Goal: Task Accomplishment & Management: Complete application form

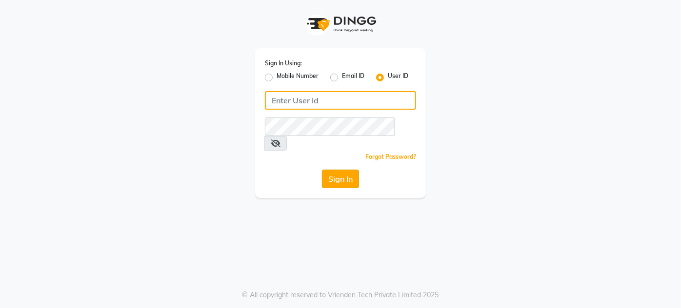
type input "enlive"
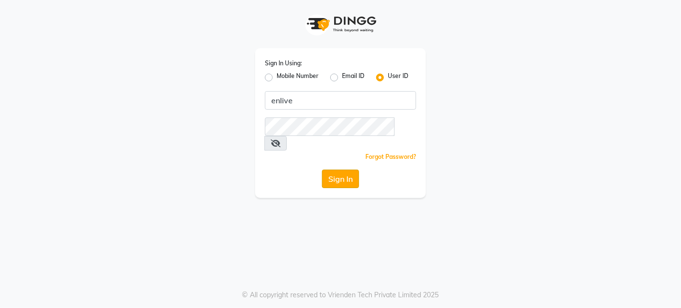
click at [342, 170] on button "Sign In" at bounding box center [340, 179] width 37 height 19
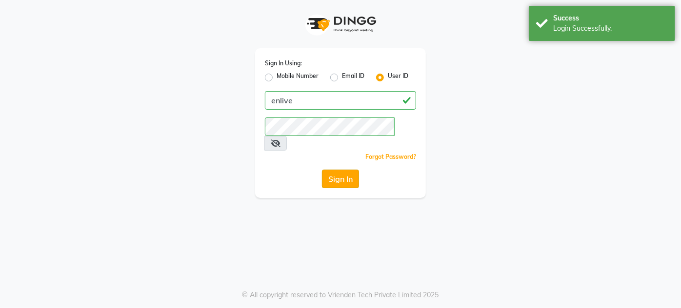
select select "145"
select select "service"
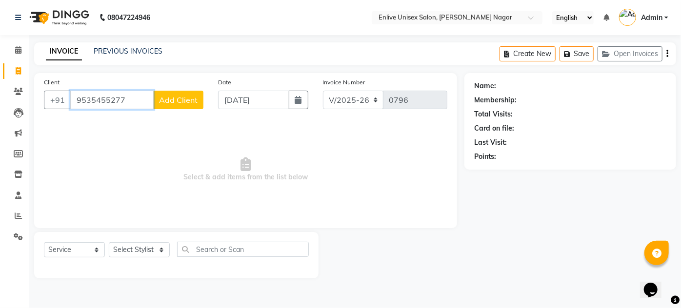
type input "9535455277"
click at [182, 98] on span "Add Client" at bounding box center [178, 100] width 39 height 10
select select "22"
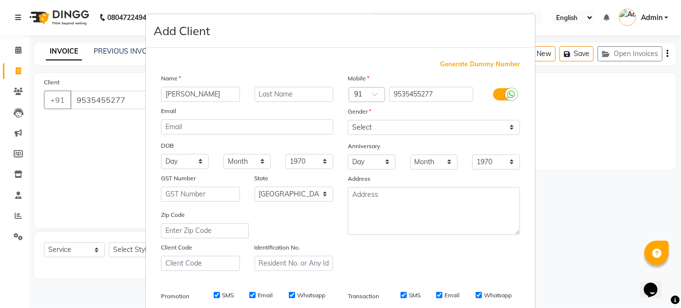
type input "varsha"
click at [274, 95] on input "text" at bounding box center [294, 94] width 79 height 15
type input "."
click at [406, 125] on select "Select [DEMOGRAPHIC_DATA] [DEMOGRAPHIC_DATA] Other Prefer Not To Say" at bounding box center [434, 127] width 172 height 15
click at [348, 120] on select "Select [DEMOGRAPHIC_DATA] [DEMOGRAPHIC_DATA] Other Prefer Not To Say" at bounding box center [434, 127] width 172 height 15
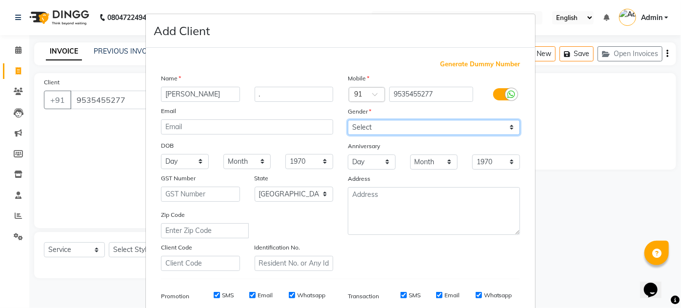
click at [395, 121] on select "Select [DEMOGRAPHIC_DATA] [DEMOGRAPHIC_DATA] Other Prefer Not To Say" at bounding box center [434, 127] width 172 height 15
select select "[DEMOGRAPHIC_DATA]"
click at [348, 120] on select "Select [DEMOGRAPHIC_DATA] [DEMOGRAPHIC_DATA] Other Prefer Not To Say" at bounding box center [434, 127] width 172 height 15
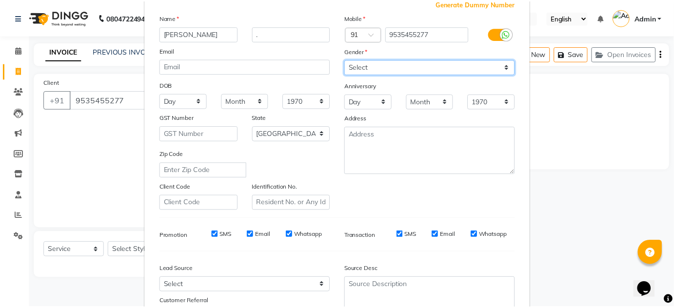
scroll to position [141, 0]
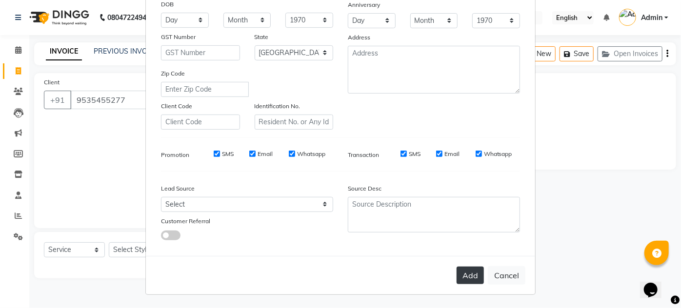
click at [460, 276] on button "Add" at bounding box center [469, 276] width 27 height 18
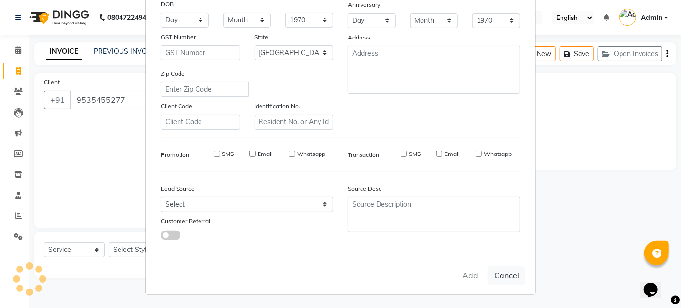
select select
select select "null"
select select
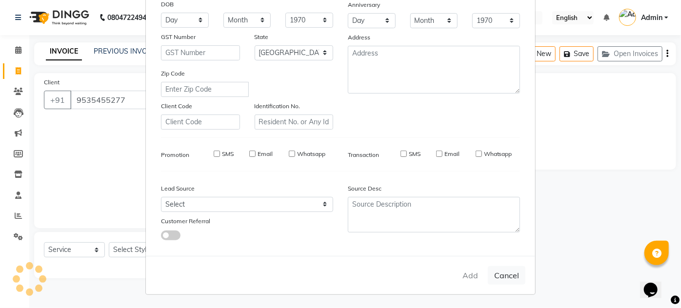
select select
checkbox input "false"
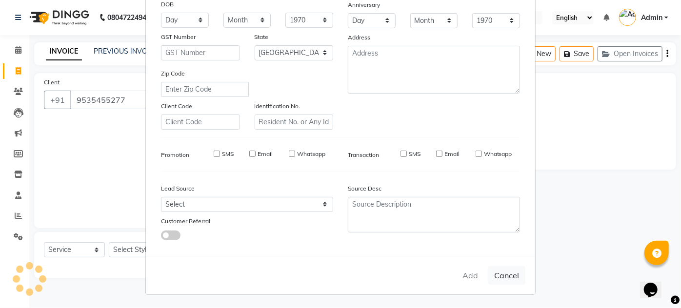
checkbox input "false"
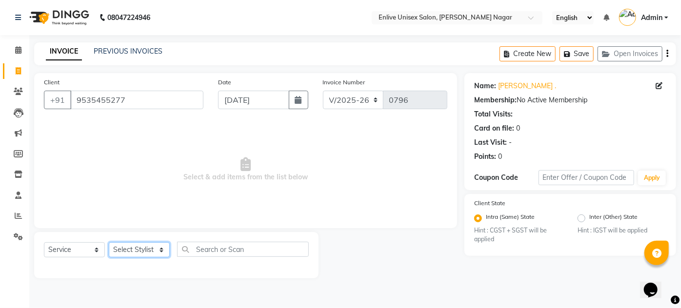
click at [153, 246] on select "Select Stylist [PERSON_NAME] [PERSON_NAME] Nitin Sir sameer [PERSON_NAME] [PERS…" at bounding box center [139, 249] width 61 height 15
select select "47817"
click at [109, 242] on select "Select Stylist [PERSON_NAME] [PERSON_NAME] Nitin Sir sameer [PERSON_NAME] [PERS…" at bounding box center [139, 249] width 61 height 15
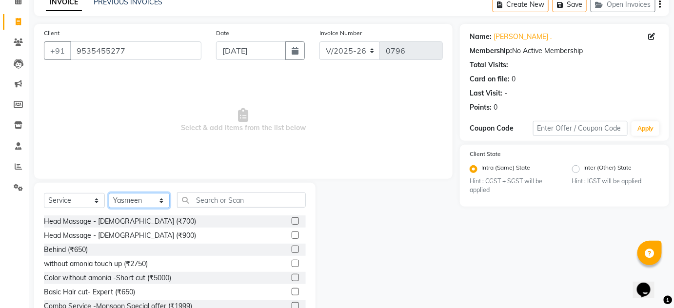
scroll to position [82, 0]
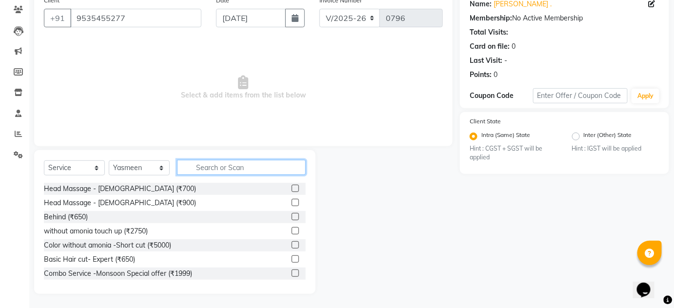
click at [207, 169] on input "text" at bounding box center [241, 167] width 129 height 15
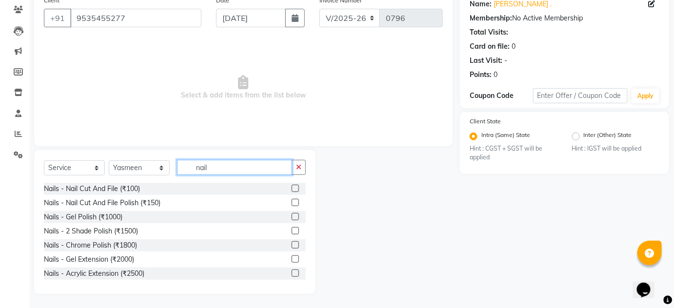
type input "nail"
click at [292, 188] on label at bounding box center [295, 188] width 7 height 7
click at [292, 188] on input "checkbox" at bounding box center [295, 189] width 6 height 6
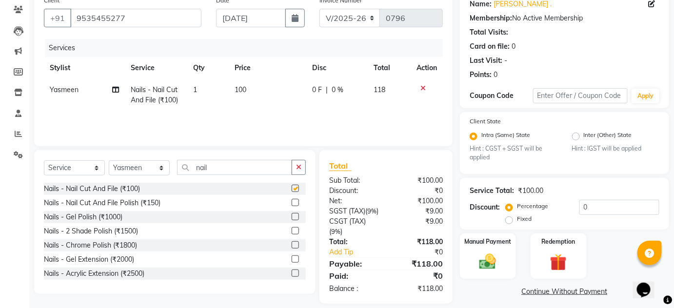
checkbox input "false"
click at [249, 83] on td "100" at bounding box center [268, 95] width 78 height 32
select select "47817"
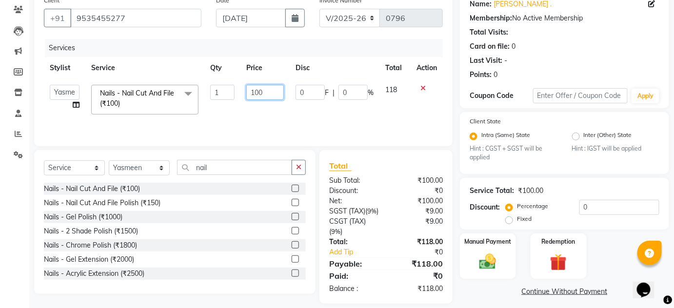
click at [265, 95] on input "100" at bounding box center [265, 92] width 38 height 15
type input "150"
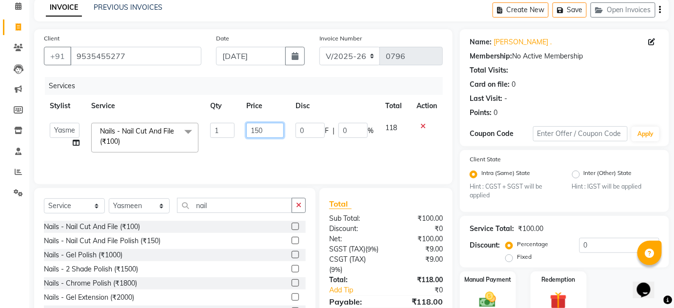
scroll to position [102, 0]
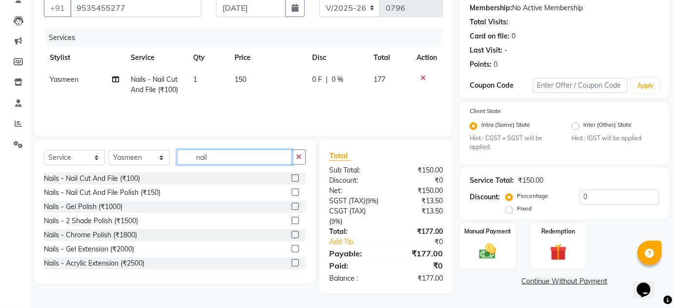
click at [235, 152] on input "nail" at bounding box center [234, 157] width 115 height 15
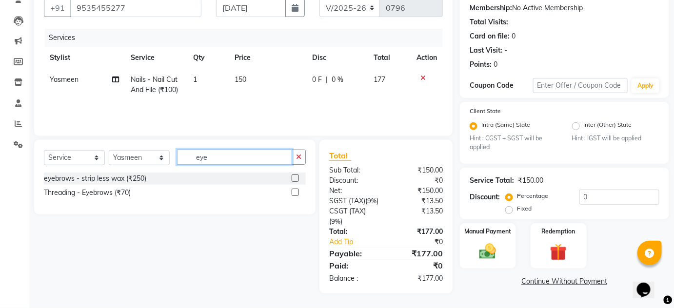
type input "eye"
click at [292, 189] on label at bounding box center [295, 192] width 7 height 7
click at [292, 190] on input "checkbox" at bounding box center [295, 193] width 6 height 6
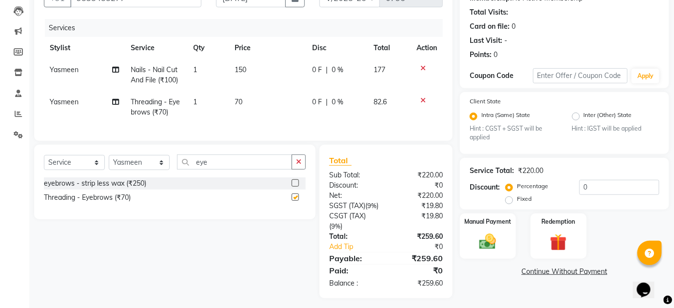
checkbox input "false"
click at [231, 170] on input "eye" at bounding box center [234, 162] width 115 height 15
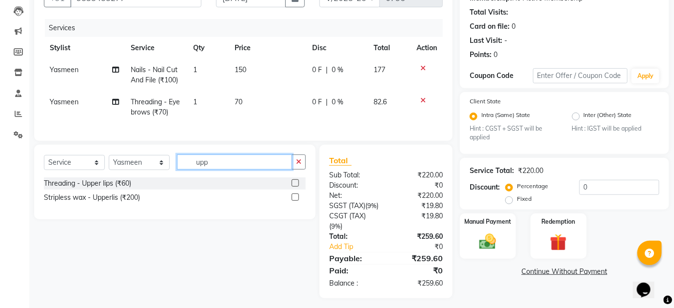
type input "upp"
click at [288, 189] on div "Threading - Upper lips (₹60)" at bounding box center [175, 184] width 262 height 12
click at [296, 187] on label at bounding box center [295, 182] width 7 height 7
click at [296, 187] on input "checkbox" at bounding box center [295, 183] width 6 height 6
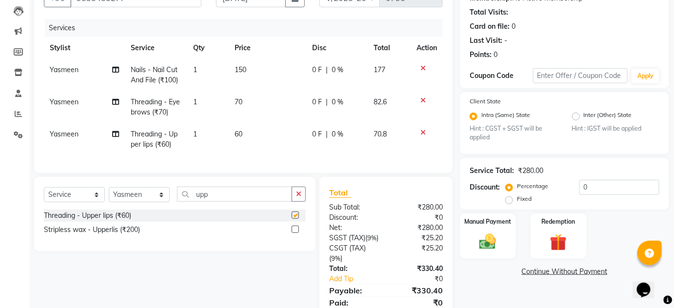
checkbox input "false"
click at [223, 198] on input "upp" at bounding box center [234, 194] width 115 height 15
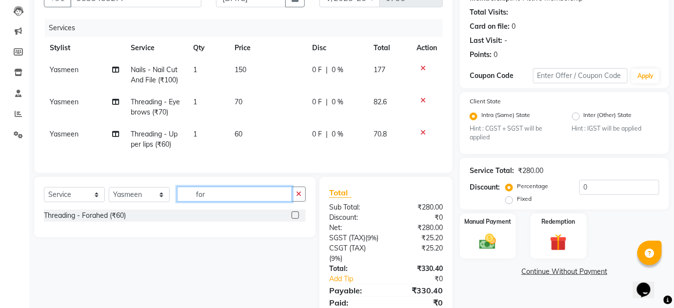
type input "for"
click at [292, 219] on label at bounding box center [295, 215] width 7 height 7
click at [292, 219] on input "checkbox" at bounding box center [295, 216] width 6 height 6
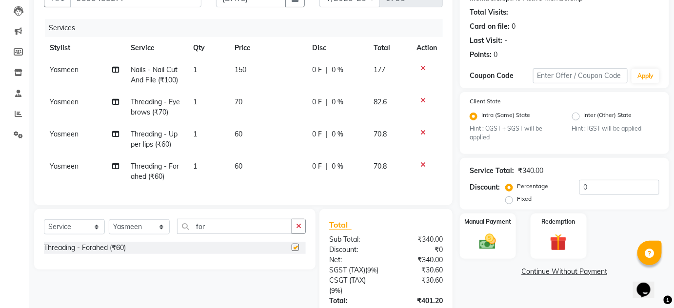
checkbox input "false"
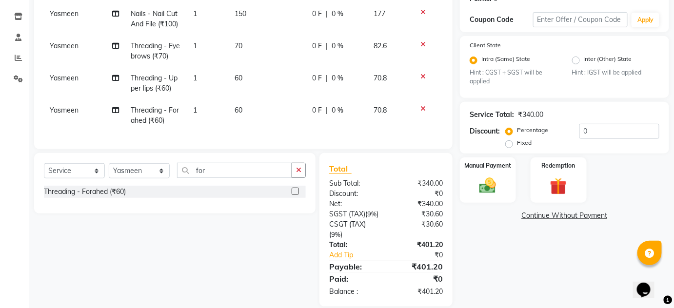
scroll to position [99, 0]
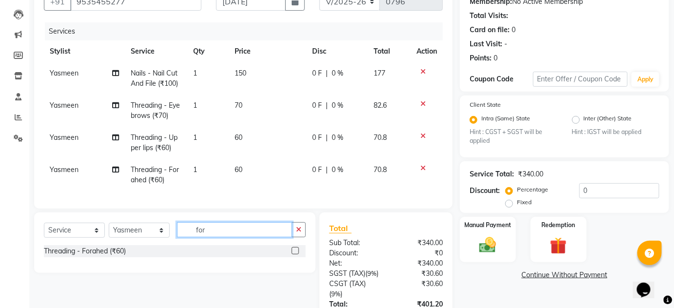
click at [218, 231] on input "for" at bounding box center [234, 229] width 115 height 15
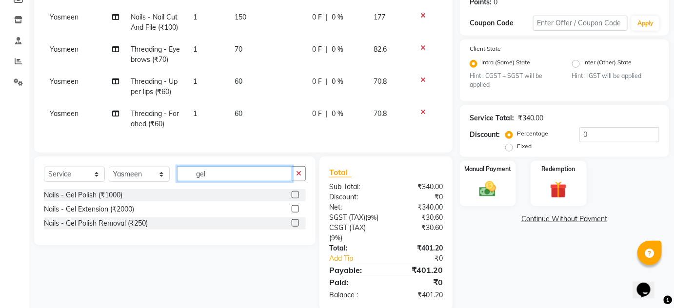
scroll to position [187, 0]
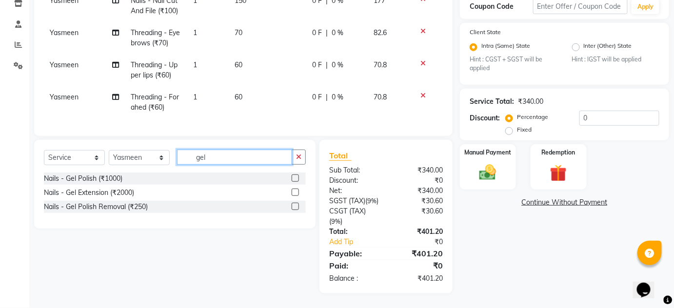
type input "gel"
click at [295, 175] on label at bounding box center [295, 178] width 7 height 7
click at [295, 176] on input "checkbox" at bounding box center [295, 179] width 6 height 6
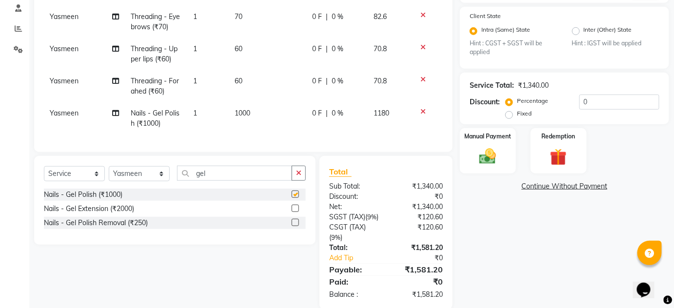
checkbox input "false"
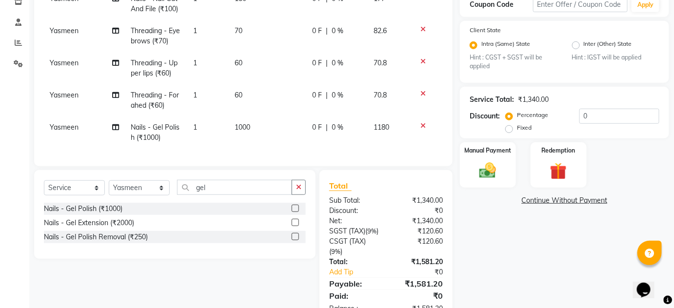
scroll to position [219, 0]
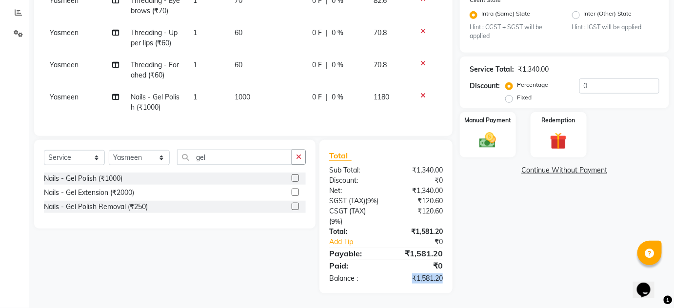
drag, startPoint x: 412, startPoint y: 275, endPoint x: 445, endPoint y: 276, distance: 33.7
click at [445, 276] on div "₹1,581.20" at bounding box center [418, 279] width 64 height 10
click at [454, 254] on div "Total Sub Total: ₹1,340.00 Discount: ₹0 Net: ₹1,340.00 SGST (Tax) ( 9% ) ₹120.6…" at bounding box center [388, 217] width 144 height 154
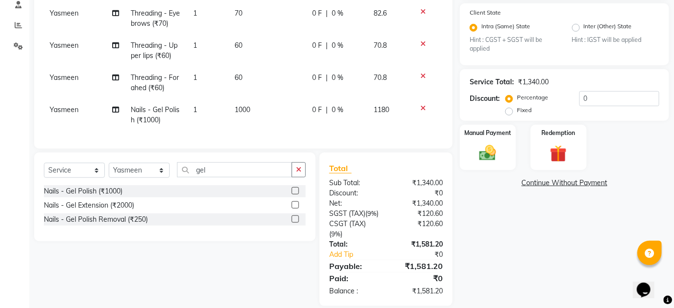
scroll to position [176, 0]
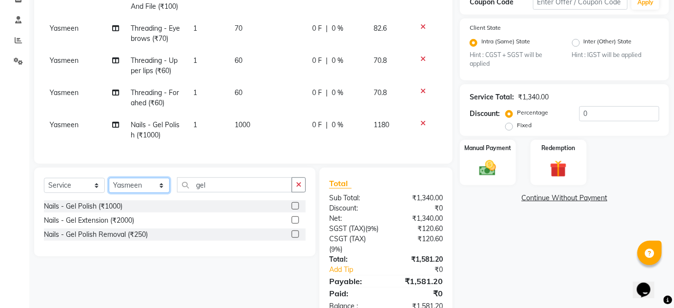
click at [139, 187] on select "Select Stylist [PERSON_NAME] [PERSON_NAME] Nitin Sir sameer [PERSON_NAME] [PERS…" at bounding box center [139, 185] width 61 height 15
select select "75723"
click at [109, 185] on select "Select Stylist [PERSON_NAME] [PERSON_NAME] Nitin Sir sameer [PERSON_NAME] [PERS…" at bounding box center [139, 185] width 61 height 15
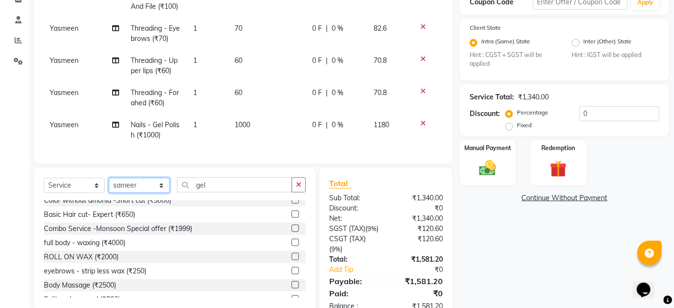
scroll to position [88, 0]
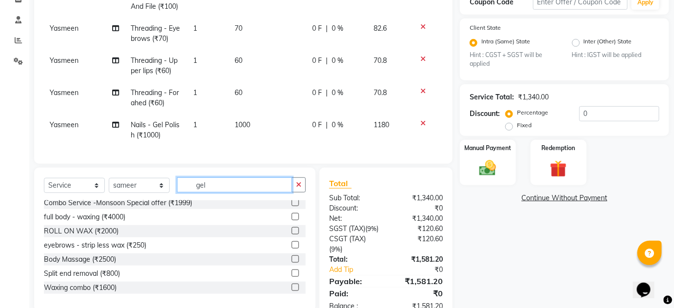
click at [243, 187] on input "gel" at bounding box center [234, 185] width 115 height 15
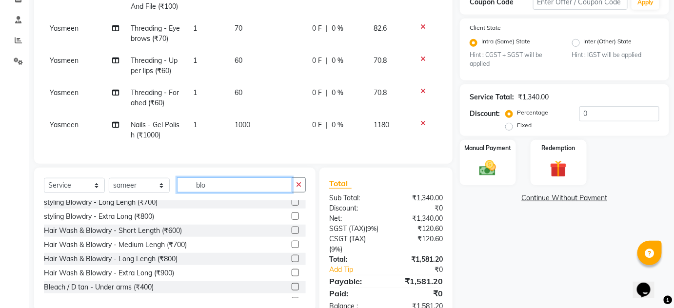
scroll to position [16, 0]
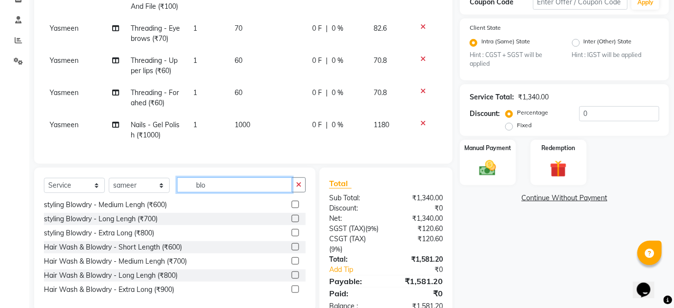
type input "blo"
click at [292, 208] on label at bounding box center [295, 204] width 7 height 7
click at [292, 208] on input "checkbox" at bounding box center [295, 205] width 6 height 6
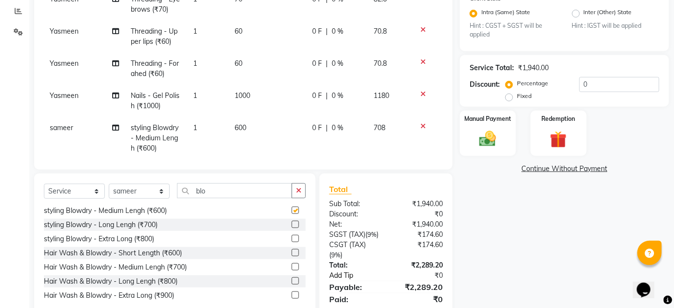
scroll to position [248, 0]
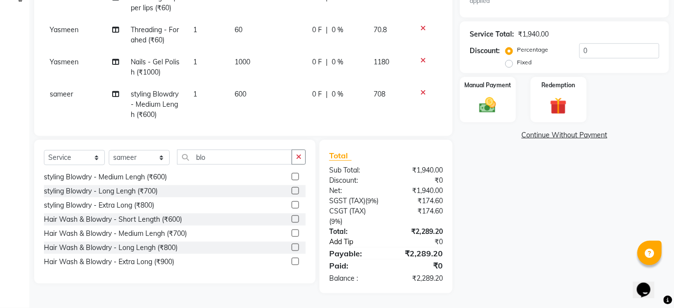
checkbox input "false"
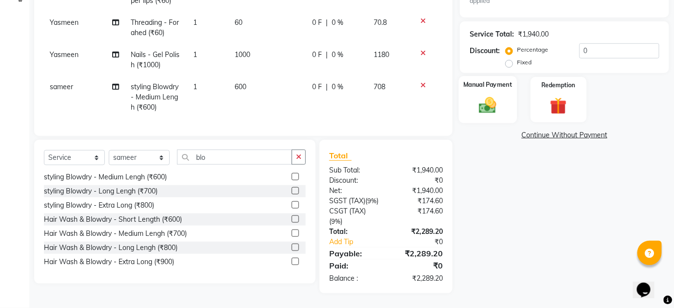
click at [489, 99] on img at bounding box center [488, 106] width 28 height 20
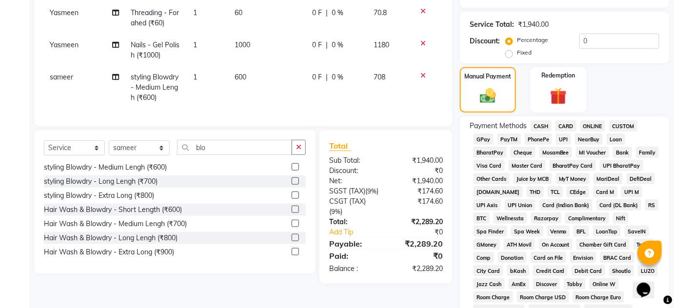
click at [594, 126] on span "ONLINE" at bounding box center [592, 125] width 25 height 11
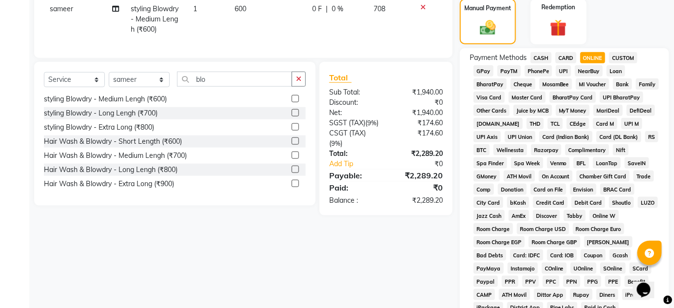
scroll to position [492, 0]
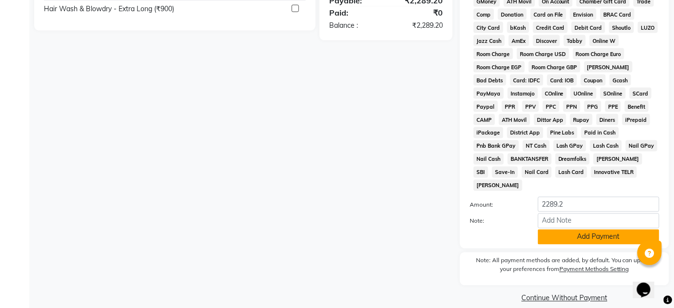
click at [578, 230] on button "Add Payment" at bounding box center [598, 237] width 121 height 15
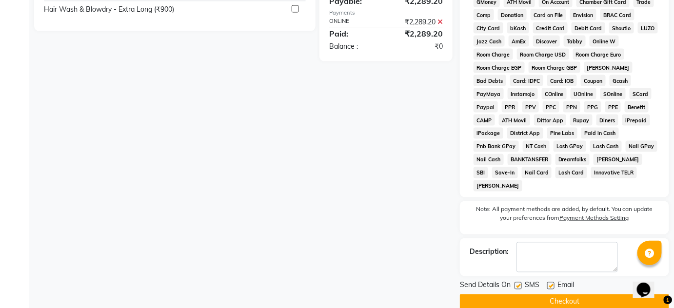
scroll to position [495, 0]
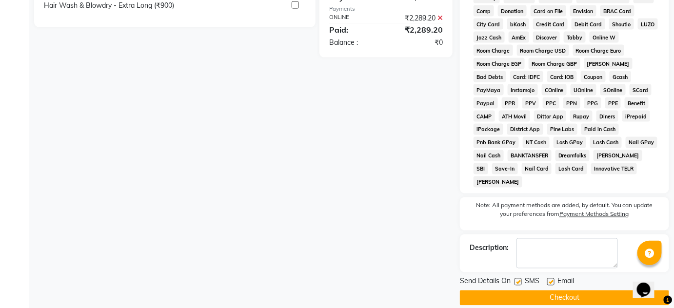
click at [541, 291] on button "Checkout" at bounding box center [564, 298] width 209 height 15
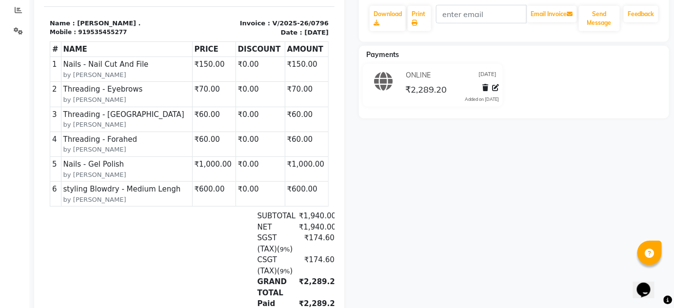
scroll to position [221, 0]
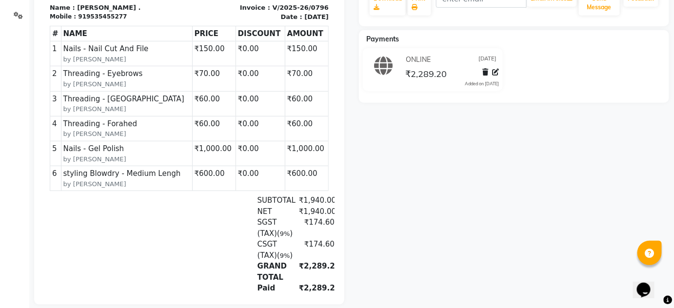
drag, startPoint x: 292, startPoint y: 245, endPoint x: 334, endPoint y: 256, distance: 43.3
click at [334, 256] on html "TAX INVOICE Enlive Unisex Salon Turning point 2 Lane no. 2 behind phoenix mall …" at bounding box center [188, 90] width 291 height 451
click at [356, 246] on div "varsha . Prebook Payment Received Download Print Email Invoice Send Message Fee…" at bounding box center [514, 82] width 325 height 446
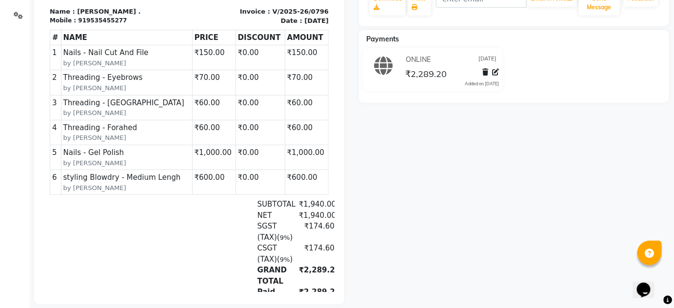
click at [389, 216] on div "varsha . Prebook Payment Received Download Print Email Invoice Send Message Fee…" at bounding box center [514, 82] width 325 height 446
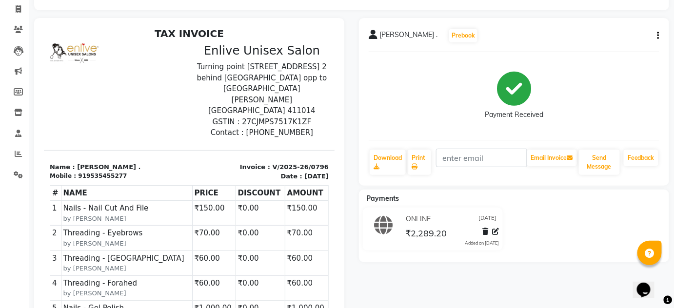
scroll to position [239, 0]
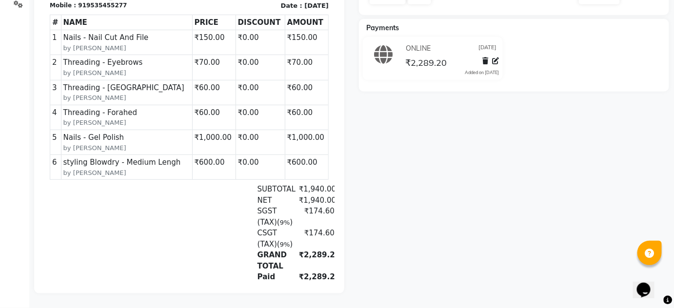
click at [347, 137] on div at bounding box center [189, 70] width 325 height 446
click at [387, 202] on div "varsha . Prebook Payment Received Download Print Email Invoice Send Message Fee…" at bounding box center [514, 70] width 325 height 446
drag, startPoint x: 246, startPoint y: 187, endPoint x: 260, endPoint y: 189, distance: 13.8
click at [260, 206] on div "SGST (Tax) ( 9% )" at bounding box center [271, 217] width 41 height 22
click at [429, 213] on div "varsha . Prebook Payment Received Download Print Email Invoice Send Message Fee…" at bounding box center [514, 70] width 325 height 446
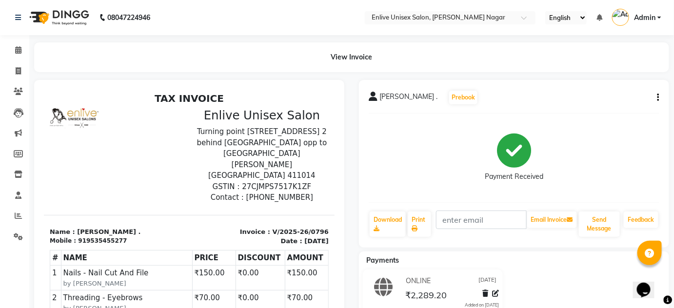
scroll to position [0, 0]
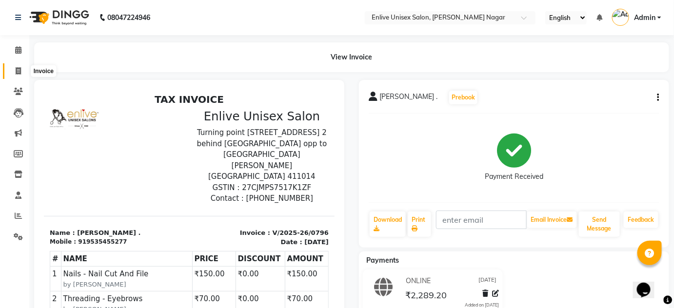
click at [16, 68] on icon at bounding box center [18, 70] width 5 height 7
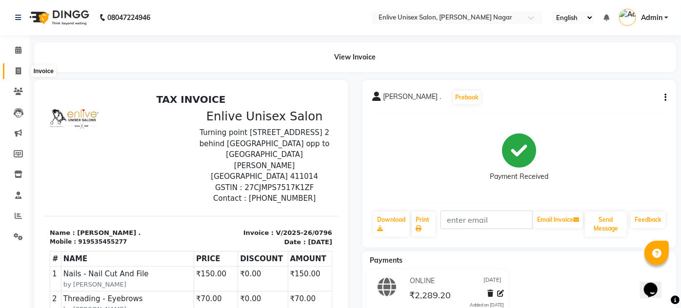
select select "service"
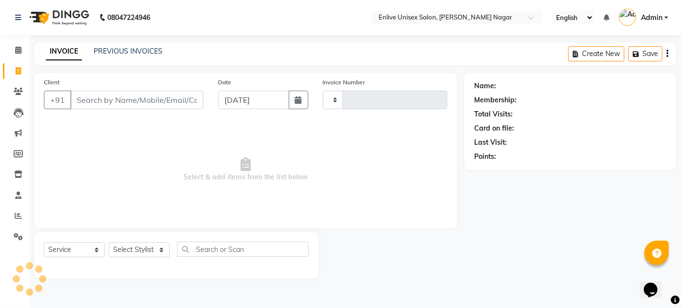
type input "0797"
select select "145"
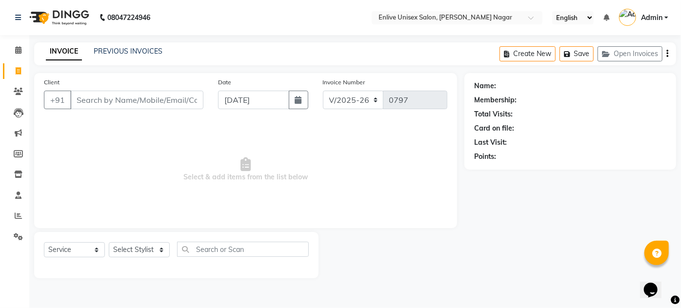
click at [163, 138] on span "Select & add items from the list below" at bounding box center [245, 170] width 403 height 98
click at [135, 106] on input "Client" at bounding box center [136, 100] width 133 height 19
click at [102, 48] on link "PREVIOUS INVOICES" at bounding box center [128, 51] width 69 height 9
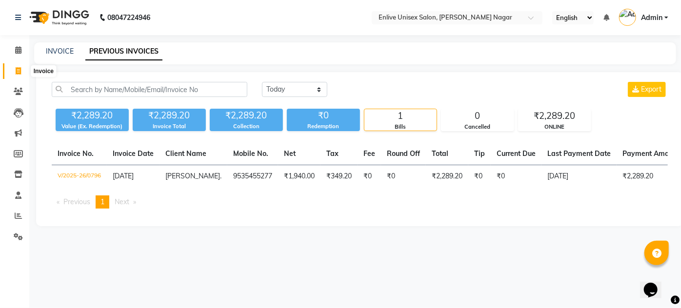
click at [14, 69] on span at bounding box center [18, 71] width 17 height 11
select select "service"
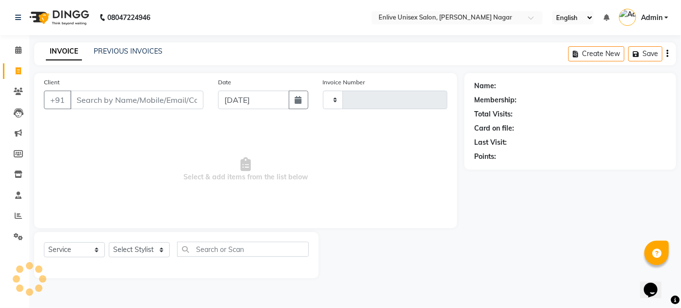
type input "0797"
select select "145"
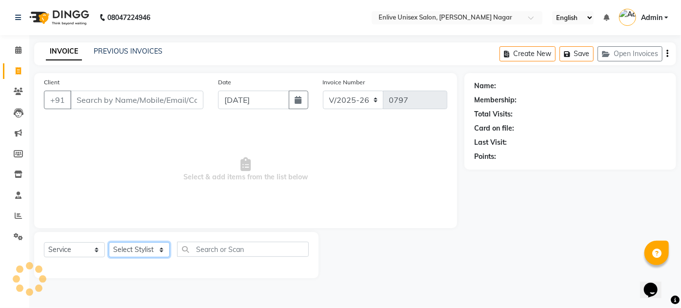
click at [141, 255] on select "Select Stylist" at bounding box center [139, 249] width 61 height 15
click at [141, 251] on select "Select Stylist" at bounding box center [139, 249] width 61 height 15
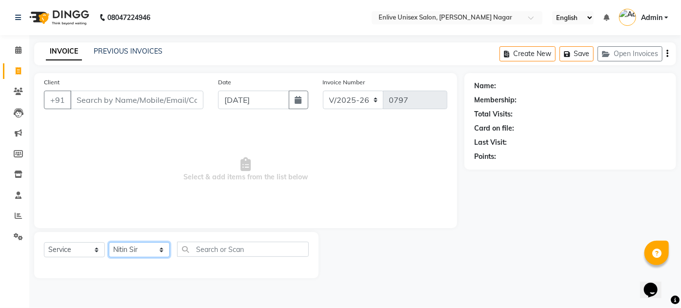
click at [109, 242] on select "Select Stylist [PERSON_NAME] [PERSON_NAME] Nitin Sir sameer [PERSON_NAME] [PERS…" at bounding box center [139, 249] width 61 height 15
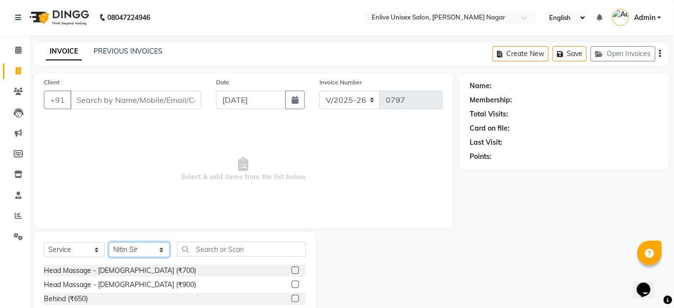
click at [139, 243] on select "Select Stylist [PERSON_NAME] [PERSON_NAME] Nitin Sir sameer [PERSON_NAME] [PERS…" at bounding box center [139, 249] width 61 height 15
select select "84222"
click at [109, 242] on select "Select Stylist [PERSON_NAME] [PERSON_NAME] Nitin Sir sameer [PERSON_NAME] [PERS…" at bounding box center [139, 249] width 61 height 15
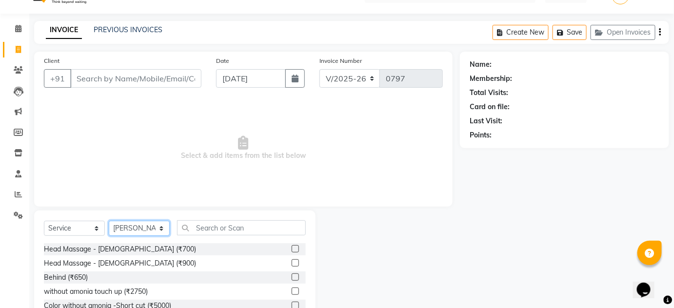
scroll to position [82, 0]
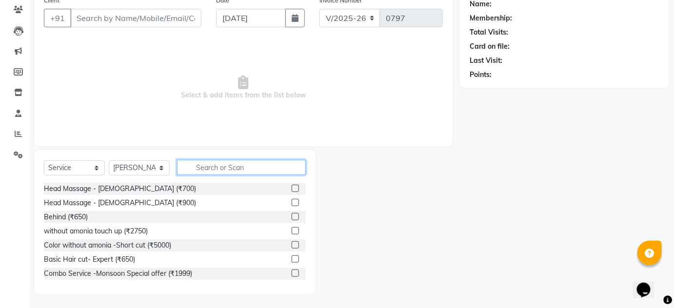
click at [222, 173] on input "text" at bounding box center [241, 167] width 129 height 15
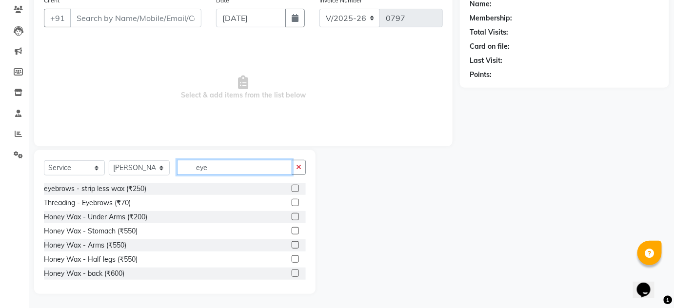
scroll to position [13, 0]
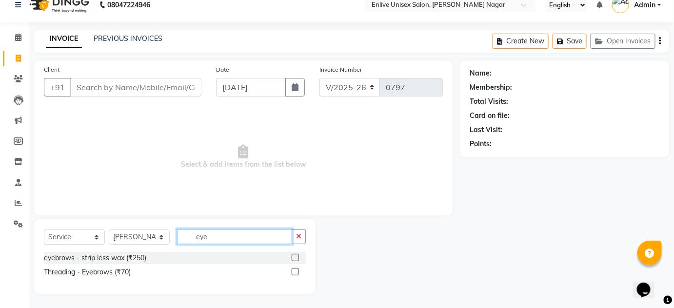
type input "eye"
click at [295, 269] on label at bounding box center [295, 271] width 7 height 7
click at [295, 269] on input "checkbox" at bounding box center [295, 272] width 6 height 6
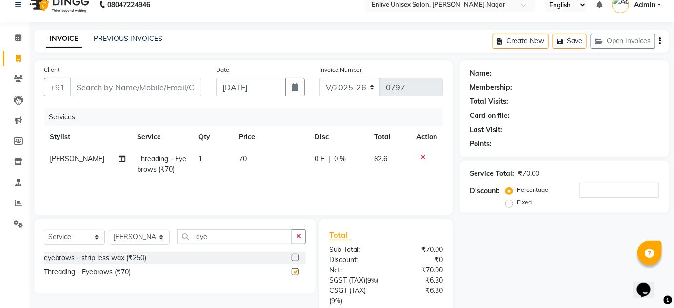
checkbox input "false"
click at [216, 239] on input "eye" at bounding box center [234, 236] width 115 height 15
type input "upp"
click at [294, 256] on label at bounding box center [295, 257] width 7 height 7
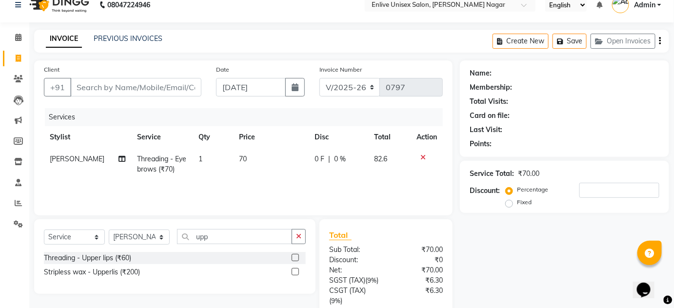
click at [294, 256] on input "checkbox" at bounding box center [295, 258] width 6 height 6
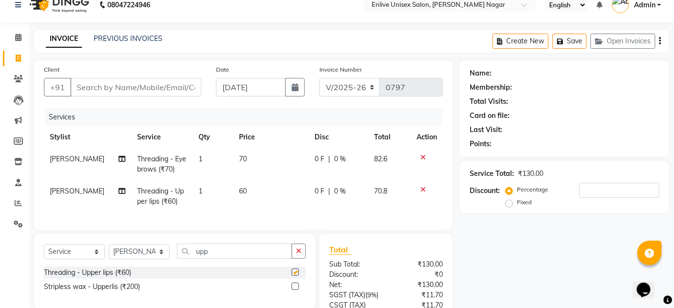
checkbox input "false"
click at [131, 85] on input "Client" at bounding box center [135, 87] width 131 height 19
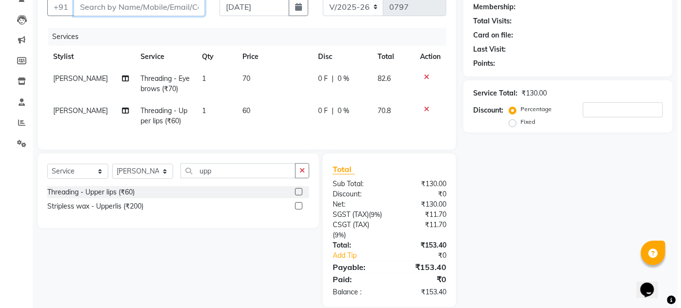
scroll to position [0, 0]
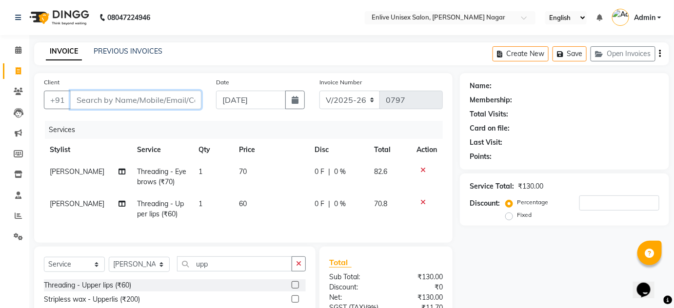
click at [98, 105] on input "Client" at bounding box center [135, 100] width 131 height 19
type input "9"
type input "0"
type input "97742290760"
click at [188, 93] on button "Add Client" at bounding box center [176, 100] width 50 height 19
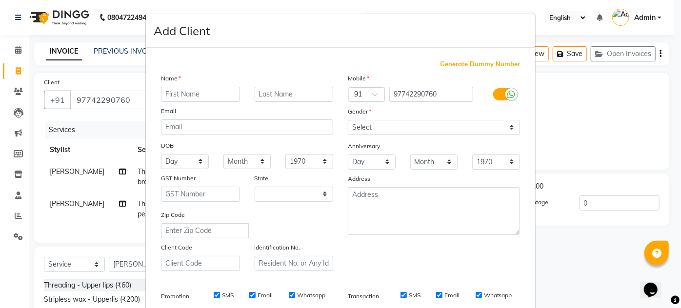
select select "22"
click at [182, 92] on input "text" at bounding box center [200, 94] width 79 height 15
type input "shivita"
click at [318, 94] on input "text" at bounding box center [294, 94] width 79 height 15
type input "."
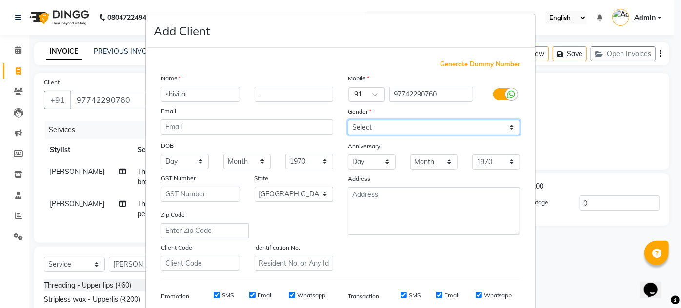
click at [389, 126] on select "Select [DEMOGRAPHIC_DATA] [DEMOGRAPHIC_DATA] Other Prefer Not To Say" at bounding box center [434, 127] width 172 height 15
select select "[DEMOGRAPHIC_DATA]"
click at [348, 120] on select "Select [DEMOGRAPHIC_DATA] [DEMOGRAPHIC_DATA] Other Prefer Not To Say" at bounding box center [434, 127] width 172 height 15
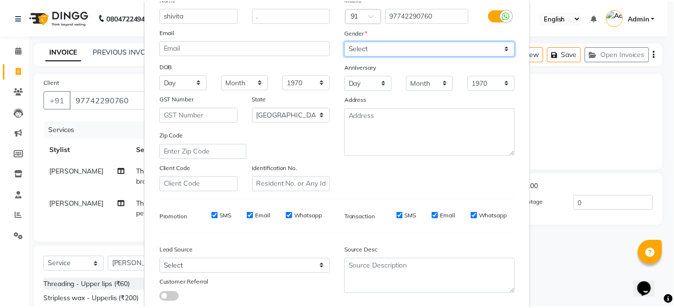
scroll to position [141, 0]
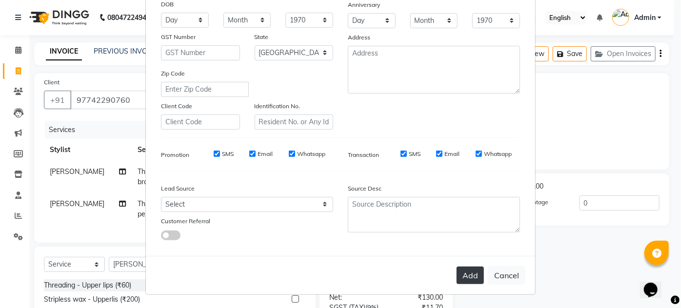
click at [460, 274] on button "Add" at bounding box center [469, 276] width 27 height 18
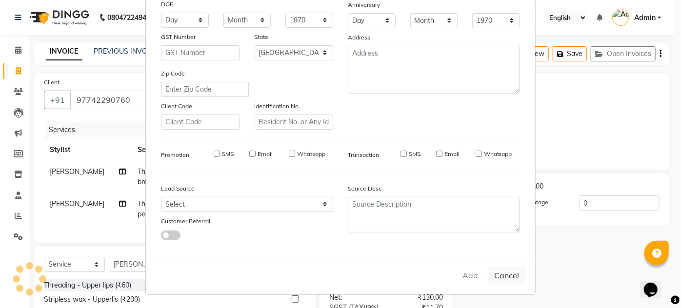
select select
select select "null"
select select
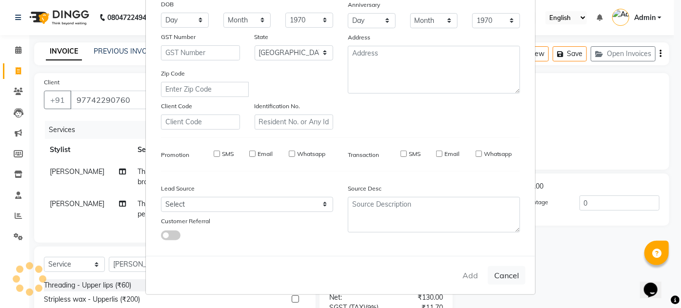
select select
checkbox input "false"
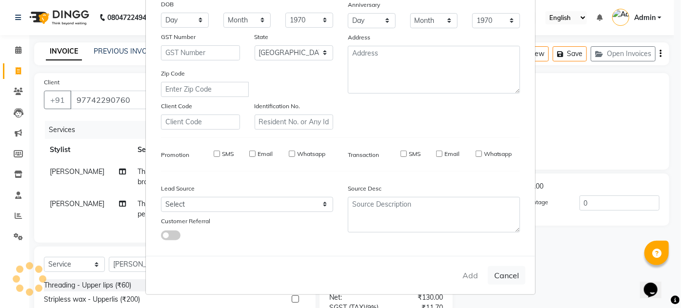
checkbox input "false"
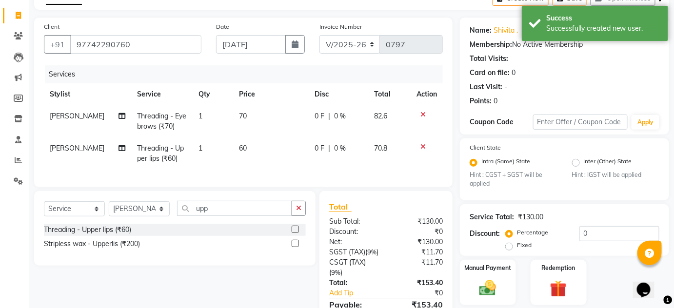
scroll to position [0, 0]
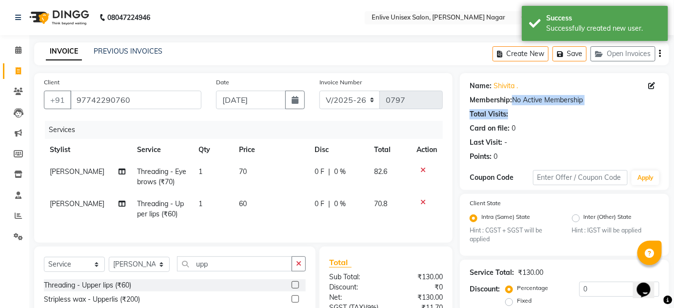
drag, startPoint x: 511, startPoint y: 97, endPoint x: 542, endPoint y: 106, distance: 32.1
click at [542, 106] on div "Name: Shivita . Membership: No Active Membership Total Visits: Card on file: 0 …" at bounding box center [565, 119] width 190 height 85
click at [543, 131] on div "Card on file: 0" at bounding box center [565, 128] width 190 height 10
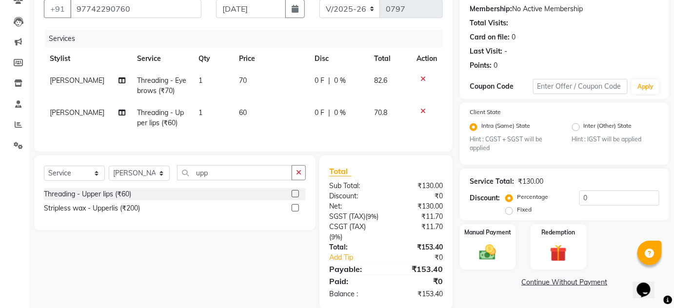
scroll to position [123, 0]
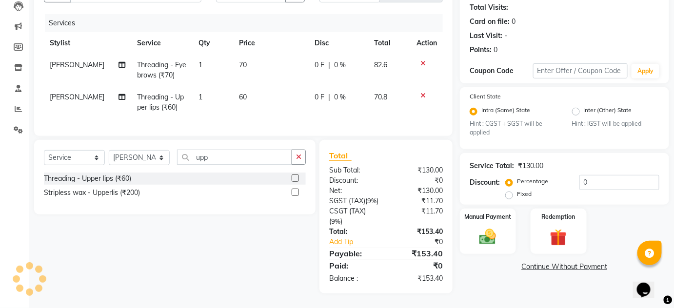
click at [516, 216] on div "Manual Payment Redemption" at bounding box center [565, 231] width 224 height 45
click at [510, 212] on div "Manual Payment" at bounding box center [488, 231] width 58 height 47
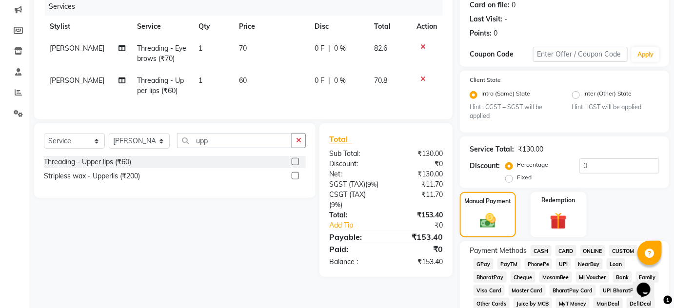
click at [590, 247] on span "ONLINE" at bounding box center [592, 250] width 25 height 11
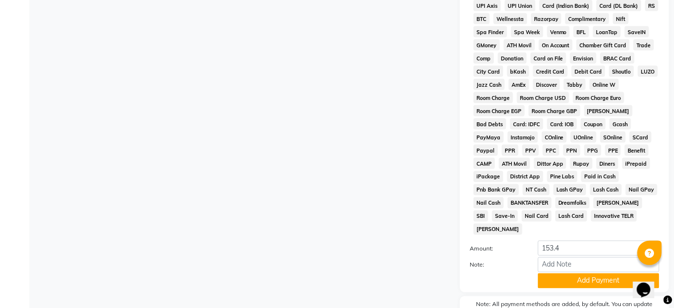
scroll to position [492, 0]
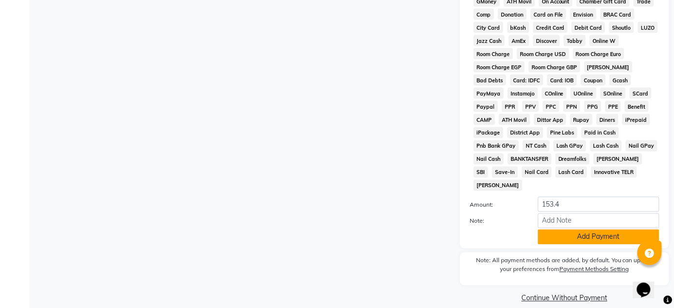
click at [567, 230] on button "Add Payment" at bounding box center [598, 237] width 121 height 15
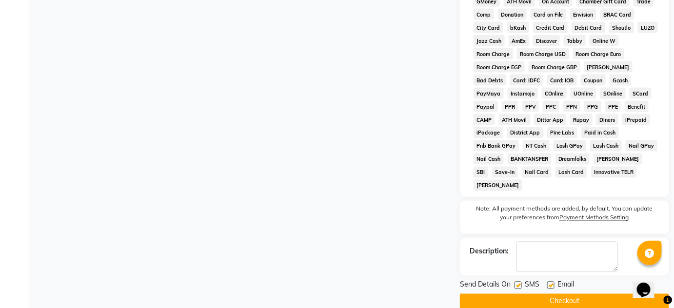
click at [519, 294] on button "Checkout" at bounding box center [564, 301] width 209 height 15
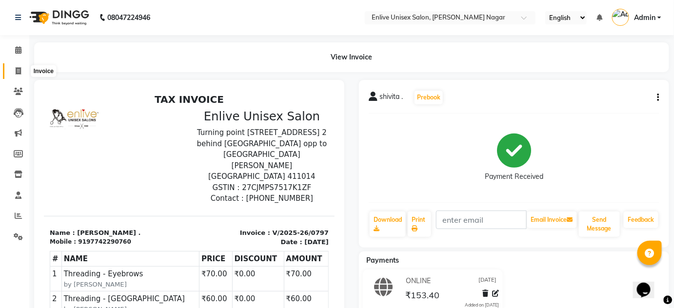
click at [17, 73] on icon at bounding box center [18, 70] width 5 height 7
select select "service"
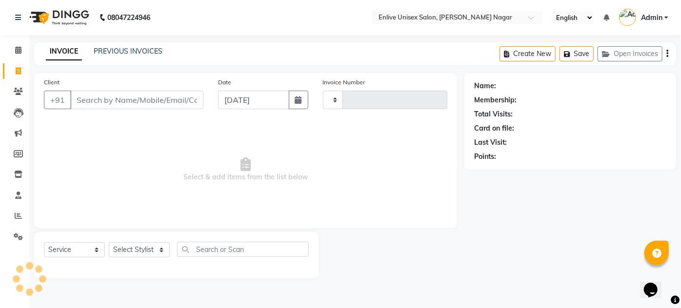
type input "0798"
select select "145"
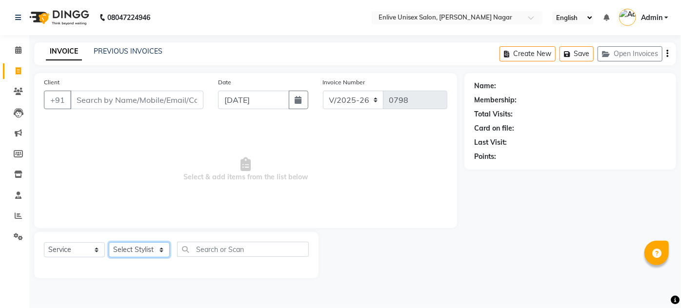
click at [146, 247] on select "Select Stylist [PERSON_NAME] [PERSON_NAME] Nitin Sir sameer [PERSON_NAME] [PERS…" at bounding box center [139, 249] width 61 height 15
select select "47817"
click at [109, 242] on select "Select Stylist [PERSON_NAME] [PERSON_NAME] Nitin Sir sameer [PERSON_NAME] [PERS…" at bounding box center [139, 249] width 61 height 15
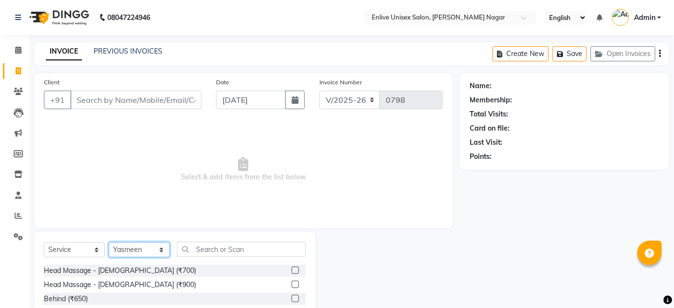
scroll to position [82, 0]
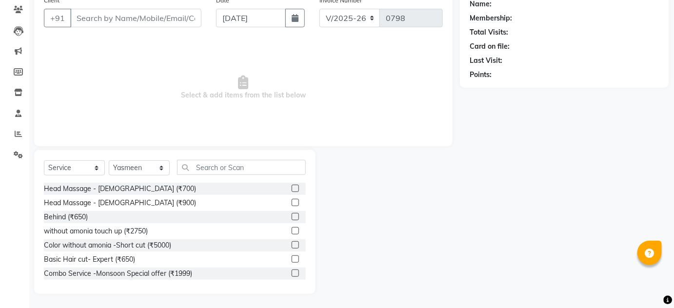
click at [237, 156] on div "Select Service Product Membership Package Voucher Prepaid Gift Card Select Styl…" at bounding box center [174, 222] width 281 height 144
click at [232, 174] on input "text" at bounding box center [241, 167] width 129 height 15
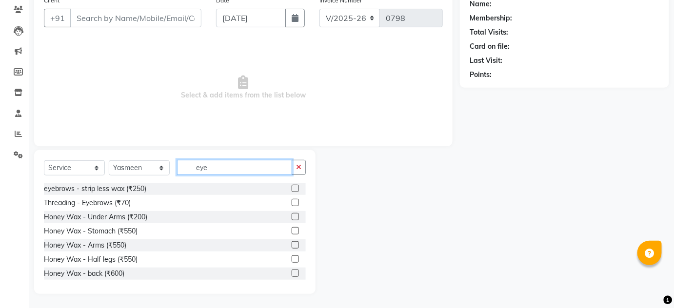
scroll to position [13, 0]
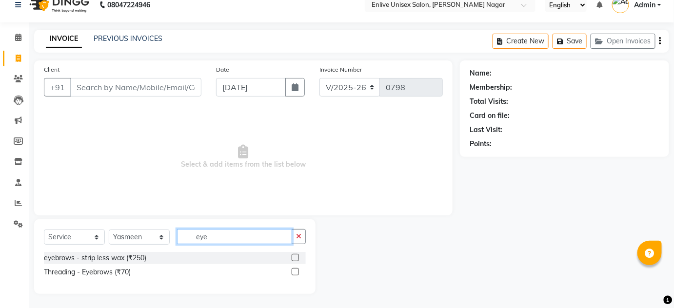
type input "eye"
click at [292, 266] on div at bounding box center [299, 272] width 14 height 12
click at [296, 273] on label at bounding box center [295, 271] width 7 height 7
click at [296, 273] on input "checkbox" at bounding box center [295, 272] width 6 height 6
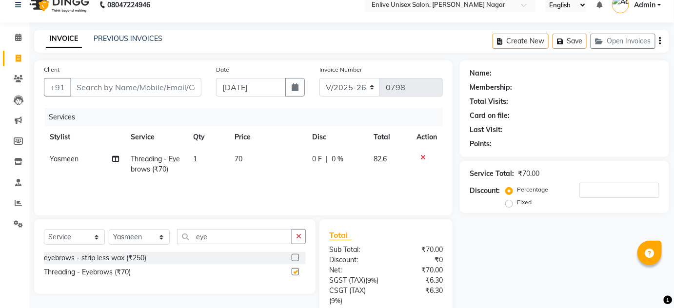
checkbox input "false"
click at [225, 237] on input "eye" at bounding box center [234, 236] width 115 height 15
type input "upp"
click at [294, 260] on label at bounding box center [295, 257] width 7 height 7
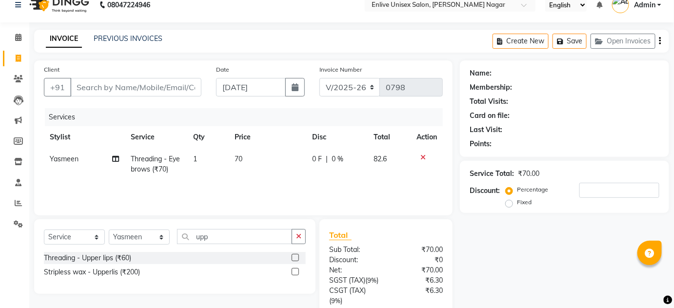
click at [294, 260] on input "checkbox" at bounding box center [295, 258] width 6 height 6
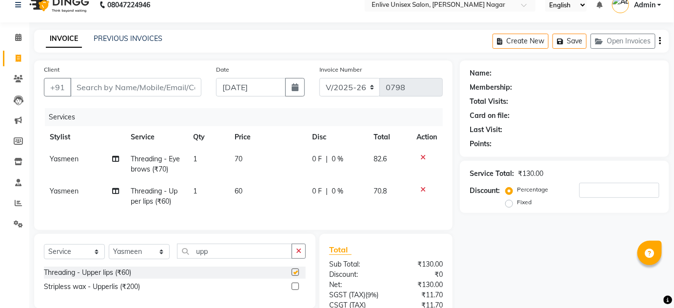
checkbox input "false"
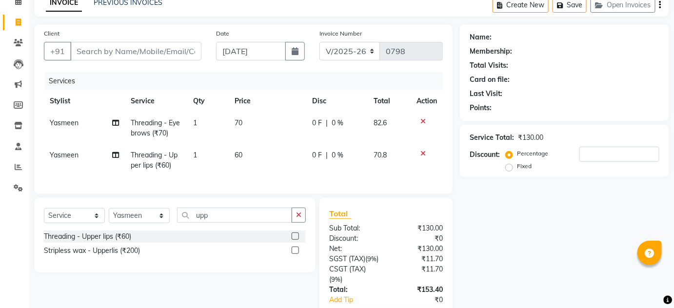
scroll to position [123, 0]
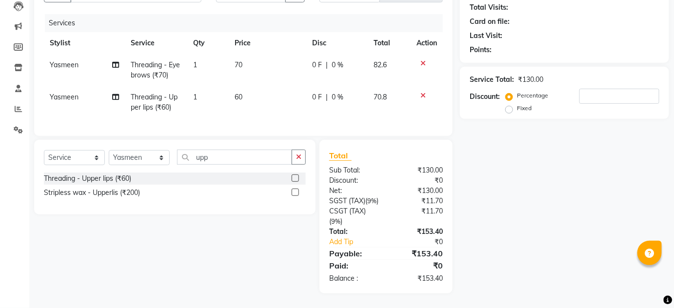
click at [422, 92] on icon at bounding box center [422, 95] width 5 height 7
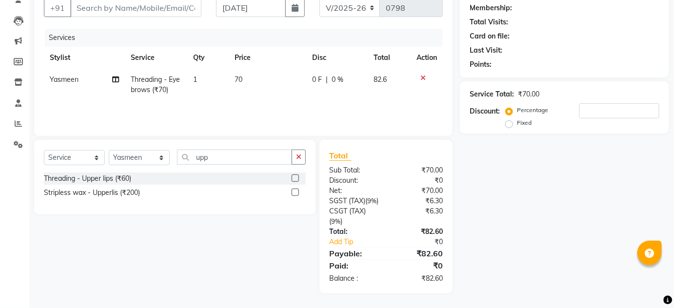
scroll to position [102, 0]
click at [211, 150] on input "upp" at bounding box center [234, 157] width 115 height 15
type input "for"
click at [295, 175] on label at bounding box center [295, 178] width 7 height 7
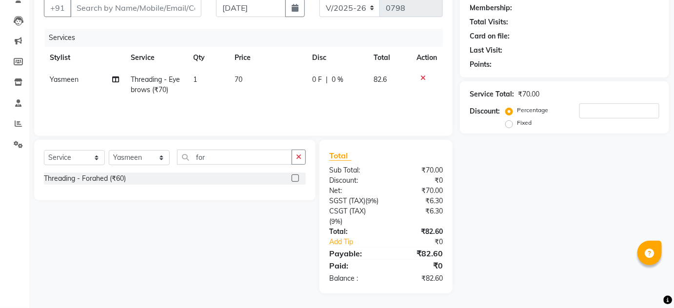
click at [295, 176] on input "checkbox" at bounding box center [295, 179] width 6 height 6
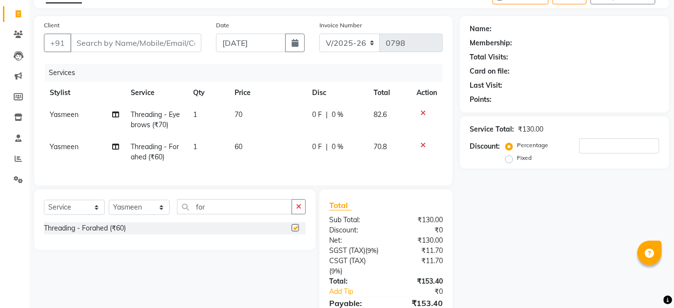
checkbox input "false"
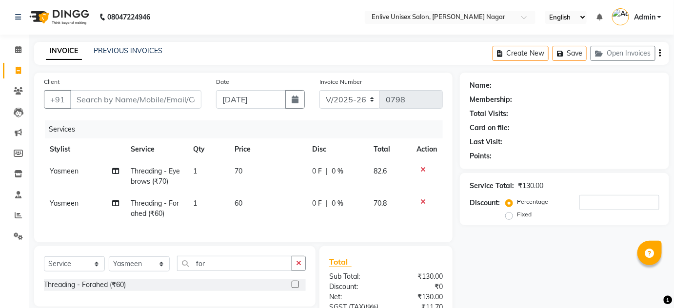
scroll to position [0, 0]
click at [132, 101] on input "Client" at bounding box center [135, 100] width 131 height 19
type input "9"
type input "0"
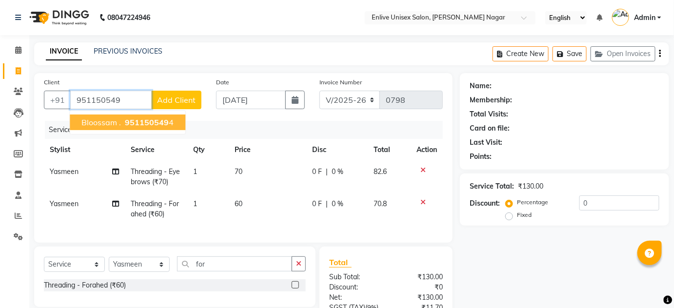
click at [117, 125] on span "bloossam ." at bounding box center [100, 123] width 39 height 10
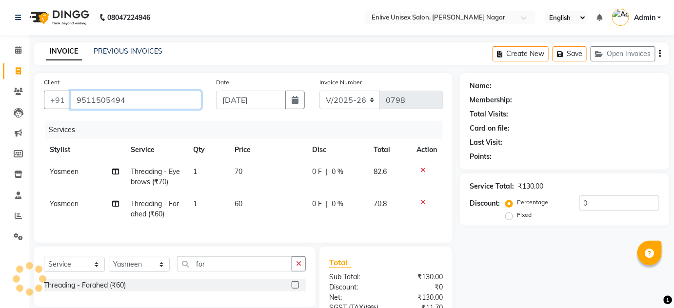
type input "9511505494"
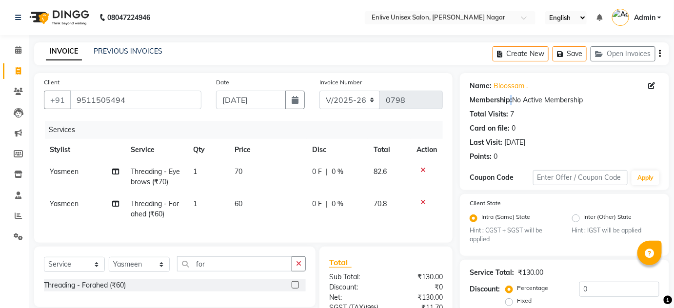
drag, startPoint x: 510, startPoint y: 98, endPoint x: 583, endPoint y: 101, distance: 73.2
click at [583, 101] on div "Membership: No Active Membership" at bounding box center [565, 100] width 190 height 10
click at [564, 134] on div "Name: Bloossam . Membership: No Active Membership Total Visits: 7 Card on file:…" at bounding box center [565, 119] width 190 height 85
drag, startPoint x: 516, startPoint y: 97, endPoint x: 554, endPoint y: 102, distance: 38.4
click at [554, 102] on div "Membership: No Active Membership" at bounding box center [565, 100] width 190 height 10
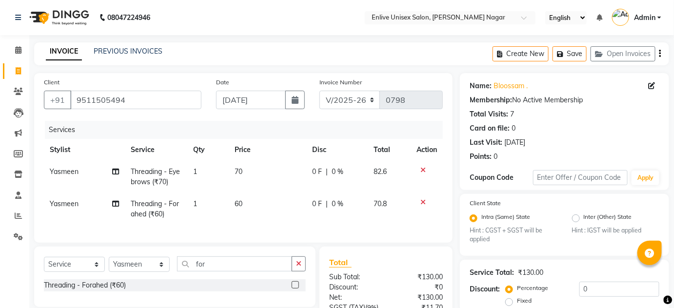
click at [567, 148] on div "Name: Bloossam . Membership: No Active Membership Total Visits: 7 Card on file:…" at bounding box center [565, 119] width 190 height 85
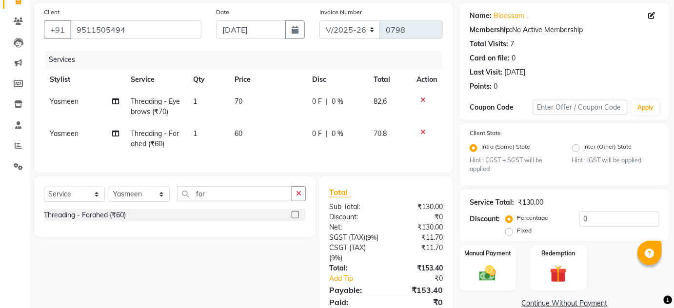
scroll to position [123, 0]
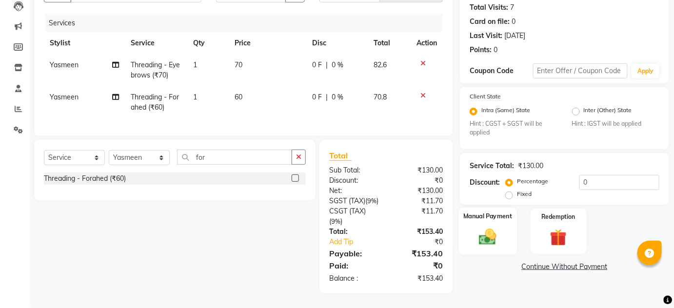
click at [481, 227] on img at bounding box center [488, 237] width 28 height 20
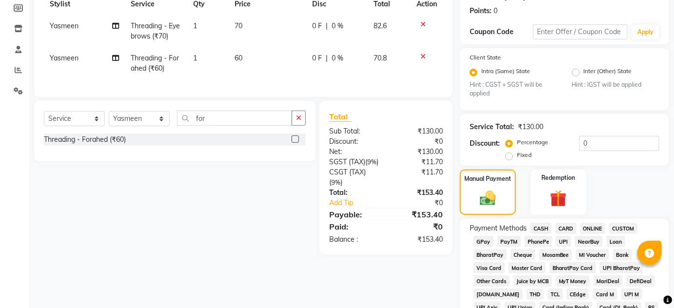
scroll to position [168, 0]
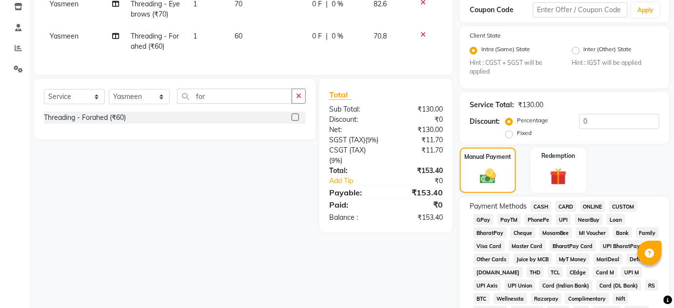
click at [592, 205] on span "ONLINE" at bounding box center [592, 206] width 25 height 11
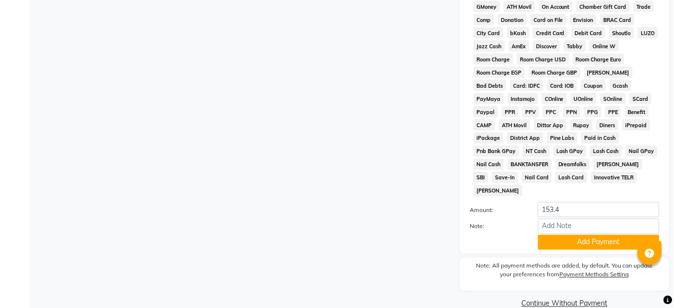
scroll to position [492, 0]
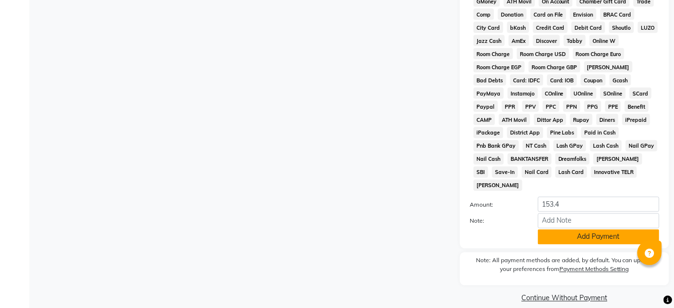
click at [550, 231] on button "Add Payment" at bounding box center [598, 237] width 121 height 15
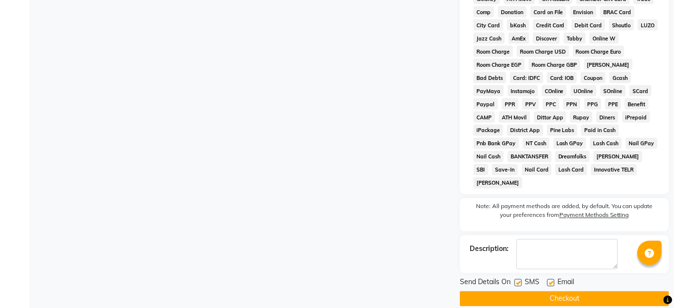
scroll to position [495, 0]
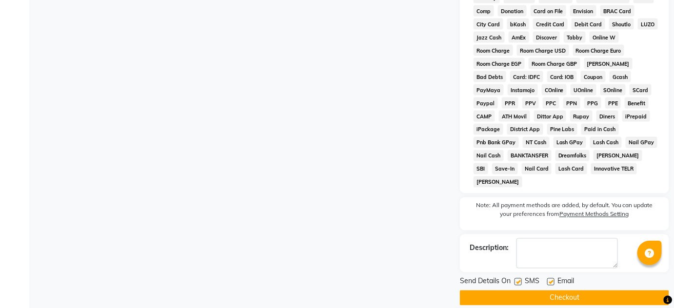
click at [535, 291] on button "Checkout" at bounding box center [564, 298] width 209 height 15
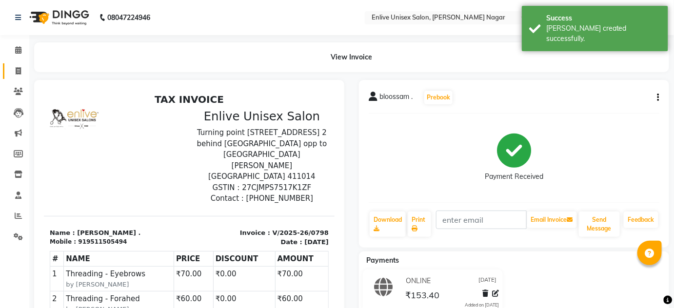
click at [19, 63] on link "Invoice" at bounding box center [14, 71] width 23 height 16
select select "service"
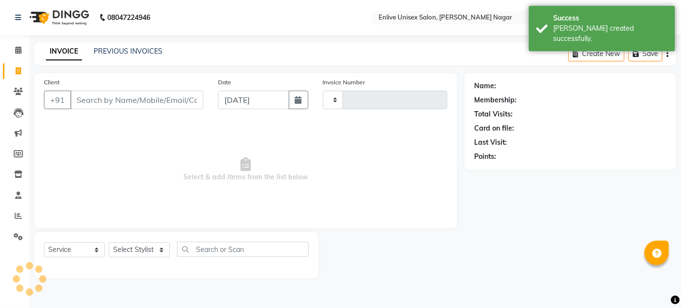
click at [89, 50] on div "INVOICE PREVIOUS INVOICES" at bounding box center [98, 51] width 128 height 10
click at [108, 53] on link "PREVIOUS INVOICES" at bounding box center [128, 51] width 69 height 9
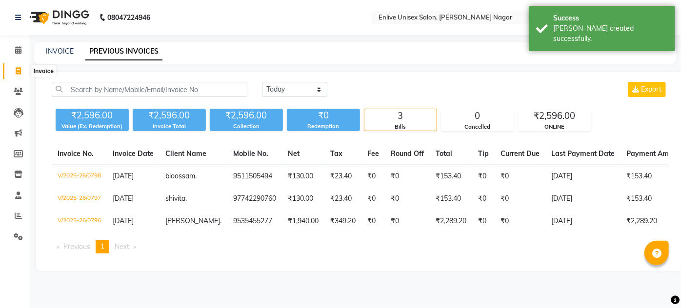
click at [16, 69] on icon at bounding box center [18, 70] width 5 height 7
select select "service"
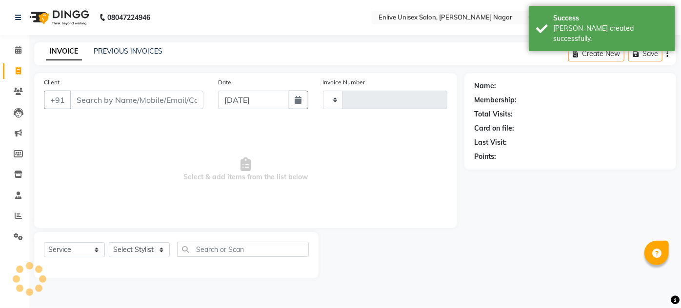
type input "0799"
select select "145"
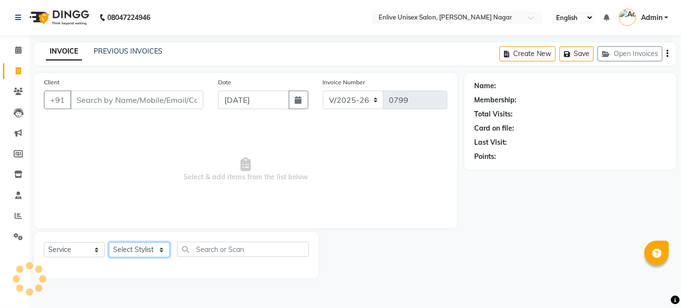
click at [162, 247] on select "Select Stylist [PERSON_NAME] [PERSON_NAME] Nitin Sir sameer [PERSON_NAME] [PERS…" at bounding box center [139, 249] width 61 height 15
select select "75723"
click at [109, 242] on select "Select Stylist [PERSON_NAME] [PERSON_NAME] Nitin Sir sameer [PERSON_NAME] [PERS…" at bounding box center [139, 249] width 61 height 15
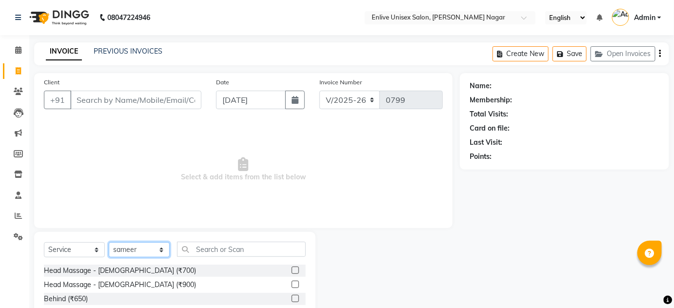
scroll to position [82, 0]
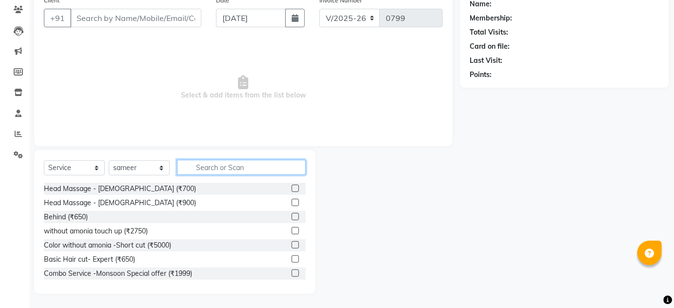
click at [197, 170] on input "text" at bounding box center [241, 167] width 129 height 15
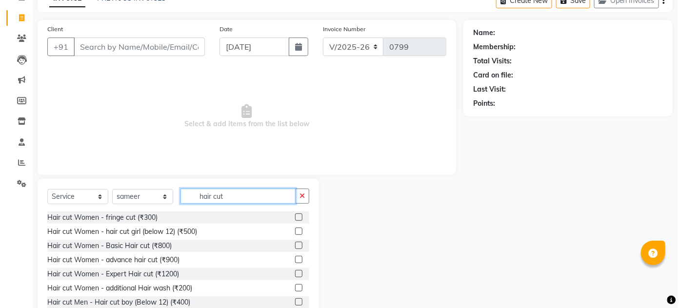
scroll to position [38, 0]
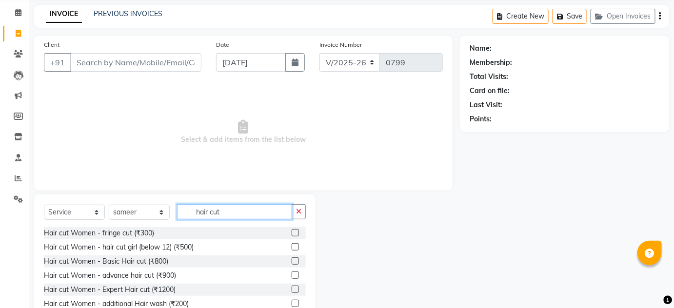
type input "hair cut"
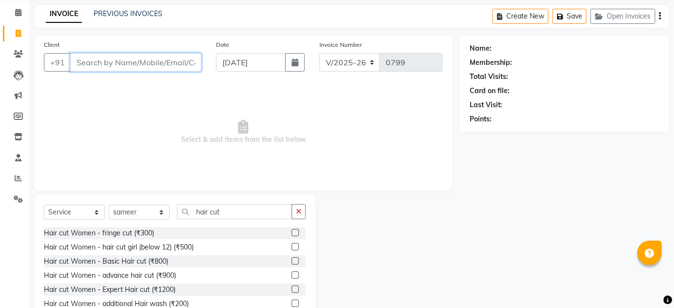
click at [84, 62] on input "Client" at bounding box center [135, 62] width 131 height 19
type input "7033772293"
click at [169, 62] on span "Add Client" at bounding box center [176, 63] width 39 height 10
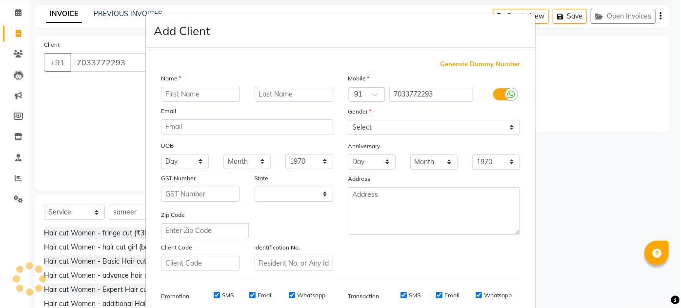
select select "22"
click at [163, 88] on input "text" at bounding box center [200, 94] width 79 height 15
type input "o"
type input "piritesh"
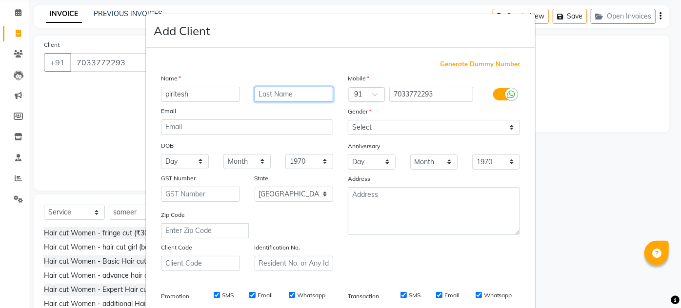
click at [267, 99] on input "text" at bounding box center [294, 94] width 79 height 15
type input "."
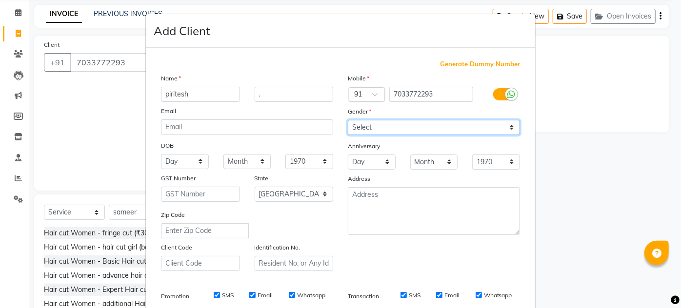
click at [348, 132] on select "Select [DEMOGRAPHIC_DATA] [DEMOGRAPHIC_DATA] Other Prefer Not To Say" at bounding box center [434, 127] width 172 height 15
select select "[DEMOGRAPHIC_DATA]"
click at [348, 120] on select "Select [DEMOGRAPHIC_DATA] [DEMOGRAPHIC_DATA] Other Prefer Not To Say" at bounding box center [434, 127] width 172 height 15
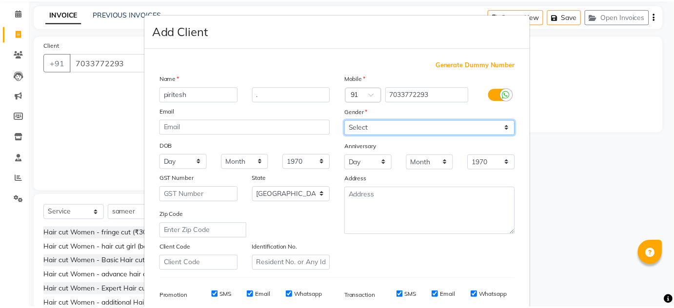
scroll to position [141, 0]
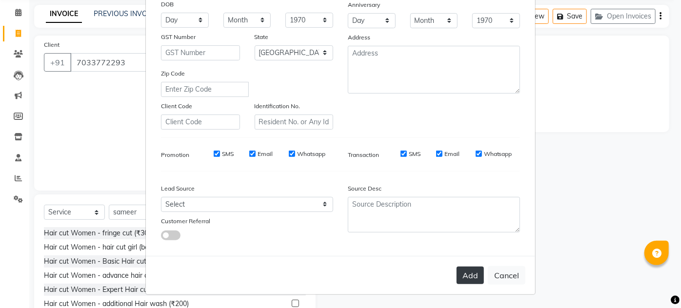
click at [461, 275] on button "Add" at bounding box center [469, 276] width 27 height 18
select select
select select "null"
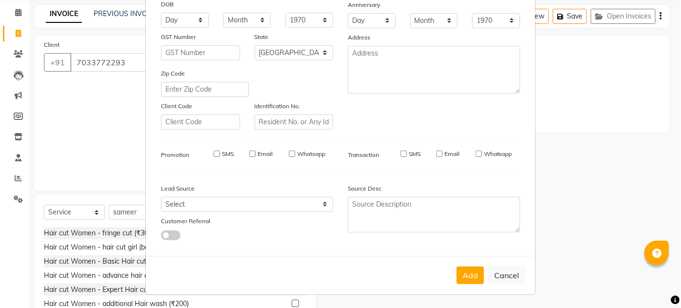
select select
checkbox input "false"
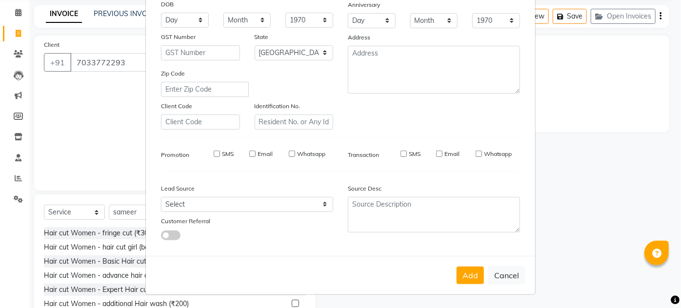
checkbox input "false"
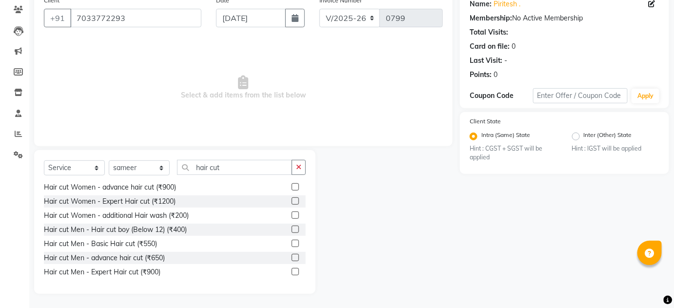
scroll to position [72, 0]
click at [292, 228] on label at bounding box center [295, 229] width 7 height 7
click at [292, 228] on input "checkbox" at bounding box center [295, 230] width 6 height 6
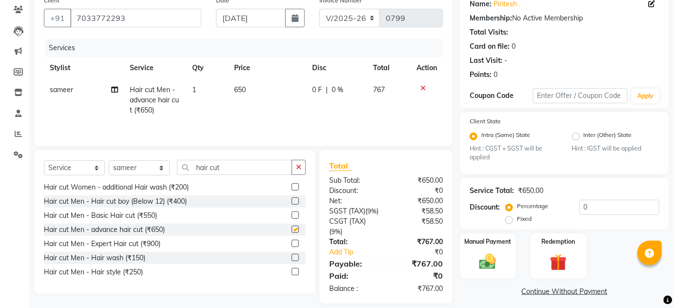
checkbox input "false"
click at [242, 170] on input "hair cut" at bounding box center [234, 167] width 115 height 15
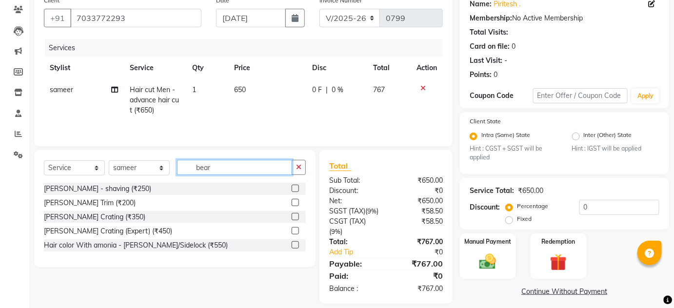
scroll to position [0, 0]
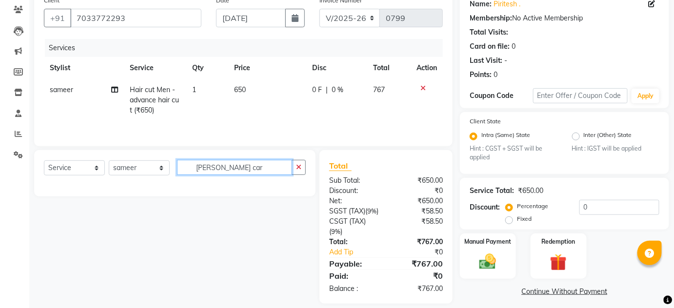
type input "beard carf"
click at [242, 170] on input "beard carf" at bounding box center [234, 167] width 115 height 15
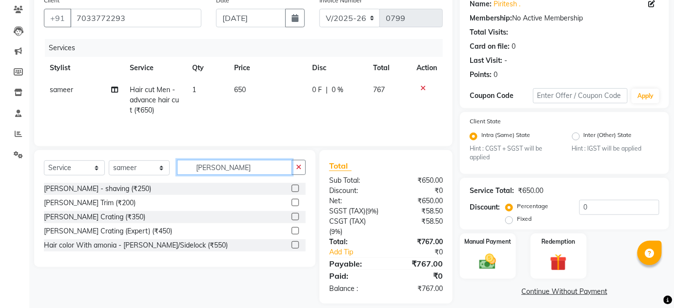
type input "beard"
click at [298, 217] on label at bounding box center [295, 216] width 7 height 7
click at [298, 217] on input "checkbox" at bounding box center [295, 217] width 6 height 6
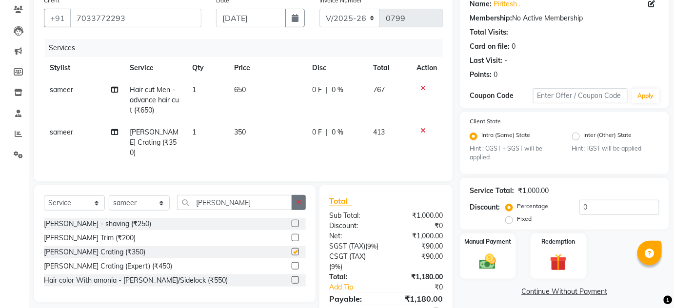
checkbox input "false"
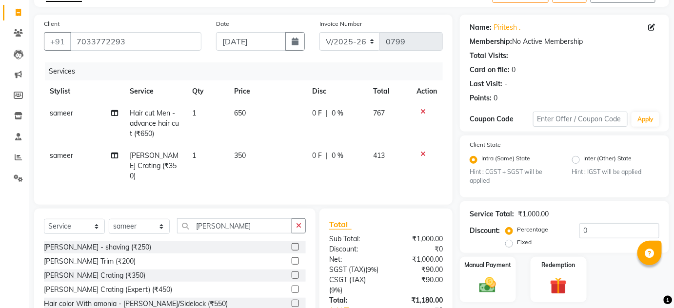
scroll to position [134, 0]
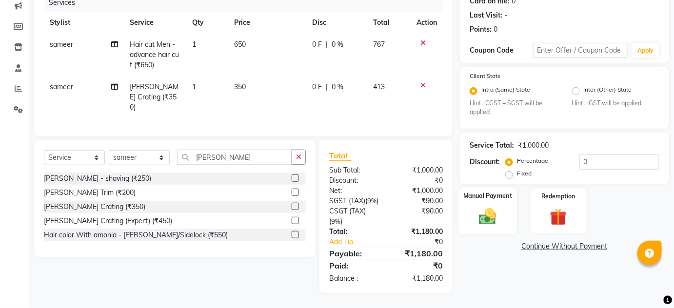
click at [493, 207] on img at bounding box center [488, 217] width 28 height 20
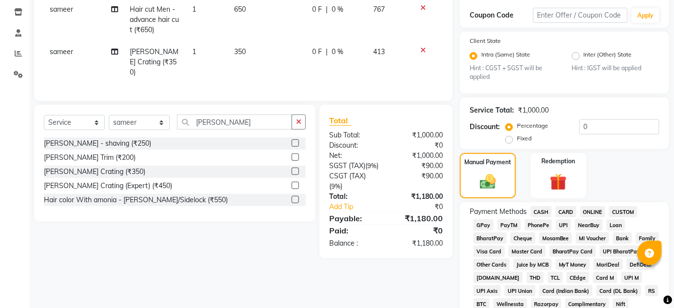
scroll to position [178, 0]
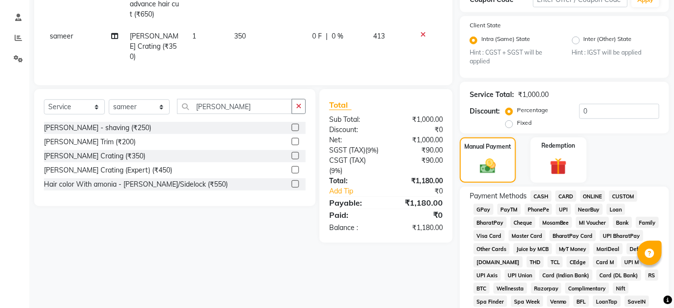
click at [584, 197] on span "ONLINE" at bounding box center [592, 196] width 25 height 11
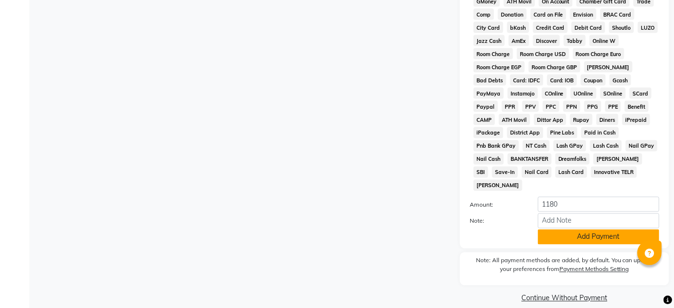
click at [547, 230] on button "Add Payment" at bounding box center [598, 237] width 121 height 15
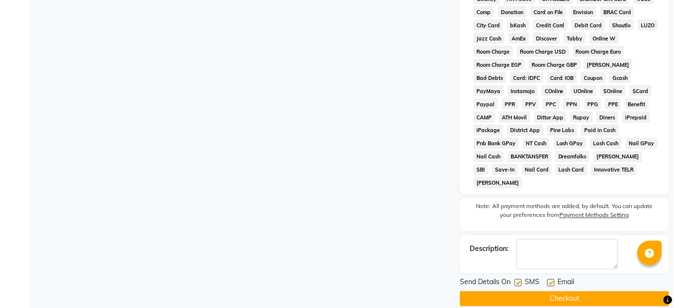
scroll to position [495, 0]
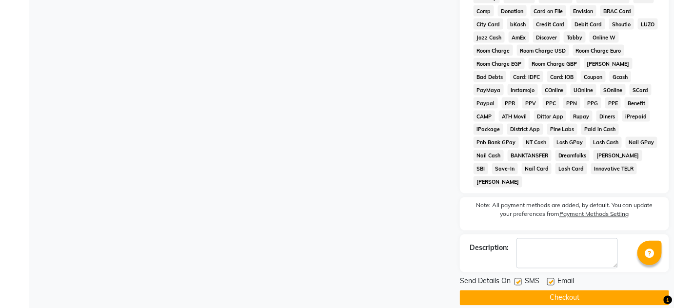
click at [496, 276] on span "Send Details On" at bounding box center [485, 282] width 51 height 12
click at [496, 291] on button "Checkout" at bounding box center [564, 298] width 209 height 15
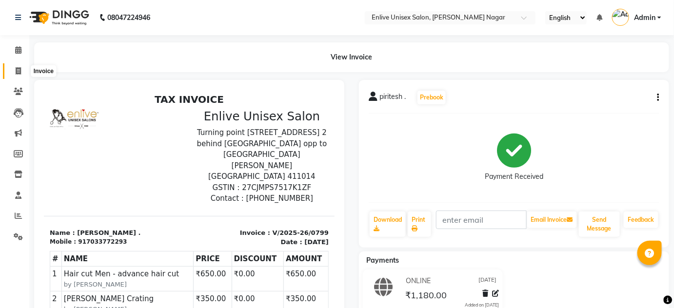
click at [14, 69] on span at bounding box center [18, 71] width 17 height 11
select select "145"
select select "service"
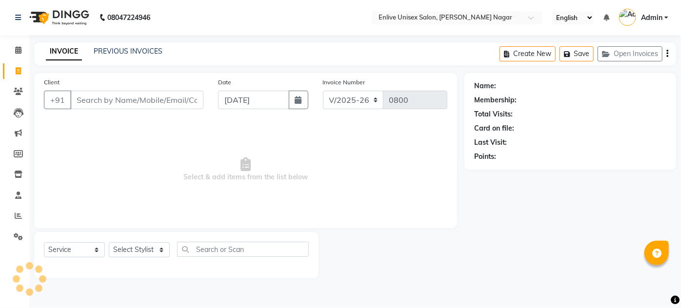
click at [123, 99] on input "Client" at bounding box center [136, 100] width 133 height 19
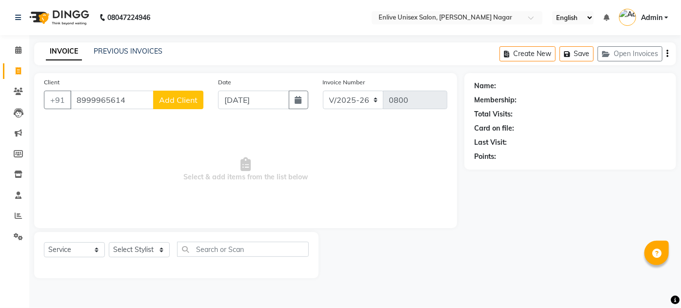
type input "8999965614"
click at [173, 101] on span "Add Client" at bounding box center [178, 100] width 39 height 10
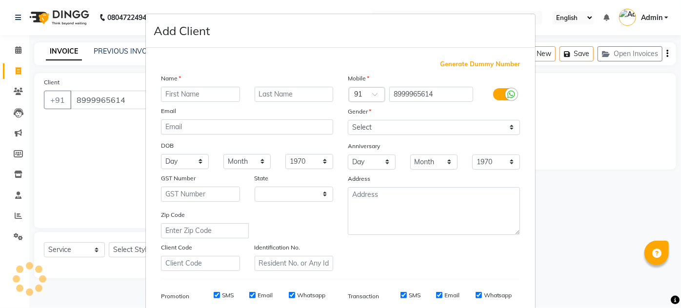
select select "22"
type input "neha"
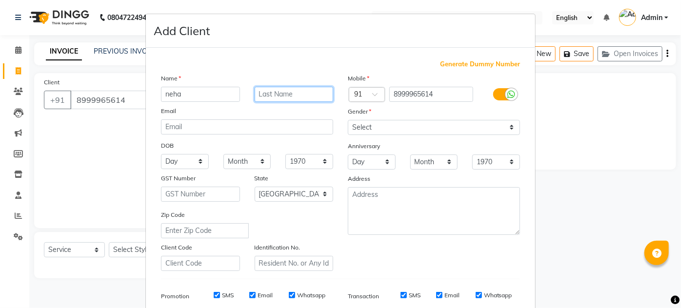
click at [264, 95] on input "text" at bounding box center [294, 94] width 79 height 15
type input "."
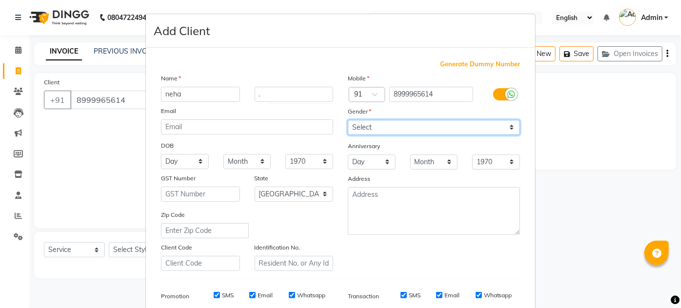
click at [366, 120] on select "Select [DEMOGRAPHIC_DATA] [DEMOGRAPHIC_DATA] Other Prefer Not To Say" at bounding box center [434, 127] width 172 height 15
select select "[DEMOGRAPHIC_DATA]"
click at [348, 120] on select "Select [DEMOGRAPHIC_DATA] [DEMOGRAPHIC_DATA] Other Prefer Not To Say" at bounding box center [434, 127] width 172 height 15
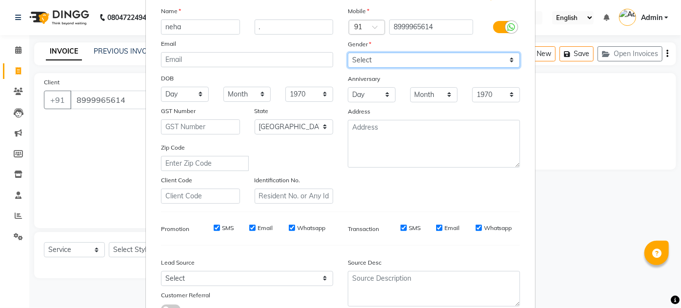
scroll to position [141, 0]
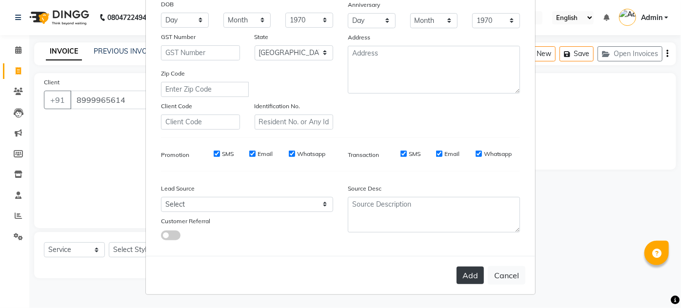
click at [464, 273] on button "Add" at bounding box center [469, 276] width 27 height 18
select select
select select "null"
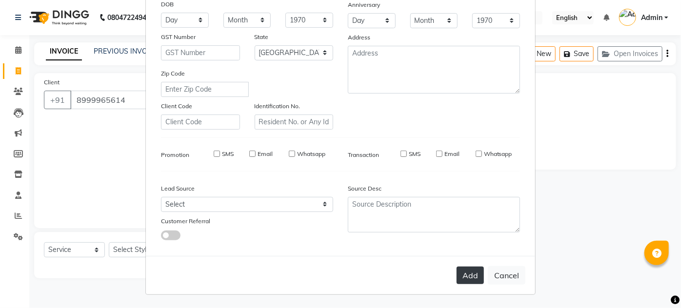
select select
checkbox input "false"
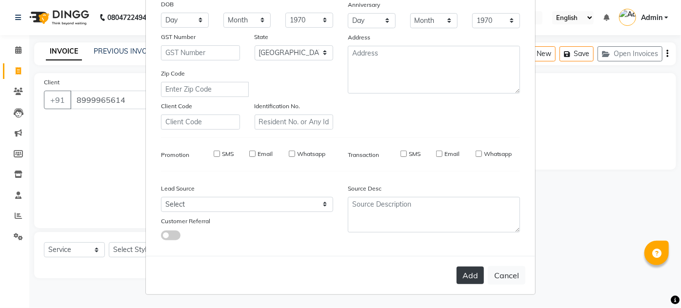
checkbox input "false"
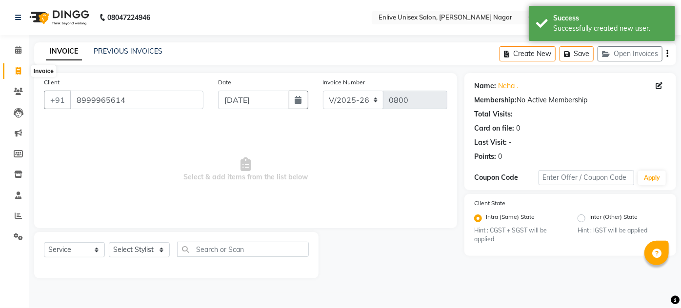
click at [13, 70] on span at bounding box center [18, 71] width 17 height 11
select select "service"
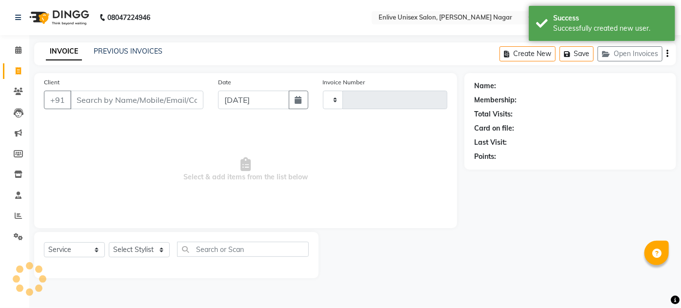
type input "0800"
select select "145"
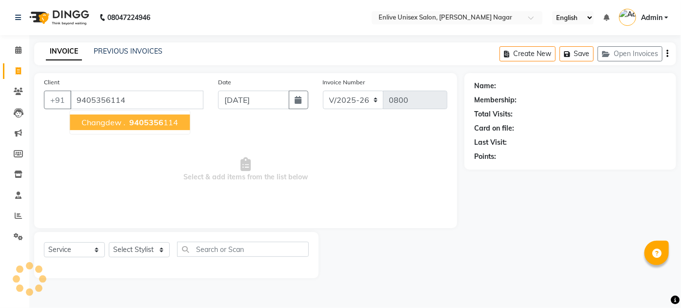
type input "9405356114"
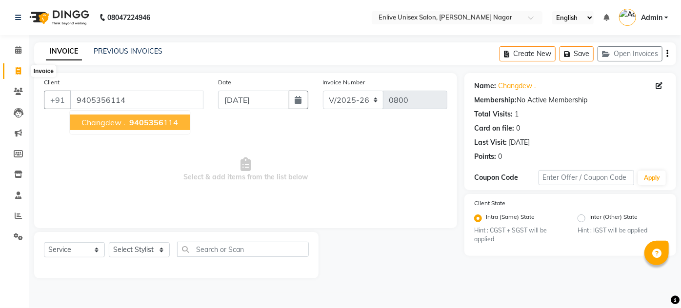
click at [17, 66] on span at bounding box center [18, 71] width 17 height 11
select select "service"
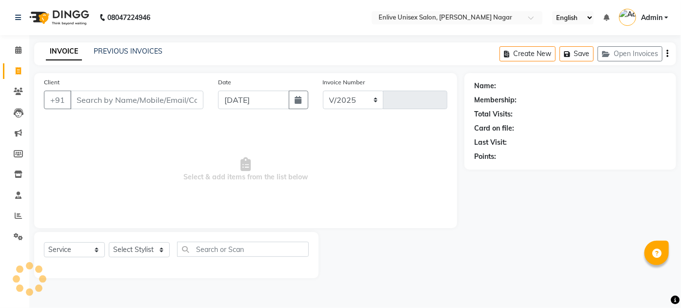
select select "145"
type input "0800"
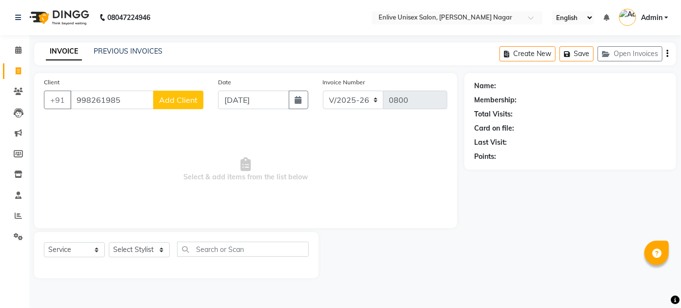
type input "998261985"
click at [166, 94] on button "Add Client" at bounding box center [178, 100] width 50 height 19
select select "22"
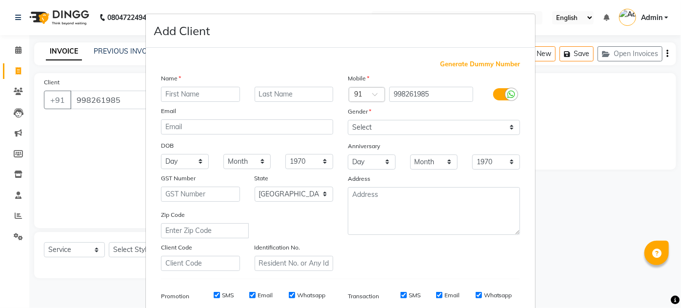
click at [166, 94] on input "text" at bounding box center [200, 94] width 79 height 15
type input "[DEMOGRAPHIC_DATA]"
click at [278, 98] on input "text" at bounding box center [294, 94] width 79 height 15
type input "."
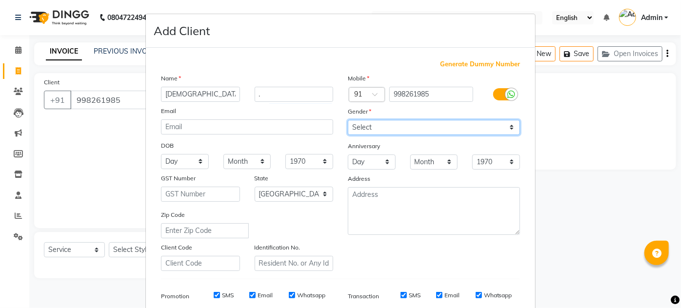
click at [352, 120] on select "Select [DEMOGRAPHIC_DATA] [DEMOGRAPHIC_DATA] Other Prefer Not To Say" at bounding box center [434, 127] width 172 height 15
select select "[DEMOGRAPHIC_DATA]"
click at [348, 120] on select "Select [DEMOGRAPHIC_DATA] [DEMOGRAPHIC_DATA] Other Prefer Not To Say" at bounding box center [434, 127] width 172 height 15
click at [410, 262] on div "Mobile Country Code × 91 998261985 Gender Select Male Female Other Prefer Not T…" at bounding box center [433, 172] width 187 height 198
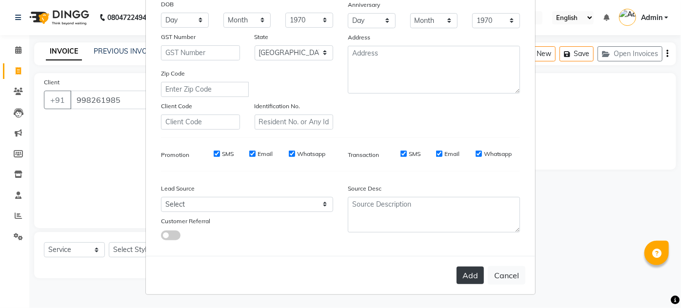
click at [466, 278] on button "Add" at bounding box center [469, 276] width 27 height 18
select select
select select "null"
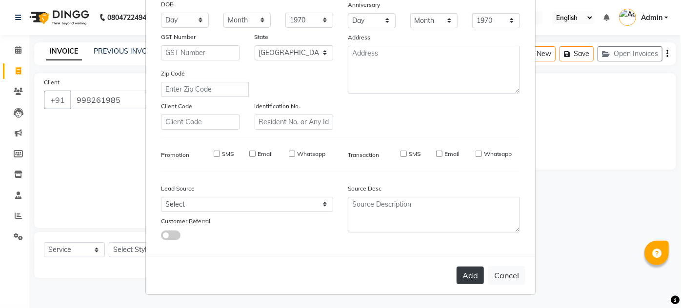
select select
checkbox input "false"
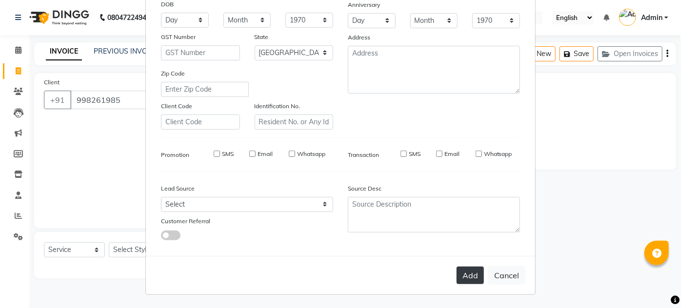
checkbox input "false"
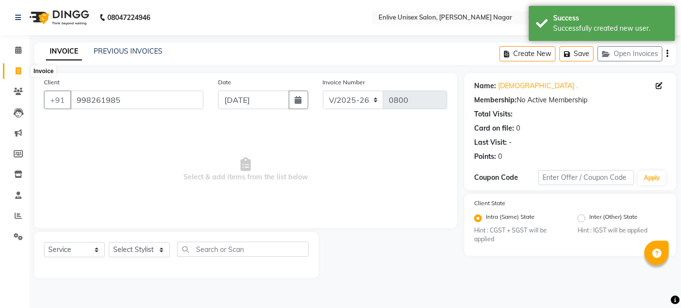
click at [17, 69] on icon at bounding box center [18, 70] width 5 height 7
select select "service"
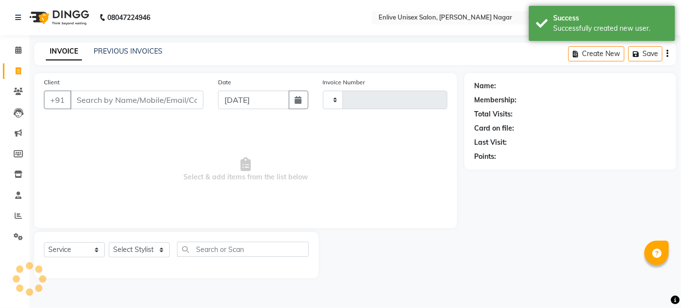
type input "0800"
select select "145"
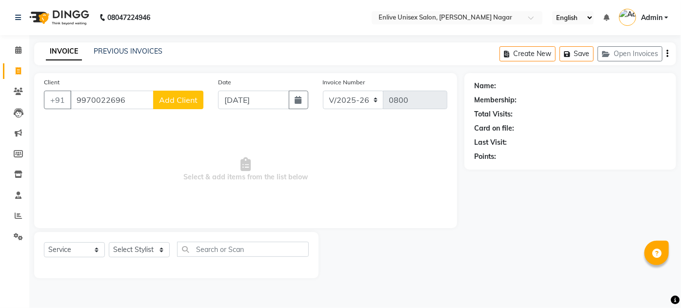
type input "9970022696"
click at [170, 99] on span "Add Client" at bounding box center [178, 100] width 39 height 10
select select "22"
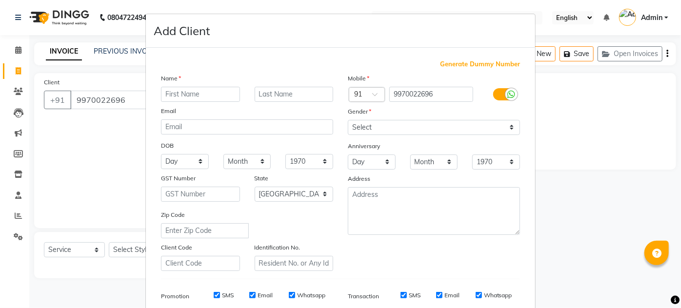
click at [189, 92] on input "text" at bounding box center [200, 94] width 79 height 15
type input "nilesh"
click at [278, 94] on input "text" at bounding box center [294, 94] width 79 height 15
type input "."
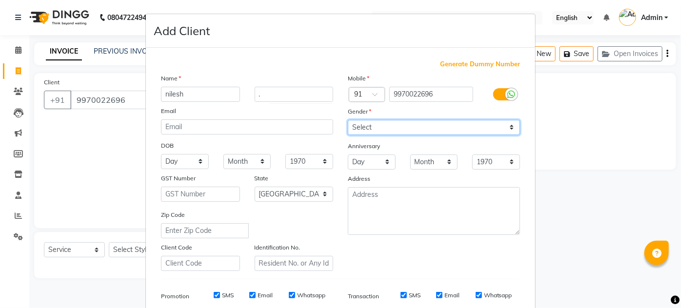
click at [356, 126] on select "Select [DEMOGRAPHIC_DATA] [DEMOGRAPHIC_DATA] Other Prefer Not To Say" at bounding box center [434, 127] width 172 height 15
select select "[DEMOGRAPHIC_DATA]"
click at [348, 120] on select "Select [DEMOGRAPHIC_DATA] [DEMOGRAPHIC_DATA] Other Prefer Not To Say" at bounding box center [434, 127] width 172 height 15
click at [386, 266] on div "Mobile Country Code × 91 9970022696 Gender Select Male Female Other Prefer Not …" at bounding box center [433, 172] width 187 height 198
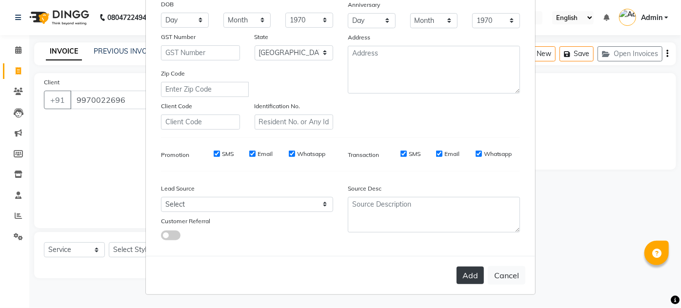
click at [462, 267] on button "Add" at bounding box center [469, 276] width 27 height 18
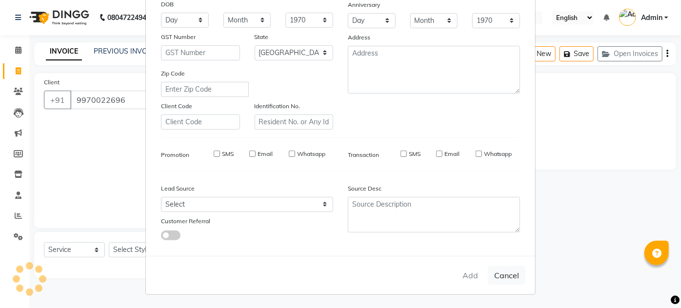
select select
select select "null"
select select
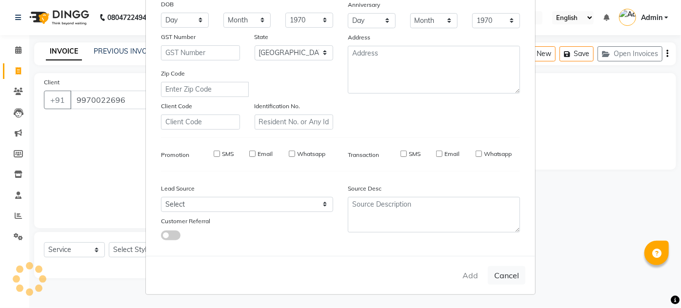
select select
checkbox input "false"
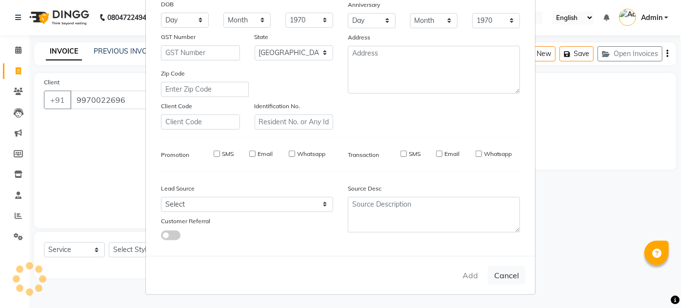
checkbox input "false"
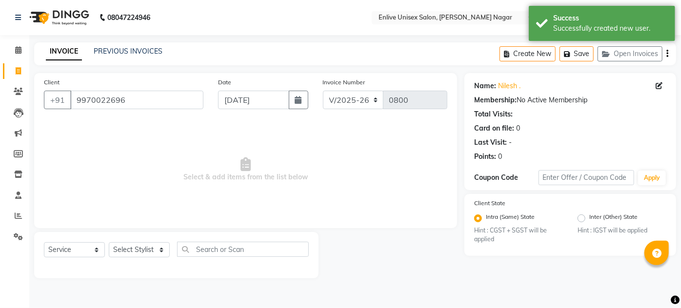
click at [18, 77] on link "Invoice" at bounding box center [14, 71] width 23 height 16
select select "service"
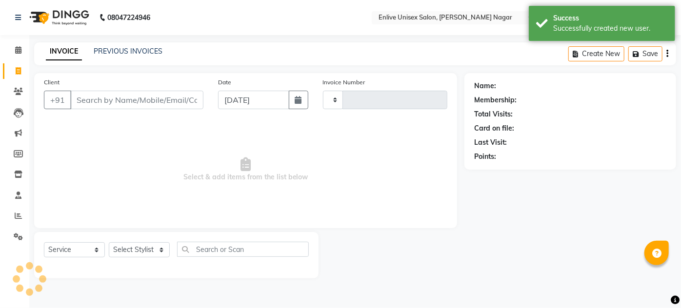
type input "0800"
select select "145"
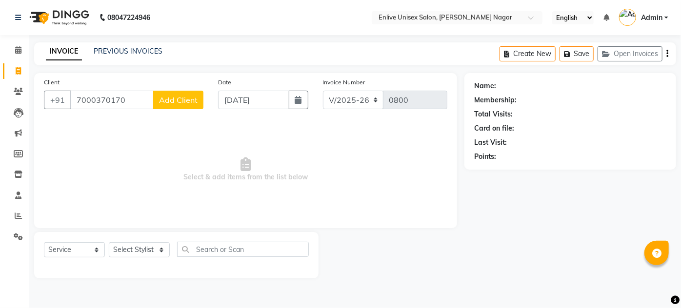
type input "7000370170"
click at [187, 109] on button "Add Client" at bounding box center [178, 100] width 50 height 19
select select "22"
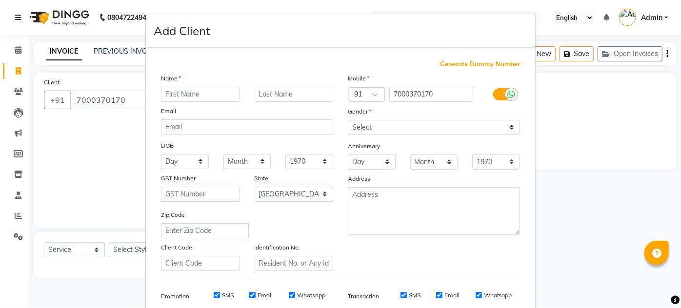
click at [188, 87] on input "text" at bounding box center [200, 94] width 79 height 15
type input "pallavi"
click at [262, 93] on input "text" at bounding box center [294, 94] width 79 height 15
type input "."
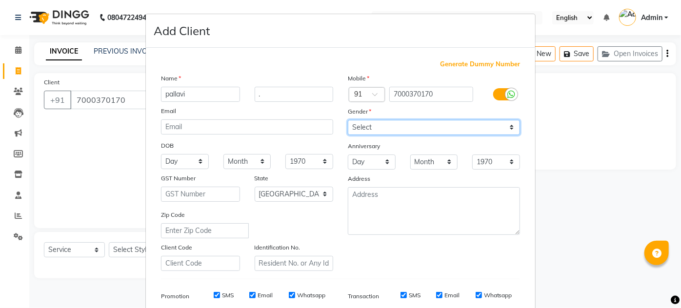
click at [381, 120] on select "Select [DEMOGRAPHIC_DATA] [DEMOGRAPHIC_DATA] Other Prefer Not To Say" at bounding box center [434, 127] width 172 height 15
select select "[DEMOGRAPHIC_DATA]"
click at [348, 120] on select "Select [DEMOGRAPHIC_DATA] [DEMOGRAPHIC_DATA] Other Prefer Not To Say" at bounding box center [434, 127] width 172 height 15
click at [418, 241] on div "Mobile Country Code × 91 7000370170 Gender Select Male Female Other Prefer Not …" at bounding box center [433, 172] width 187 height 198
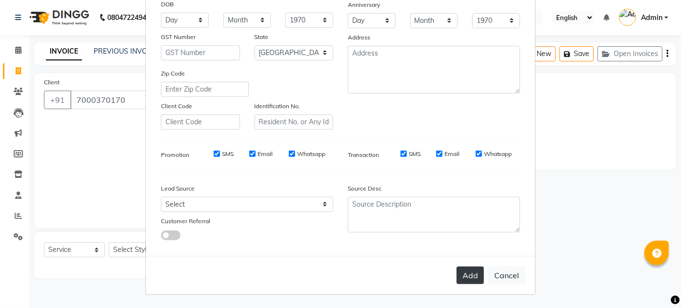
click at [481, 276] on button "Add" at bounding box center [469, 276] width 27 height 18
select select
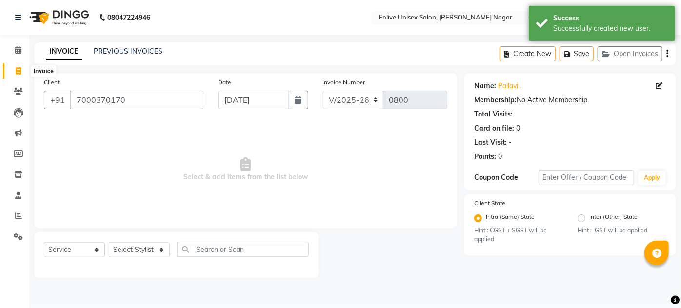
click at [17, 69] on icon at bounding box center [18, 70] width 5 height 7
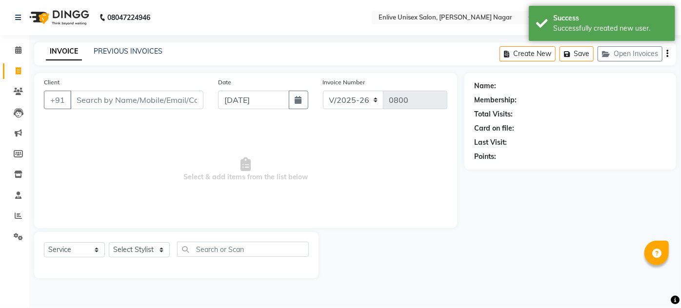
click at [166, 101] on input "Client" at bounding box center [136, 100] width 133 height 19
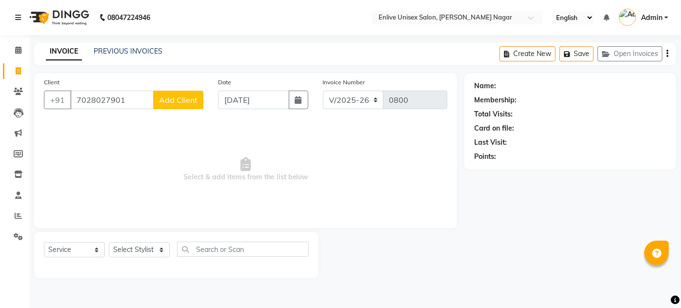
click at [175, 99] on span "Add Client" at bounding box center [178, 100] width 39 height 10
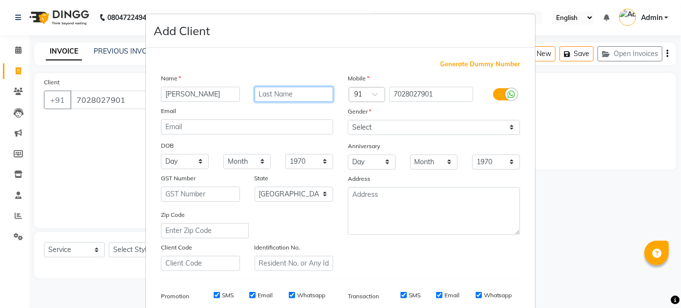
click at [289, 91] on input "text" at bounding box center [294, 94] width 79 height 15
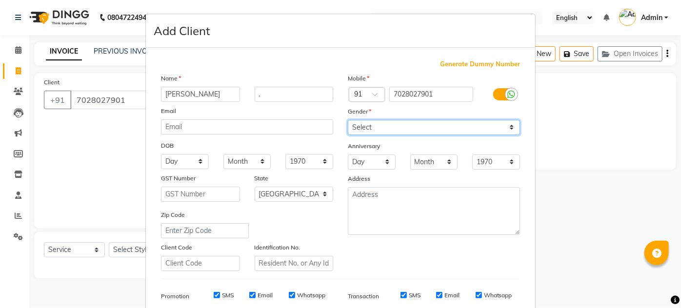
click at [371, 120] on select "Select [DEMOGRAPHIC_DATA] [DEMOGRAPHIC_DATA] Other Prefer Not To Say" at bounding box center [434, 127] width 172 height 15
click at [348, 120] on select "Select [DEMOGRAPHIC_DATA] [DEMOGRAPHIC_DATA] Other Prefer Not To Say" at bounding box center [434, 127] width 172 height 15
click at [395, 256] on div "Mobile Country Code × 91 7028027901 Gender Select Male Female Other Prefer Not …" at bounding box center [433, 172] width 187 height 198
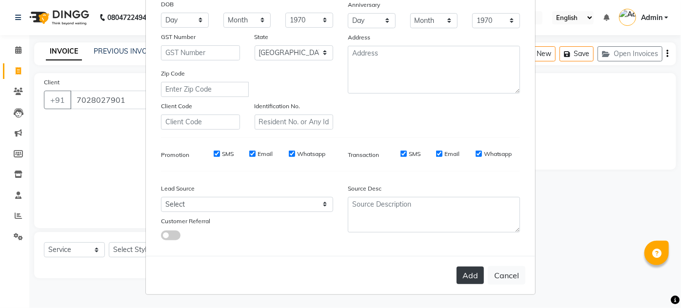
click at [472, 274] on button "Add" at bounding box center [469, 276] width 27 height 18
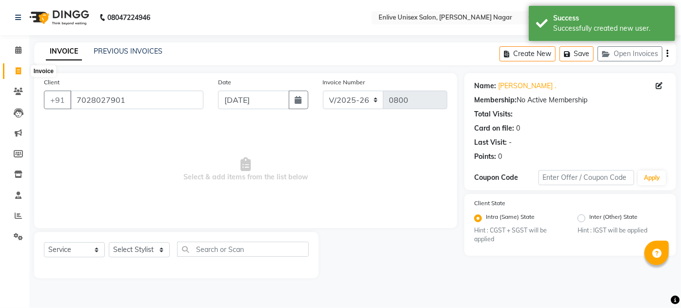
click at [13, 70] on span at bounding box center [18, 71] width 17 height 11
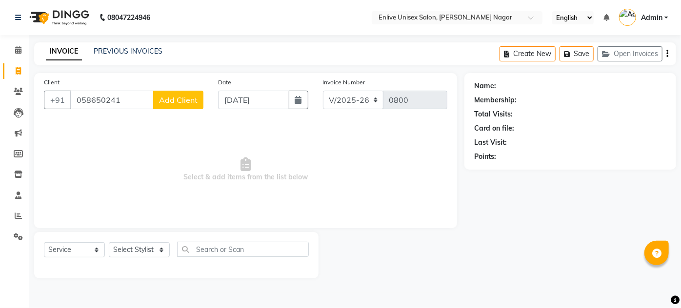
click at [191, 102] on span "Add Client" at bounding box center [178, 100] width 39 height 10
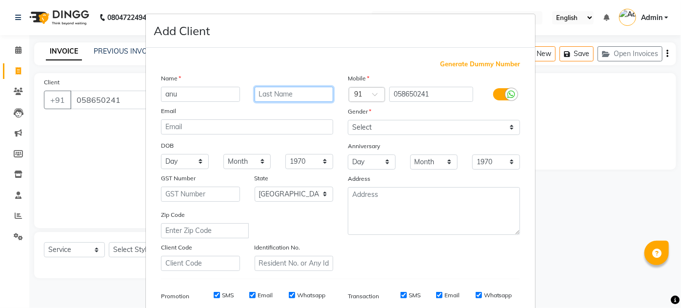
click at [286, 91] on input "text" at bounding box center [294, 94] width 79 height 15
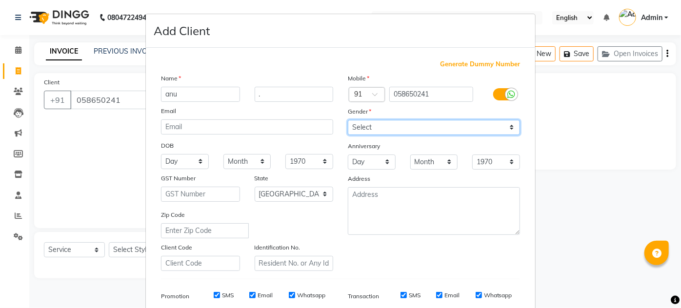
click at [371, 121] on select "Select [DEMOGRAPHIC_DATA] [DEMOGRAPHIC_DATA] Other Prefer Not To Say" at bounding box center [434, 127] width 172 height 15
click at [348, 120] on select "Select [DEMOGRAPHIC_DATA] [DEMOGRAPHIC_DATA] Other Prefer Not To Say" at bounding box center [434, 127] width 172 height 15
click at [425, 264] on div "Mobile Country Code × 91 058650241 Gender Select Male Female Other Prefer Not T…" at bounding box center [433, 172] width 187 height 198
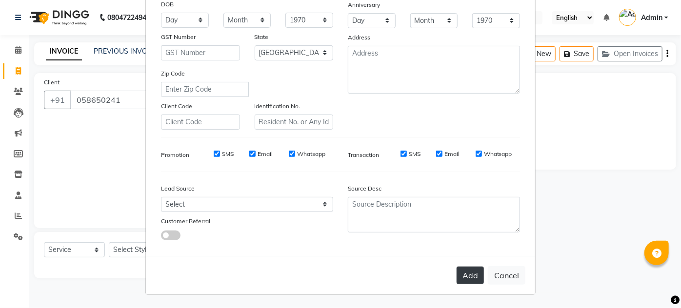
click at [467, 271] on button "Add" at bounding box center [469, 276] width 27 height 18
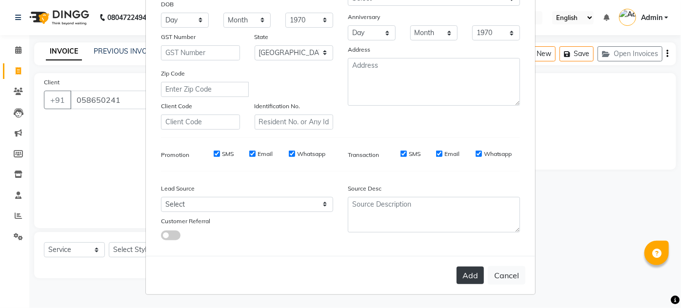
click at [467, 271] on button "Add" at bounding box center [469, 276] width 27 height 18
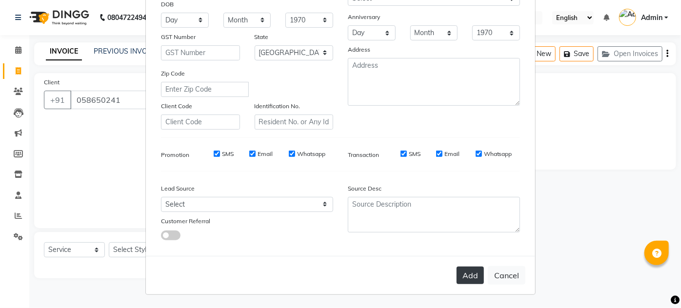
click at [471, 275] on button "Add" at bounding box center [469, 276] width 27 height 18
click at [471, 282] on button "Add" at bounding box center [469, 276] width 27 height 18
click at [408, 50] on div "Address" at bounding box center [433, 51] width 187 height 14
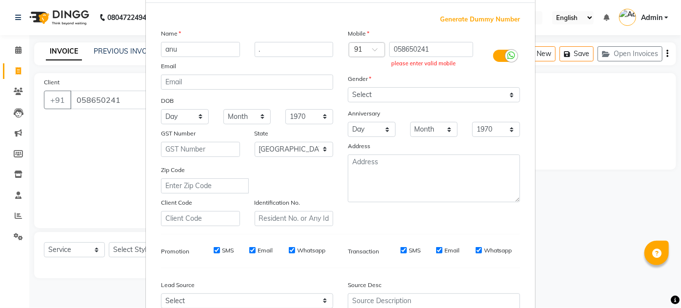
scroll to position [0, 0]
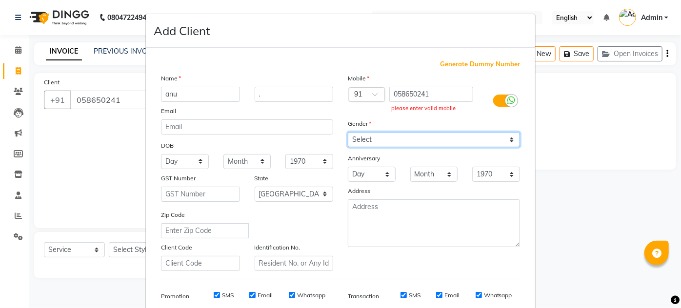
click at [367, 136] on select "Select [DEMOGRAPHIC_DATA] [DEMOGRAPHIC_DATA] Other Prefer Not To Say" at bounding box center [434, 139] width 172 height 15
click at [348, 132] on select "Select [DEMOGRAPHIC_DATA] [DEMOGRAPHIC_DATA] Other Prefer Not To Say" at bounding box center [434, 139] width 172 height 15
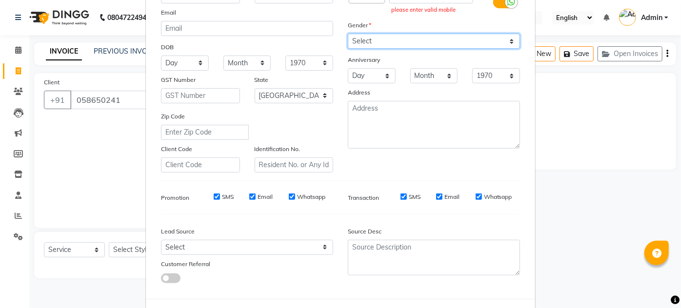
scroll to position [141, 0]
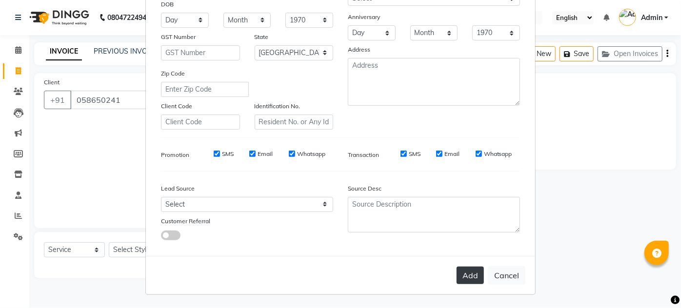
click at [463, 273] on button "Add" at bounding box center [469, 276] width 27 height 18
click at [465, 274] on button "Add" at bounding box center [469, 276] width 27 height 18
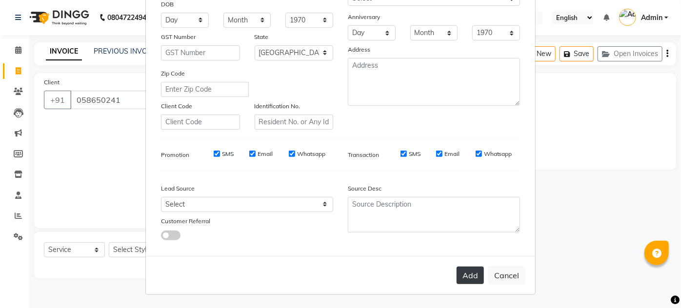
click at [465, 274] on button "Add" at bounding box center [469, 276] width 27 height 18
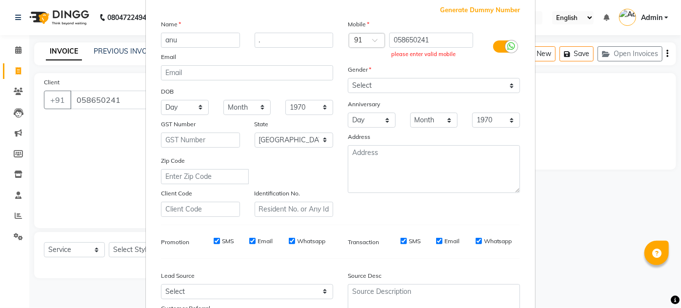
scroll to position [0, 0]
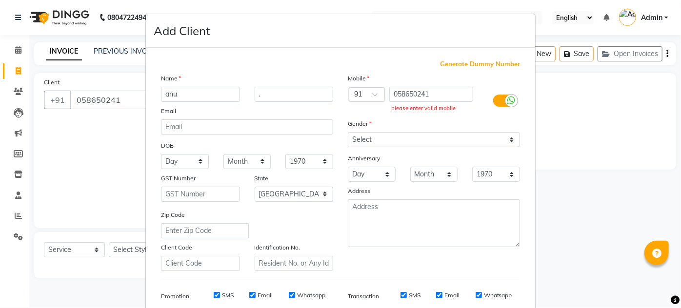
click at [124, 99] on ngb-modal-window "Add Client Generate Dummy Number Name [PERSON_NAME] . Email DOB Day 01 02 03 04…" at bounding box center [340, 154] width 681 height 308
click at [176, 96] on input "anu" at bounding box center [200, 94] width 79 height 15
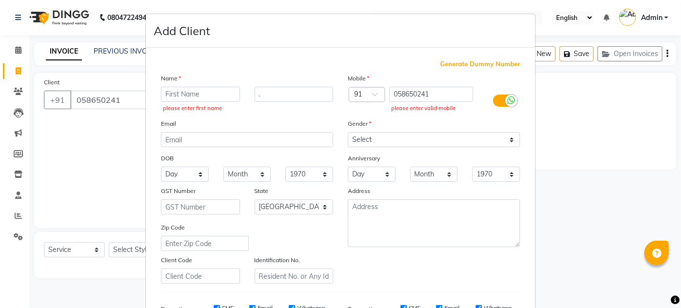
drag, startPoint x: 72, startPoint y: 101, endPoint x: 79, endPoint y: 101, distance: 6.8
click at [73, 101] on ngb-modal-window "Add Client Generate Dummy Number Name please enter first name . Email DOB Day 0…" at bounding box center [340, 154] width 681 height 308
drag, startPoint x: 79, startPoint y: 101, endPoint x: 84, endPoint y: 102, distance: 5.5
click at [84, 102] on ngb-modal-window "Add Client Generate Dummy Number Name please enter first name . Email DOB Day 0…" at bounding box center [340, 154] width 681 height 308
click at [82, 101] on ngb-modal-window "Add Client Generate Dummy Number Name please enter first name . Email DOB Day 0…" at bounding box center [340, 154] width 681 height 308
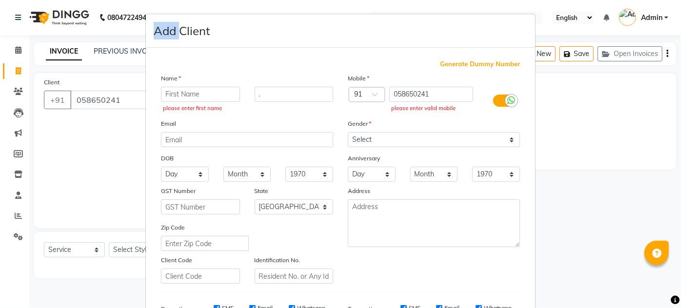
click at [82, 101] on ngb-modal-window "Add Client Generate Dummy Number Name please enter first name . Email DOB Day 0…" at bounding box center [340, 154] width 681 height 308
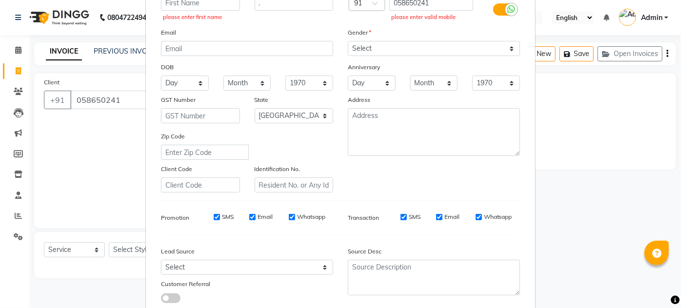
scroll to position [155, 0]
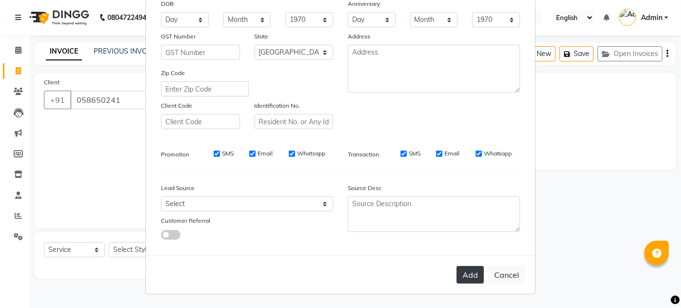
click at [470, 271] on button "Add" at bounding box center [469, 275] width 27 height 18
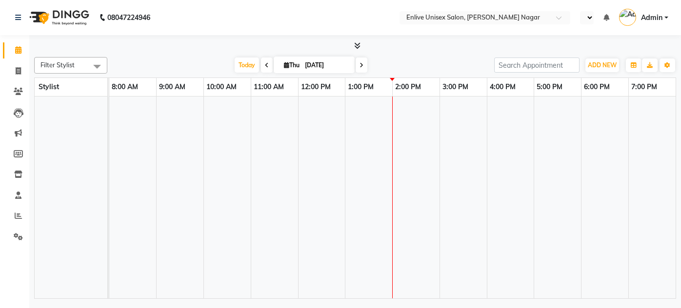
select select "en"
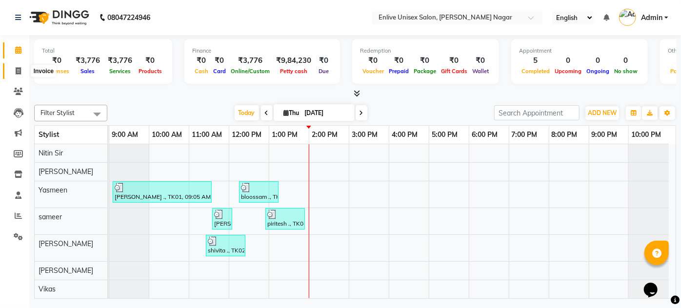
click at [19, 71] on icon at bounding box center [18, 70] width 5 height 7
select select "145"
select select "service"
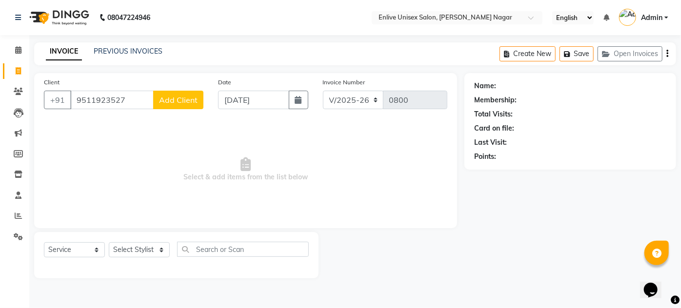
type input "9511923527"
click at [178, 103] on span "Add Client" at bounding box center [178, 100] width 39 height 10
select select "22"
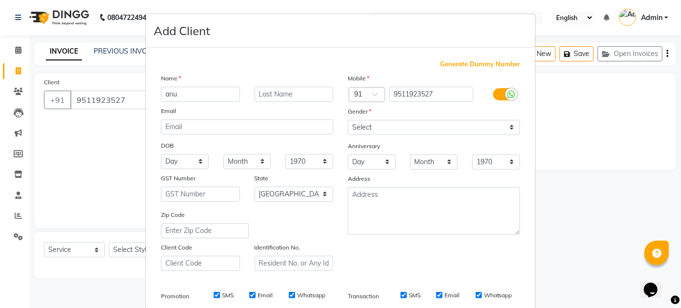
type input "anu"
click at [279, 94] on input "text" at bounding box center [294, 94] width 79 height 15
type input "."
click at [369, 128] on select "Select [DEMOGRAPHIC_DATA] [DEMOGRAPHIC_DATA] Other Prefer Not To Say" at bounding box center [434, 127] width 172 height 15
select select "[DEMOGRAPHIC_DATA]"
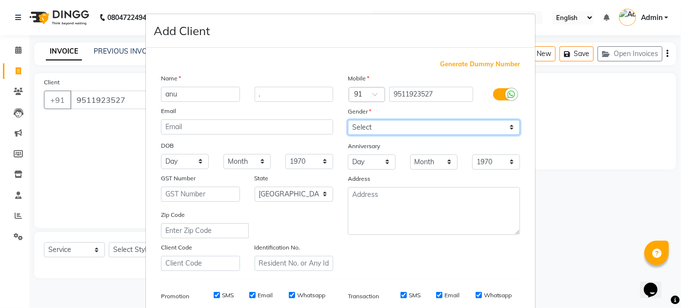
click at [348, 120] on select "Select [DEMOGRAPHIC_DATA] [DEMOGRAPHIC_DATA] Other Prefer Not To Say" at bounding box center [434, 127] width 172 height 15
click at [392, 275] on div "Generate Dummy Number Name [PERSON_NAME] . Email DOB Day 01 02 03 04 05 06 07 0…" at bounding box center [341, 224] width 374 height 330
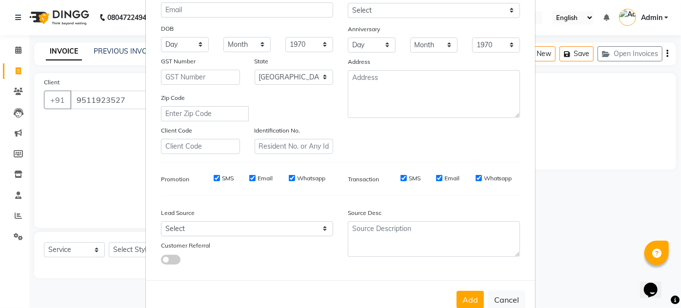
scroll to position [141, 0]
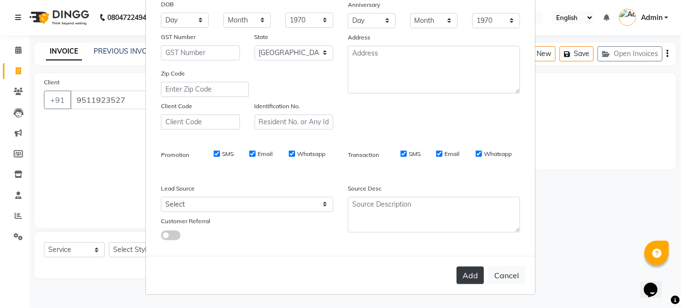
click at [465, 274] on button "Add" at bounding box center [469, 276] width 27 height 18
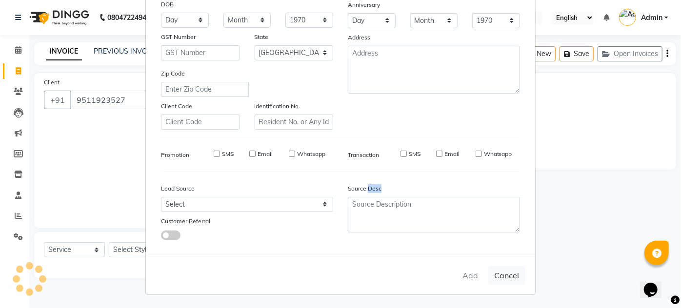
select select
select select "null"
select select
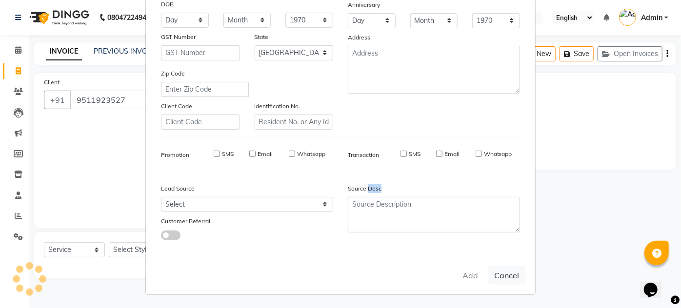
select select
checkbox input "false"
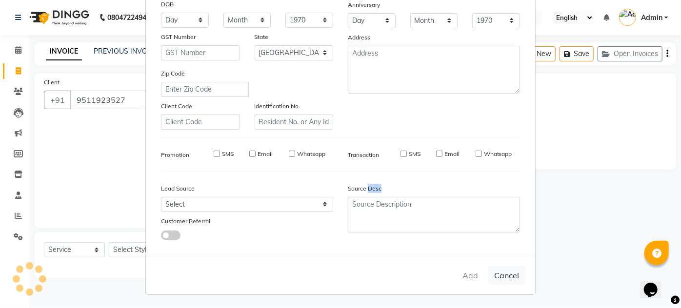
checkbox input "false"
click at [465, 274] on div "Add Cancel" at bounding box center [340, 275] width 389 height 39
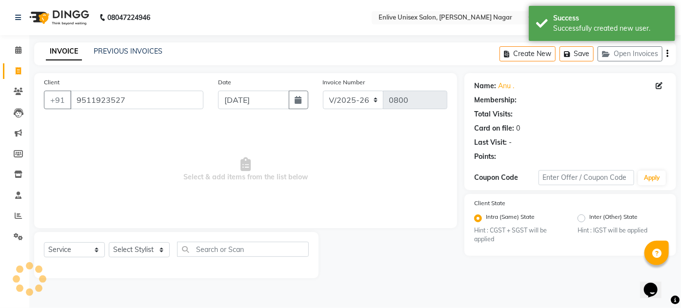
click at [465, 274] on ngb-modal-window "Add Client Generate Dummy Number Name Email DOB Day 01 02 03 04 05 06 07 08 09 …" at bounding box center [340, 154] width 681 height 308
click at [14, 67] on span at bounding box center [18, 71] width 17 height 11
select select "service"
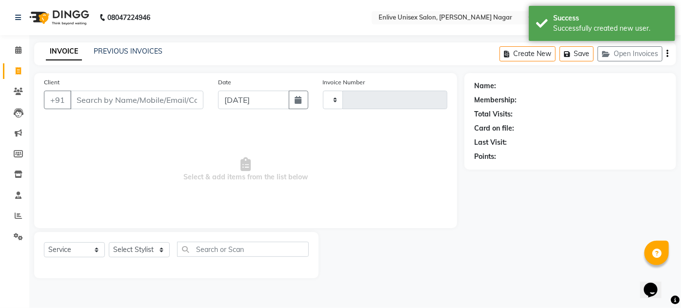
type input "0800"
select select "145"
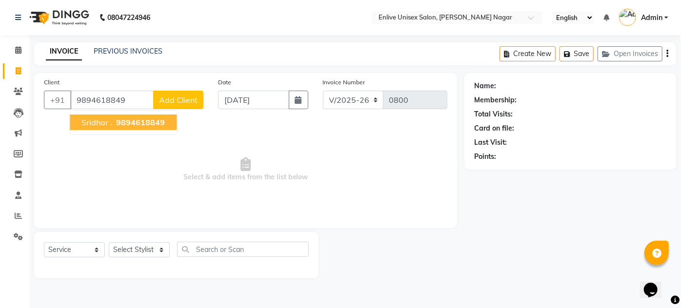
type input "9894618849"
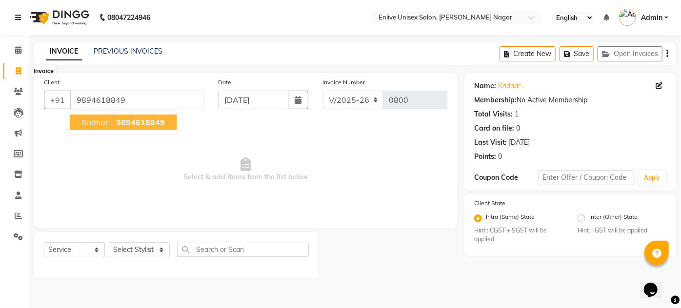
click at [21, 68] on span at bounding box center [18, 71] width 17 height 11
select select "service"
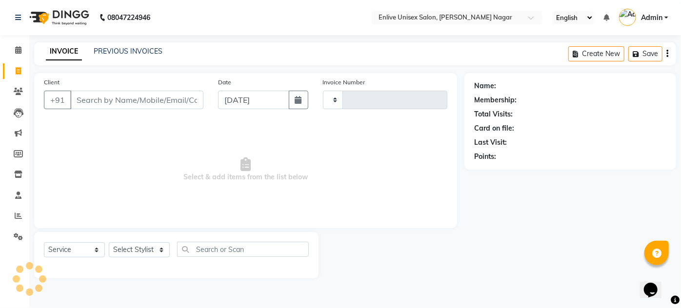
type input "0800"
select select "145"
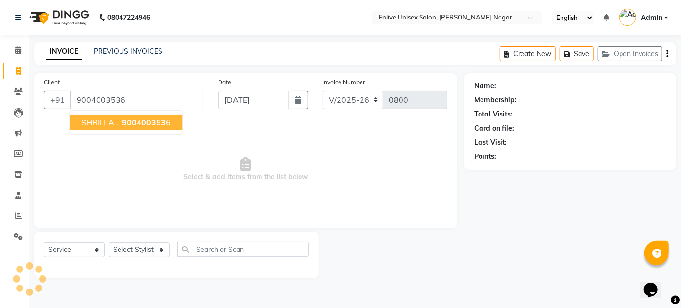
type input "9004003536"
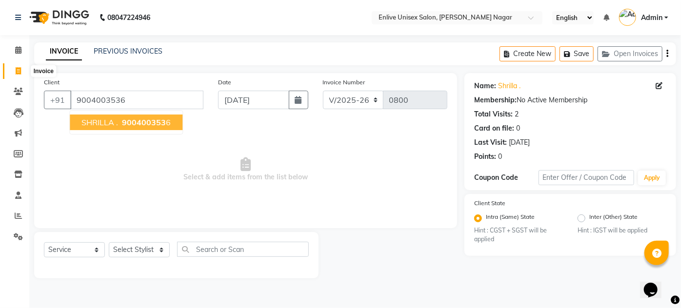
click at [17, 69] on icon at bounding box center [18, 70] width 5 height 7
select select "service"
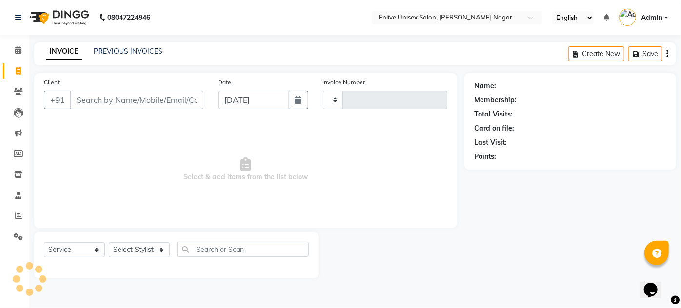
type input "0800"
select select "145"
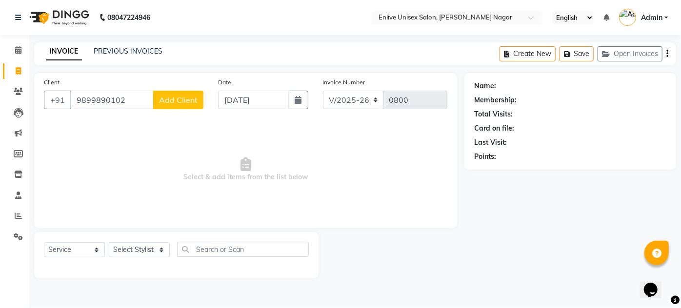
type input "9899890102"
click at [177, 94] on button "Add Client" at bounding box center [178, 100] width 50 height 19
select select "22"
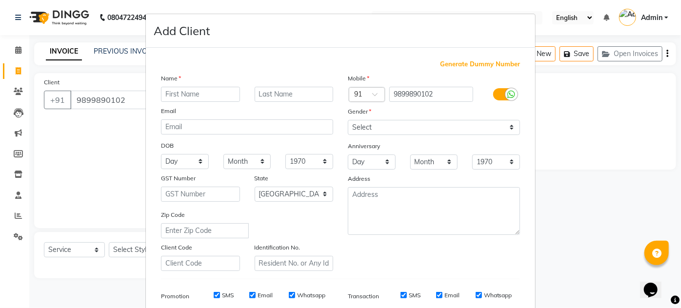
click at [177, 94] on input "text" at bounding box center [200, 94] width 79 height 15
type input "[PERSON_NAME]"
click at [255, 101] on input "text" at bounding box center [294, 94] width 79 height 15
type input "."
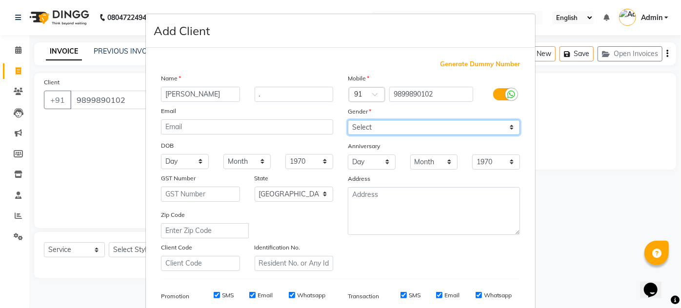
click at [362, 120] on select "Select [DEMOGRAPHIC_DATA] [DEMOGRAPHIC_DATA] Other Prefer Not To Say" at bounding box center [434, 127] width 172 height 15
click at [348, 120] on select "Select [DEMOGRAPHIC_DATA] [DEMOGRAPHIC_DATA] Other Prefer Not To Say" at bounding box center [434, 127] width 172 height 15
click at [481, 132] on select "Select [DEMOGRAPHIC_DATA] [DEMOGRAPHIC_DATA] Other Prefer Not To Say" at bounding box center [434, 127] width 172 height 15
select select "[DEMOGRAPHIC_DATA]"
click at [348, 120] on select "Select [DEMOGRAPHIC_DATA] [DEMOGRAPHIC_DATA] Other Prefer Not To Say" at bounding box center [434, 127] width 172 height 15
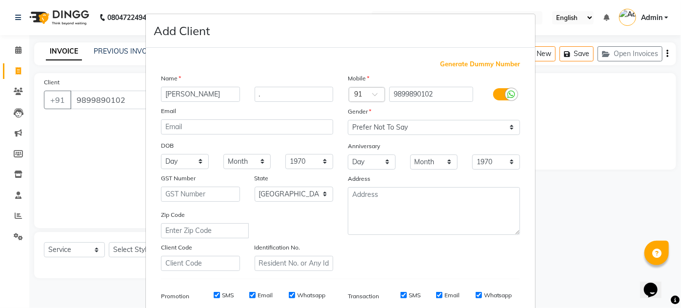
click at [405, 258] on div "Mobile Country Code × 91 9899890102 Gender Select [DEMOGRAPHIC_DATA] [DEMOGRAPH…" at bounding box center [433, 172] width 187 height 198
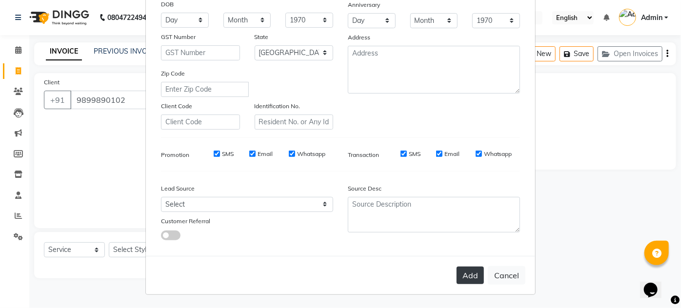
click at [461, 275] on button "Add" at bounding box center [469, 276] width 27 height 18
select select
select select "null"
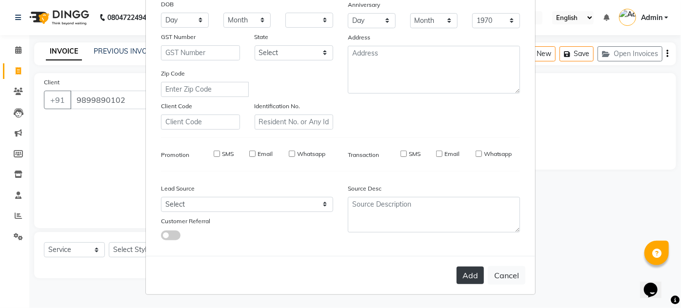
select select
checkbox input "false"
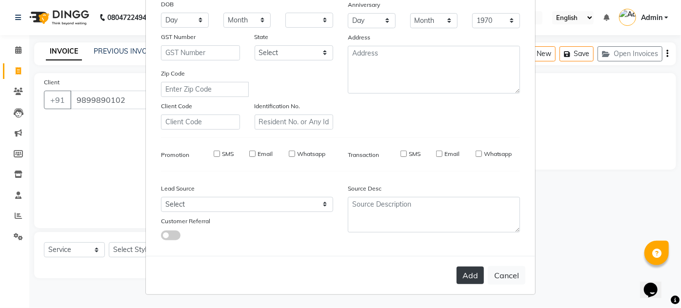
checkbox input "false"
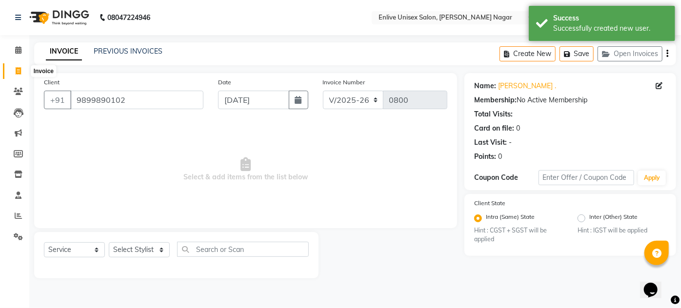
click at [18, 74] on icon at bounding box center [18, 70] width 5 height 7
select select "service"
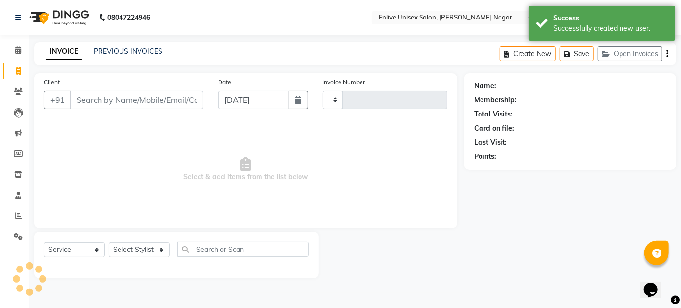
type input "0800"
select select "145"
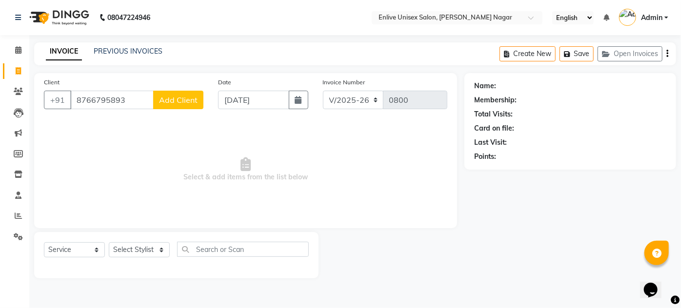
type input "8766795893"
click at [171, 95] on span "Add Client" at bounding box center [178, 100] width 39 height 10
select select "22"
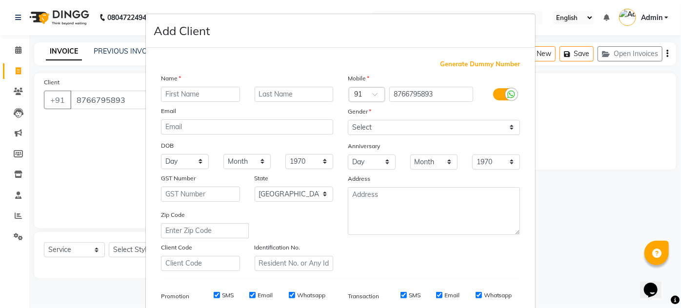
click at [198, 91] on input "text" at bounding box center [200, 94] width 79 height 15
type input "[PERSON_NAME]"
click at [272, 87] on div at bounding box center [294, 94] width 94 height 15
click at [273, 91] on input "text" at bounding box center [294, 94] width 79 height 15
type input "."
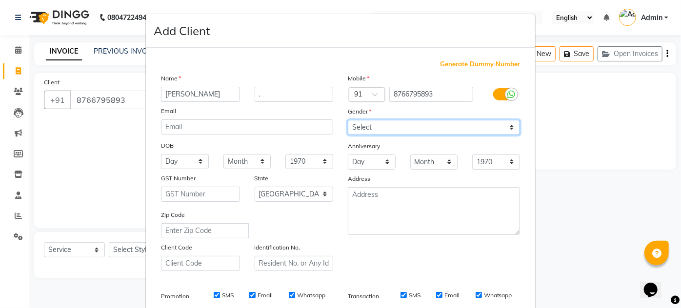
click at [370, 132] on select "Select [DEMOGRAPHIC_DATA] [DEMOGRAPHIC_DATA] Other Prefer Not To Say" at bounding box center [434, 127] width 172 height 15
select select "[DEMOGRAPHIC_DATA]"
click at [348, 120] on select "Select [DEMOGRAPHIC_DATA] [DEMOGRAPHIC_DATA] Other Prefer Not To Say" at bounding box center [434, 127] width 172 height 15
click at [382, 245] on div "Mobile Country Code × 91 8766795893 Gender Select [DEMOGRAPHIC_DATA] [DEMOGRAPH…" at bounding box center [433, 172] width 187 height 198
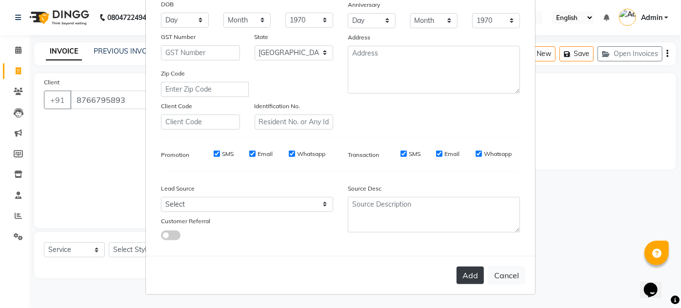
click at [465, 277] on button "Add" at bounding box center [469, 276] width 27 height 18
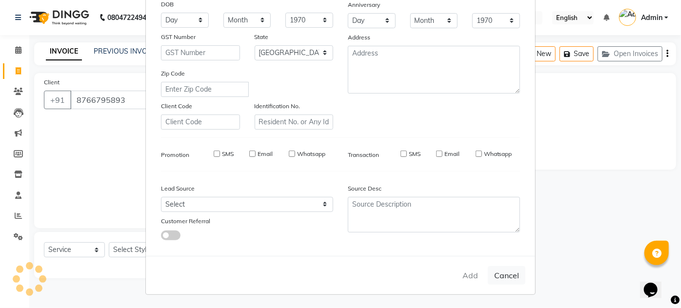
select select
select select "null"
select select
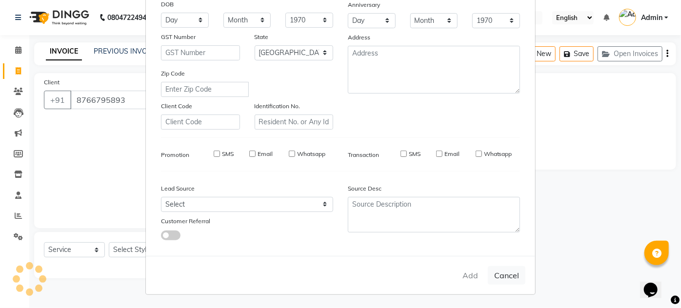
select select
checkbox input "false"
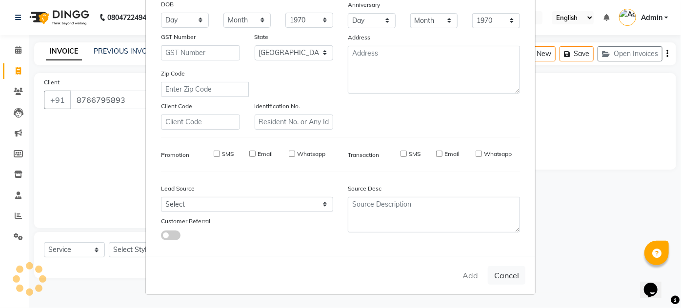
checkbox input "false"
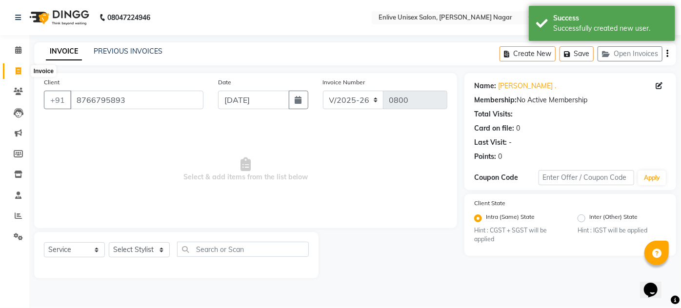
click at [14, 66] on span at bounding box center [18, 71] width 17 height 11
select select "service"
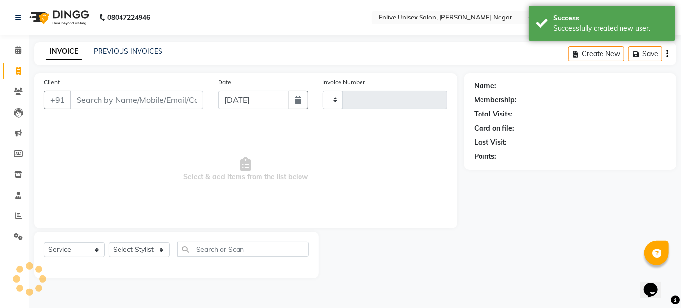
type input "0800"
select select "145"
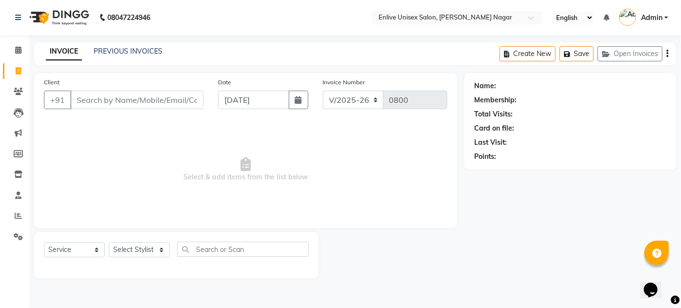
type input "5"
type input "7574825521"
click at [196, 95] on span "Add Client" at bounding box center [178, 100] width 39 height 10
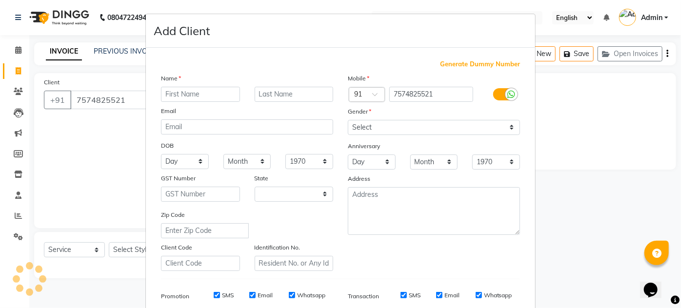
select select "22"
click at [196, 95] on input "text" at bounding box center [200, 94] width 79 height 15
type input "[PERSON_NAME]"
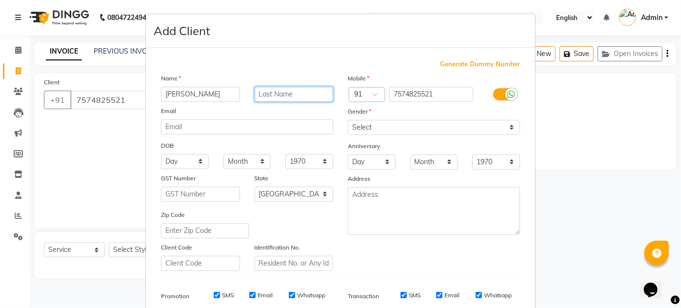
click at [273, 89] on input "text" at bounding box center [294, 94] width 79 height 15
type input "."
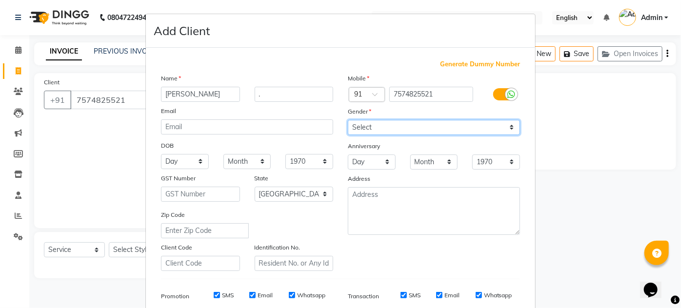
click at [375, 122] on select "Select [DEMOGRAPHIC_DATA] [DEMOGRAPHIC_DATA] Other Prefer Not To Say" at bounding box center [434, 127] width 172 height 15
select select "[DEMOGRAPHIC_DATA]"
click at [348, 120] on select "Select [DEMOGRAPHIC_DATA] [DEMOGRAPHIC_DATA] Other Prefer Not To Say" at bounding box center [434, 127] width 172 height 15
click at [390, 237] on div "Mobile Country Code × 91 7574825521 Gender Select [DEMOGRAPHIC_DATA] [DEMOGRAPH…" at bounding box center [433, 172] width 187 height 198
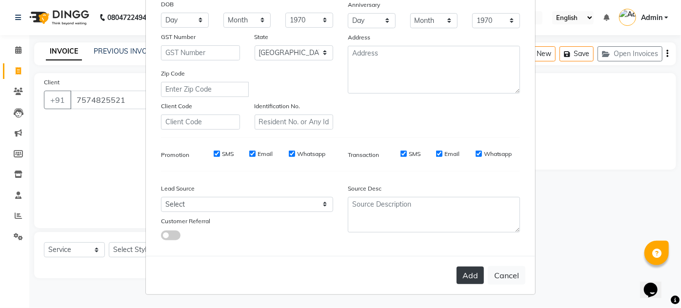
click at [473, 267] on button "Add" at bounding box center [469, 276] width 27 height 18
select select
select select "null"
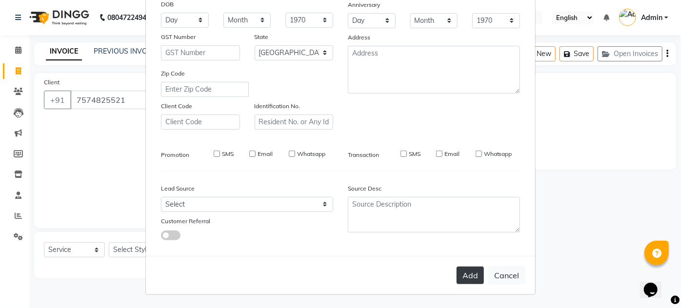
select select
checkbox input "false"
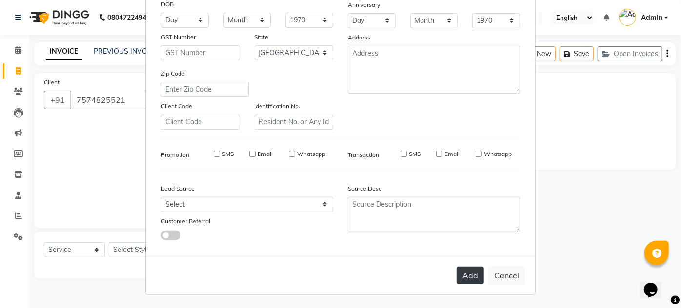
checkbox input "false"
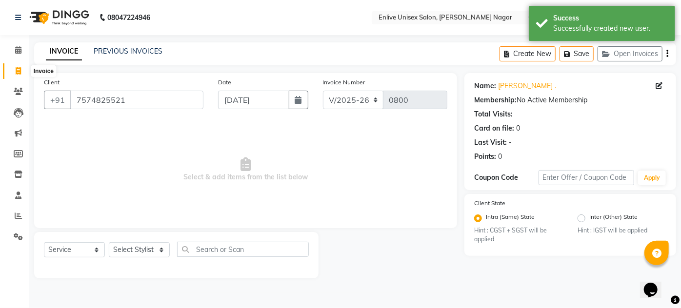
click at [16, 72] on icon at bounding box center [18, 70] width 5 height 7
select select "service"
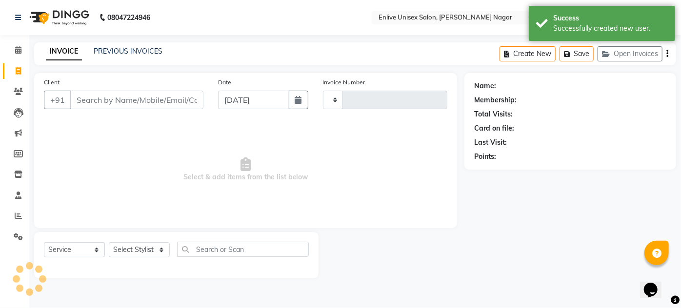
type input "0800"
select select "145"
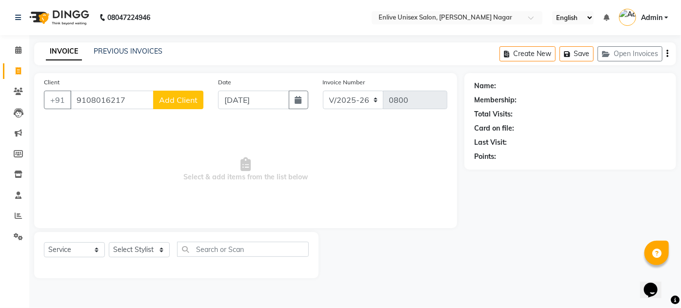
type input "9108016217"
click at [176, 105] on button "Add Client" at bounding box center [178, 100] width 50 height 19
select select "22"
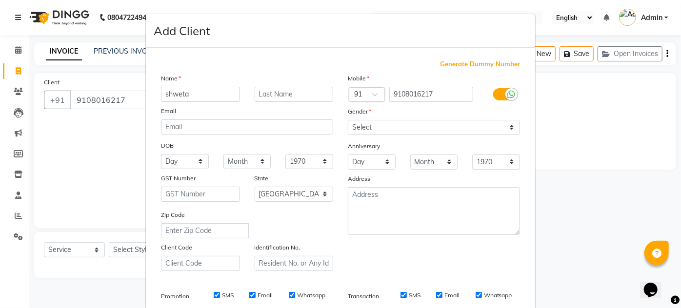
type input "shweta"
click at [266, 88] on input "text" at bounding box center [294, 94] width 79 height 15
type input "."
click at [357, 118] on div "Gender" at bounding box center [355, 113] width 31 height 14
click at [359, 123] on select "Select [DEMOGRAPHIC_DATA] [DEMOGRAPHIC_DATA] Other Prefer Not To Say" at bounding box center [434, 127] width 172 height 15
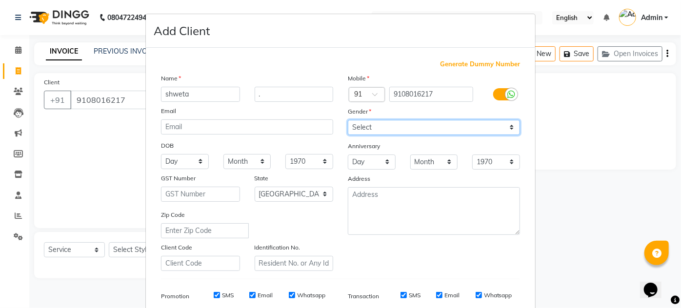
select select "[DEMOGRAPHIC_DATA]"
click at [348, 120] on select "Select [DEMOGRAPHIC_DATA] [DEMOGRAPHIC_DATA] Other Prefer Not To Say" at bounding box center [434, 127] width 172 height 15
click at [399, 243] on div "Mobile Country Code × 91 9108016217 Gender Select [DEMOGRAPHIC_DATA] [DEMOGRAPH…" at bounding box center [433, 172] width 187 height 198
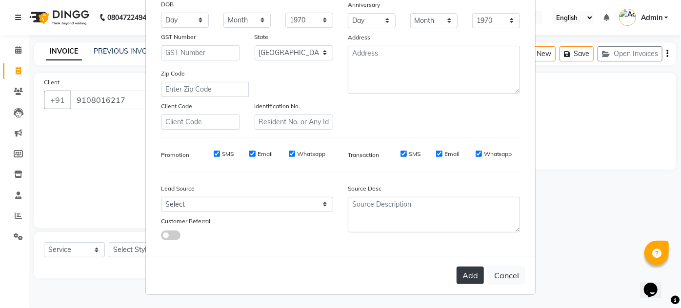
click at [469, 278] on button "Add" at bounding box center [469, 276] width 27 height 18
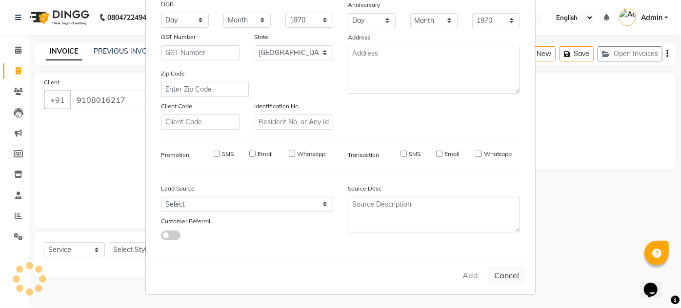
select select
select select "null"
select select
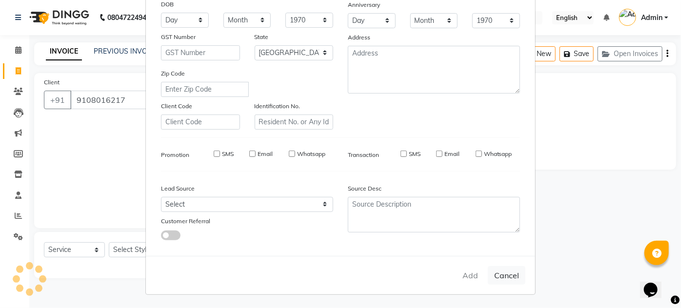
select select
checkbox input "false"
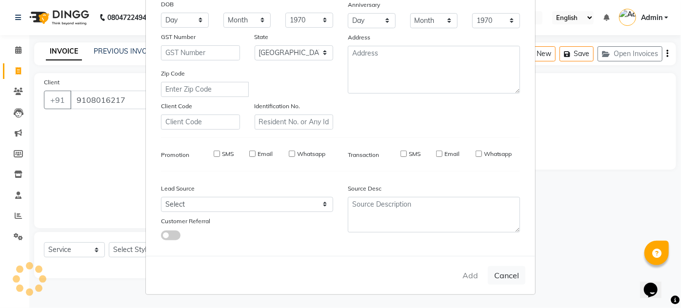
checkbox input "false"
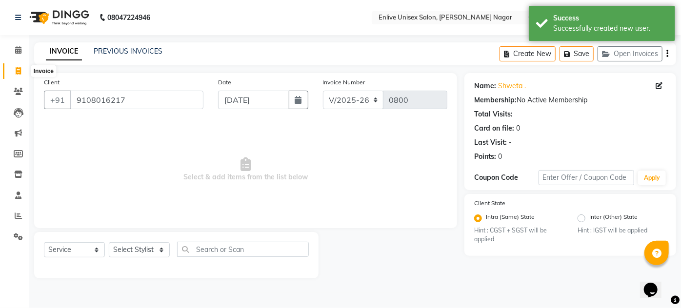
click at [19, 74] on icon at bounding box center [18, 70] width 5 height 7
select select "service"
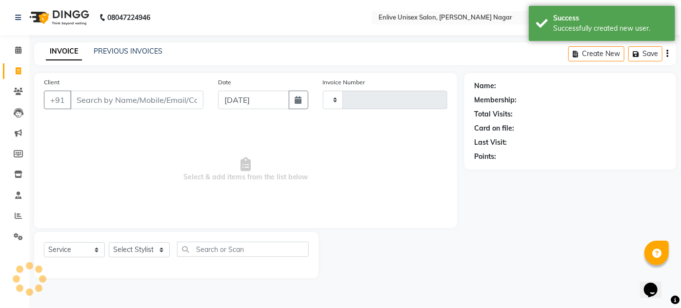
type input "0800"
select select "145"
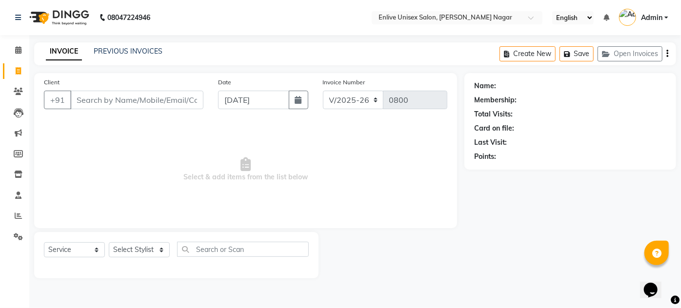
click at [158, 97] on input "Client" at bounding box center [136, 100] width 133 height 19
click at [129, 97] on input "726817655" at bounding box center [111, 100] width 83 height 19
type input "7726817655"
click at [161, 102] on span "Add Client" at bounding box center [178, 100] width 39 height 10
select select "22"
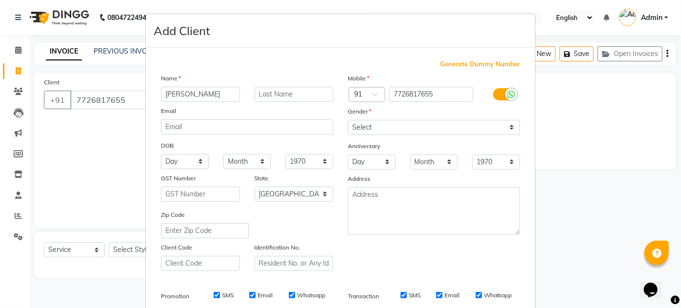
type input "[PERSON_NAME]"
click at [256, 87] on div at bounding box center [294, 94] width 94 height 15
click at [264, 98] on input "text" at bounding box center [294, 94] width 79 height 15
type input "."
click at [354, 121] on select "Select [DEMOGRAPHIC_DATA] [DEMOGRAPHIC_DATA] Other Prefer Not To Say" at bounding box center [434, 127] width 172 height 15
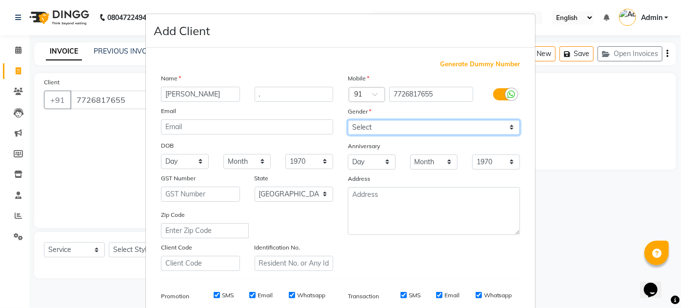
select select "[DEMOGRAPHIC_DATA]"
click at [348, 120] on select "Select [DEMOGRAPHIC_DATA] [DEMOGRAPHIC_DATA] Other Prefer Not To Say" at bounding box center [434, 127] width 172 height 15
click at [413, 260] on div "Mobile Country Code × 91 7726817655 Gender Select [DEMOGRAPHIC_DATA] [DEMOGRAPH…" at bounding box center [433, 172] width 187 height 198
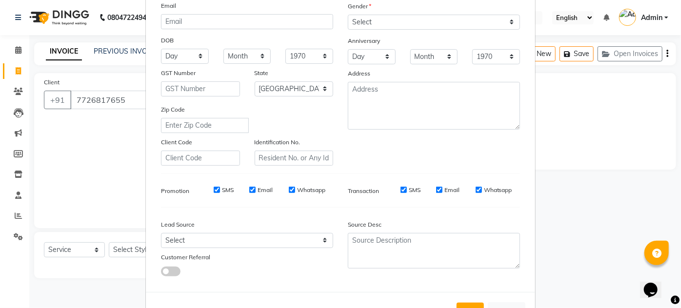
scroll to position [106, 0]
click at [445, 280] on div "Generate Dummy Number Name [PERSON_NAME] . Email DOB Day 01 02 03 04 05 06 07 0…" at bounding box center [341, 118] width 374 height 330
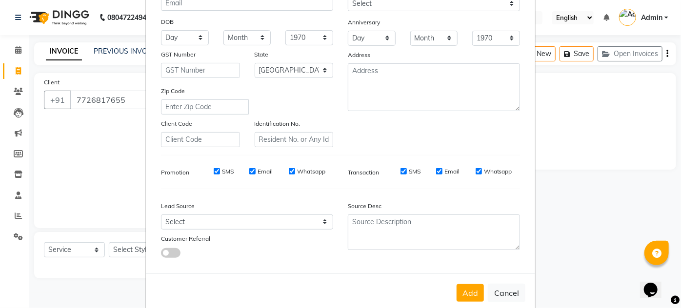
scroll to position [141, 0]
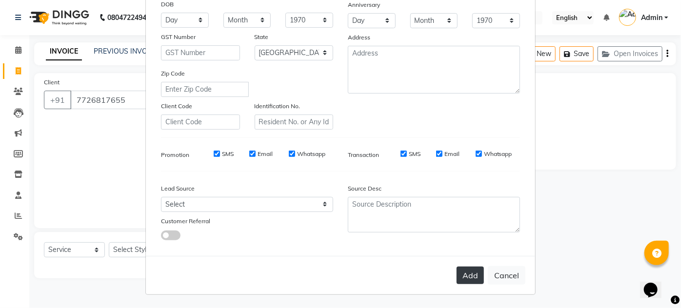
click at [474, 278] on button "Add" at bounding box center [469, 276] width 27 height 18
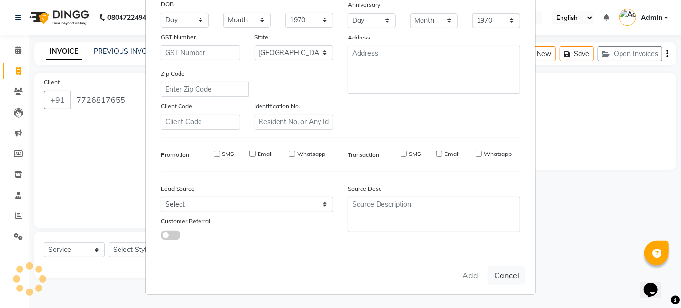
select select
select select "null"
select select
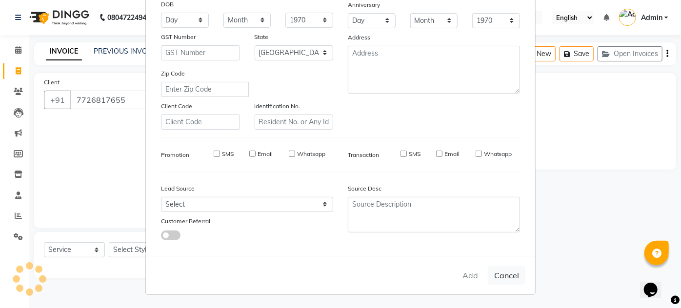
select select
checkbox input "false"
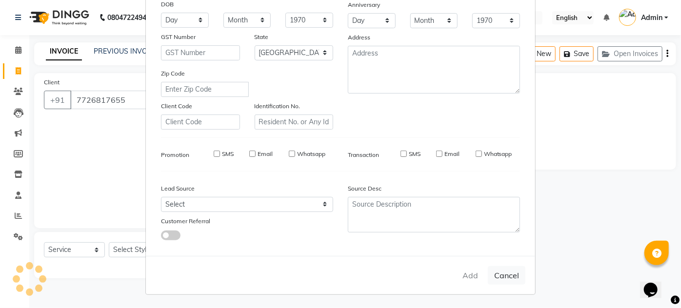
checkbox input "false"
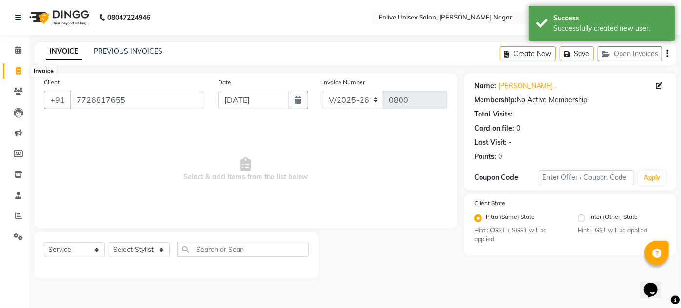
click at [18, 74] on icon at bounding box center [18, 70] width 5 height 7
select select "145"
select select "service"
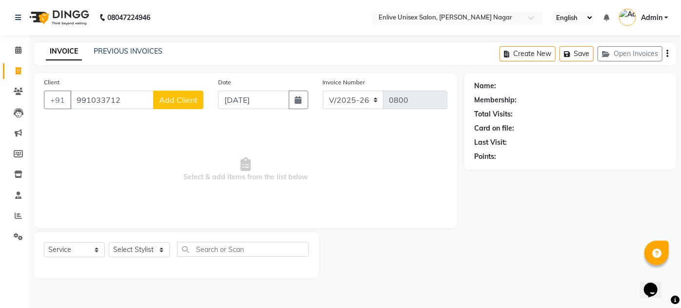
type input "991033712"
click at [190, 102] on span "Add Client" at bounding box center [178, 100] width 39 height 10
select select "22"
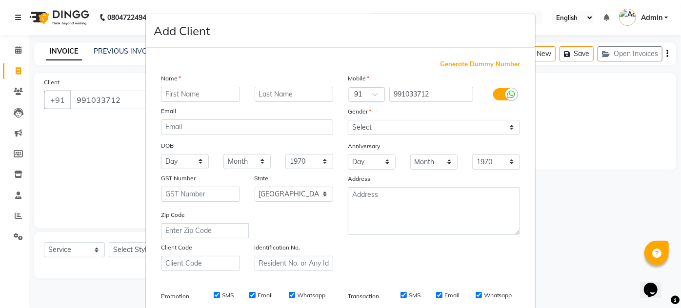
click at [195, 95] on input "text" at bounding box center [200, 94] width 79 height 15
type input "[PERSON_NAME]"
click at [262, 95] on input "text" at bounding box center [294, 94] width 79 height 15
type input "."
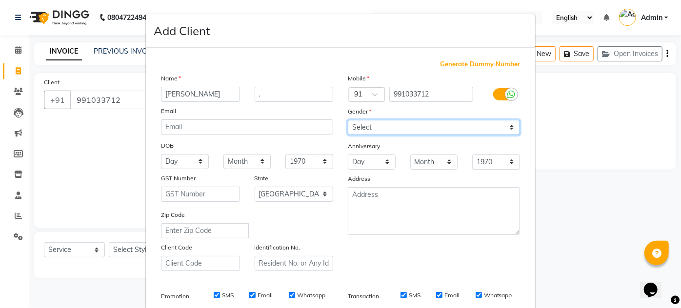
click at [357, 127] on select "Select [DEMOGRAPHIC_DATA] [DEMOGRAPHIC_DATA] Other Prefer Not To Say" at bounding box center [434, 127] width 172 height 15
select select "[DEMOGRAPHIC_DATA]"
click at [348, 120] on select "Select [DEMOGRAPHIC_DATA] [DEMOGRAPHIC_DATA] Other Prefer Not To Say" at bounding box center [434, 127] width 172 height 15
click at [369, 235] on div "Mobile Country Code × 91 991033712 Gender Select [DEMOGRAPHIC_DATA] [DEMOGRAPHI…" at bounding box center [433, 172] width 187 height 198
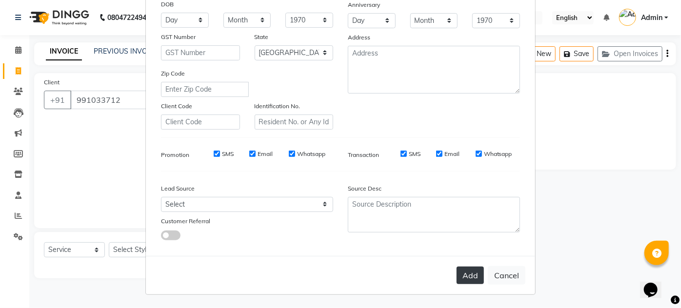
click at [476, 267] on button "Add" at bounding box center [469, 276] width 27 height 18
select select
select select "null"
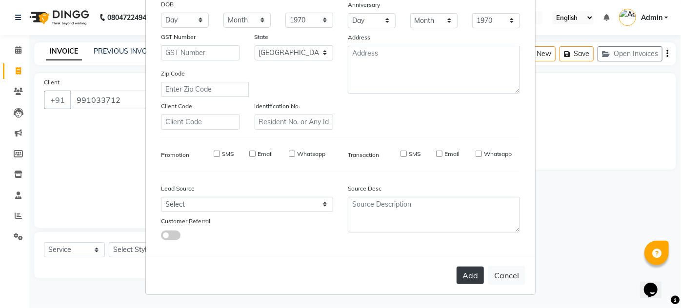
select select
checkbox input "false"
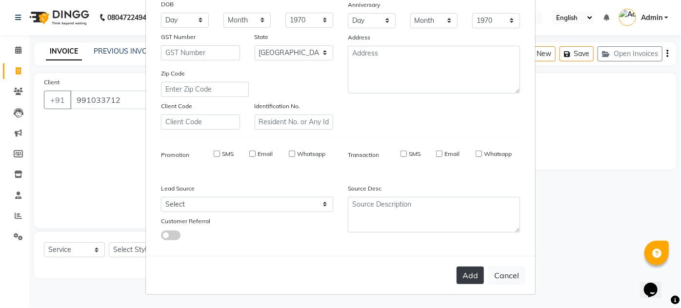
checkbox input "false"
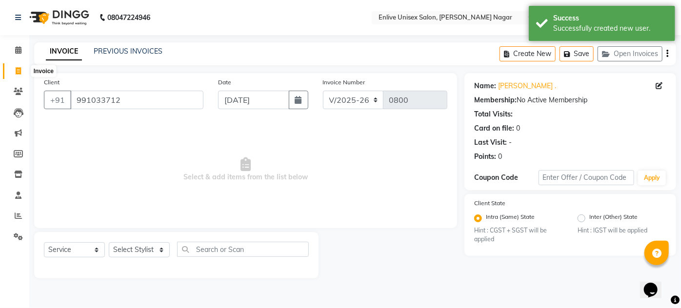
click at [13, 71] on span at bounding box center [18, 71] width 17 height 11
select select "service"
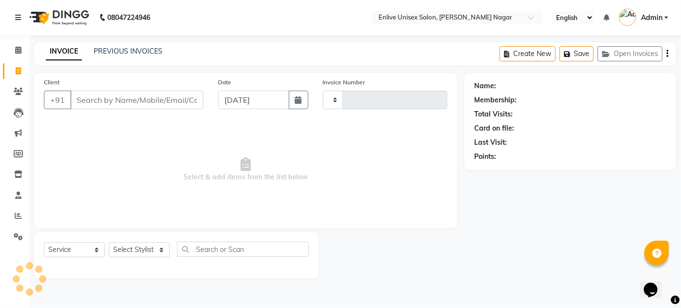
type input "0800"
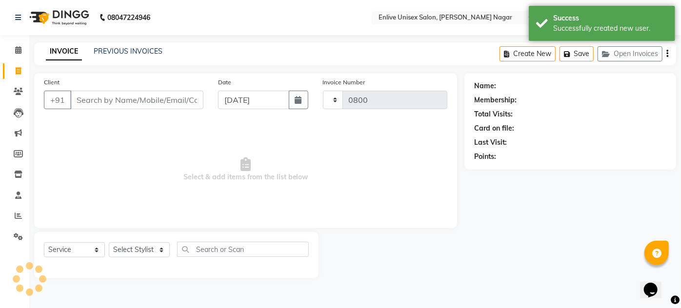
select select "145"
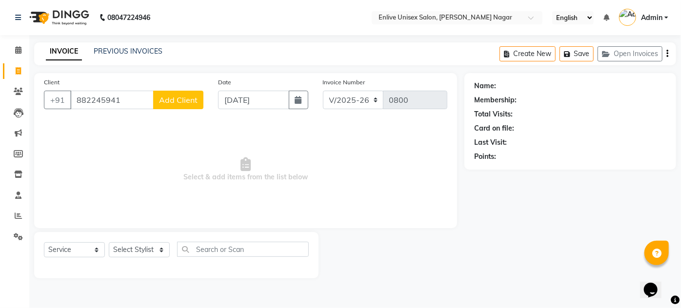
type input "882245941"
click at [173, 96] on span "Add Client" at bounding box center [178, 100] width 39 height 10
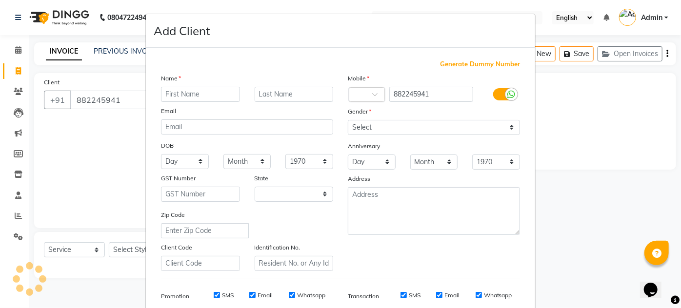
select select "22"
click at [183, 92] on input "text" at bounding box center [200, 94] width 79 height 15
type input "[PERSON_NAME]"
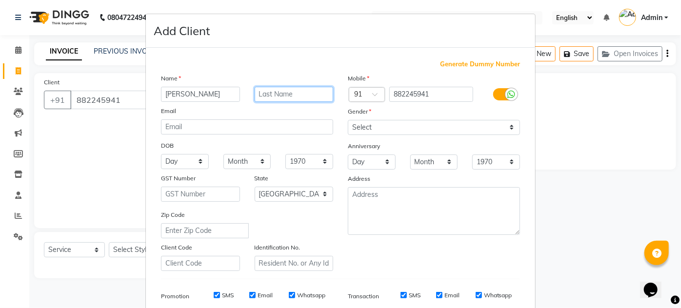
click at [288, 91] on input "text" at bounding box center [294, 94] width 79 height 15
type input "."
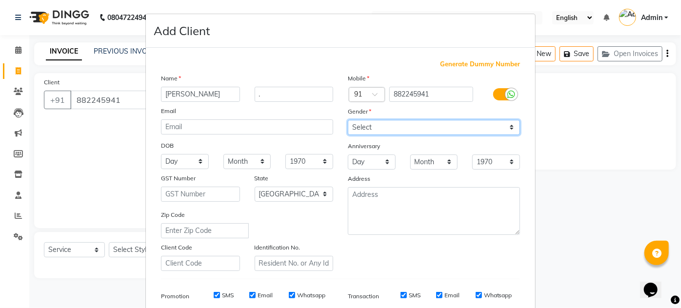
click at [364, 127] on select "Select [DEMOGRAPHIC_DATA] [DEMOGRAPHIC_DATA] Other Prefer Not To Say" at bounding box center [434, 127] width 172 height 15
select select "[DEMOGRAPHIC_DATA]"
click at [348, 120] on select "Select [DEMOGRAPHIC_DATA] [DEMOGRAPHIC_DATA] Other Prefer Not To Say" at bounding box center [434, 127] width 172 height 15
click at [414, 271] on div "Generate Dummy Number Name [PERSON_NAME] . Email DOB Day 01 02 03 04 05 06 07 0…" at bounding box center [341, 224] width 374 height 330
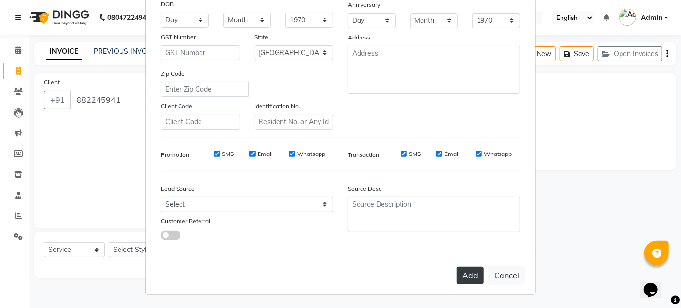
click at [460, 279] on button "Add" at bounding box center [469, 276] width 27 height 18
select select
select select "null"
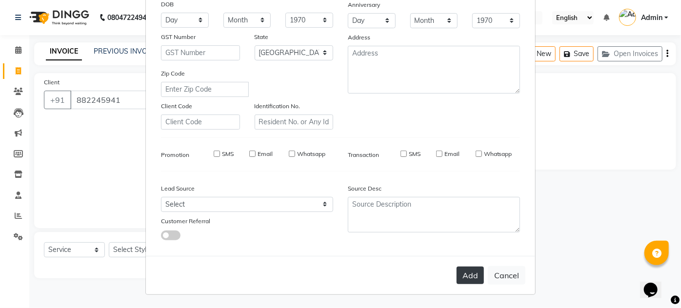
select select
checkbox input "false"
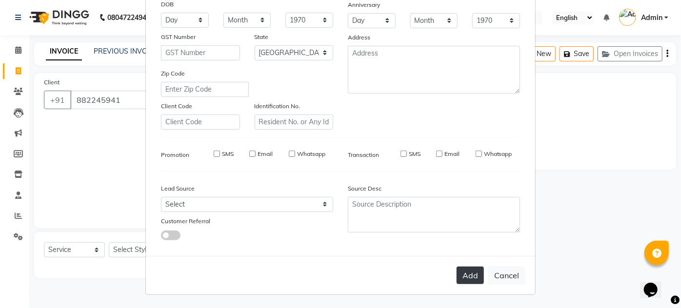
checkbox input "false"
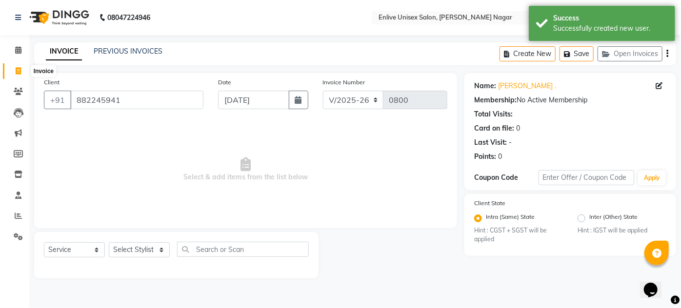
click at [20, 71] on icon at bounding box center [18, 70] width 5 height 7
select select "service"
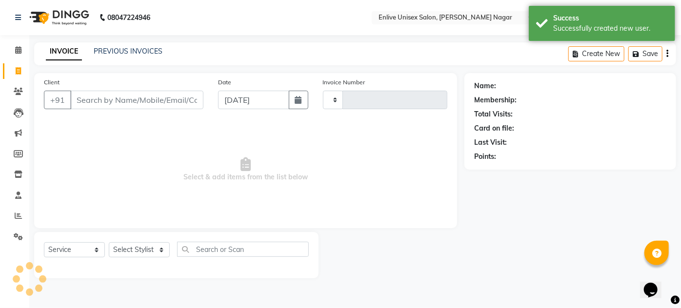
type input "0800"
select select "145"
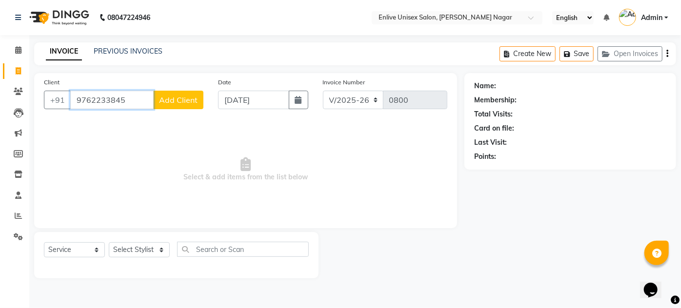
type input "9762233845"
click at [195, 93] on button "Add Client" at bounding box center [178, 100] width 50 height 19
select select "22"
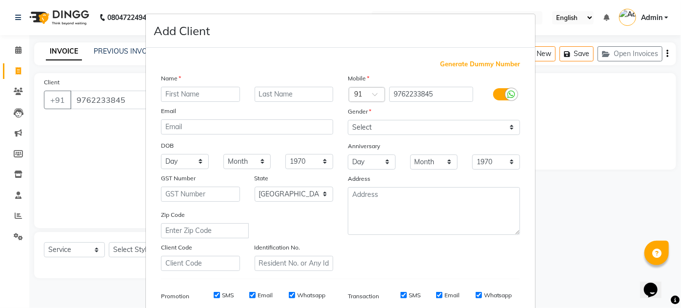
click at [195, 93] on input "text" at bounding box center [200, 94] width 79 height 15
type input "[DATE]"
click at [269, 96] on input "text" at bounding box center [294, 94] width 79 height 15
type input "."
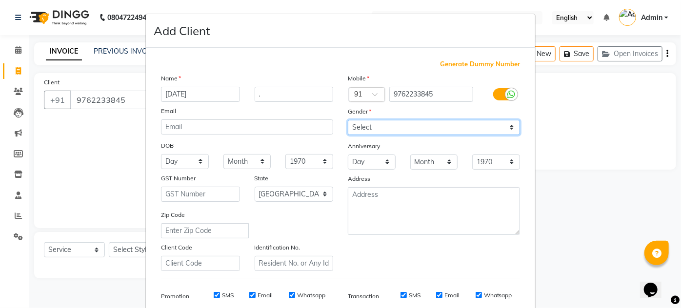
click at [365, 128] on select "Select [DEMOGRAPHIC_DATA] [DEMOGRAPHIC_DATA] Other Prefer Not To Say" at bounding box center [434, 127] width 172 height 15
select select "[DEMOGRAPHIC_DATA]"
click at [348, 120] on select "Select [DEMOGRAPHIC_DATA] [DEMOGRAPHIC_DATA] Other Prefer Not To Say" at bounding box center [434, 127] width 172 height 15
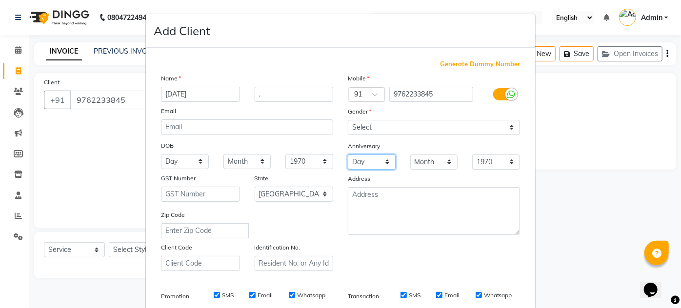
click at [387, 155] on select "Day 01 02 03 04 05 06 07 08 09 10 11 12 13 14 15 16 17 18 19 20 21 22 23 24 25 …" at bounding box center [372, 162] width 48 height 15
click at [389, 250] on div "Mobile Country Code × 91 9762233845 Gender Select [DEMOGRAPHIC_DATA] [DEMOGRAPH…" at bounding box center [433, 172] width 187 height 198
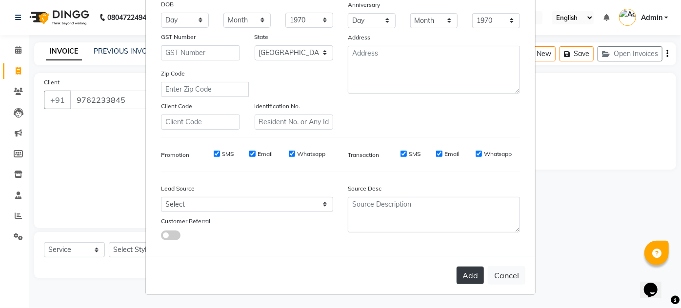
click at [475, 280] on button "Add" at bounding box center [469, 276] width 27 height 18
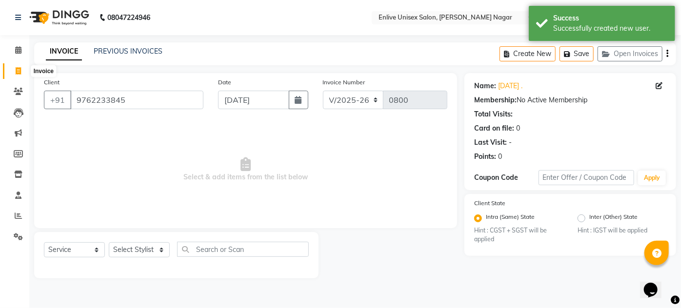
click at [18, 68] on icon at bounding box center [18, 70] width 5 height 7
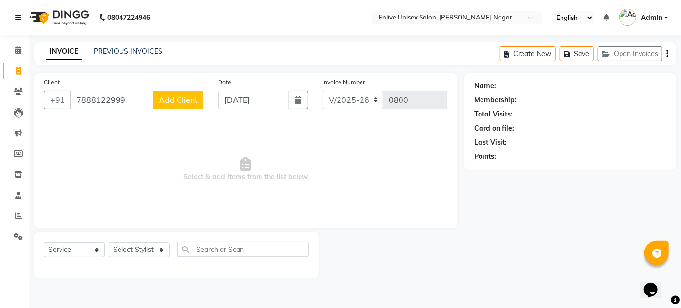
click at [188, 107] on button "Add Client" at bounding box center [178, 100] width 50 height 19
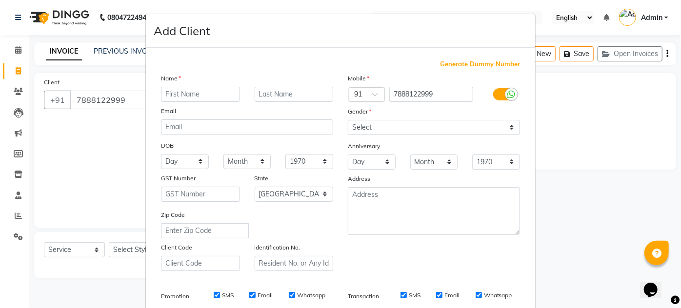
click at [188, 90] on input "text" at bounding box center [200, 94] width 79 height 15
click at [258, 90] on input "text" at bounding box center [294, 94] width 79 height 15
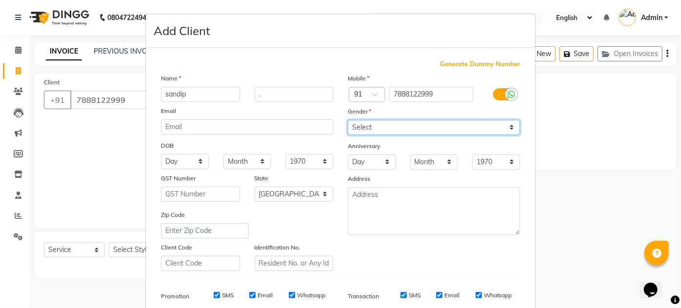
click at [367, 124] on select "Select [DEMOGRAPHIC_DATA] [DEMOGRAPHIC_DATA] Other Prefer Not To Say" at bounding box center [434, 127] width 172 height 15
click at [348, 120] on select "Select [DEMOGRAPHIC_DATA] [DEMOGRAPHIC_DATA] Other Prefer Not To Say" at bounding box center [434, 127] width 172 height 15
click at [397, 246] on div "Mobile Country Code × 91 7888122999 Gender Select [DEMOGRAPHIC_DATA] [DEMOGRAPH…" at bounding box center [433, 172] width 187 height 198
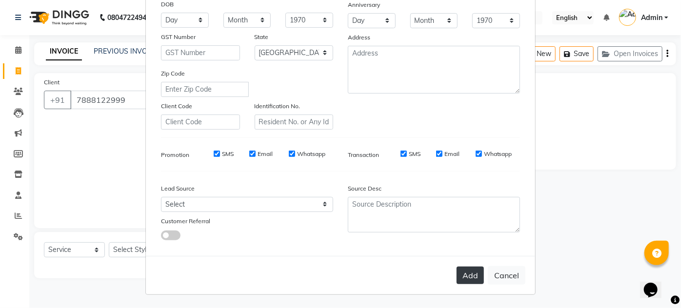
click at [477, 281] on button "Add" at bounding box center [469, 276] width 27 height 18
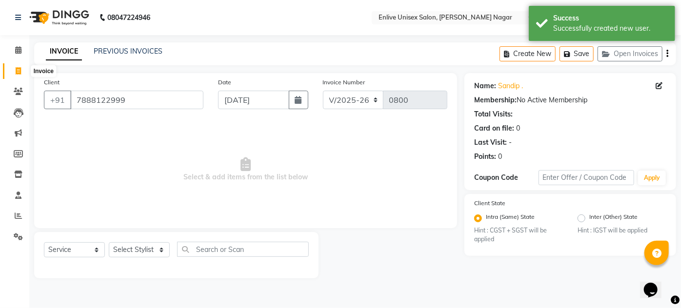
click at [13, 74] on span at bounding box center [18, 71] width 17 height 11
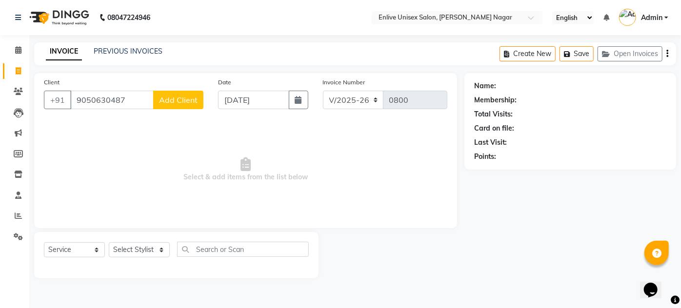
click at [168, 95] on span "Add Client" at bounding box center [178, 100] width 39 height 10
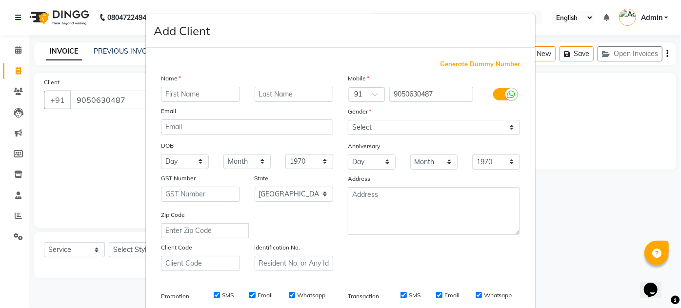
click at [168, 95] on input "text" at bounding box center [200, 94] width 79 height 15
click at [265, 90] on input "text" at bounding box center [294, 94] width 79 height 15
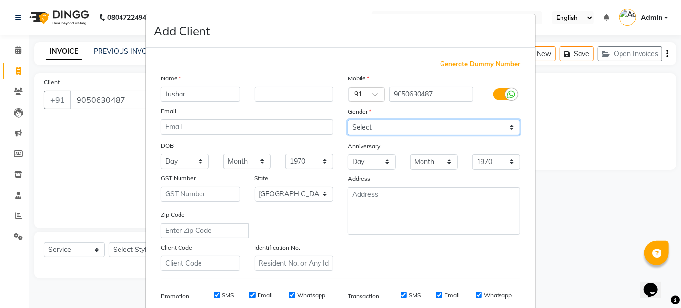
click at [389, 126] on select "Select [DEMOGRAPHIC_DATA] [DEMOGRAPHIC_DATA] Other Prefer Not To Say" at bounding box center [434, 127] width 172 height 15
click at [348, 120] on select "Select [DEMOGRAPHIC_DATA] [DEMOGRAPHIC_DATA] Other Prefer Not To Say" at bounding box center [434, 127] width 172 height 15
click at [390, 247] on div "Mobile Country Code × 91 9050630487 Gender Select [DEMOGRAPHIC_DATA] [DEMOGRAPH…" at bounding box center [433, 172] width 187 height 198
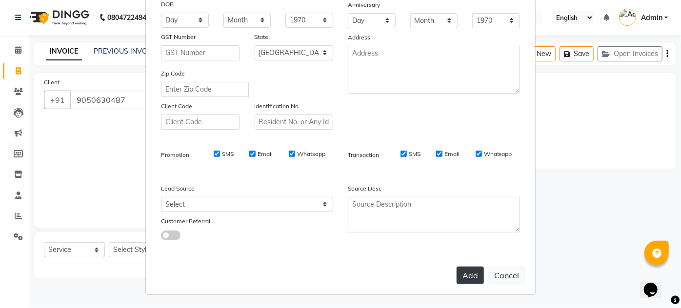
click at [465, 279] on button "Add" at bounding box center [469, 276] width 27 height 18
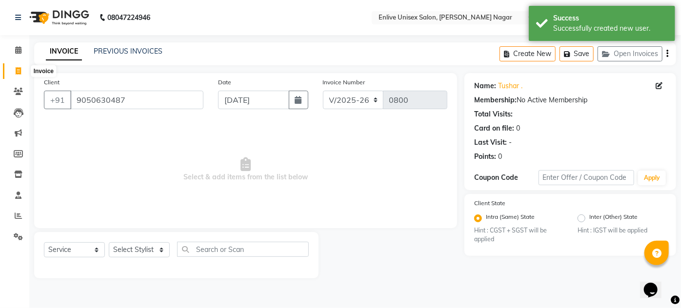
click at [20, 70] on icon at bounding box center [18, 70] width 5 height 7
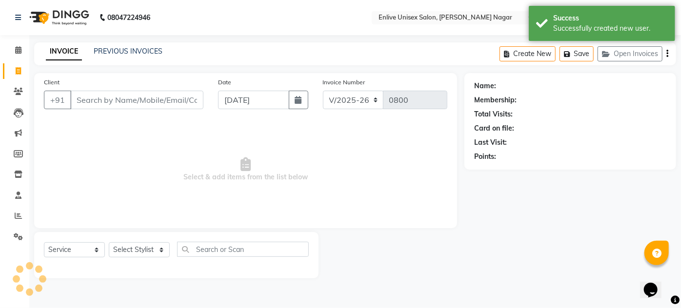
click at [161, 101] on input "Client" at bounding box center [136, 100] width 133 height 19
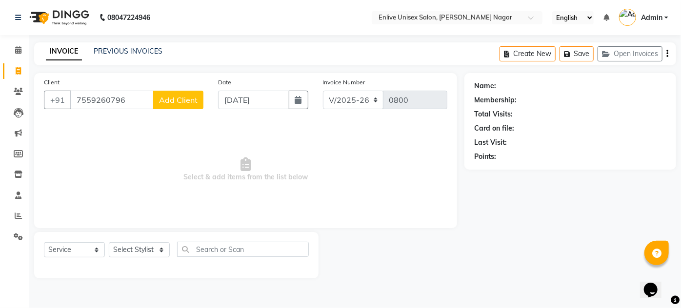
click at [161, 101] on span "Add Client" at bounding box center [178, 100] width 39 height 10
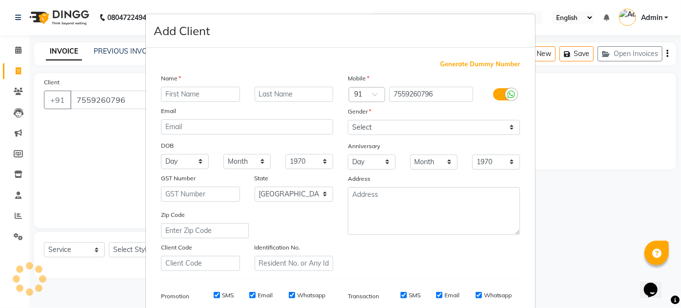
click at [161, 101] on div "Name Email DOB Day 01 02 03 04 05 06 07 08 09 10 11 12 13 14 15 16 17 18 19 20 …" at bounding box center [247, 172] width 187 height 198
click at [176, 91] on input "text" at bounding box center [200, 94] width 79 height 15
click at [262, 95] on input "text" at bounding box center [294, 94] width 79 height 15
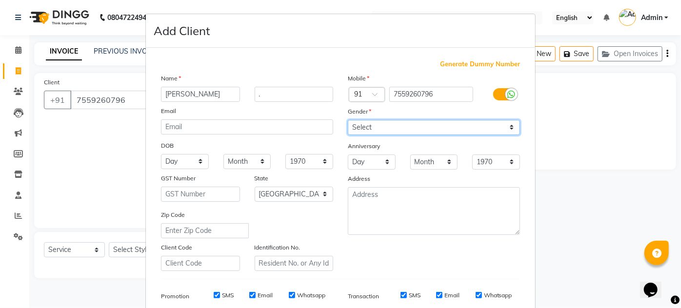
click at [360, 122] on select "Select [DEMOGRAPHIC_DATA] [DEMOGRAPHIC_DATA] Other Prefer Not To Say" at bounding box center [434, 127] width 172 height 15
click at [348, 120] on select "Select [DEMOGRAPHIC_DATA] [DEMOGRAPHIC_DATA] Other Prefer Not To Say" at bounding box center [434, 127] width 172 height 15
click at [388, 271] on div "Mobile Country Code × 91 7559260796 Gender Select [DEMOGRAPHIC_DATA] [DEMOGRAPH…" at bounding box center [433, 172] width 187 height 198
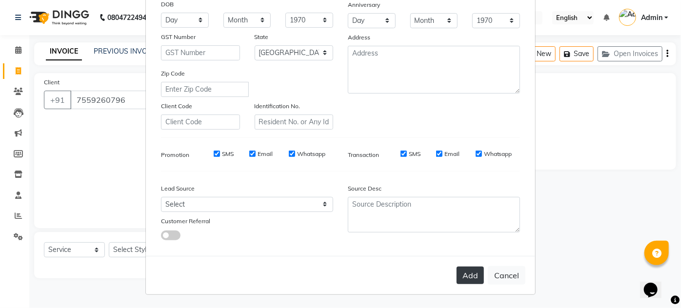
click at [469, 277] on button "Add" at bounding box center [469, 276] width 27 height 18
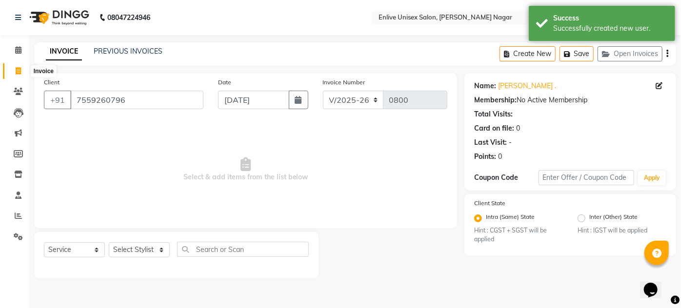
click at [24, 72] on span at bounding box center [18, 71] width 17 height 11
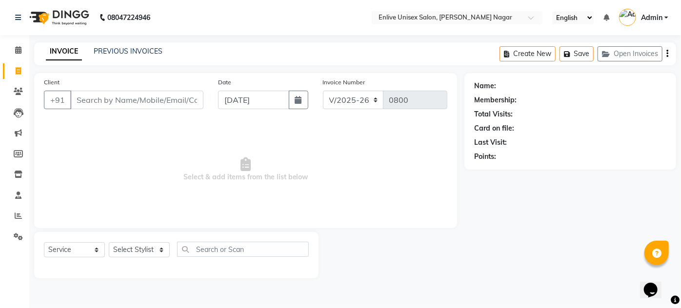
click at [204, 90] on div "Client +91" at bounding box center [124, 97] width 174 height 40
click at [149, 95] on input "Client" at bounding box center [136, 100] width 133 height 19
click at [167, 89] on div "Client [PHONE_NUMBER] Add Client" at bounding box center [124, 97] width 174 height 40
click at [172, 95] on span "Add Client" at bounding box center [178, 100] width 39 height 10
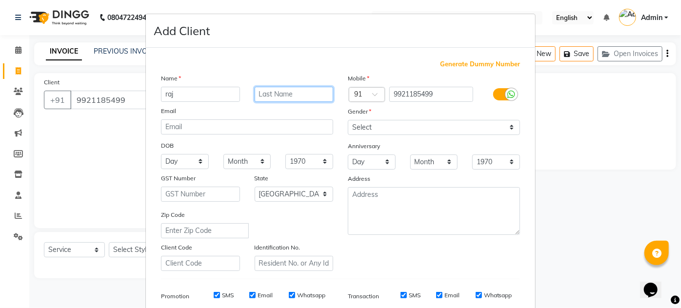
click at [312, 97] on input "text" at bounding box center [294, 94] width 79 height 15
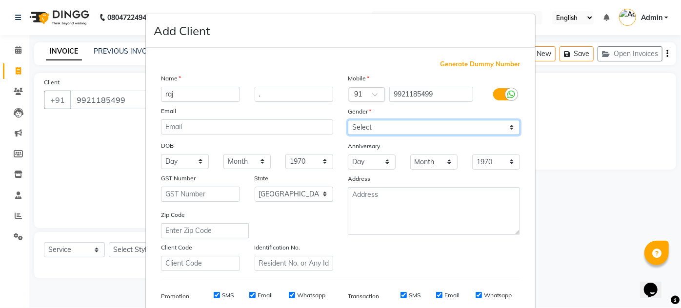
click at [399, 125] on select "Select [DEMOGRAPHIC_DATA] [DEMOGRAPHIC_DATA] Other Prefer Not To Say" at bounding box center [434, 127] width 172 height 15
click at [348, 120] on select "Select [DEMOGRAPHIC_DATA] [DEMOGRAPHIC_DATA] Other Prefer Not To Say" at bounding box center [434, 127] width 172 height 15
click at [399, 268] on div "Mobile Country Code × 91 9921185499 Gender Select [DEMOGRAPHIC_DATA] [DEMOGRAPH…" at bounding box center [433, 172] width 187 height 198
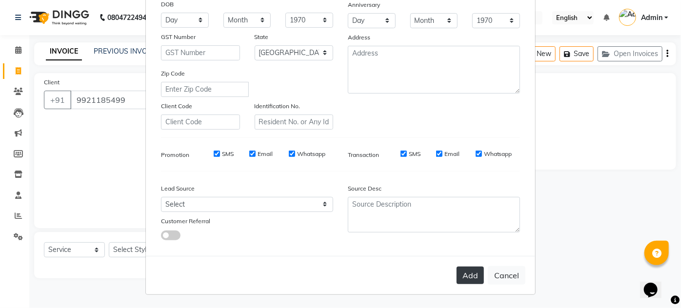
click at [462, 273] on button "Add" at bounding box center [469, 276] width 27 height 18
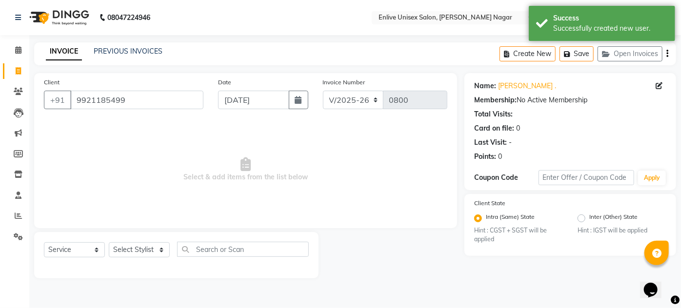
click at [215, 142] on span "Select & add items from the list below" at bounding box center [245, 170] width 403 height 98
click at [4, 68] on link "Invoice" at bounding box center [14, 71] width 23 height 16
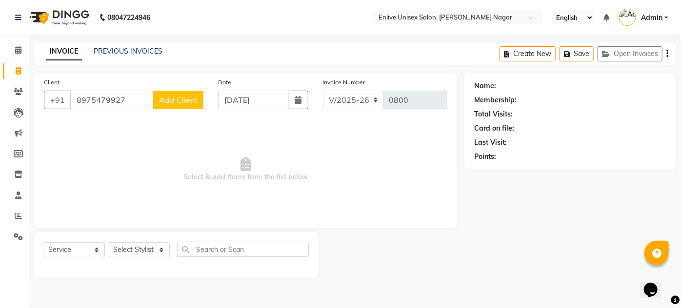
click at [186, 100] on span "Add Client" at bounding box center [178, 100] width 39 height 10
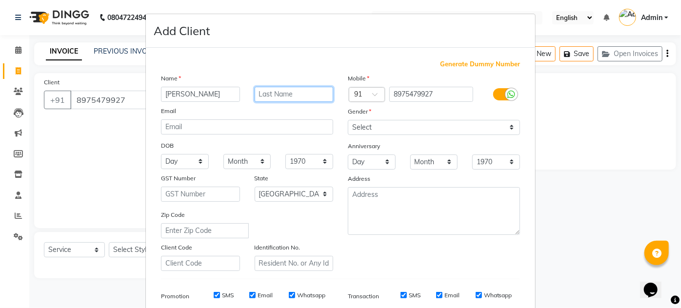
click at [267, 92] on input "text" at bounding box center [294, 94] width 79 height 15
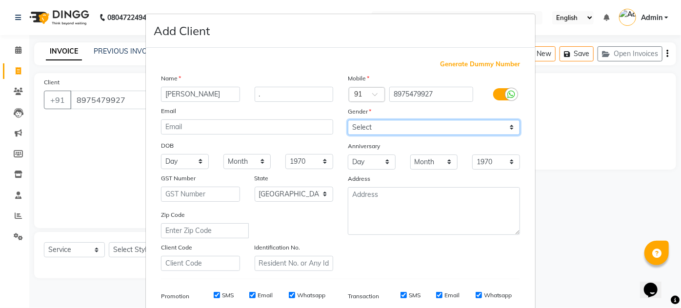
click at [386, 125] on select "Select [DEMOGRAPHIC_DATA] [DEMOGRAPHIC_DATA] Other Prefer Not To Say" at bounding box center [434, 127] width 172 height 15
click at [348, 120] on select "Select [DEMOGRAPHIC_DATA] [DEMOGRAPHIC_DATA] Other Prefer Not To Say" at bounding box center [434, 127] width 172 height 15
click at [403, 170] on div "Mobile Country Code × 91 8975479927 Gender Select [DEMOGRAPHIC_DATA] [DEMOGRAPH…" at bounding box center [433, 172] width 187 height 198
click at [409, 235] on div "Mobile Country Code × 91 8975479927 Gender Select [DEMOGRAPHIC_DATA] [DEMOGRAPH…" at bounding box center [433, 172] width 187 height 198
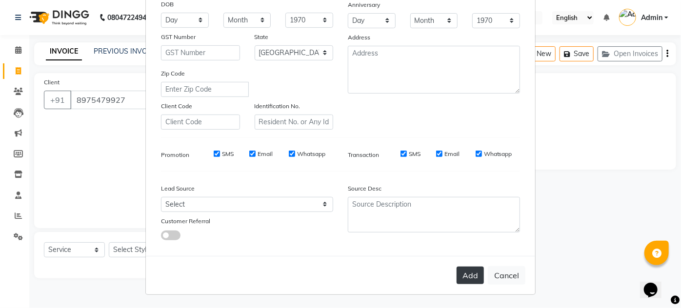
click at [462, 274] on button "Add" at bounding box center [469, 276] width 27 height 18
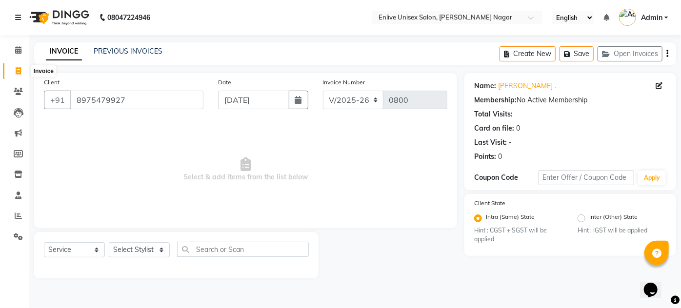
click at [17, 70] on icon at bounding box center [18, 70] width 5 height 7
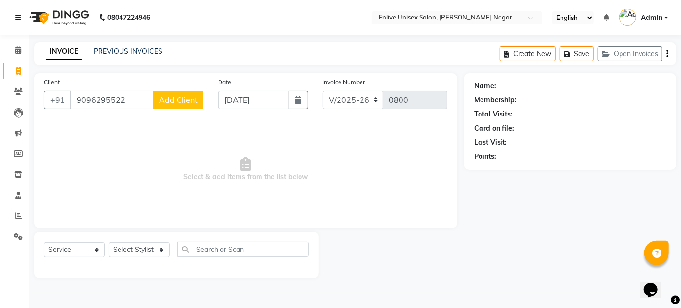
click at [177, 102] on span "Add Client" at bounding box center [178, 100] width 39 height 10
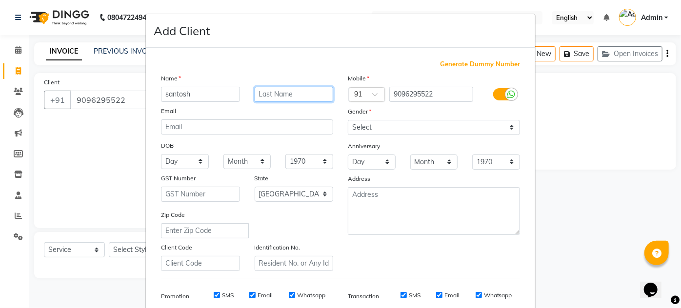
click at [270, 88] on input "text" at bounding box center [294, 94] width 79 height 15
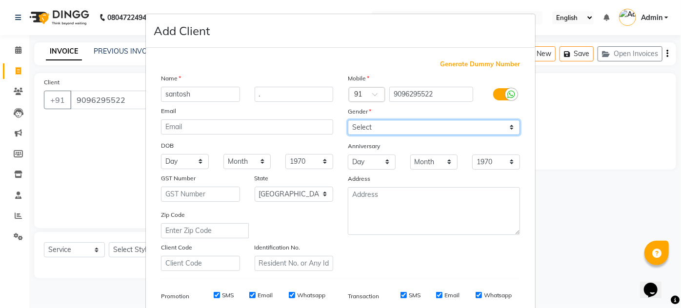
click at [374, 129] on select "Select [DEMOGRAPHIC_DATA] [DEMOGRAPHIC_DATA] Other Prefer Not To Say" at bounding box center [434, 127] width 172 height 15
click at [348, 120] on select "Select [DEMOGRAPHIC_DATA] [DEMOGRAPHIC_DATA] Other Prefer Not To Say" at bounding box center [434, 127] width 172 height 15
click at [382, 244] on div "Mobile Country Code × 91 9096295522 Gender Select [DEMOGRAPHIC_DATA] [DEMOGRAPH…" at bounding box center [433, 172] width 187 height 198
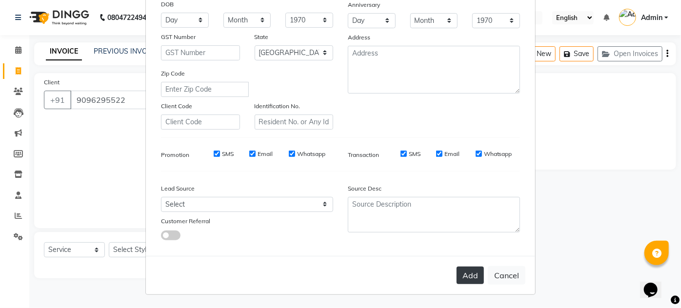
click at [464, 272] on button "Add" at bounding box center [469, 276] width 27 height 18
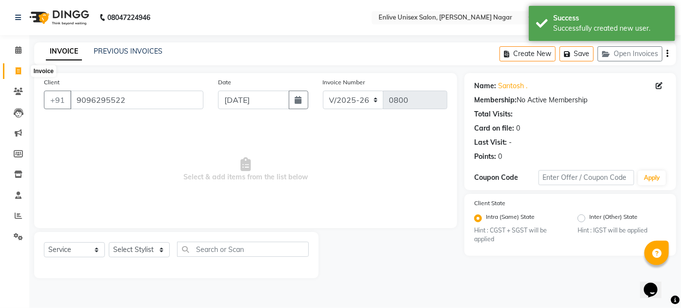
click at [14, 70] on span at bounding box center [18, 71] width 17 height 11
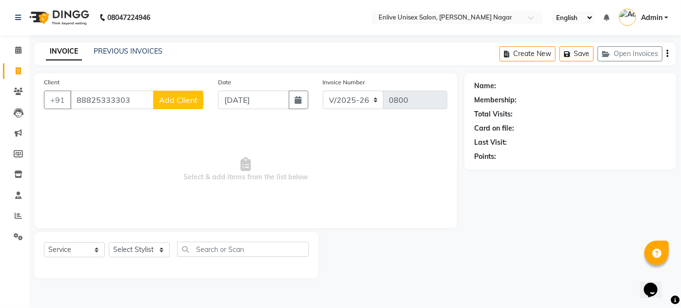
click at [164, 100] on span "Add Client" at bounding box center [178, 100] width 39 height 10
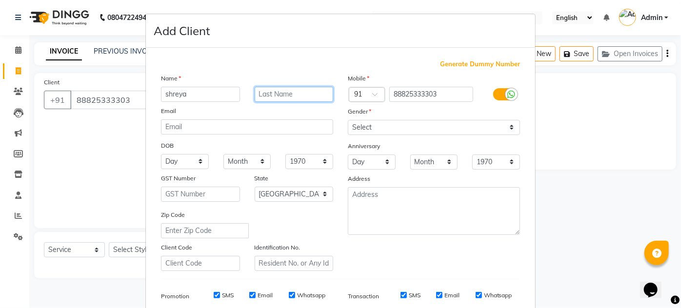
click at [262, 87] on input "text" at bounding box center [294, 94] width 79 height 15
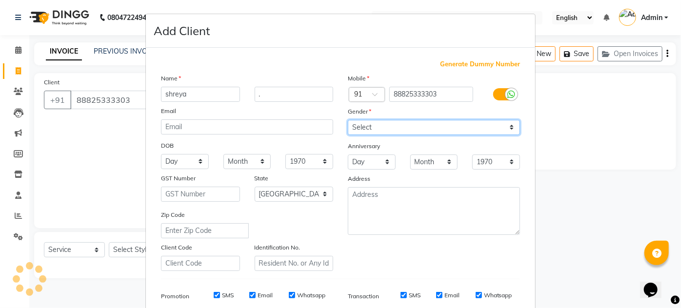
click at [374, 130] on select "Select [DEMOGRAPHIC_DATA] [DEMOGRAPHIC_DATA] Other Prefer Not To Say" at bounding box center [434, 127] width 172 height 15
click at [348, 120] on select "Select [DEMOGRAPHIC_DATA] [DEMOGRAPHIC_DATA] Other Prefer Not To Say" at bounding box center [434, 127] width 172 height 15
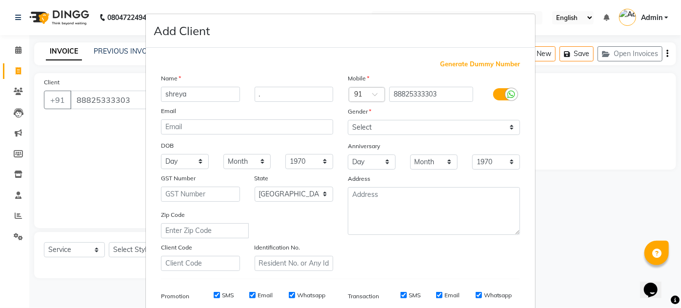
click at [394, 272] on div "Generate Dummy Number Name shreya . Email DOB Day 01 02 03 04 05 06 07 08 09 10…" at bounding box center [341, 224] width 374 height 330
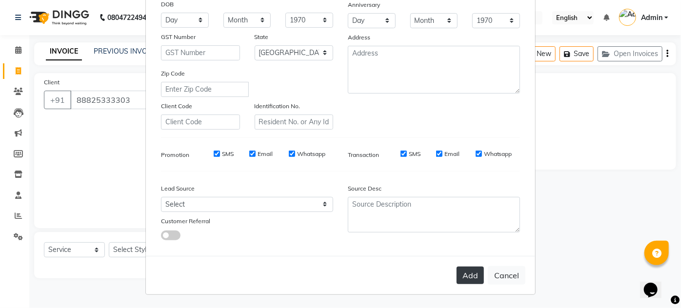
click at [465, 280] on button "Add" at bounding box center [469, 276] width 27 height 18
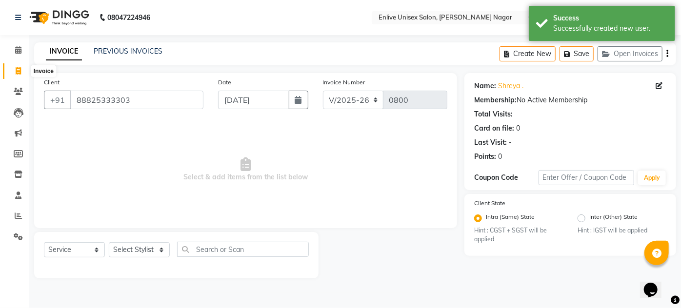
click at [21, 75] on span at bounding box center [18, 71] width 17 height 11
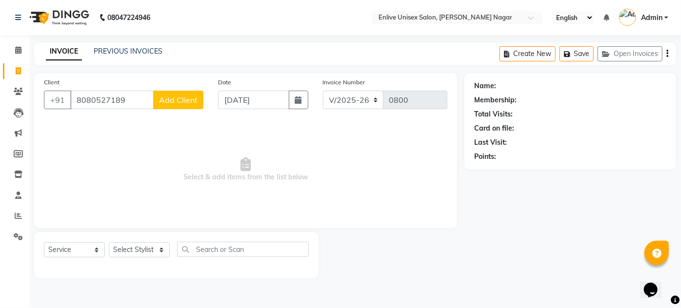
click at [184, 91] on button "Add Client" at bounding box center [178, 100] width 50 height 19
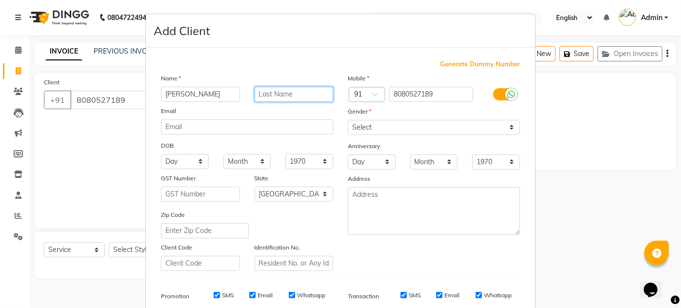
click at [276, 88] on input "text" at bounding box center [294, 94] width 79 height 15
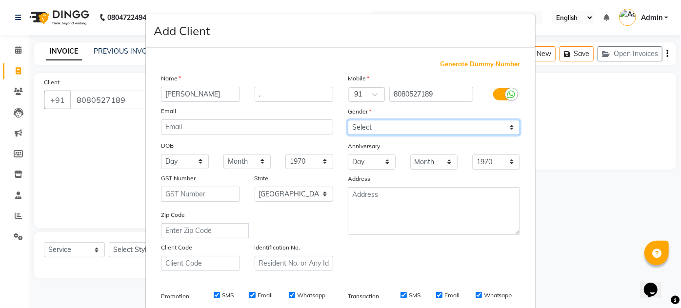
click at [357, 121] on select "Select [DEMOGRAPHIC_DATA] [DEMOGRAPHIC_DATA] Other Prefer Not To Say" at bounding box center [434, 127] width 172 height 15
click at [348, 120] on select "Select [DEMOGRAPHIC_DATA] [DEMOGRAPHIC_DATA] Other Prefer Not To Say" at bounding box center [434, 127] width 172 height 15
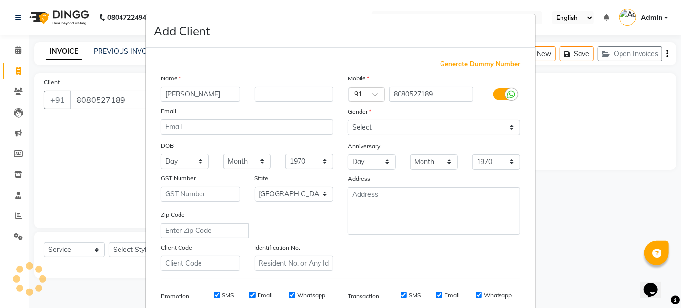
click at [389, 265] on div "Mobile Country Code × 91 8080527189 Gender Select [DEMOGRAPHIC_DATA] [DEMOGRAPH…" at bounding box center [433, 172] width 187 height 198
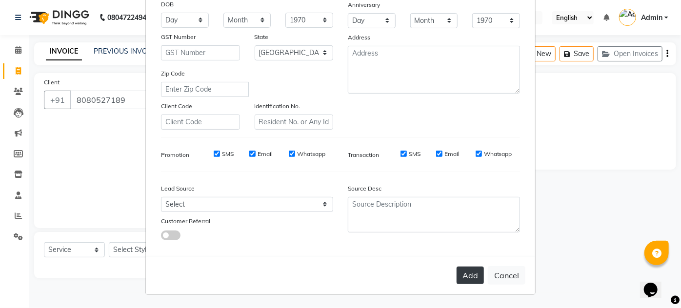
click at [470, 273] on button "Add" at bounding box center [469, 276] width 27 height 18
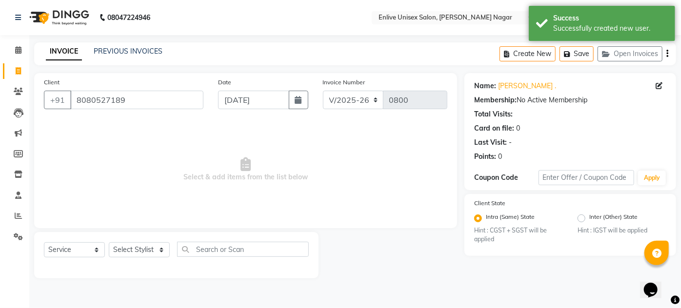
click at [398, 241] on div at bounding box center [391, 255] width 146 height 46
click at [24, 65] on link "Invoice" at bounding box center [14, 71] width 23 height 16
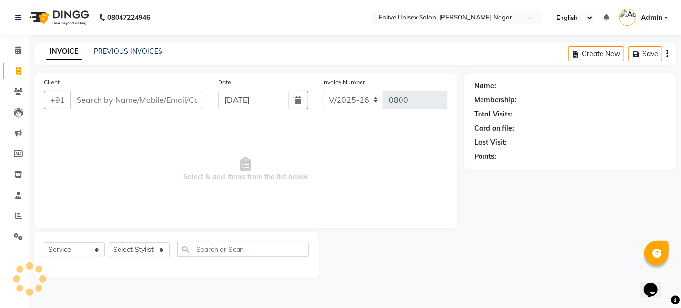
click at [381, 48] on div "INVOICE PREVIOUS INVOICES Create New Save" at bounding box center [355, 53] width 642 height 23
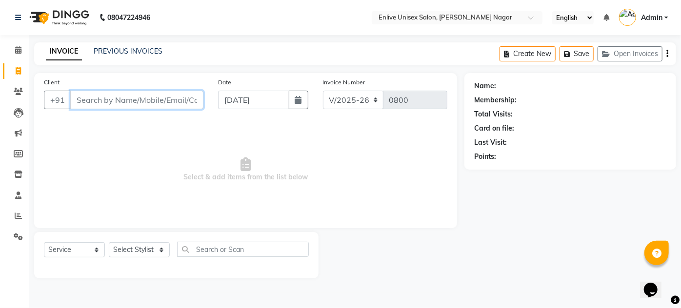
click at [117, 105] on input "Client" at bounding box center [136, 100] width 133 height 19
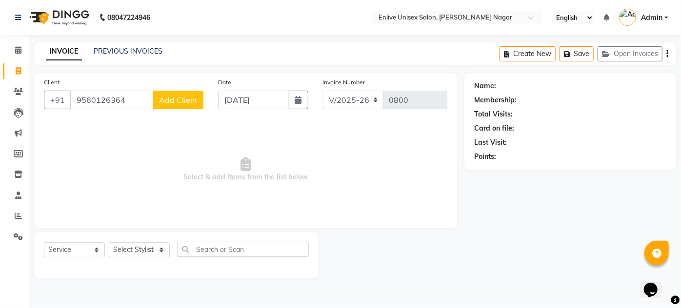
click at [168, 96] on span "Add Client" at bounding box center [178, 100] width 39 height 10
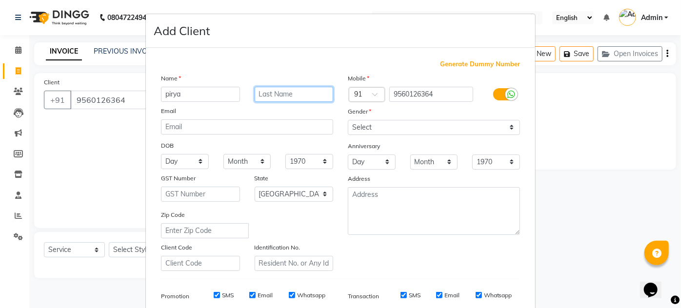
click at [272, 92] on input "text" at bounding box center [294, 94] width 79 height 15
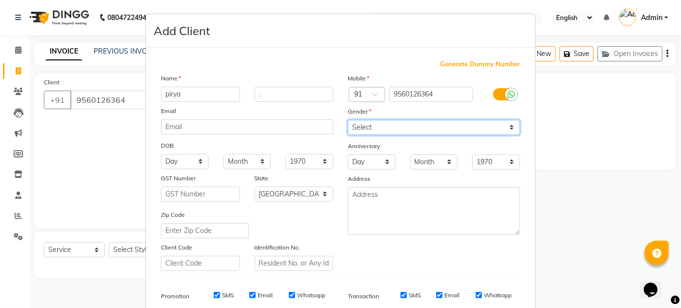
click at [359, 128] on select "Select [DEMOGRAPHIC_DATA] [DEMOGRAPHIC_DATA] Other Prefer Not To Say" at bounding box center [434, 127] width 172 height 15
click at [348, 120] on select "Select [DEMOGRAPHIC_DATA] [DEMOGRAPHIC_DATA] Other Prefer Not To Say" at bounding box center [434, 127] width 172 height 15
click at [340, 241] on div "Mobile Country Code × 91 9560126364 Gender Select [DEMOGRAPHIC_DATA] [DEMOGRAPH…" at bounding box center [433, 172] width 187 height 198
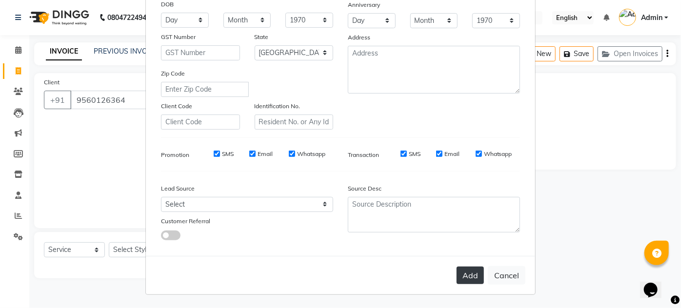
click at [465, 279] on button "Add" at bounding box center [469, 276] width 27 height 18
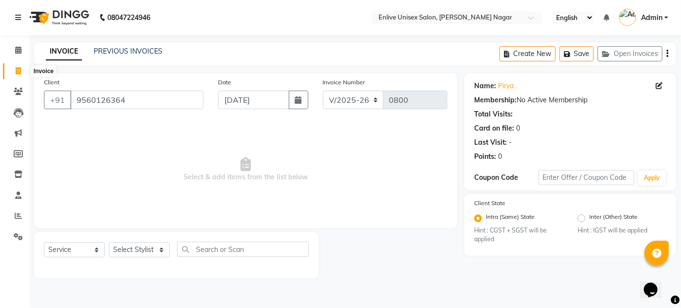
click at [20, 73] on icon at bounding box center [18, 70] width 5 height 7
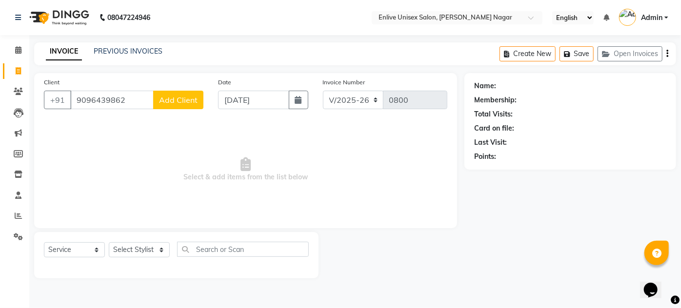
click at [177, 93] on button "Add Client" at bounding box center [178, 100] width 50 height 19
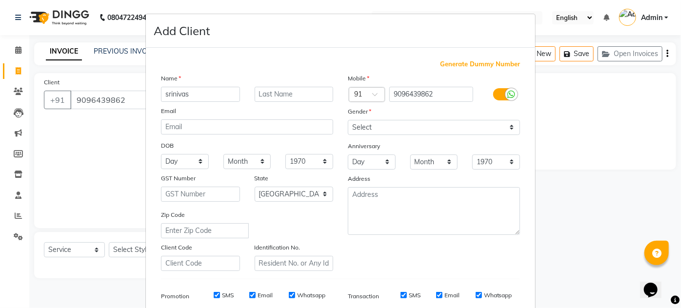
click at [262, 85] on div "Name" at bounding box center [247, 80] width 187 height 14
click at [212, 94] on input "srinivas" at bounding box center [200, 94] width 79 height 15
click at [279, 87] on input "text" at bounding box center [294, 94] width 79 height 15
click at [352, 126] on select "Select [DEMOGRAPHIC_DATA] [DEMOGRAPHIC_DATA] Other Prefer Not To Say" at bounding box center [434, 127] width 172 height 15
click at [348, 120] on select "Select [DEMOGRAPHIC_DATA] [DEMOGRAPHIC_DATA] Other Prefer Not To Say" at bounding box center [434, 127] width 172 height 15
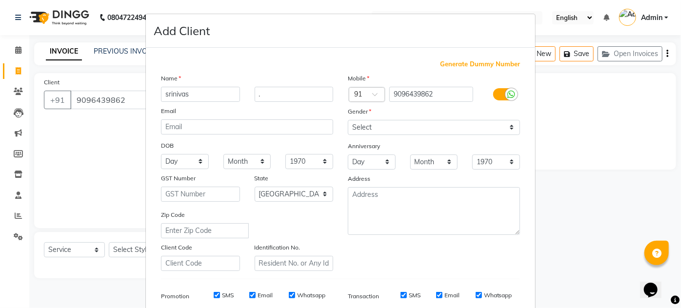
click at [358, 248] on div "Mobile Country Code × 91 9096439862 Gender Select [DEMOGRAPHIC_DATA] [DEMOGRAPH…" at bounding box center [433, 172] width 187 height 198
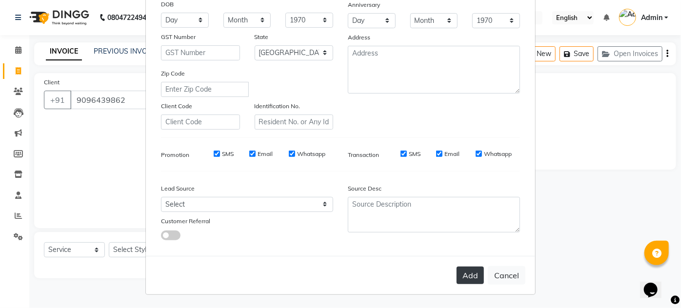
click at [465, 282] on button "Add" at bounding box center [469, 276] width 27 height 18
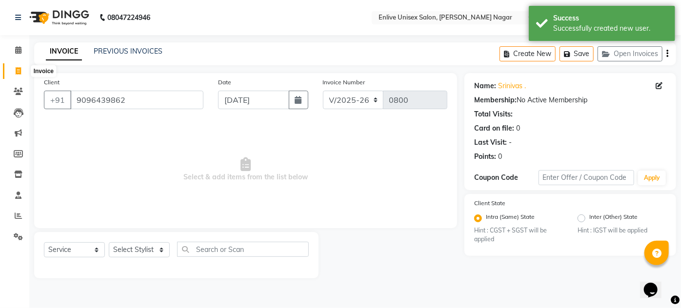
click at [24, 70] on span at bounding box center [18, 71] width 17 height 11
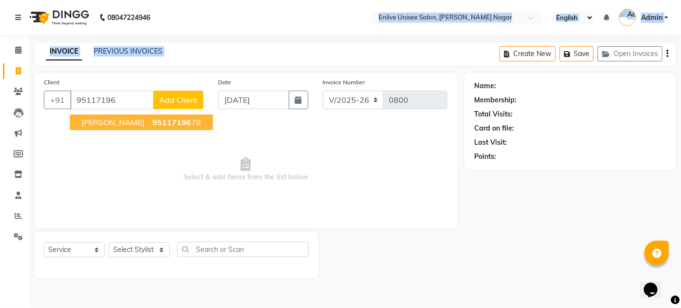
drag, startPoint x: 24, startPoint y: 70, endPoint x: 264, endPoint y: -7, distance: 252.5
click at [264, 0] on html "08047224946 Select Location × Enlive Unisex Salon, [PERSON_NAME] Nagar English …" at bounding box center [340, 154] width 681 height 308
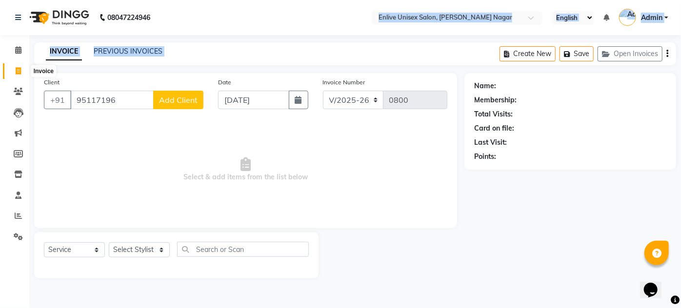
click at [19, 68] on icon at bounding box center [18, 70] width 5 height 7
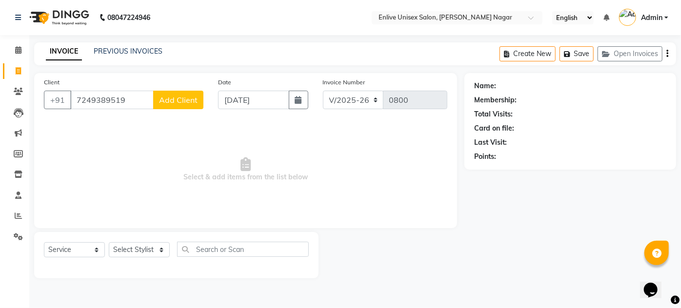
click at [171, 99] on span "Add Client" at bounding box center [178, 100] width 39 height 10
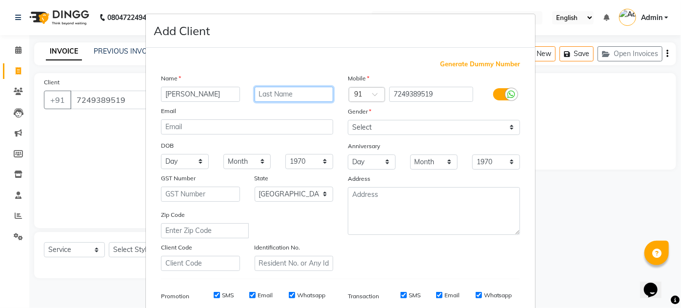
click at [279, 88] on input "text" at bounding box center [294, 94] width 79 height 15
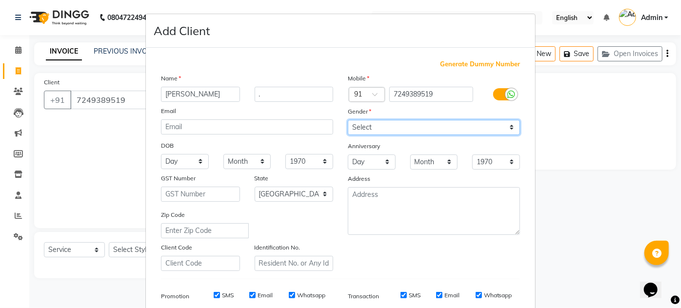
click at [360, 131] on select "Select [DEMOGRAPHIC_DATA] [DEMOGRAPHIC_DATA] Other Prefer Not To Say" at bounding box center [434, 127] width 172 height 15
click at [348, 120] on select "Select [DEMOGRAPHIC_DATA] [DEMOGRAPHIC_DATA] Other Prefer Not To Say" at bounding box center [434, 127] width 172 height 15
click at [377, 263] on div "Mobile Country Code × 91 7249389519 Gender Select [DEMOGRAPHIC_DATA] [DEMOGRAPH…" at bounding box center [433, 172] width 187 height 198
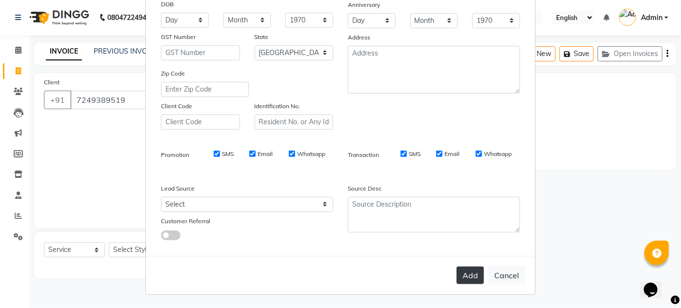
click at [467, 279] on button "Add" at bounding box center [469, 276] width 27 height 18
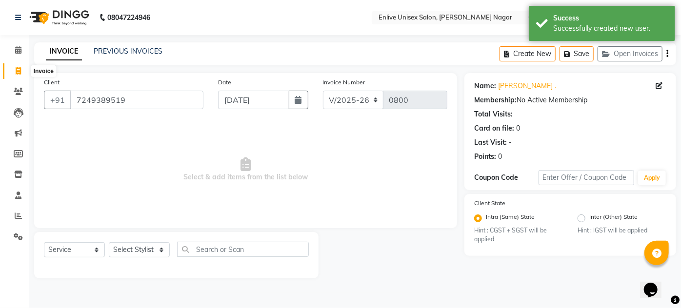
click at [13, 72] on span at bounding box center [18, 71] width 17 height 11
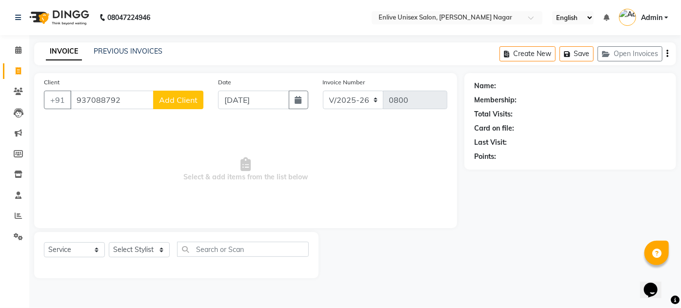
click at [191, 100] on span "Add Client" at bounding box center [178, 100] width 39 height 10
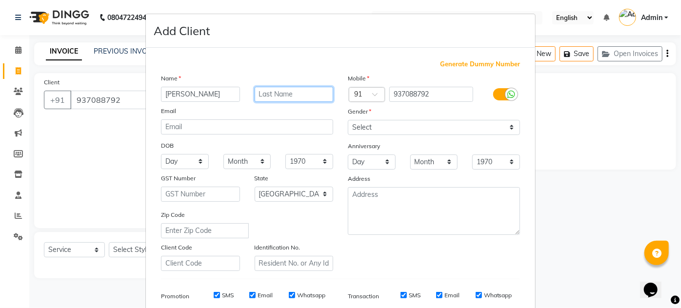
click at [266, 93] on input "text" at bounding box center [294, 94] width 79 height 15
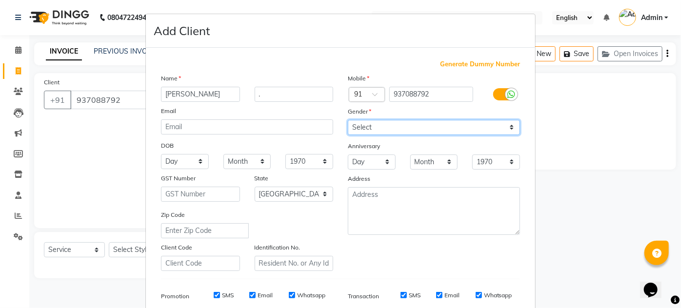
click at [361, 127] on select "Select [DEMOGRAPHIC_DATA] [DEMOGRAPHIC_DATA] Other Prefer Not To Say" at bounding box center [434, 127] width 172 height 15
click at [348, 120] on select "Select [DEMOGRAPHIC_DATA] [DEMOGRAPHIC_DATA] Other Prefer Not To Say" at bounding box center [434, 127] width 172 height 15
click at [356, 266] on div "Mobile Country Code × 91 937088792 Gender Select [DEMOGRAPHIC_DATA] [DEMOGRAPHI…" at bounding box center [433, 172] width 187 height 198
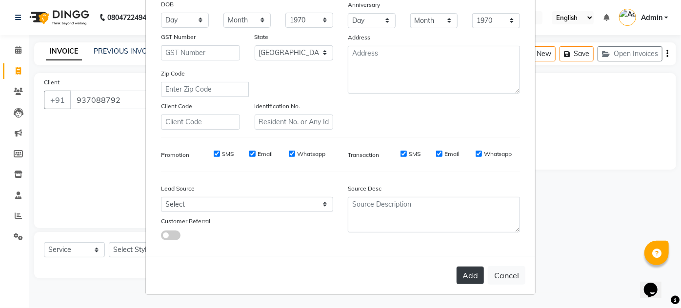
click at [461, 276] on button "Add" at bounding box center [469, 276] width 27 height 18
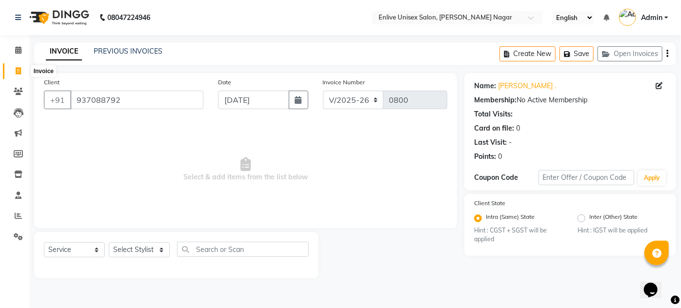
click at [18, 71] on icon at bounding box center [18, 70] width 5 height 7
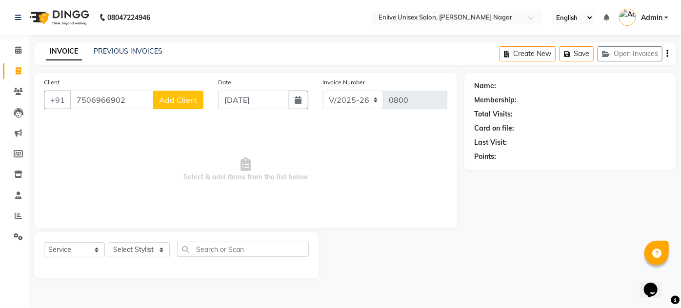
click at [176, 110] on div "Client [PHONE_NUMBER] Add Client" at bounding box center [124, 97] width 174 height 40
click at [176, 99] on span "Add Client" at bounding box center [178, 100] width 39 height 10
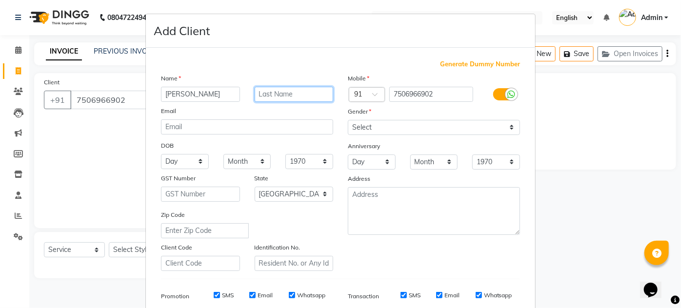
click at [295, 93] on input "text" at bounding box center [294, 94] width 79 height 15
click at [396, 118] on div "Gender" at bounding box center [433, 113] width 187 height 14
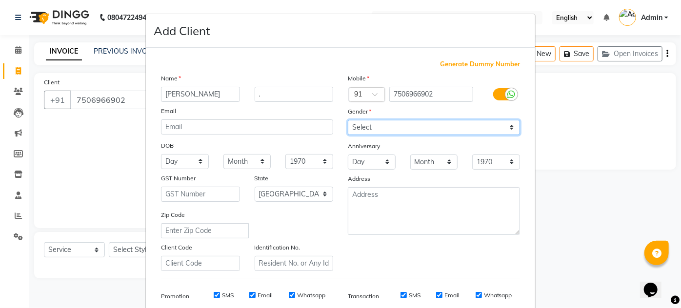
click at [391, 132] on select "Select [DEMOGRAPHIC_DATA] [DEMOGRAPHIC_DATA] Other Prefer Not To Say" at bounding box center [434, 127] width 172 height 15
click at [348, 120] on select "Select [DEMOGRAPHIC_DATA] [DEMOGRAPHIC_DATA] Other Prefer Not To Say" at bounding box center [434, 127] width 172 height 15
click at [372, 275] on div "Generate Dummy Number Name [PERSON_NAME] . Email DOB Day 01 02 03 04 05 06 07 0…" at bounding box center [341, 224] width 374 height 330
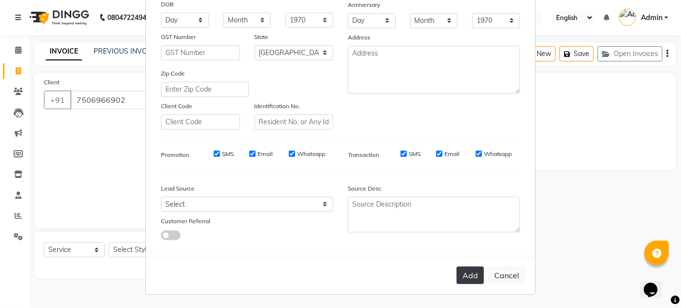
click at [461, 273] on button "Add" at bounding box center [469, 276] width 27 height 18
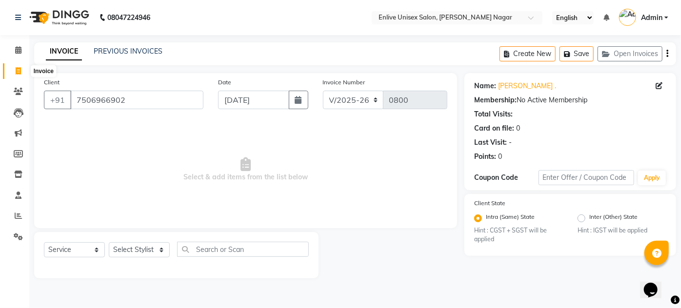
click at [20, 76] on span at bounding box center [18, 71] width 17 height 11
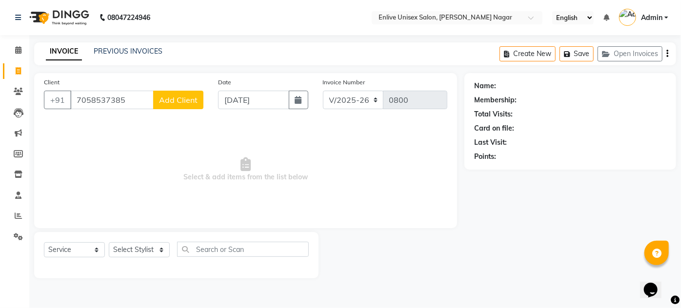
click at [191, 99] on span "Add Client" at bounding box center [178, 100] width 39 height 10
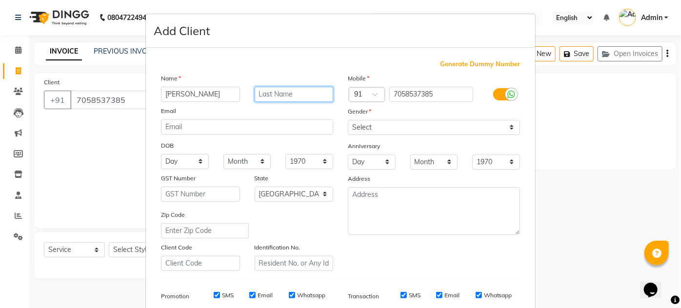
click at [264, 96] on input "text" at bounding box center [294, 94] width 79 height 15
click at [363, 117] on div "Gender" at bounding box center [355, 113] width 31 height 14
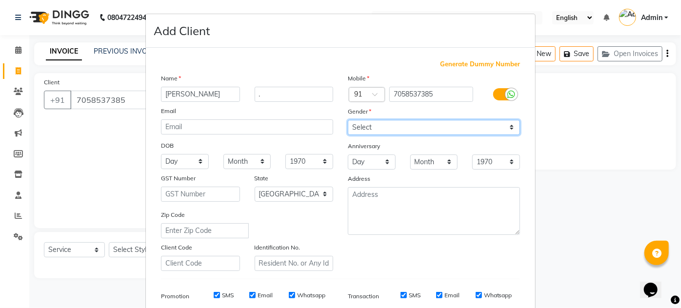
click at [363, 120] on select "Select [DEMOGRAPHIC_DATA] [DEMOGRAPHIC_DATA] Other Prefer Not To Say" at bounding box center [434, 127] width 172 height 15
click at [348, 120] on select "Select [DEMOGRAPHIC_DATA] [DEMOGRAPHIC_DATA] Other Prefer Not To Say" at bounding box center [434, 127] width 172 height 15
click at [390, 248] on div "Mobile Country Code × 91 7058537385 Gender Select [DEMOGRAPHIC_DATA] [DEMOGRAPH…" at bounding box center [433, 172] width 187 height 198
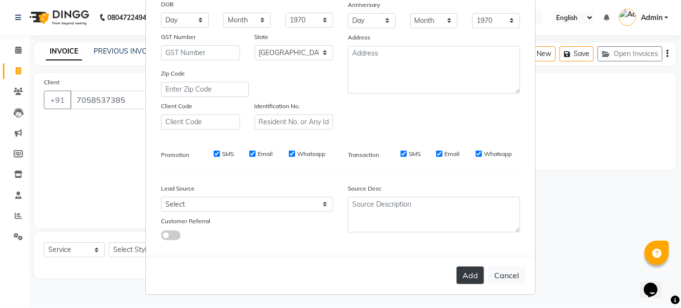
click at [458, 270] on button "Add" at bounding box center [469, 276] width 27 height 18
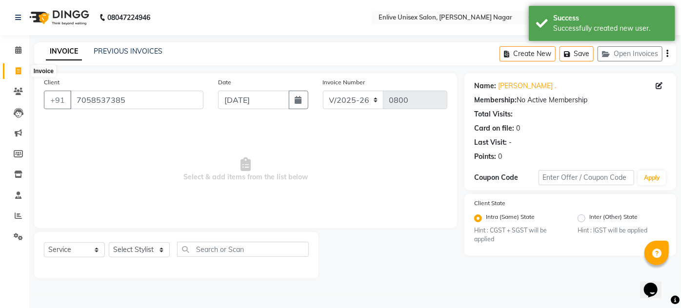
click at [13, 71] on span at bounding box center [18, 71] width 17 height 11
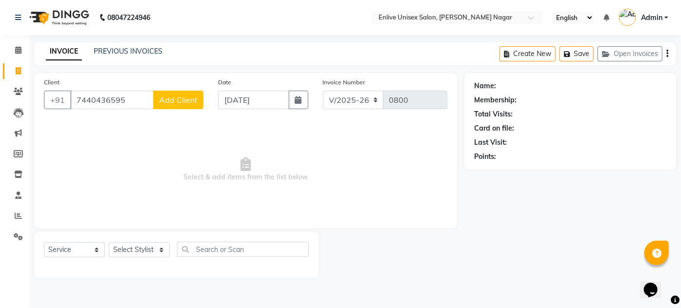
click at [160, 96] on span "Add Client" at bounding box center [178, 100] width 39 height 10
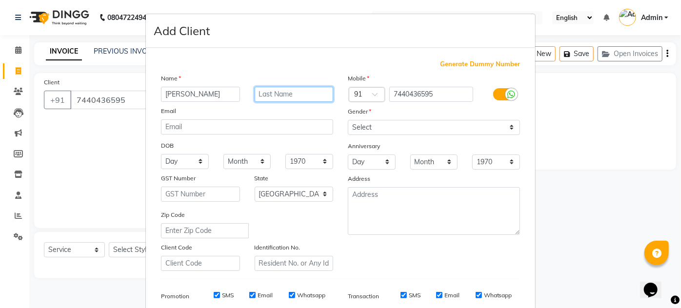
click at [258, 90] on input "text" at bounding box center [294, 94] width 79 height 15
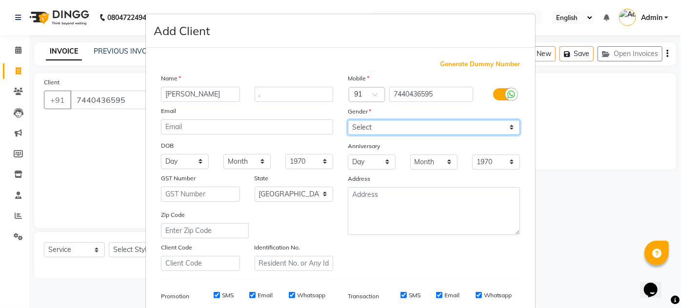
drag, startPoint x: 360, startPoint y: 127, endPoint x: 363, endPoint y: 167, distance: 40.1
click at [363, 167] on div "Mobile Country Code × 91 7440436595 Gender Select [DEMOGRAPHIC_DATA] [DEMOGRAPH…" at bounding box center [433, 172] width 187 height 198
click at [348, 120] on select "Select [DEMOGRAPHIC_DATA] [DEMOGRAPHIC_DATA] Other Prefer Not To Say" at bounding box center [434, 127] width 172 height 15
click at [385, 277] on div "Generate Dummy Number Name [PERSON_NAME] . Email DOB Day 01 02 03 04 05 06 07 0…" at bounding box center [341, 224] width 374 height 330
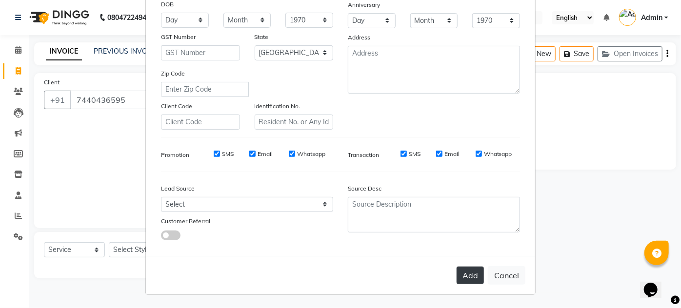
click at [465, 271] on button "Add" at bounding box center [469, 276] width 27 height 18
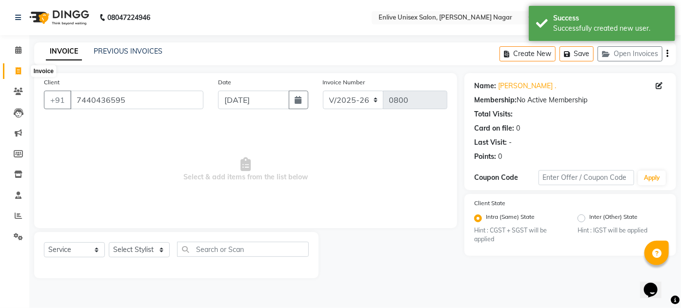
click at [12, 69] on span at bounding box center [18, 71] width 17 height 11
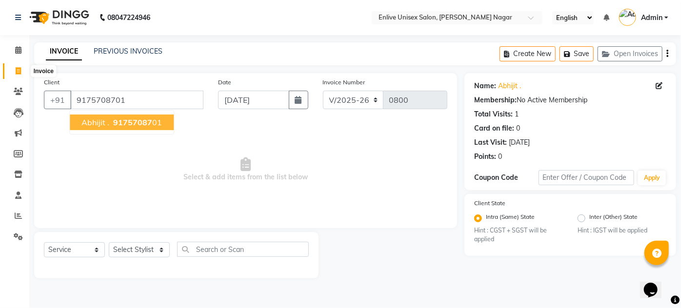
click at [16, 67] on icon at bounding box center [18, 70] width 5 height 7
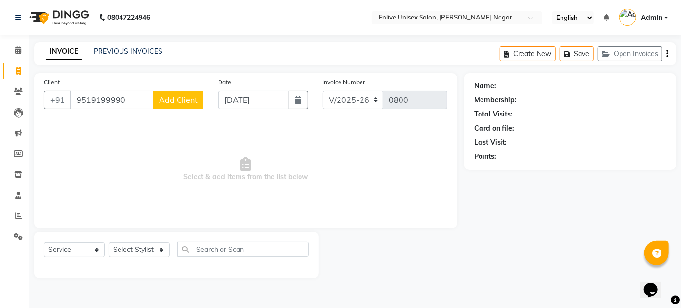
click at [165, 102] on span "Add Client" at bounding box center [178, 100] width 39 height 10
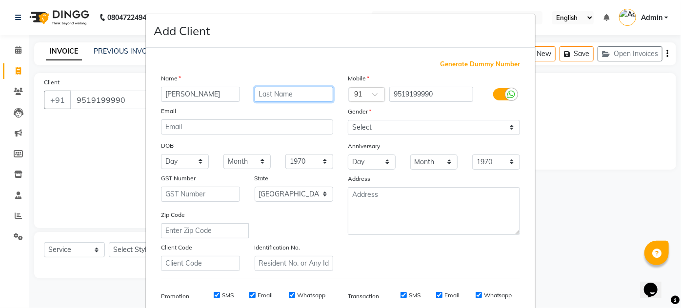
click at [256, 88] on input "text" at bounding box center [294, 94] width 79 height 15
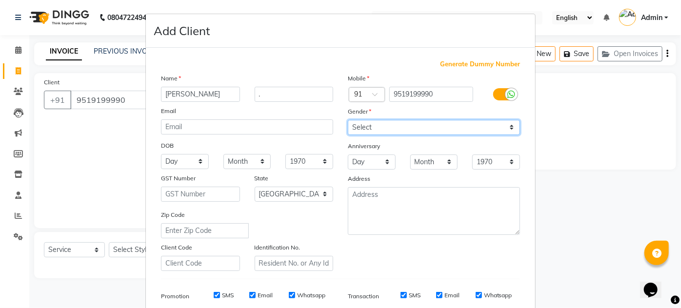
drag, startPoint x: 366, startPoint y: 126, endPoint x: 372, endPoint y: 167, distance: 41.3
click at [372, 167] on div "Mobile Country Code × 91 9519199990 Gender Select [DEMOGRAPHIC_DATA] [DEMOGRAPH…" at bounding box center [433, 172] width 187 height 198
click at [348, 120] on select "Select [DEMOGRAPHIC_DATA] [DEMOGRAPHIC_DATA] Other Prefer Not To Say" at bounding box center [434, 127] width 172 height 15
click at [394, 261] on div "Mobile Country Code × 91 9519199990 Gender Select [DEMOGRAPHIC_DATA] [DEMOGRAPH…" at bounding box center [433, 172] width 187 height 198
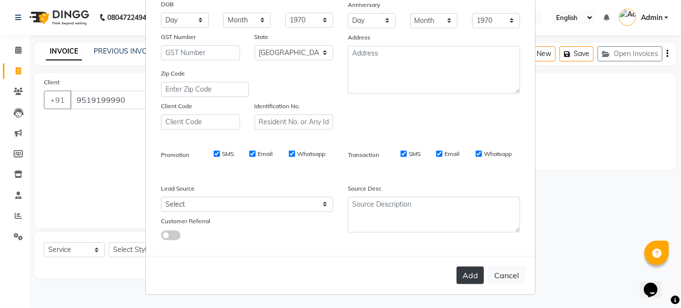
click at [473, 278] on button "Add" at bounding box center [469, 276] width 27 height 18
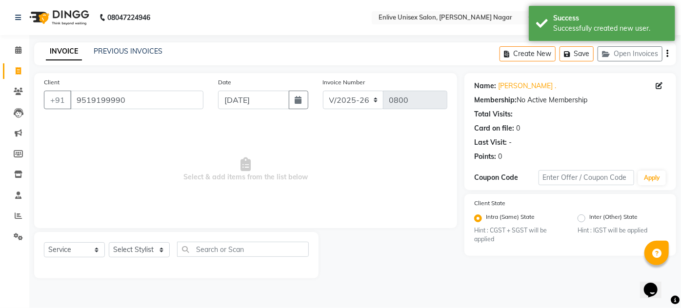
click at [436, 259] on div at bounding box center [391, 255] width 146 height 46
click at [0, 72] on li "Invoice" at bounding box center [14, 71] width 29 height 21
click at [16, 73] on icon at bounding box center [18, 70] width 5 height 7
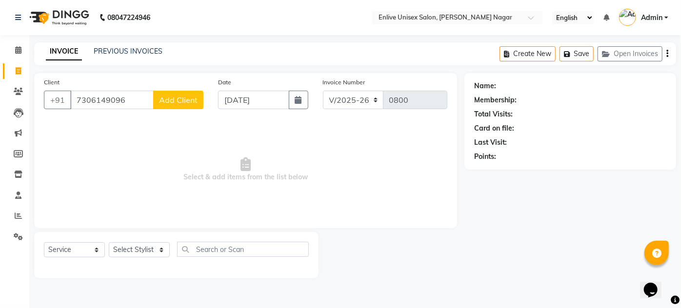
click at [176, 103] on span "Add Client" at bounding box center [178, 100] width 39 height 10
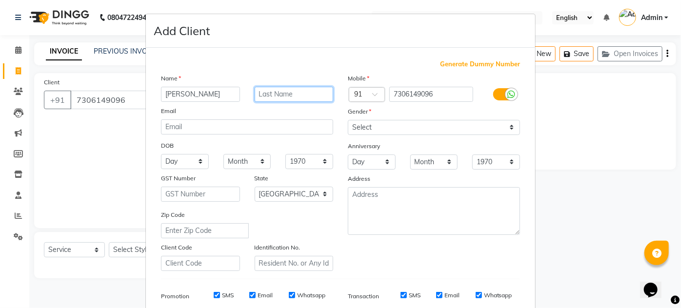
click at [297, 88] on input "text" at bounding box center [294, 94] width 79 height 15
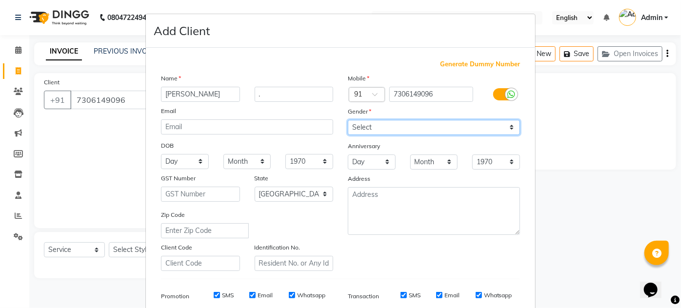
click at [370, 131] on select "Select [DEMOGRAPHIC_DATA] [DEMOGRAPHIC_DATA] Other Prefer Not To Say" at bounding box center [434, 127] width 172 height 15
click at [348, 120] on select "Select [DEMOGRAPHIC_DATA] [DEMOGRAPHIC_DATA] Other Prefer Not To Say" at bounding box center [434, 127] width 172 height 15
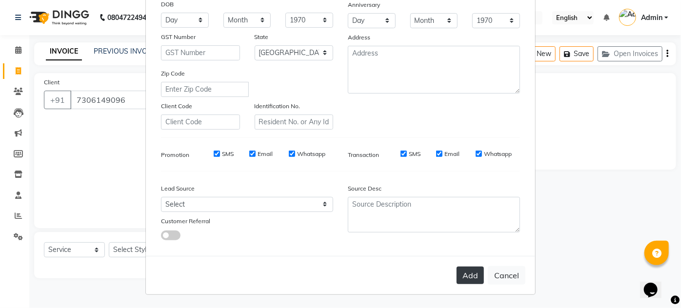
click at [456, 276] on button "Add" at bounding box center [469, 276] width 27 height 18
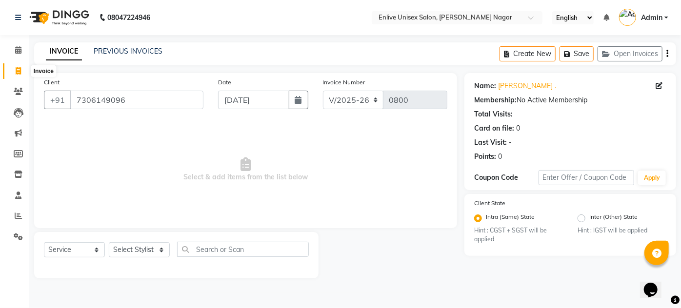
click at [18, 71] on icon at bounding box center [18, 70] width 5 height 7
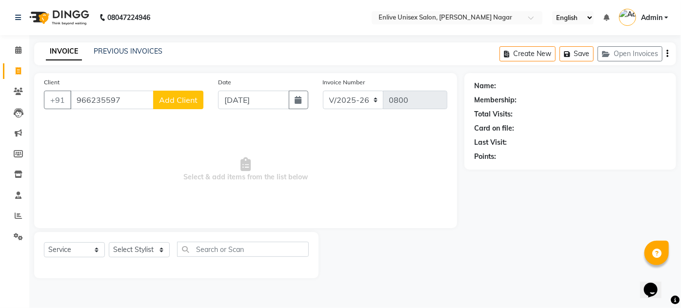
click at [159, 91] on button "Add Client" at bounding box center [178, 100] width 50 height 19
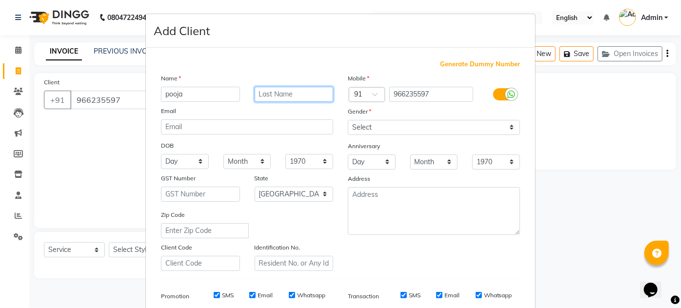
click at [289, 89] on input "text" at bounding box center [294, 94] width 79 height 15
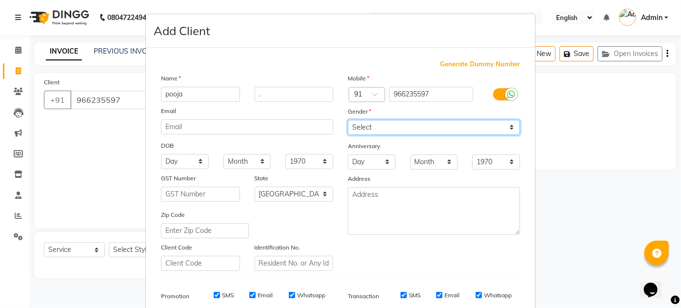
click at [355, 122] on select "Select [DEMOGRAPHIC_DATA] [DEMOGRAPHIC_DATA] Other Prefer Not To Say" at bounding box center [434, 127] width 172 height 15
click at [348, 120] on select "Select [DEMOGRAPHIC_DATA] [DEMOGRAPHIC_DATA] Other Prefer Not To Say" at bounding box center [434, 127] width 172 height 15
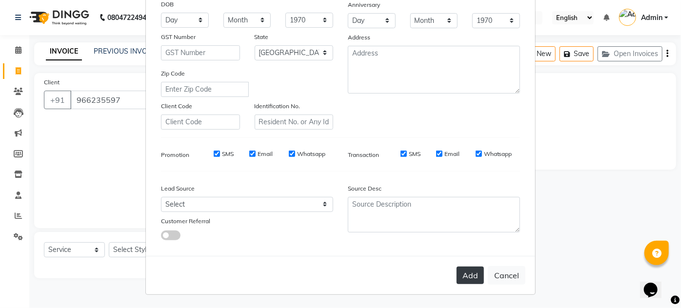
click at [457, 270] on button "Add" at bounding box center [469, 276] width 27 height 18
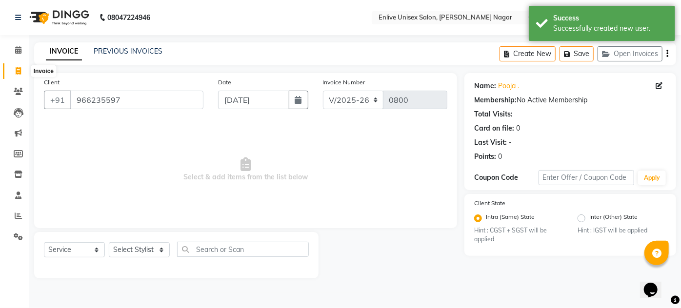
click at [20, 73] on icon at bounding box center [18, 70] width 5 height 7
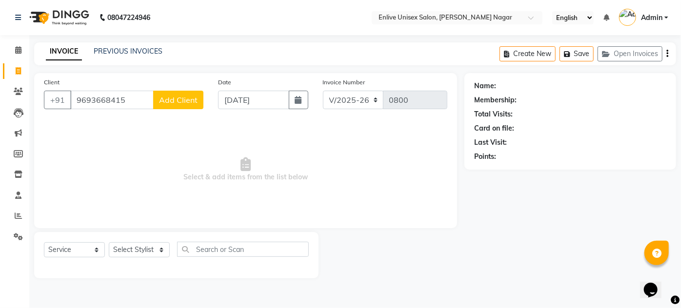
click at [176, 101] on span "Add Client" at bounding box center [178, 100] width 39 height 10
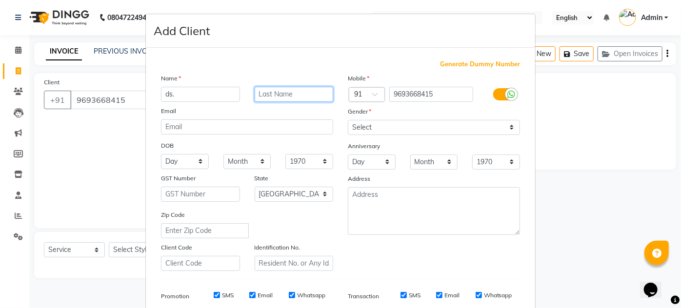
click at [301, 97] on input "text" at bounding box center [294, 94] width 79 height 15
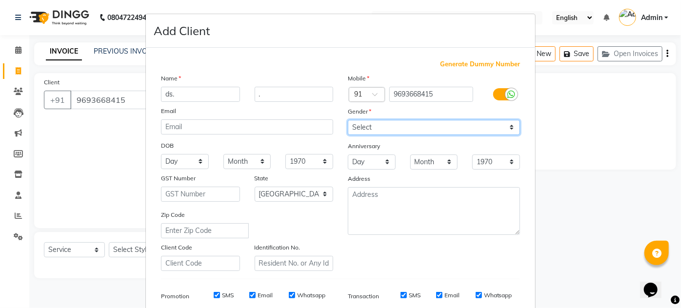
click at [394, 132] on select "Select [DEMOGRAPHIC_DATA] [DEMOGRAPHIC_DATA] Other Prefer Not To Say" at bounding box center [434, 127] width 172 height 15
click at [348, 120] on select "Select [DEMOGRAPHIC_DATA] [DEMOGRAPHIC_DATA] Other Prefer Not To Say" at bounding box center [434, 127] width 172 height 15
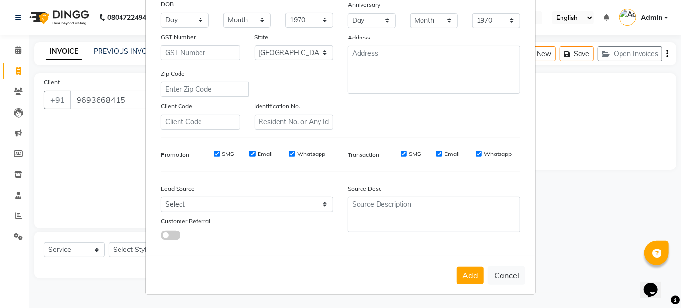
click at [450, 269] on div "Add Cancel" at bounding box center [340, 275] width 389 height 39
click at [460, 277] on button "Add" at bounding box center [469, 276] width 27 height 18
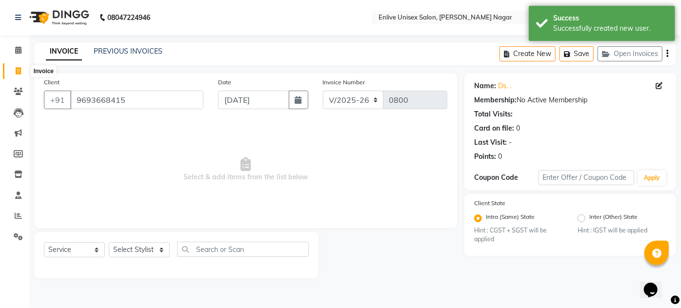
click at [15, 69] on span at bounding box center [18, 71] width 17 height 11
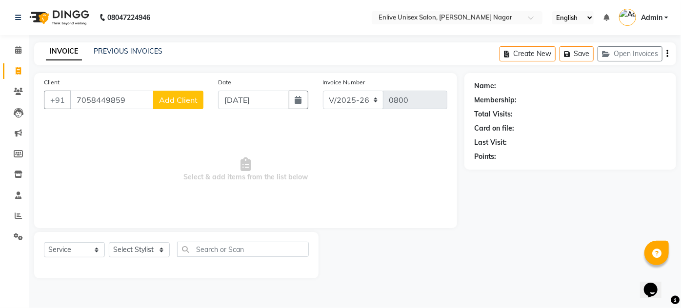
click at [179, 104] on span "Add Client" at bounding box center [178, 100] width 39 height 10
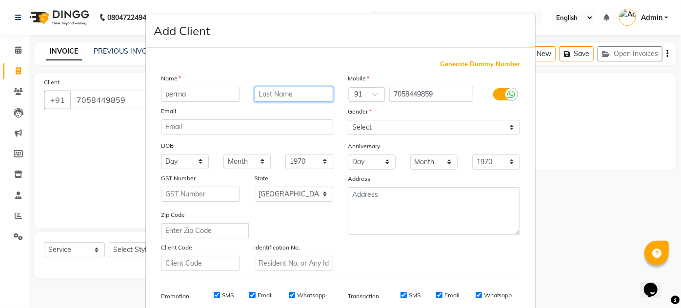
click at [272, 98] on input "text" at bounding box center [294, 94] width 79 height 15
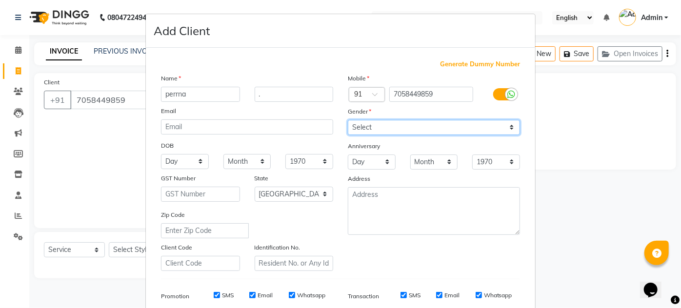
drag, startPoint x: 360, startPoint y: 123, endPoint x: 365, endPoint y: 168, distance: 44.6
click at [365, 168] on div "Mobile Country Code × 91 7058449859 Gender Select [DEMOGRAPHIC_DATA] [DEMOGRAPH…" at bounding box center [433, 172] width 187 height 198
click at [348, 120] on select "Select [DEMOGRAPHIC_DATA] [DEMOGRAPHIC_DATA] Other Prefer Not To Say" at bounding box center [434, 127] width 172 height 15
click at [377, 250] on div "Mobile Country Code × 91 7058449859 Gender Select [DEMOGRAPHIC_DATA] [DEMOGRAPH…" at bounding box center [433, 172] width 187 height 198
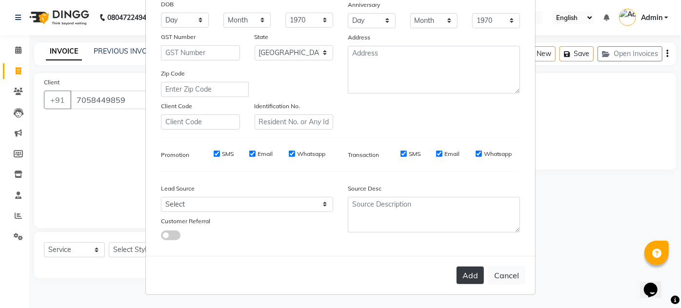
click at [466, 270] on button "Add" at bounding box center [469, 276] width 27 height 18
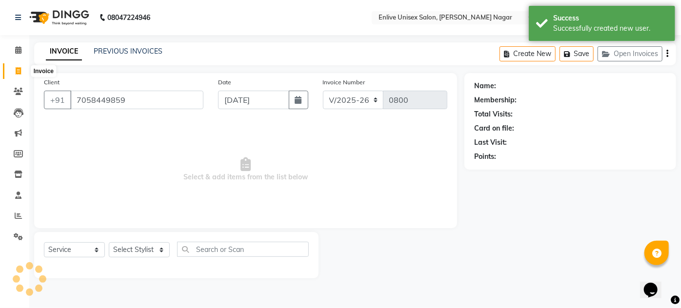
click at [20, 73] on icon at bounding box center [18, 70] width 5 height 7
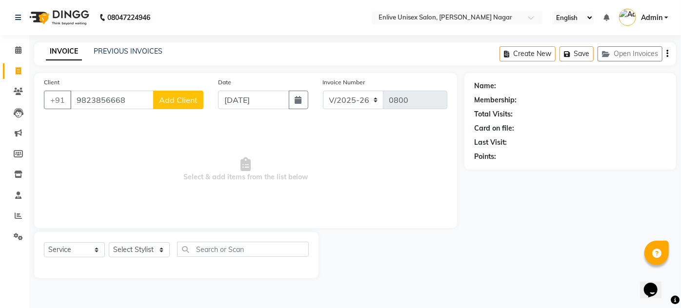
click at [193, 92] on button "Add Client" at bounding box center [178, 100] width 50 height 19
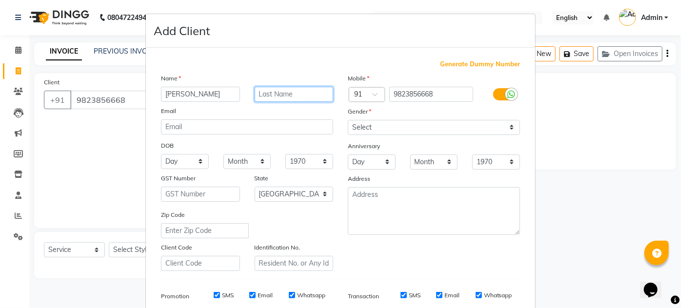
click at [296, 92] on input "text" at bounding box center [294, 94] width 79 height 15
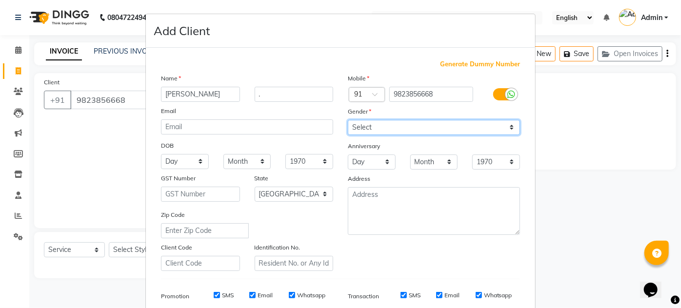
click at [353, 126] on select "Select [DEMOGRAPHIC_DATA] [DEMOGRAPHIC_DATA] Other Prefer Not To Say" at bounding box center [434, 127] width 172 height 15
click at [348, 120] on select "Select [DEMOGRAPHIC_DATA] [DEMOGRAPHIC_DATA] Other Prefer Not To Say" at bounding box center [434, 127] width 172 height 15
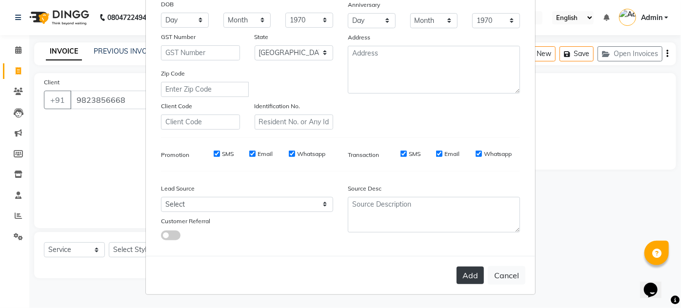
click at [456, 275] on button "Add" at bounding box center [469, 276] width 27 height 18
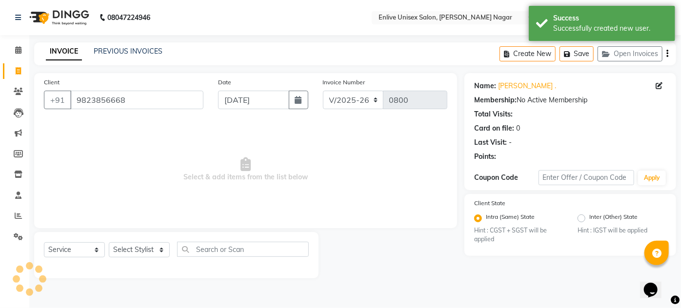
scroll to position [0, 0]
click at [18, 80] on li "Invoice" at bounding box center [14, 71] width 29 height 21
click at [16, 74] on icon at bounding box center [18, 70] width 5 height 7
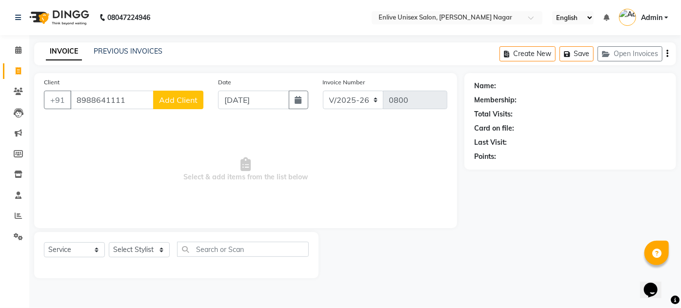
click at [172, 107] on button "Add Client" at bounding box center [178, 100] width 50 height 19
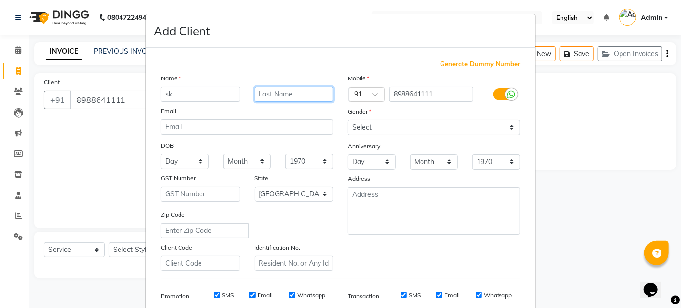
click at [273, 93] on input "text" at bounding box center [294, 94] width 79 height 15
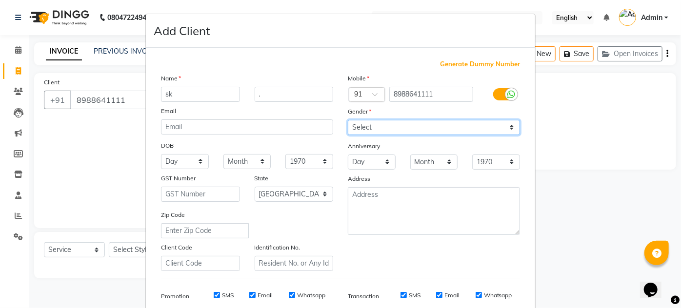
click at [358, 128] on select "Select [DEMOGRAPHIC_DATA] [DEMOGRAPHIC_DATA] Other Prefer Not To Say" at bounding box center [434, 127] width 172 height 15
click at [348, 120] on select "Select [DEMOGRAPHIC_DATA] [DEMOGRAPHIC_DATA] Other Prefer Not To Say" at bounding box center [434, 127] width 172 height 15
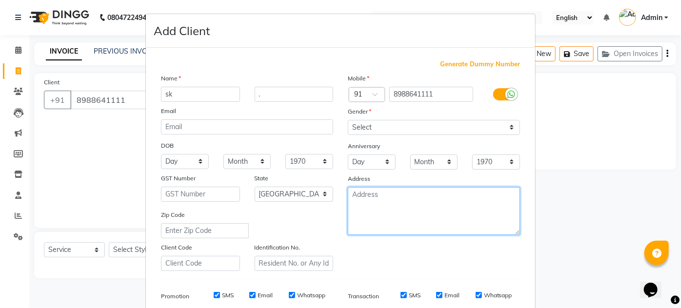
click at [381, 224] on textarea at bounding box center [434, 211] width 172 height 48
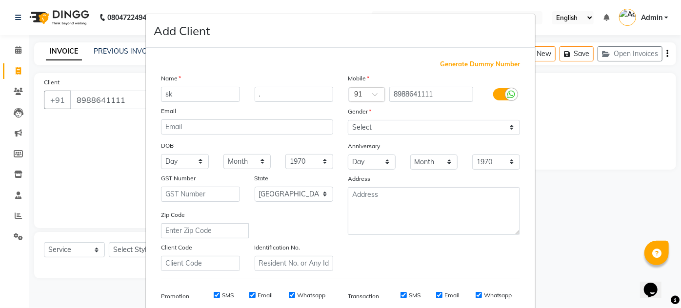
click at [381, 248] on div "Mobile Country Code × 91 8988641111 Gender Select [DEMOGRAPHIC_DATA] [DEMOGRAPH…" at bounding box center [433, 172] width 187 height 198
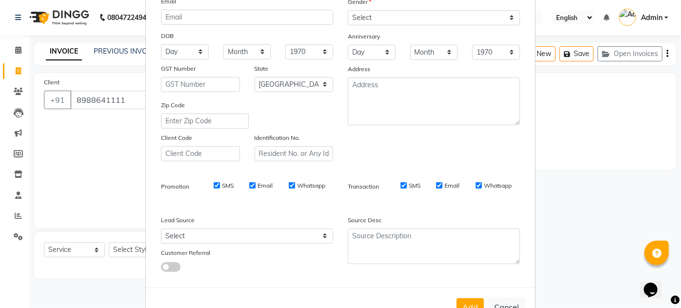
scroll to position [141, 0]
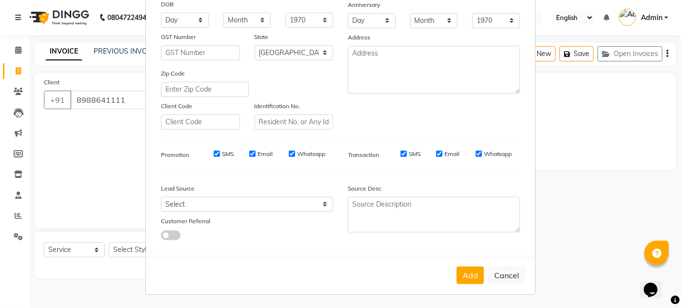
click at [470, 263] on div "Add Cancel" at bounding box center [340, 275] width 389 height 39
click at [468, 271] on button "Add" at bounding box center [469, 276] width 27 height 18
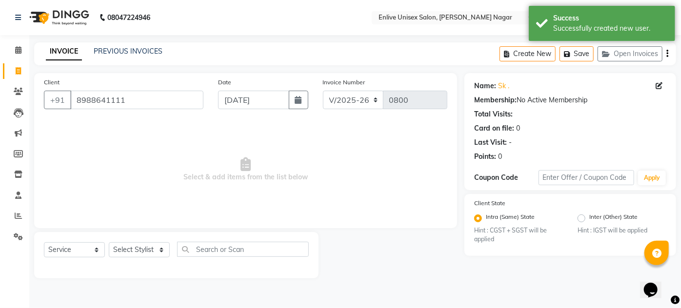
click at [347, 194] on span "Select & add items from the list below" at bounding box center [245, 170] width 403 height 98
click at [12, 70] on span at bounding box center [18, 71] width 17 height 11
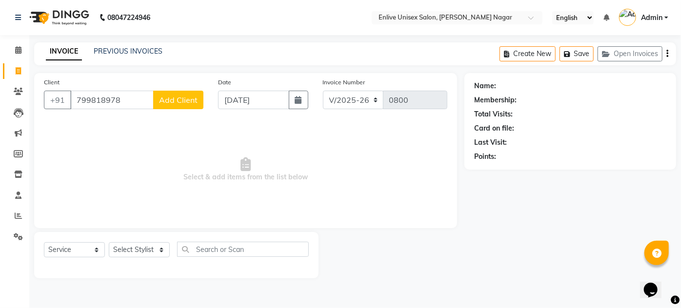
click at [174, 97] on span "Add Client" at bounding box center [178, 100] width 39 height 10
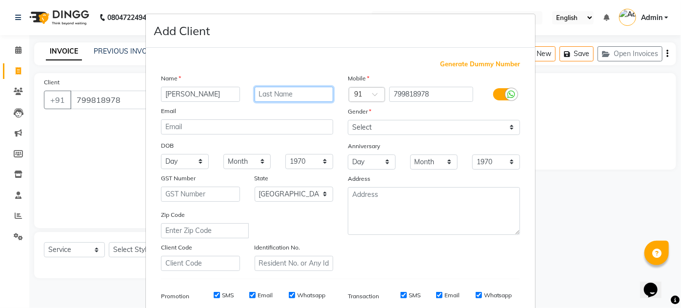
click at [269, 96] on input "text" at bounding box center [294, 94] width 79 height 15
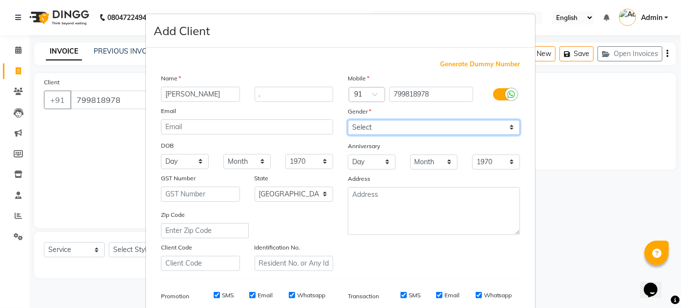
click at [367, 123] on select "Select [DEMOGRAPHIC_DATA] [DEMOGRAPHIC_DATA] Other Prefer Not To Say" at bounding box center [434, 127] width 172 height 15
click at [348, 120] on select "Select [DEMOGRAPHIC_DATA] [DEMOGRAPHIC_DATA] Other Prefer Not To Say" at bounding box center [434, 127] width 172 height 15
click at [390, 287] on div "Transaction SMS Email Whatsapp" at bounding box center [433, 296] width 187 height 18
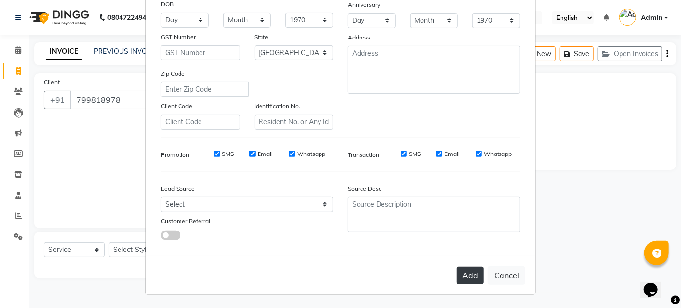
click at [469, 274] on button "Add" at bounding box center [469, 276] width 27 height 18
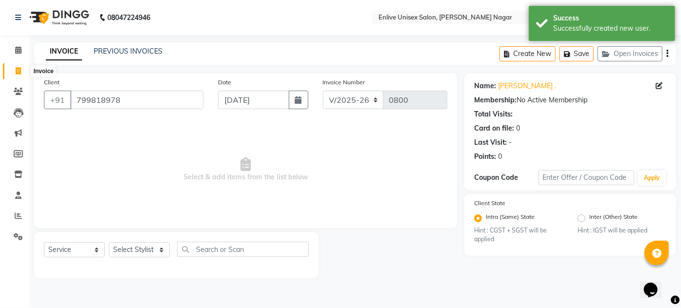
click at [14, 75] on span at bounding box center [18, 71] width 17 height 11
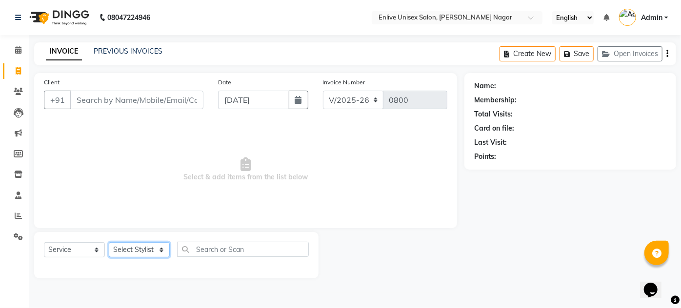
click at [143, 244] on select "Select Stylist [PERSON_NAME] [PERSON_NAME] Nitin Sir sameer [PERSON_NAME] [PERS…" at bounding box center [139, 249] width 61 height 15
click at [109, 242] on select "Select Stylist [PERSON_NAME] [PERSON_NAME] Nitin Sir sameer [PERSON_NAME] [PERS…" at bounding box center [139, 249] width 61 height 15
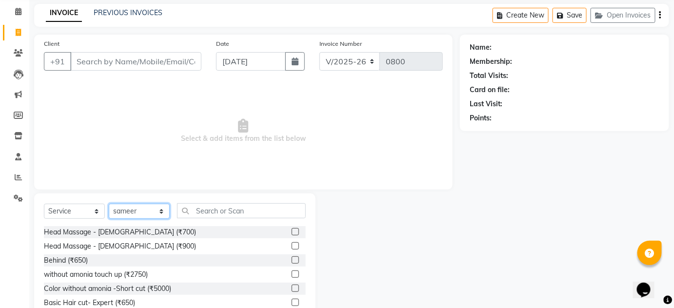
scroll to position [82, 0]
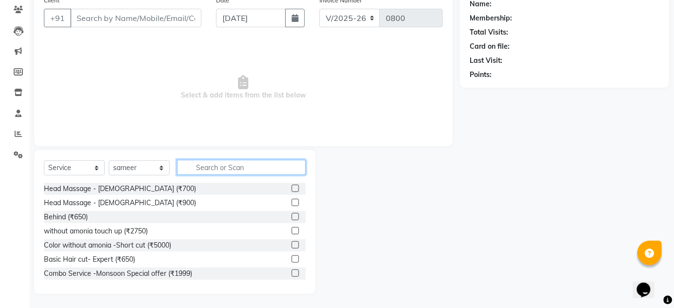
click at [222, 168] on input "text" at bounding box center [241, 167] width 129 height 15
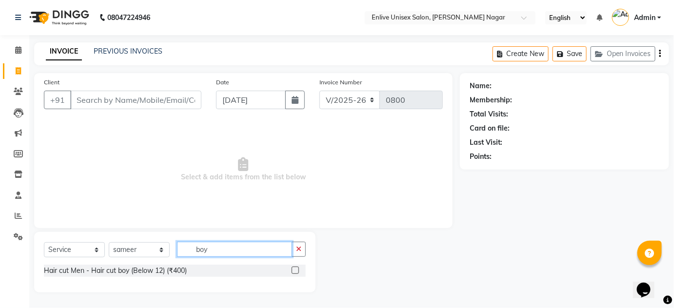
scroll to position [0, 0]
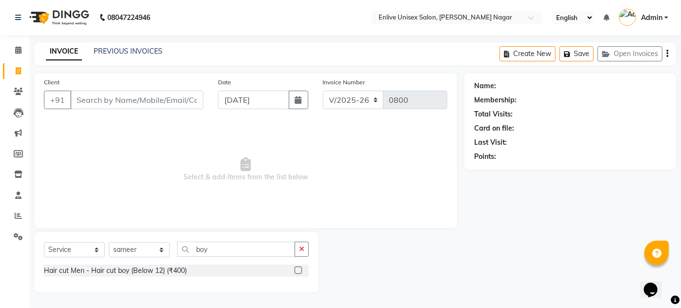
click at [296, 273] on label at bounding box center [298, 270] width 7 height 7
click at [296, 273] on input "checkbox" at bounding box center [298, 271] width 6 height 6
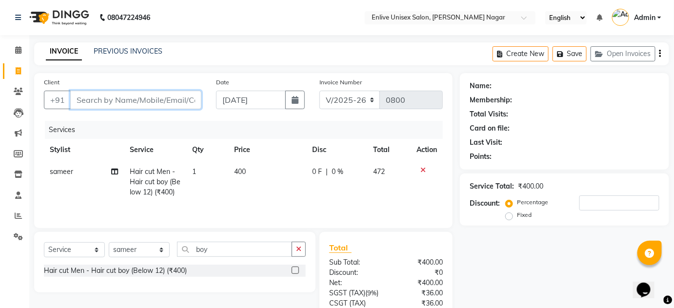
click at [78, 100] on input "Client" at bounding box center [135, 100] width 131 height 19
click at [102, 46] on div "PREVIOUS INVOICES" at bounding box center [128, 51] width 69 height 10
click at [130, 55] on link "PREVIOUS INVOICES" at bounding box center [128, 51] width 69 height 9
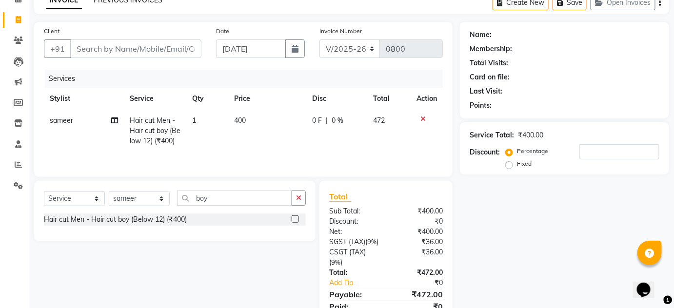
scroll to position [102, 0]
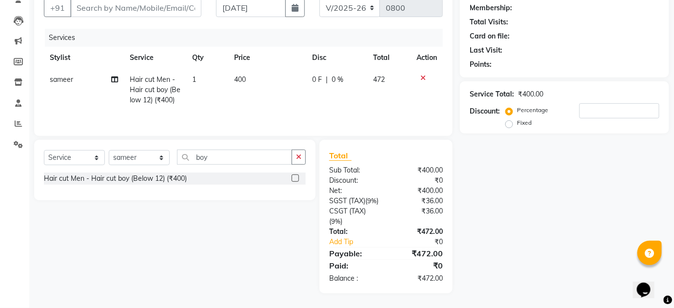
click at [579, 92] on div "Service Total: ₹400.00 Discount: Percentage Fixed" at bounding box center [565, 107] width 190 height 44
click at [585, 103] on input "number" at bounding box center [619, 110] width 80 height 15
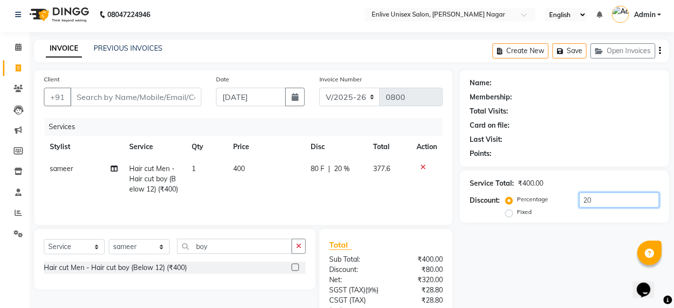
scroll to position [0, 0]
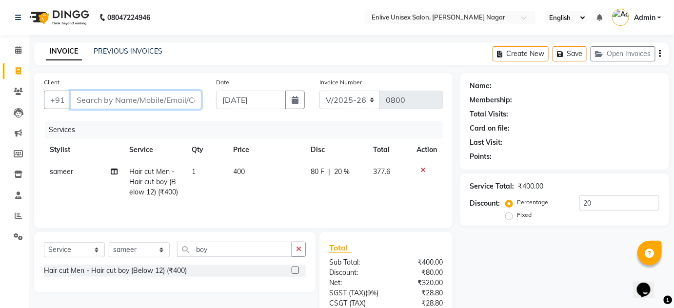
click at [119, 102] on input "Client" at bounding box center [135, 100] width 131 height 19
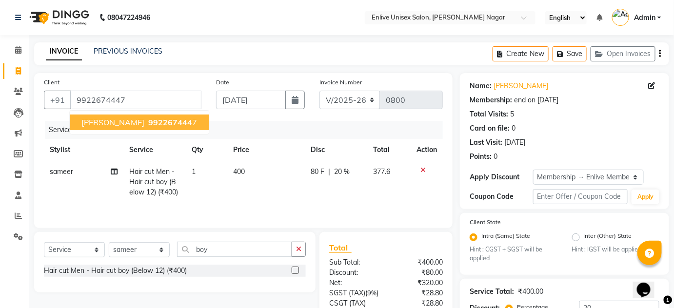
click at [123, 126] on span "[PERSON_NAME]" at bounding box center [112, 123] width 63 height 10
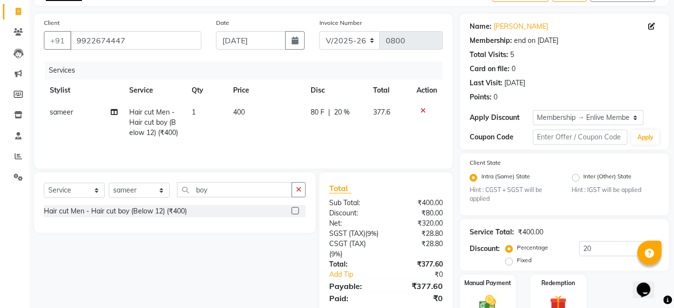
scroll to position [106, 0]
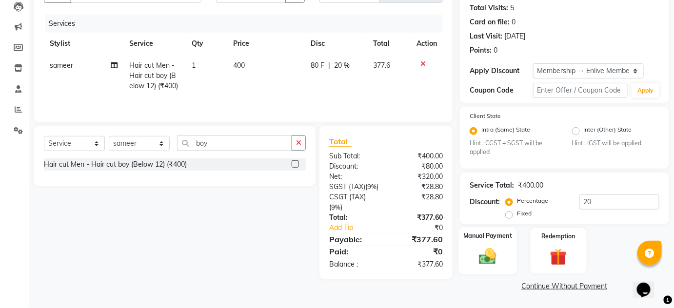
click at [466, 254] on div "Manual Payment" at bounding box center [488, 250] width 58 height 47
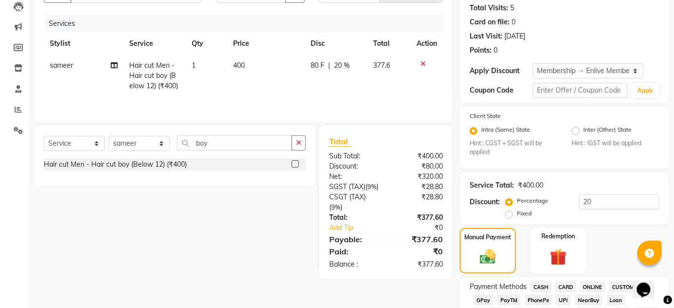
click at [590, 290] on span "ONLINE" at bounding box center [592, 286] width 25 height 11
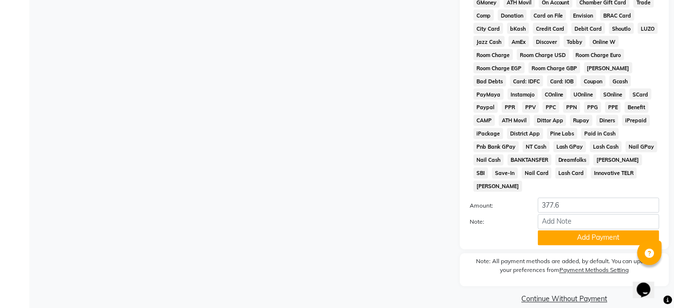
scroll to position [511, 0]
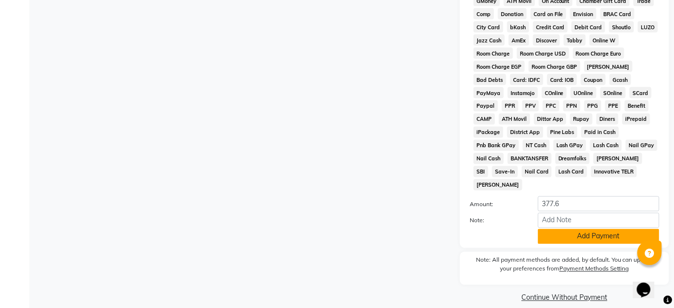
click at [580, 229] on button "Add Payment" at bounding box center [598, 236] width 121 height 15
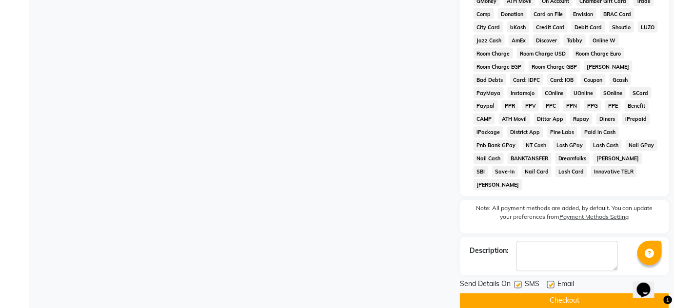
click at [475, 294] on button "Checkout" at bounding box center [564, 301] width 209 height 15
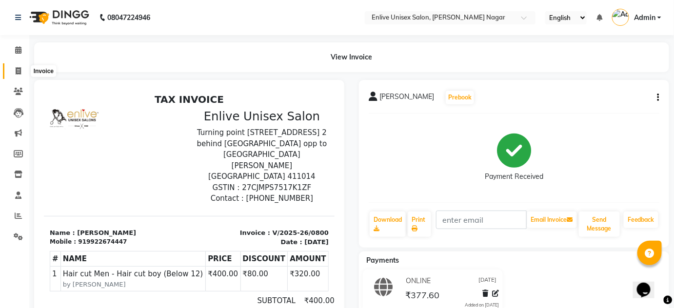
click at [16, 72] on icon at bounding box center [18, 70] width 5 height 7
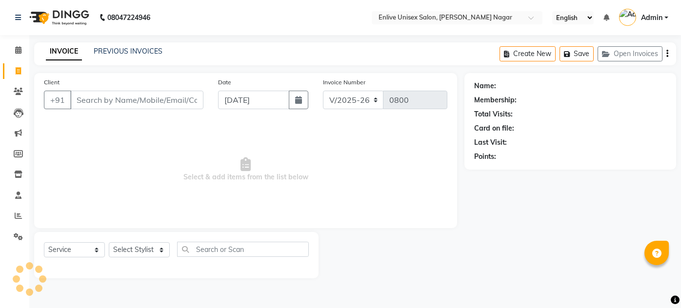
select select "145"
select select "service"
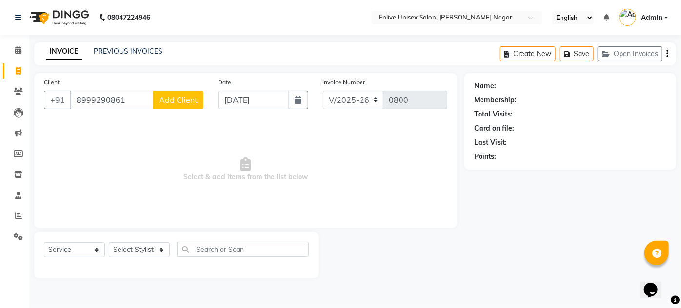
type input "8999290861"
click at [169, 92] on button "Add Client" at bounding box center [178, 100] width 50 height 19
select select "22"
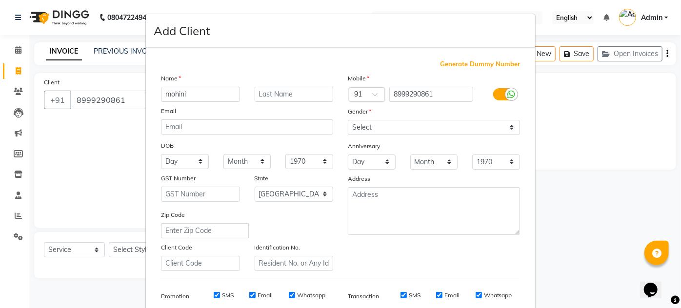
type input "mohini"
click at [276, 93] on input "text" at bounding box center [294, 94] width 79 height 15
type input "."
click at [383, 126] on select "Select [DEMOGRAPHIC_DATA] [DEMOGRAPHIC_DATA] Other Prefer Not To Say" at bounding box center [434, 127] width 172 height 15
select select "[DEMOGRAPHIC_DATA]"
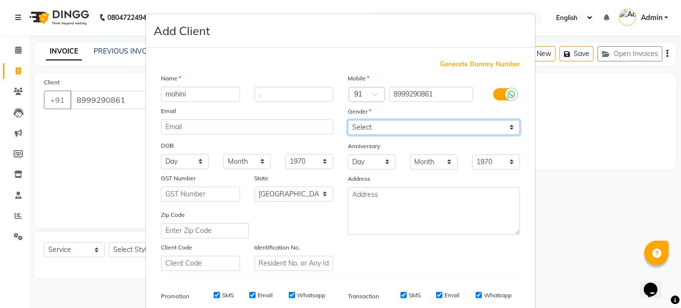
click at [348, 120] on select "Select [DEMOGRAPHIC_DATA] [DEMOGRAPHIC_DATA] Other Prefer Not To Say" at bounding box center [434, 127] width 172 height 15
click at [396, 270] on div "Mobile Country Code × 91 8999290861 Gender Select Male Female Other Prefer Not …" at bounding box center [433, 172] width 187 height 198
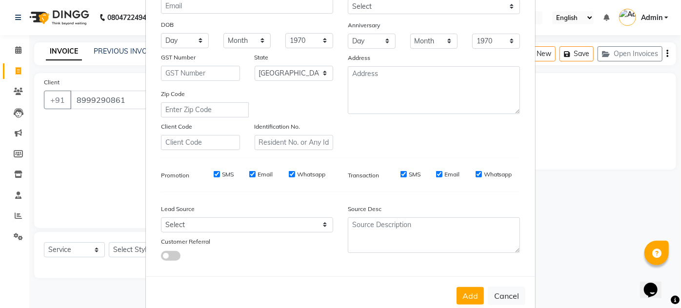
scroll to position [141, 0]
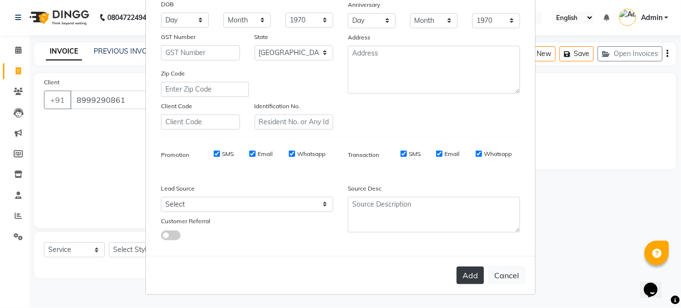
click at [464, 269] on button "Add" at bounding box center [469, 276] width 27 height 18
select select
select select "null"
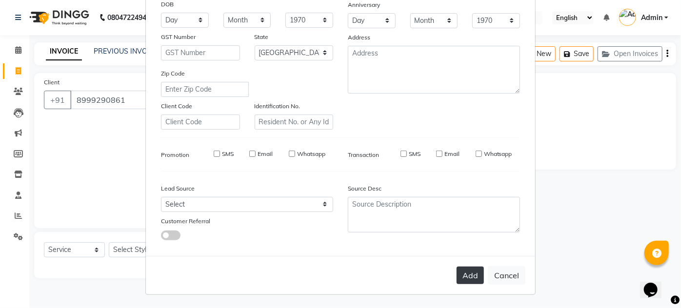
select select
checkbox input "false"
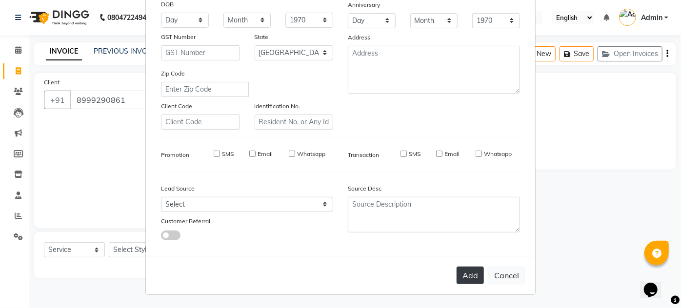
checkbox input "false"
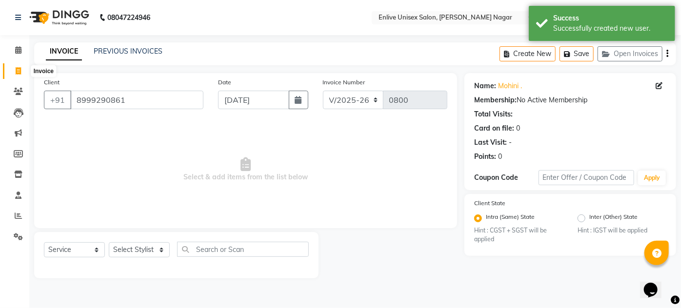
click at [17, 68] on icon at bounding box center [18, 70] width 5 height 7
select select "service"
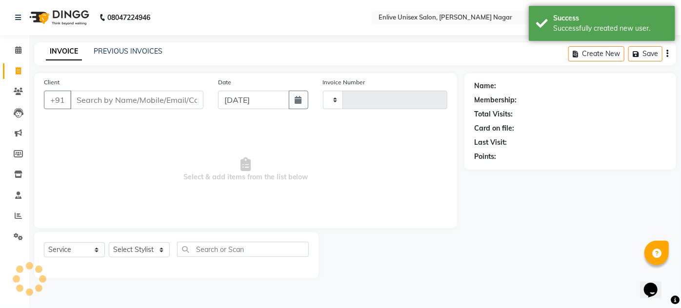
type input "0800"
select select "145"
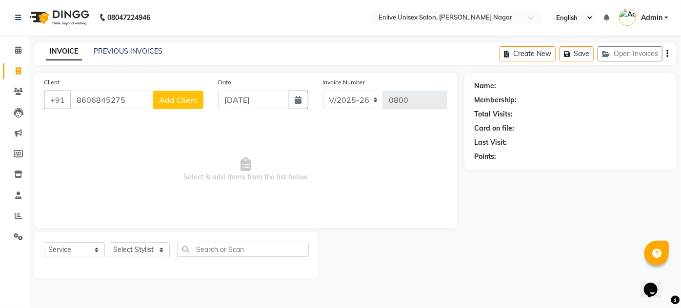
type input "8606845275"
click at [187, 96] on span "Add Client" at bounding box center [178, 100] width 39 height 10
select select "22"
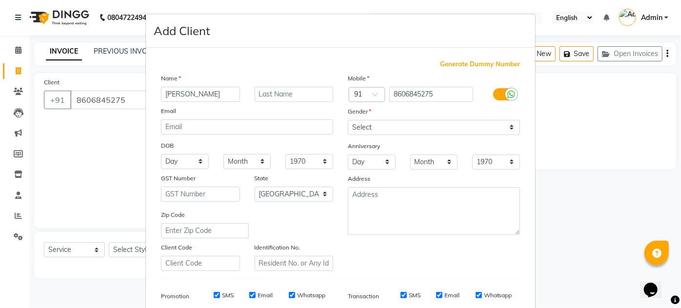
type input "angeline"
click at [259, 100] on input "text" at bounding box center [294, 94] width 79 height 15
type input "."
click at [366, 123] on select "Select [DEMOGRAPHIC_DATA] [DEMOGRAPHIC_DATA] Other Prefer Not To Say" at bounding box center [434, 127] width 172 height 15
select select "[DEMOGRAPHIC_DATA]"
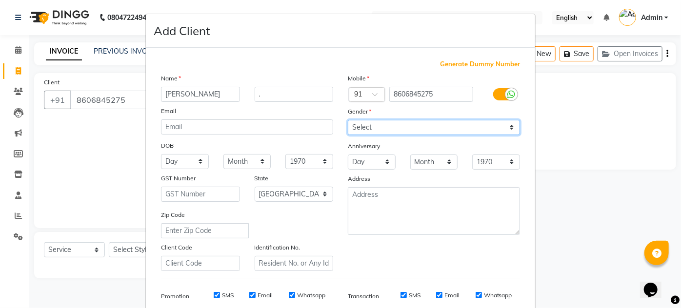
click at [348, 120] on select "Select [DEMOGRAPHIC_DATA] [DEMOGRAPHIC_DATA] Other Prefer Not To Say" at bounding box center [434, 127] width 172 height 15
click at [435, 280] on div "Generate Dummy Number Name angeline . Email DOB Day 01 02 03 04 05 06 07 08 09 …" at bounding box center [341, 224] width 374 height 330
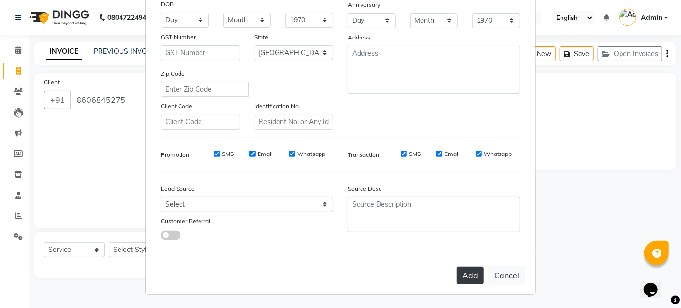
click at [470, 272] on button "Add" at bounding box center [469, 276] width 27 height 18
select select
select select "null"
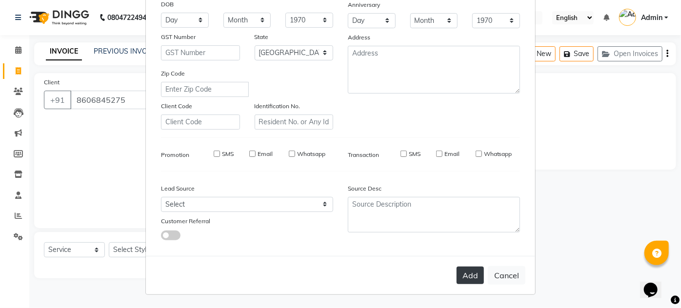
select select
checkbox input "false"
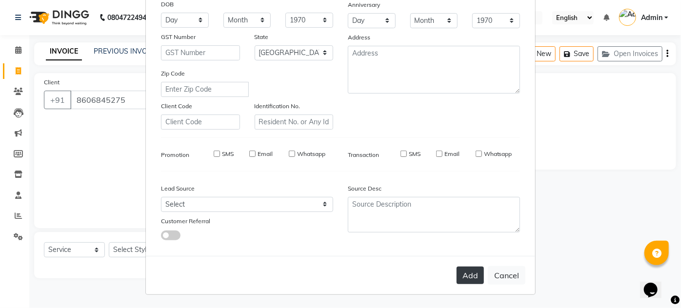
checkbox input "false"
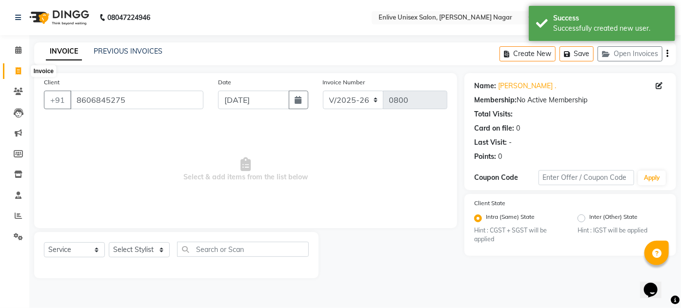
click at [20, 66] on span at bounding box center [18, 71] width 17 height 11
select select "service"
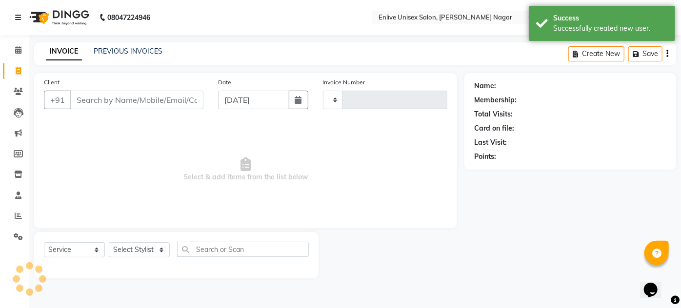
type input "0800"
select select "145"
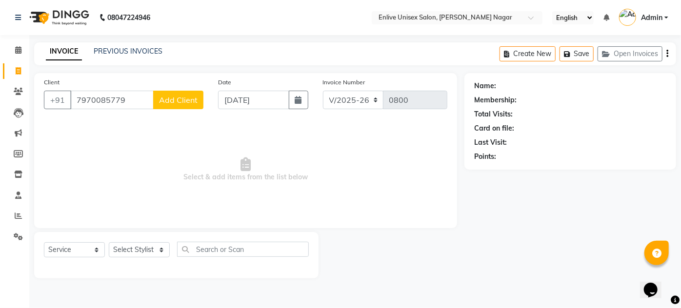
type input "7970085779"
click at [187, 89] on div "Client +91 7970085779 Add Client" at bounding box center [124, 97] width 174 height 40
click at [187, 97] on span "Add Client" at bounding box center [178, 100] width 39 height 10
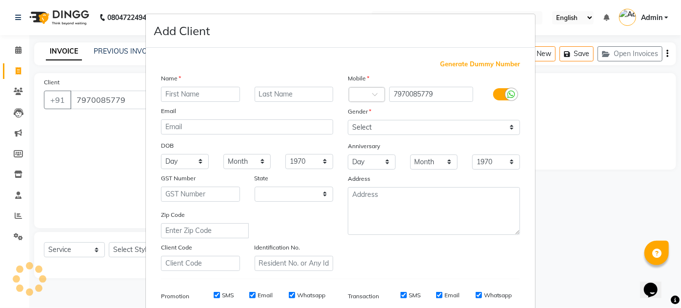
select select "22"
type input "kartika"
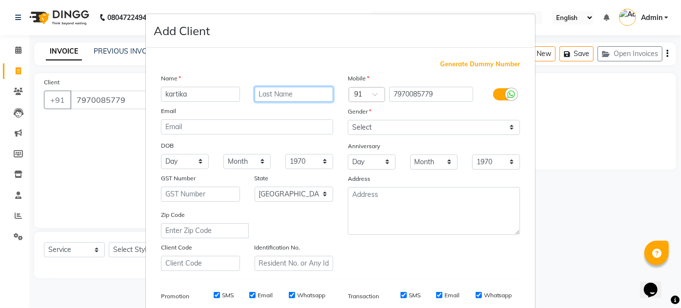
click at [275, 94] on input "text" at bounding box center [294, 94] width 79 height 15
type input "."
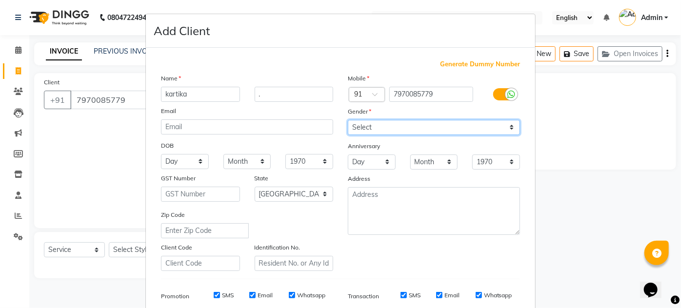
click at [363, 129] on select "Select [DEMOGRAPHIC_DATA] [DEMOGRAPHIC_DATA] Other Prefer Not To Say" at bounding box center [434, 127] width 172 height 15
select select "[DEMOGRAPHIC_DATA]"
click at [348, 120] on select "Select [DEMOGRAPHIC_DATA] [DEMOGRAPHIC_DATA] Other Prefer Not To Say" at bounding box center [434, 127] width 172 height 15
click at [369, 253] on div "Mobile Country Code × 91 7970085779 Gender Select Male Female Other Prefer Not …" at bounding box center [433, 172] width 187 height 198
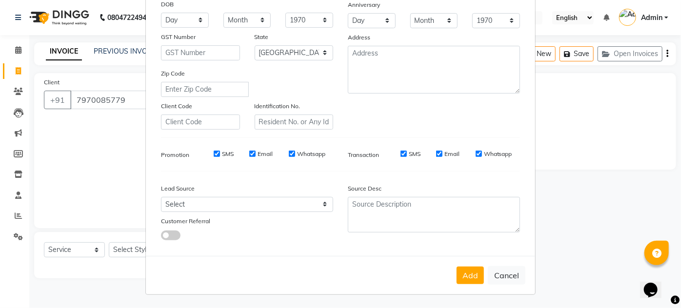
click at [457, 286] on div "Add Cancel" at bounding box center [340, 275] width 389 height 39
click at [460, 280] on button "Add" at bounding box center [469, 276] width 27 height 18
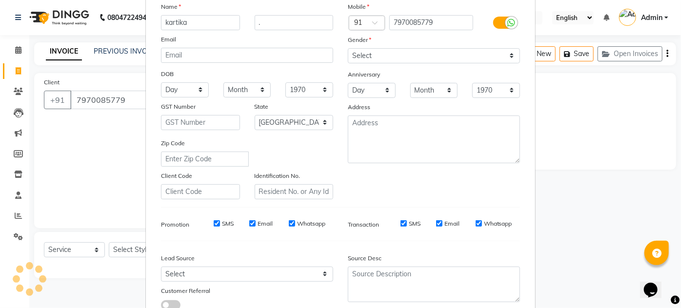
scroll to position [0, 0]
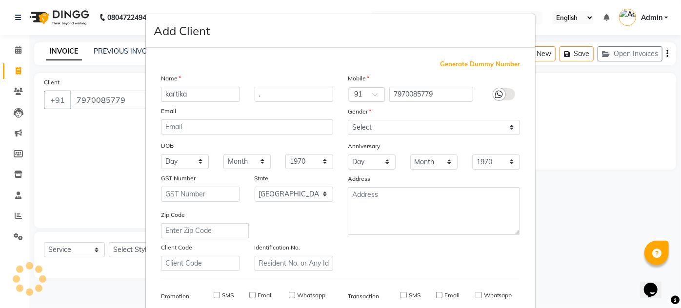
select select
select select "null"
select select
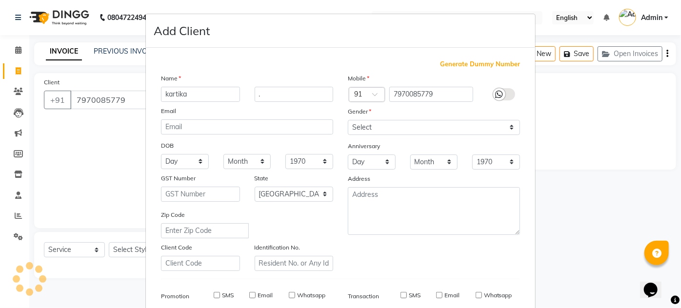
select select
checkbox input "false"
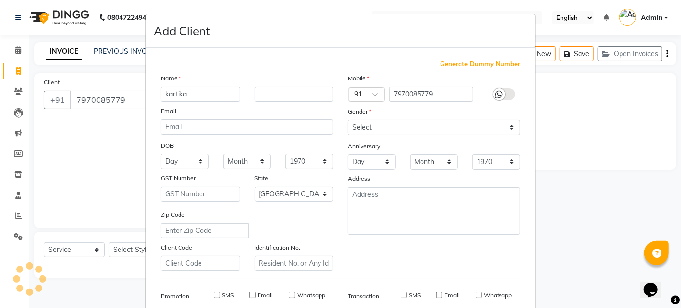
checkbox input "false"
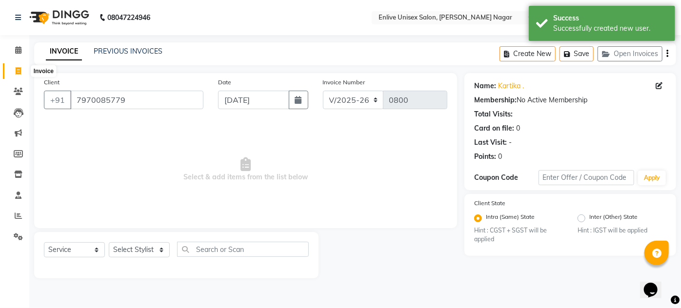
click at [16, 70] on icon at bounding box center [18, 70] width 5 height 7
select select "service"
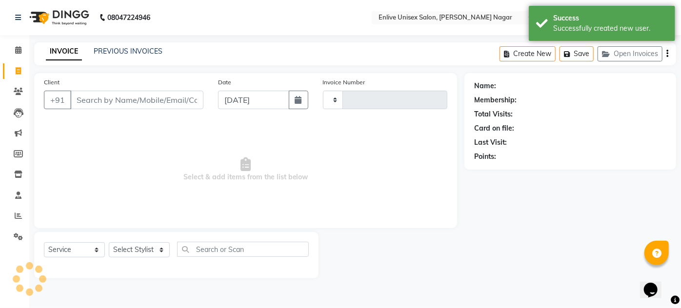
type input "0800"
select select "145"
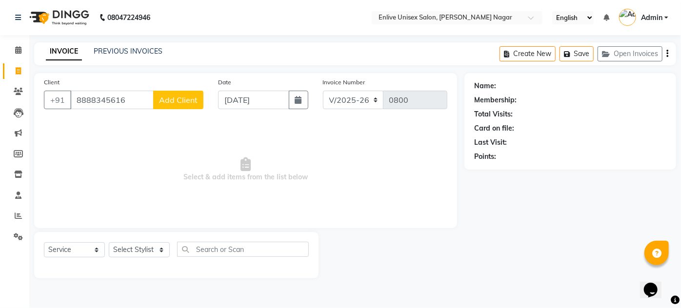
type input "8888345616"
click at [184, 95] on span "Add Client" at bounding box center [178, 100] width 39 height 10
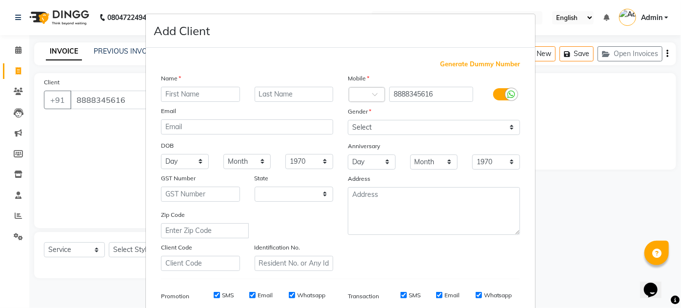
select select "22"
type input "sidhant"
click at [257, 93] on input "text" at bounding box center [294, 94] width 79 height 15
type input "."
click at [382, 118] on div "Gender" at bounding box center [433, 113] width 187 height 14
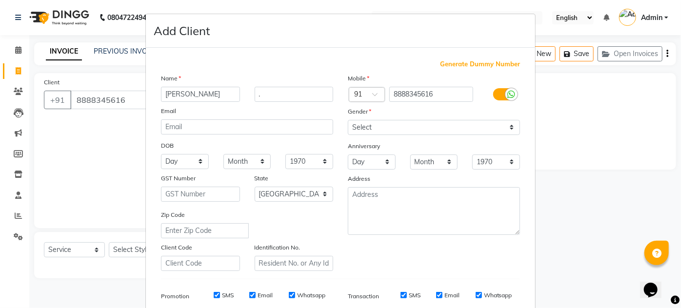
click at [382, 118] on div "Gender" at bounding box center [433, 113] width 187 height 14
click at [381, 123] on select "Select [DEMOGRAPHIC_DATA] [DEMOGRAPHIC_DATA] Other Prefer Not To Say" at bounding box center [434, 127] width 172 height 15
select select "[DEMOGRAPHIC_DATA]"
click at [348, 120] on select "Select [DEMOGRAPHIC_DATA] [DEMOGRAPHIC_DATA] Other Prefer Not To Say" at bounding box center [434, 127] width 172 height 15
click at [387, 156] on select "Day 01 02 03 04 05 06 07 08 09 10 11 12 13 14 15 16 17 18 19 20 21 22 23 24 25 …" at bounding box center [372, 162] width 48 height 15
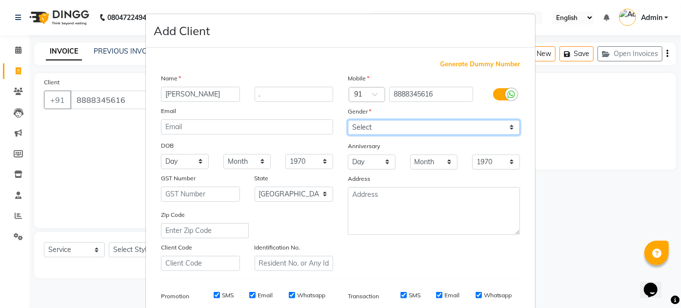
click at [421, 124] on select "Select [DEMOGRAPHIC_DATA] [DEMOGRAPHIC_DATA] Other Prefer Not To Say" at bounding box center [434, 127] width 172 height 15
click at [348, 120] on select "Select [DEMOGRAPHIC_DATA] [DEMOGRAPHIC_DATA] Other Prefer Not To Say" at bounding box center [434, 127] width 172 height 15
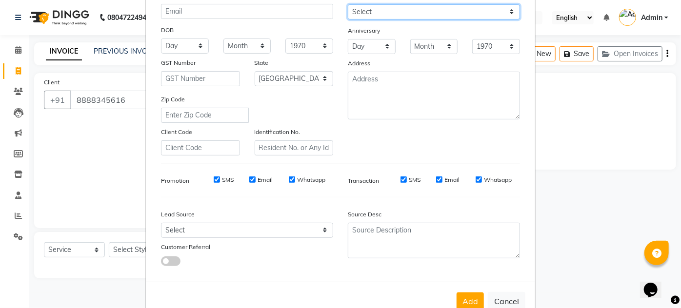
scroll to position [141, 0]
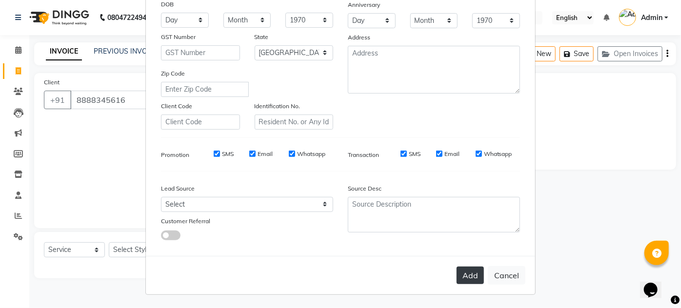
click at [468, 276] on button "Add" at bounding box center [469, 276] width 27 height 18
select select
select select "null"
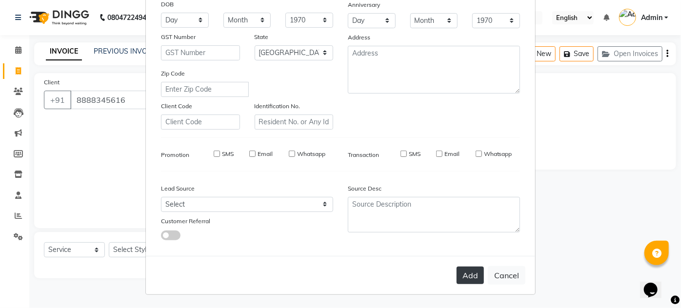
select select
checkbox input "false"
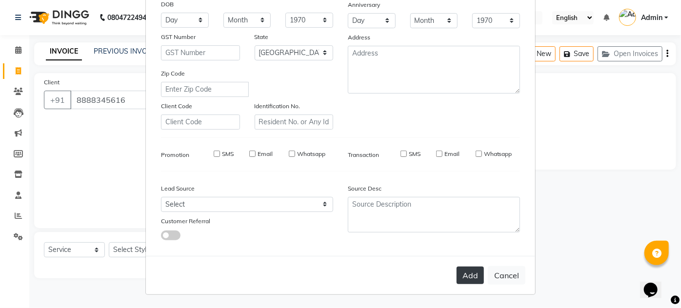
checkbox input "false"
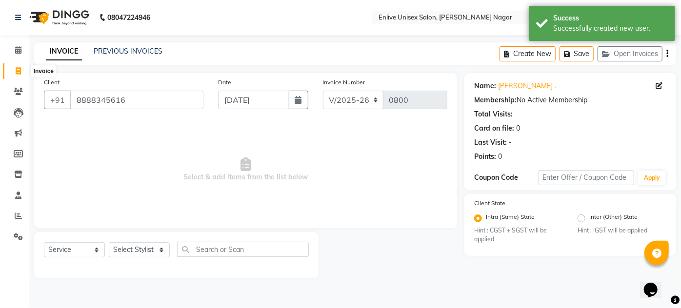
click at [21, 72] on span at bounding box center [18, 71] width 17 height 11
select select "service"
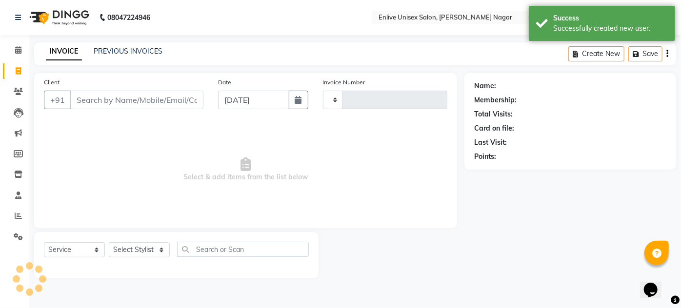
type input "0800"
select select "145"
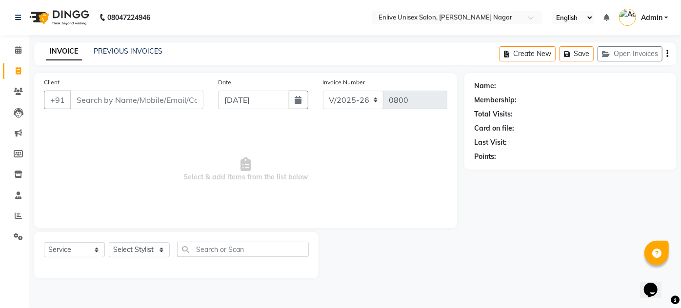
type input "6"
type input "7623042896"
click at [173, 101] on span "Add Client" at bounding box center [178, 100] width 39 height 10
select select "22"
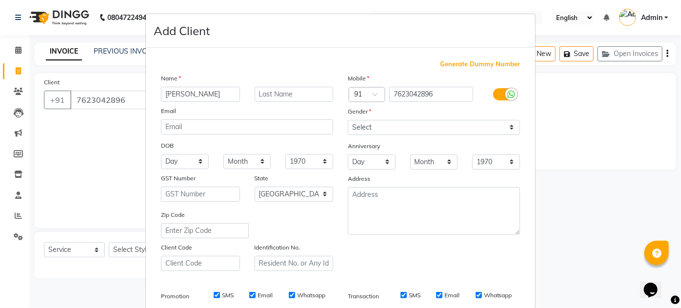
type input "shobhana"
click at [257, 95] on input "text" at bounding box center [294, 94] width 79 height 15
type input "."
click at [342, 129] on div "Select [DEMOGRAPHIC_DATA] [DEMOGRAPHIC_DATA] Other Prefer Not To Say" at bounding box center [433, 127] width 187 height 15
click at [348, 128] on select "Select [DEMOGRAPHIC_DATA] [DEMOGRAPHIC_DATA] Other Prefer Not To Say" at bounding box center [434, 127] width 172 height 15
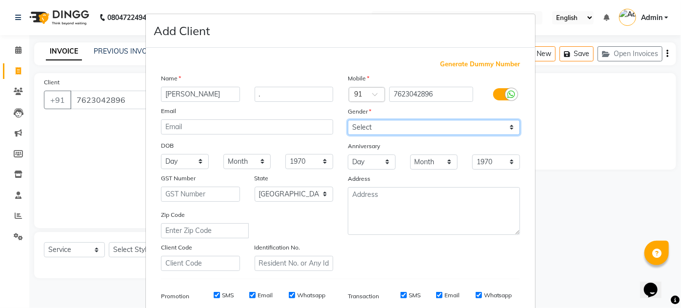
select select "[DEMOGRAPHIC_DATA]"
click at [348, 120] on select "Select [DEMOGRAPHIC_DATA] [DEMOGRAPHIC_DATA] Other Prefer Not To Say" at bounding box center [434, 127] width 172 height 15
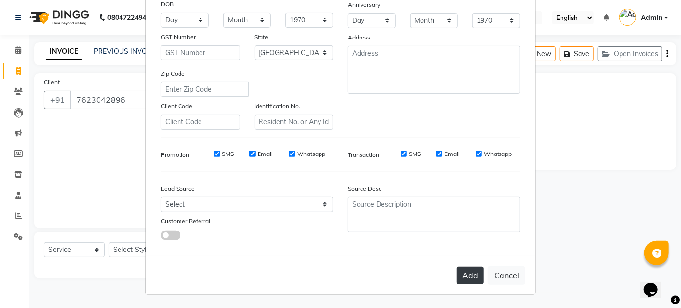
click at [469, 271] on button "Add" at bounding box center [469, 276] width 27 height 18
select select
select select "null"
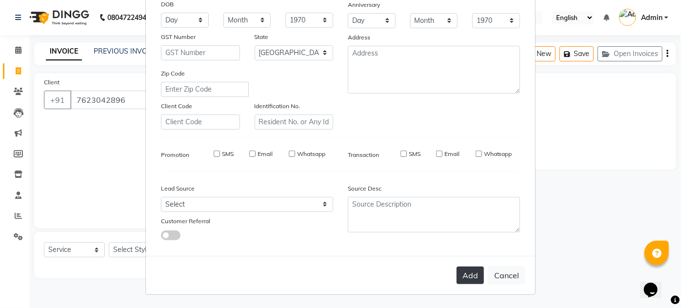
select select
checkbox input "false"
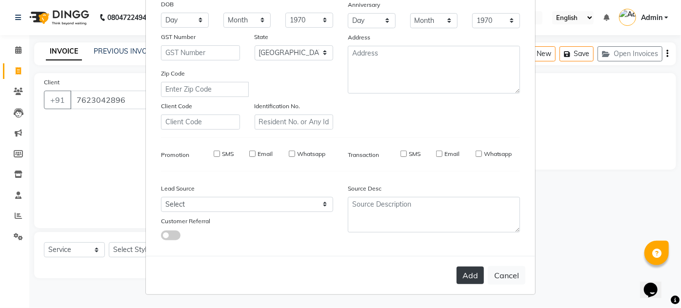
checkbox input "false"
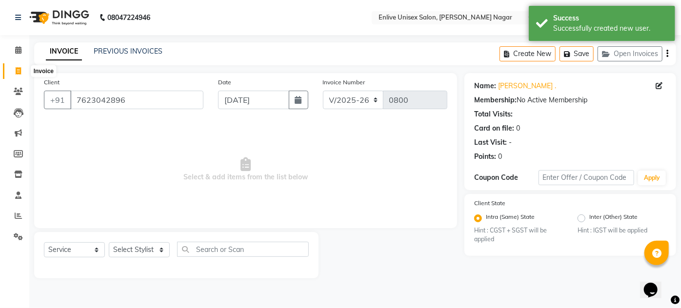
click at [16, 74] on icon at bounding box center [18, 70] width 5 height 7
select select "service"
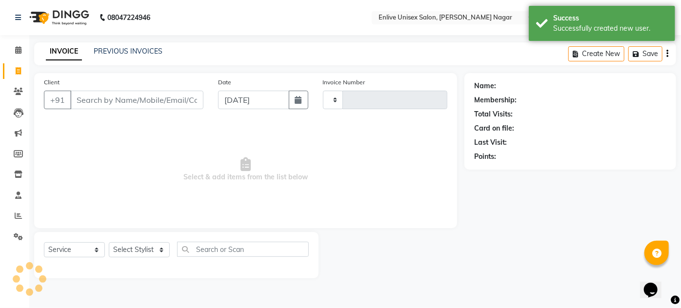
type input "0800"
select select "145"
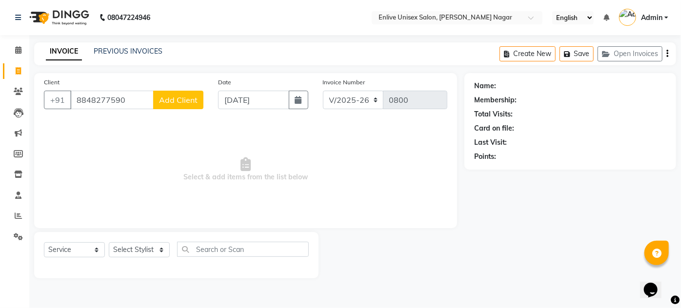
type input "8848277590"
click at [193, 108] on button "Add Client" at bounding box center [178, 100] width 50 height 19
select select "22"
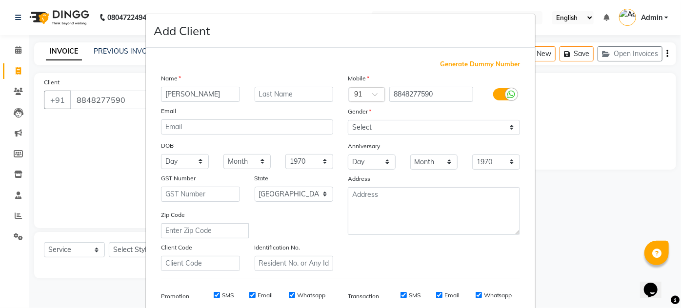
type input "reuben"
click at [268, 99] on input "text" at bounding box center [294, 94] width 79 height 15
type input "."
click at [348, 127] on select "Select [DEMOGRAPHIC_DATA] [DEMOGRAPHIC_DATA] Other Prefer Not To Say" at bounding box center [434, 127] width 172 height 15
select select "[DEMOGRAPHIC_DATA]"
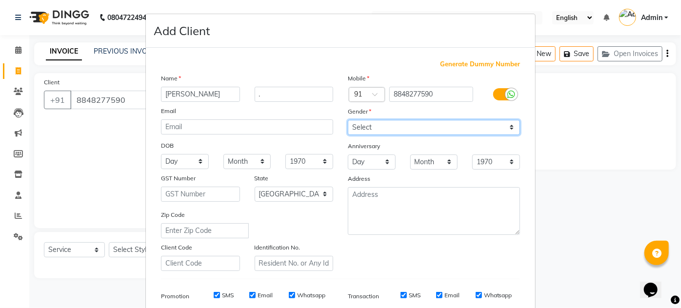
click at [348, 120] on select "Select [DEMOGRAPHIC_DATA] [DEMOGRAPHIC_DATA] Other Prefer Not To Say" at bounding box center [434, 127] width 172 height 15
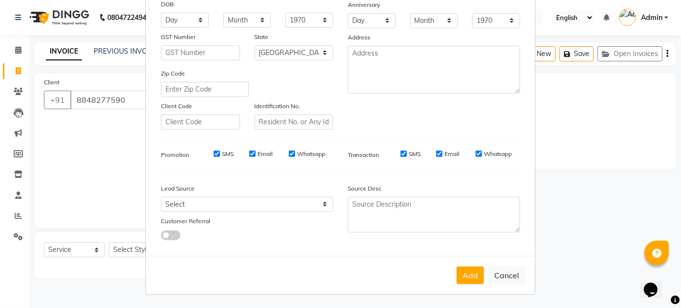
click at [462, 267] on button "Add" at bounding box center [469, 276] width 27 height 18
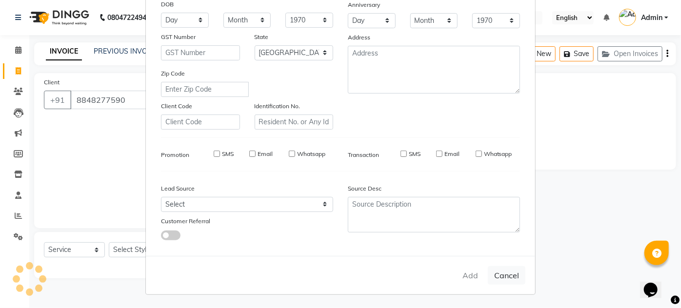
select select
select select "null"
select select
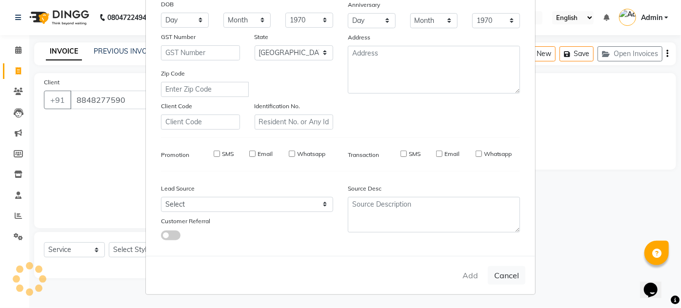
select select
checkbox input "false"
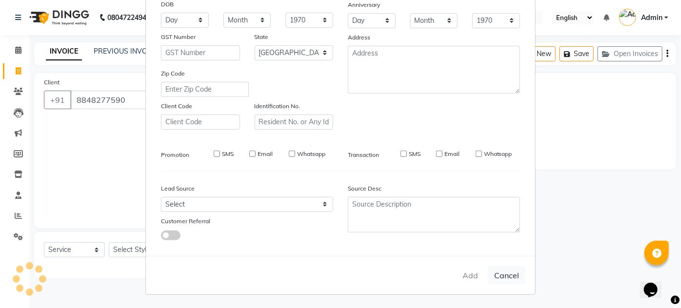
checkbox input "false"
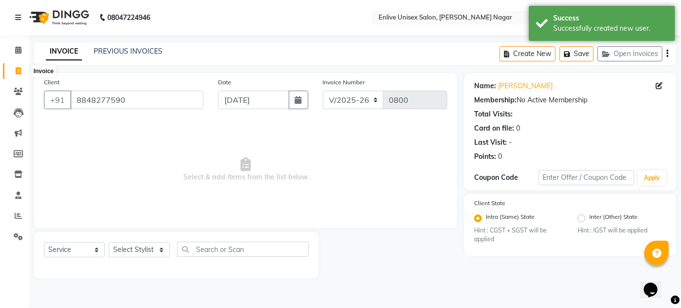
click at [13, 69] on span at bounding box center [18, 71] width 17 height 11
select select "service"
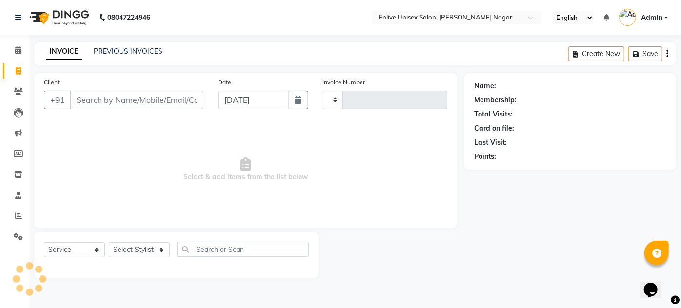
type input "0800"
select select "145"
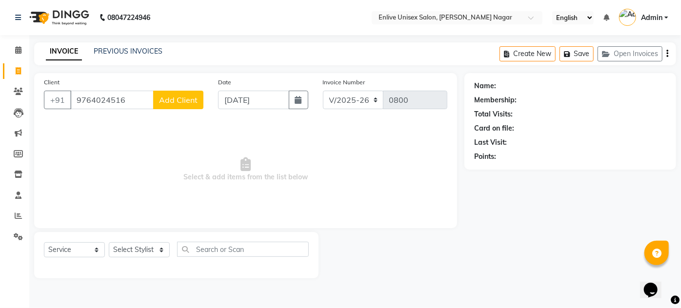
type input "9764024516"
click at [169, 92] on button "Add Client" at bounding box center [178, 100] width 50 height 19
select select "22"
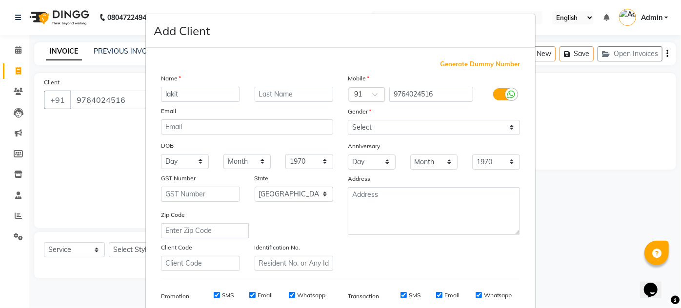
type input "lakit"
click at [266, 90] on input "text" at bounding box center [294, 94] width 79 height 15
type input "."
click at [348, 121] on select "Select [DEMOGRAPHIC_DATA] [DEMOGRAPHIC_DATA] Other Prefer Not To Say" at bounding box center [434, 127] width 172 height 15
select select "[DEMOGRAPHIC_DATA]"
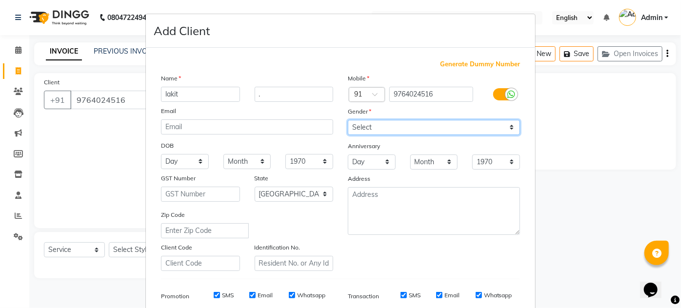
click at [348, 120] on select "Select [DEMOGRAPHIC_DATA] [DEMOGRAPHIC_DATA] Other Prefer Not To Say" at bounding box center [434, 127] width 172 height 15
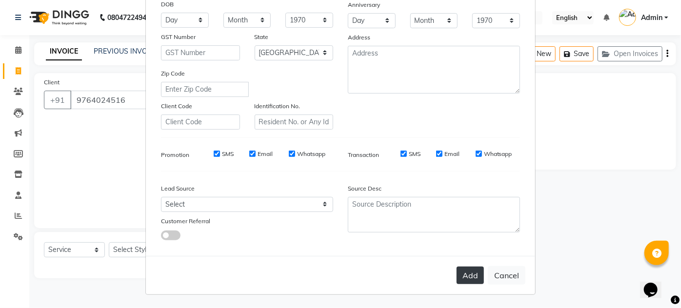
click at [456, 276] on button "Add" at bounding box center [469, 276] width 27 height 18
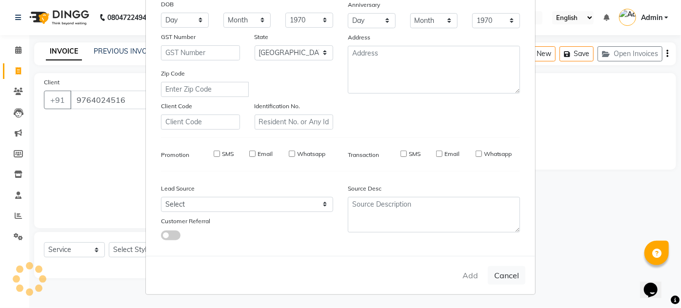
select select
select select "null"
select select
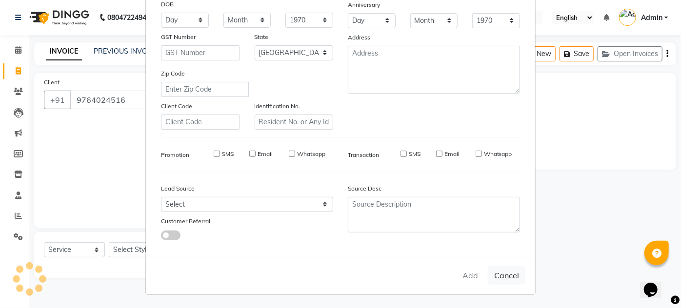
select select
checkbox input "false"
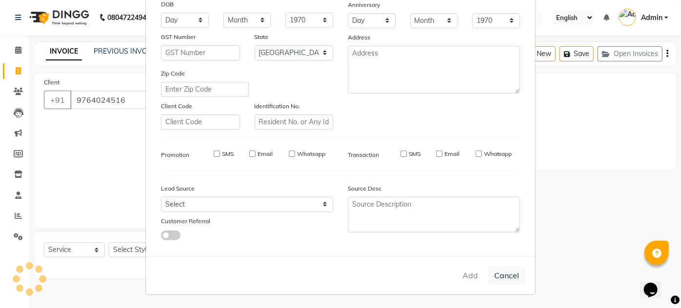
checkbox input "false"
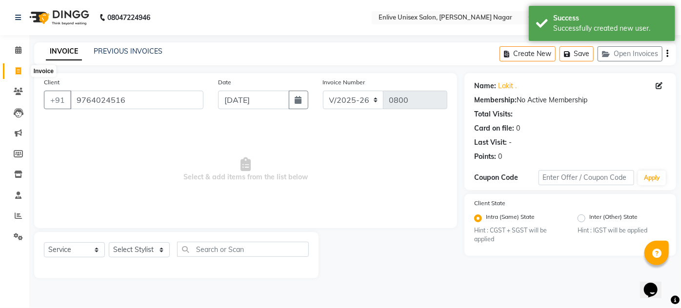
click at [12, 70] on span at bounding box center [18, 71] width 17 height 11
select select "145"
select select "service"
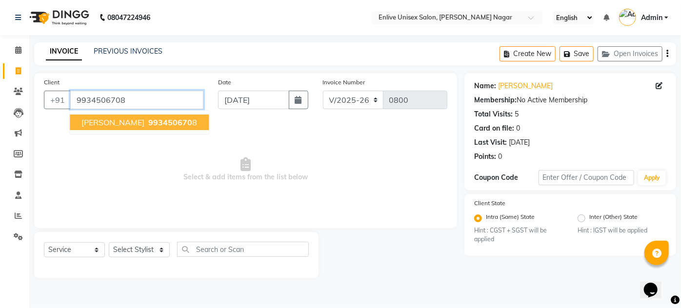
click at [163, 105] on input "9934506708" at bounding box center [136, 100] width 133 height 19
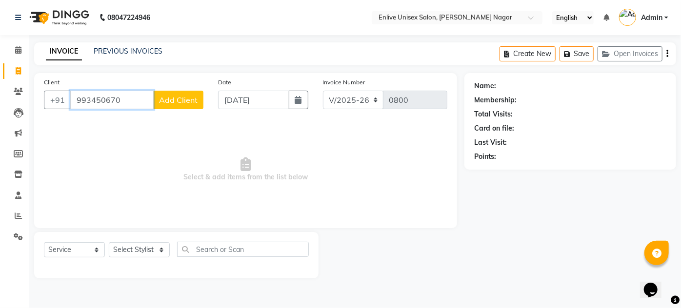
type input "9934506708"
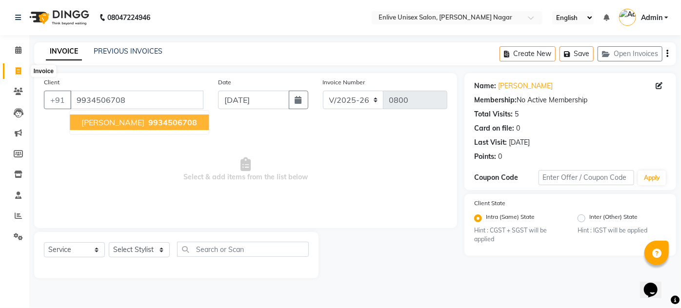
click at [22, 68] on span at bounding box center [18, 71] width 17 height 11
select select "service"
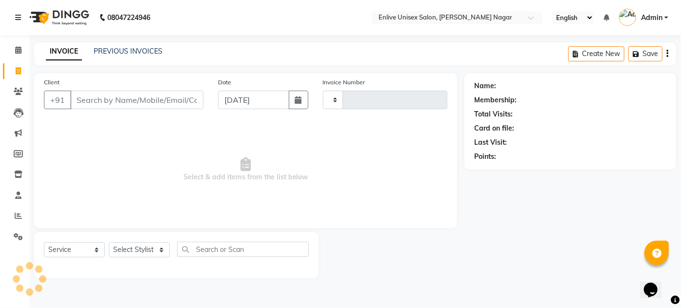
type input "0800"
select select "145"
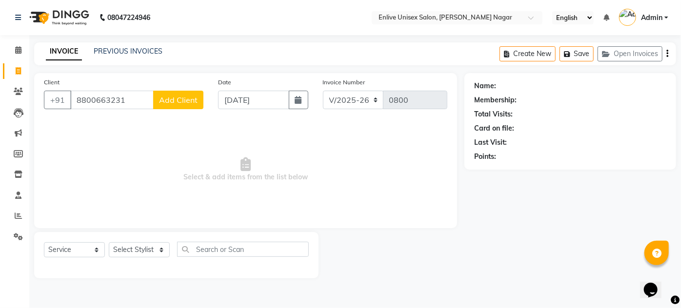
type input "8800663231"
click at [191, 105] on button "Add Client" at bounding box center [178, 100] width 50 height 19
select select "22"
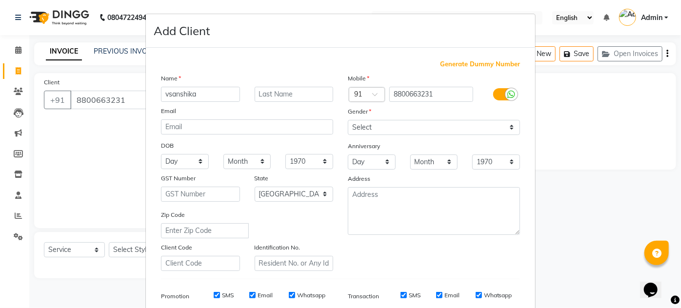
type input "vsanshika"
click at [291, 88] on input "text" at bounding box center [294, 94] width 79 height 15
type input "."
click at [355, 128] on select "Select [DEMOGRAPHIC_DATA] [DEMOGRAPHIC_DATA] Other Prefer Not To Say" at bounding box center [434, 127] width 172 height 15
select select "[DEMOGRAPHIC_DATA]"
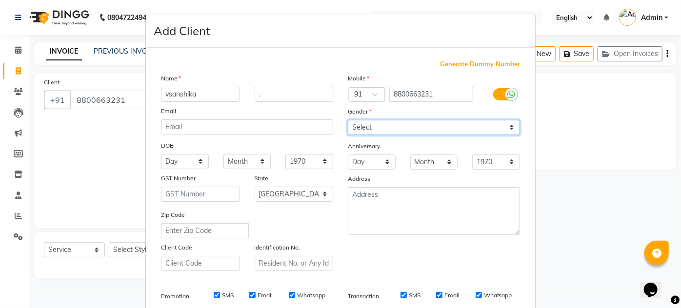
click at [348, 120] on select "Select [DEMOGRAPHIC_DATA] [DEMOGRAPHIC_DATA] Other Prefer Not To Say" at bounding box center [434, 127] width 172 height 15
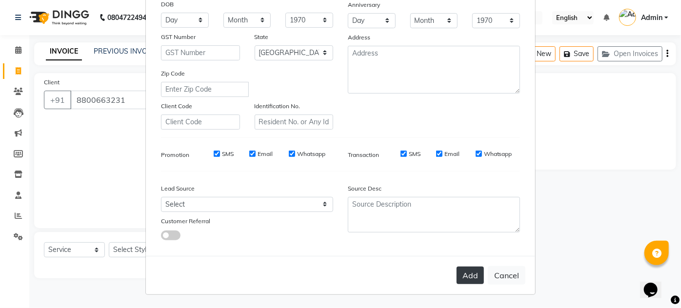
click at [464, 268] on button "Add" at bounding box center [469, 276] width 27 height 18
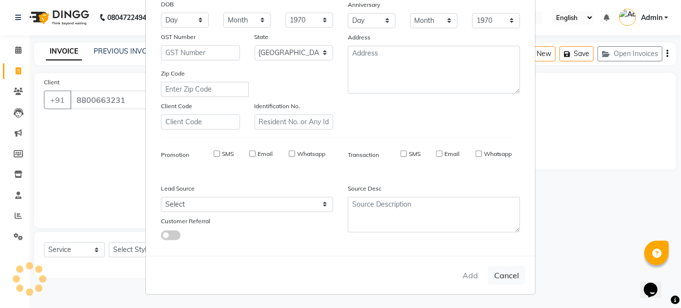
select select
select select "null"
select select
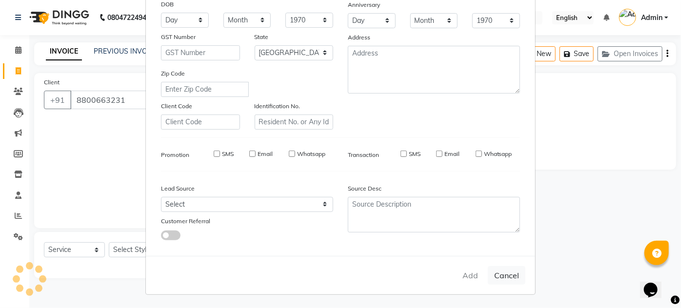
select select
checkbox input "false"
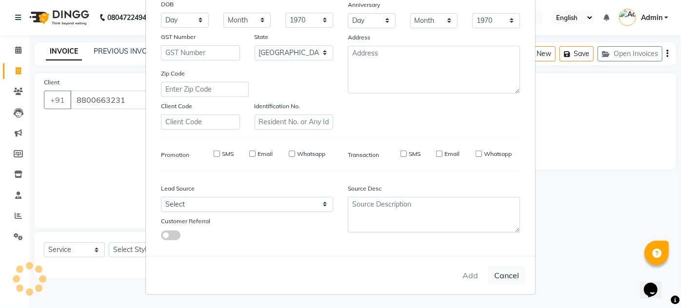
checkbox input "false"
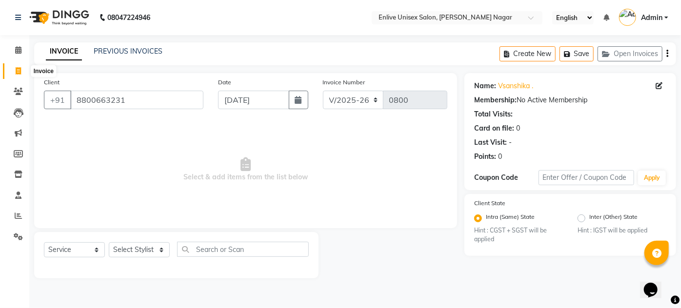
click at [17, 74] on icon at bounding box center [18, 70] width 5 height 7
select select "service"
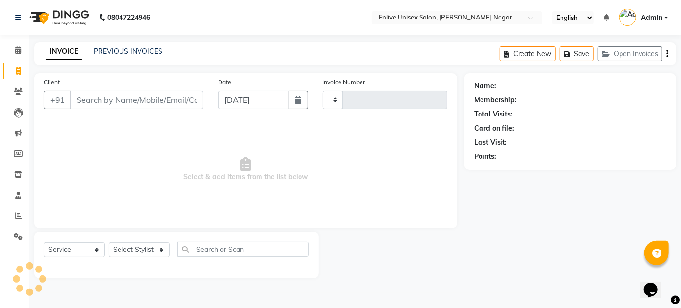
type input "0800"
select select "145"
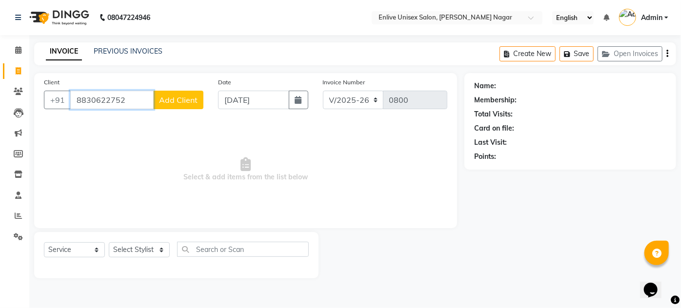
type input "8830622752"
click at [169, 109] on div "Client +91 8830622752 Add Client" at bounding box center [124, 97] width 174 height 40
click at [185, 101] on span "Add Client" at bounding box center [178, 100] width 39 height 10
select select "22"
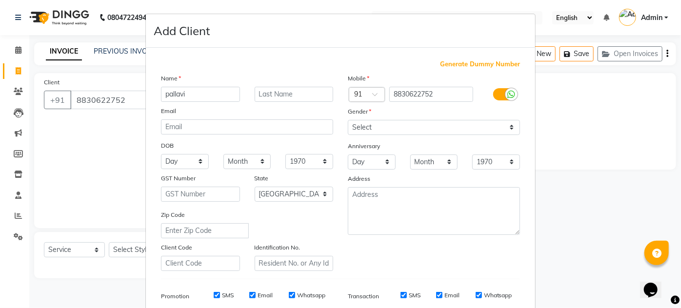
type input "pallavi"
click at [268, 99] on input "text" at bounding box center [294, 94] width 79 height 15
type input "."
click at [396, 128] on select "Select [DEMOGRAPHIC_DATA] [DEMOGRAPHIC_DATA] Other Prefer Not To Say" at bounding box center [434, 127] width 172 height 15
select select "[DEMOGRAPHIC_DATA]"
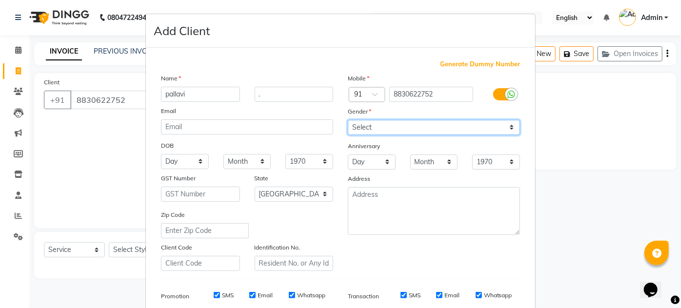
click at [348, 120] on select "Select [DEMOGRAPHIC_DATA] [DEMOGRAPHIC_DATA] Other Prefer Not To Say" at bounding box center [434, 127] width 172 height 15
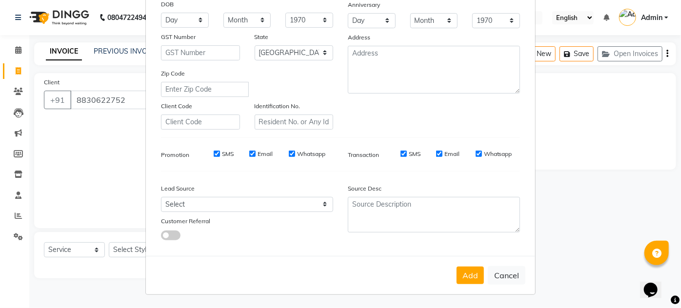
click at [456, 275] on button "Add" at bounding box center [469, 276] width 27 height 18
select select
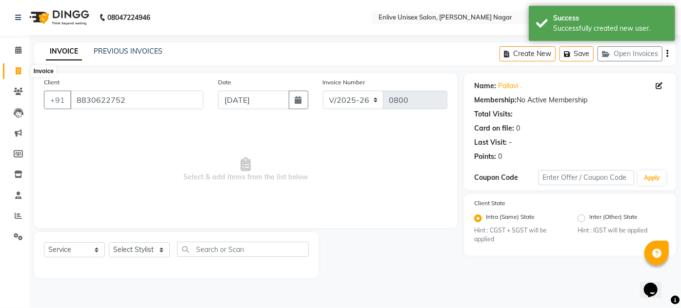
click at [17, 71] on icon at bounding box center [18, 70] width 5 height 7
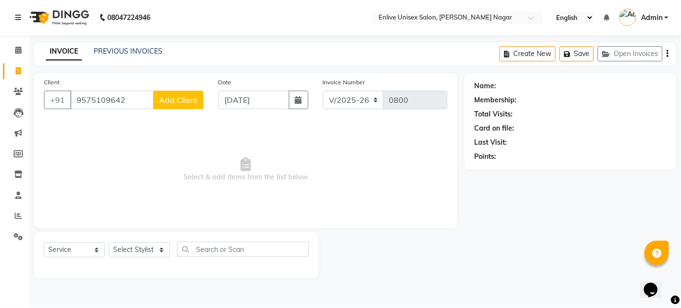
click at [165, 98] on span "Add Client" at bounding box center [178, 100] width 39 height 10
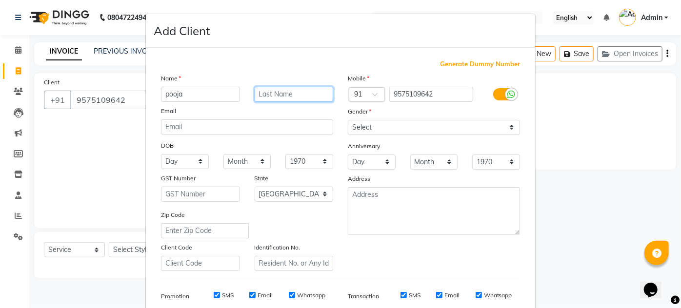
click at [270, 99] on input "text" at bounding box center [294, 94] width 79 height 15
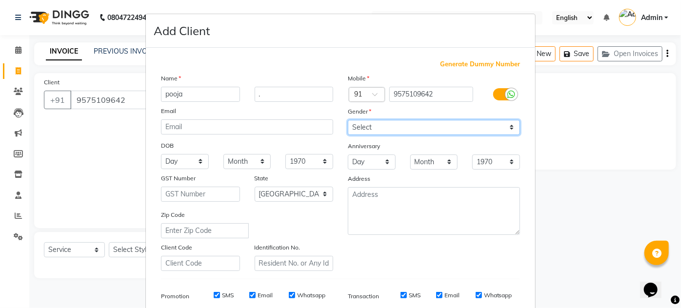
click at [348, 123] on select "Select [DEMOGRAPHIC_DATA] [DEMOGRAPHIC_DATA] Other Prefer Not To Say" at bounding box center [434, 127] width 172 height 15
click at [348, 120] on select "Select [DEMOGRAPHIC_DATA] [DEMOGRAPHIC_DATA] Other Prefer Not To Say" at bounding box center [434, 127] width 172 height 15
click at [361, 129] on select "Select [DEMOGRAPHIC_DATA] [DEMOGRAPHIC_DATA] Other Prefer Not To Say" at bounding box center [434, 127] width 172 height 15
click at [348, 120] on select "Select [DEMOGRAPHIC_DATA] [DEMOGRAPHIC_DATA] Other Prefer Not To Say" at bounding box center [434, 127] width 172 height 15
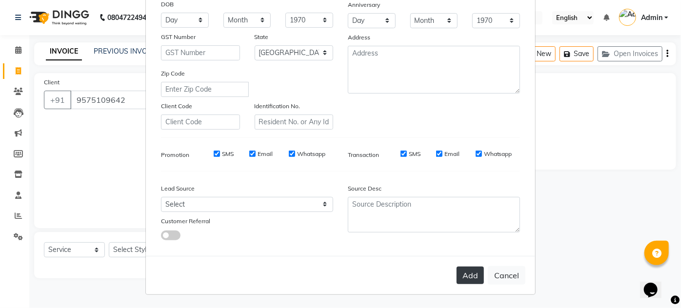
click at [461, 279] on button "Add" at bounding box center [469, 276] width 27 height 18
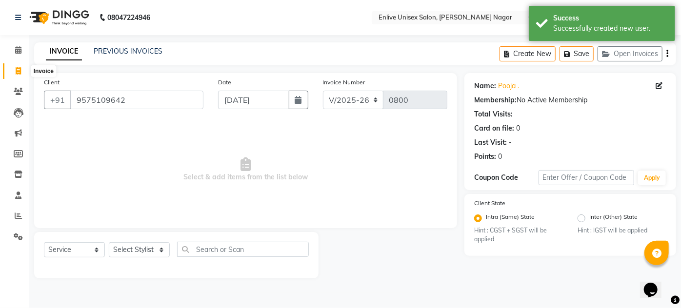
click at [20, 66] on span at bounding box center [18, 71] width 17 height 11
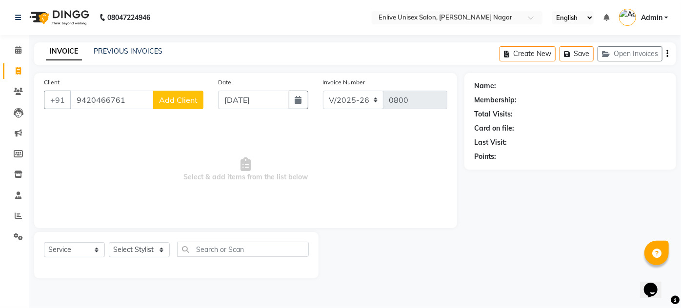
click at [160, 103] on span "Add Client" at bounding box center [178, 100] width 39 height 10
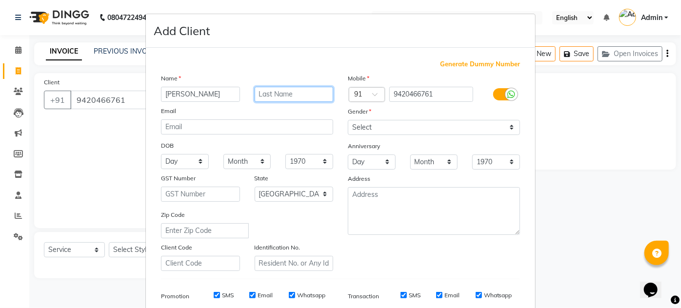
click at [265, 87] on input "text" at bounding box center [294, 94] width 79 height 15
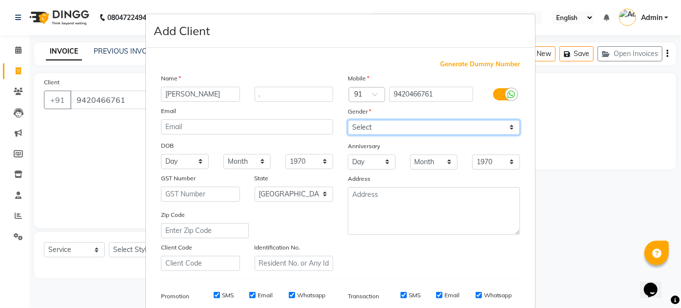
click at [353, 130] on select "Select [DEMOGRAPHIC_DATA] [DEMOGRAPHIC_DATA] Other Prefer Not To Say" at bounding box center [434, 127] width 172 height 15
click at [348, 120] on select "Select [DEMOGRAPHIC_DATA] [DEMOGRAPHIC_DATA] Other Prefer Not To Say" at bounding box center [434, 127] width 172 height 15
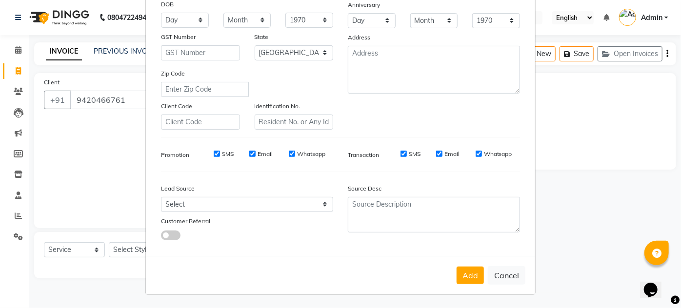
drag, startPoint x: 459, startPoint y: 271, endPoint x: 451, endPoint y: 270, distance: 7.9
click at [459, 270] on button "Add" at bounding box center [469, 276] width 27 height 18
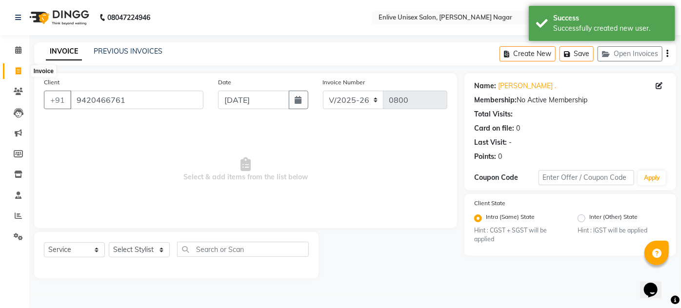
click at [13, 72] on span at bounding box center [18, 71] width 17 height 11
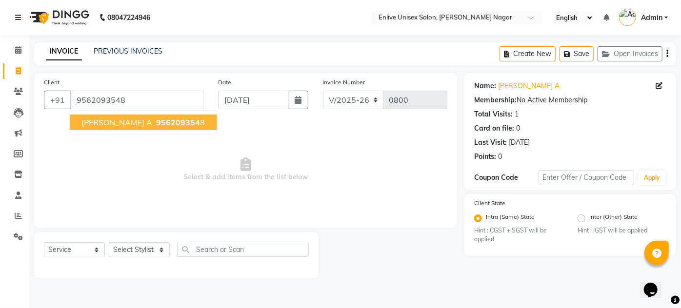
click at [17, 63] on link "Invoice" at bounding box center [14, 71] width 23 height 16
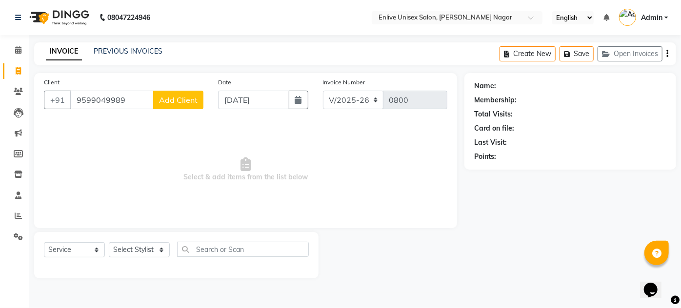
click at [167, 101] on span "Add Client" at bounding box center [178, 100] width 39 height 10
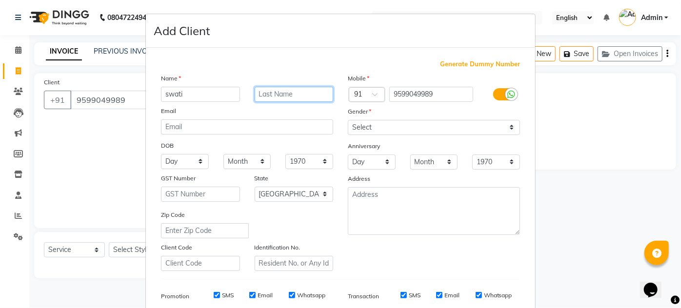
click at [281, 98] on input "text" at bounding box center [294, 94] width 79 height 15
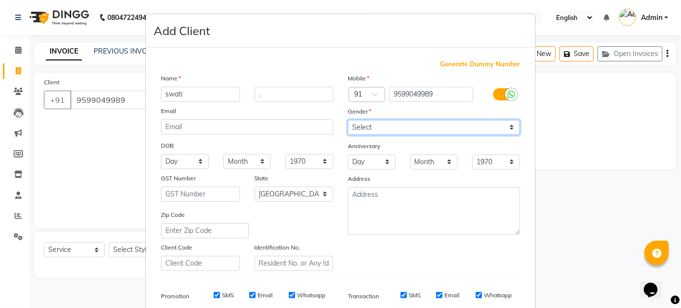
click at [375, 123] on select "Select [DEMOGRAPHIC_DATA] [DEMOGRAPHIC_DATA] Other Prefer Not To Say" at bounding box center [434, 127] width 172 height 15
click at [348, 120] on select "Select [DEMOGRAPHIC_DATA] [DEMOGRAPHIC_DATA] Other Prefer Not To Say" at bounding box center [434, 127] width 172 height 15
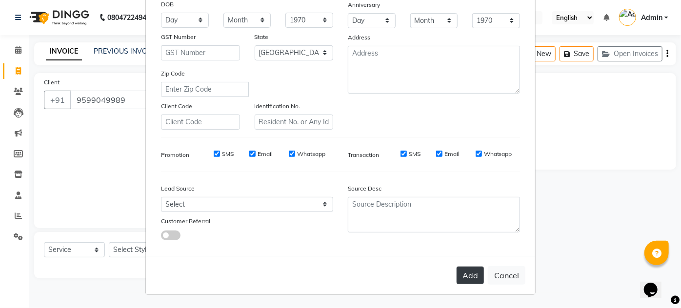
click at [463, 283] on button "Add" at bounding box center [469, 276] width 27 height 18
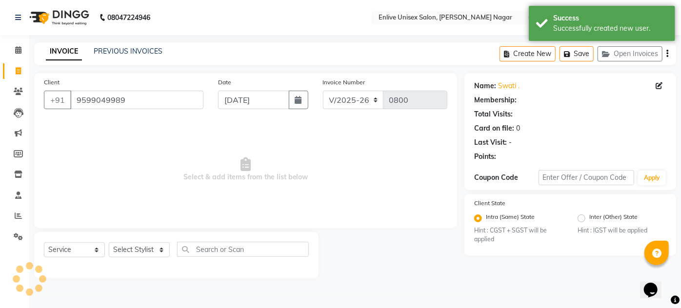
scroll to position [0, 0]
click at [20, 74] on icon at bounding box center [18, 70] width 5 height 7
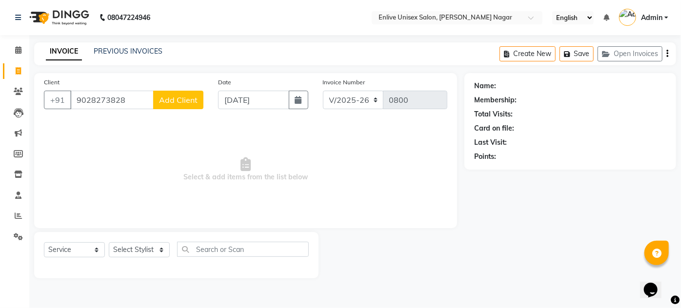
click at [192, 93] on button "Add Client" at bounding box center [178, 100] width 50 height 19
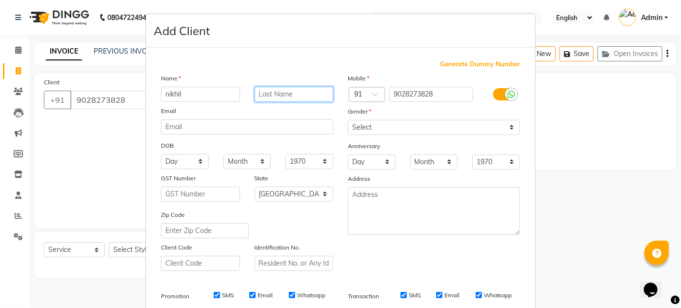
click at [287, 94] on input "text" at bounding box center [294, 94] width 79 height 15
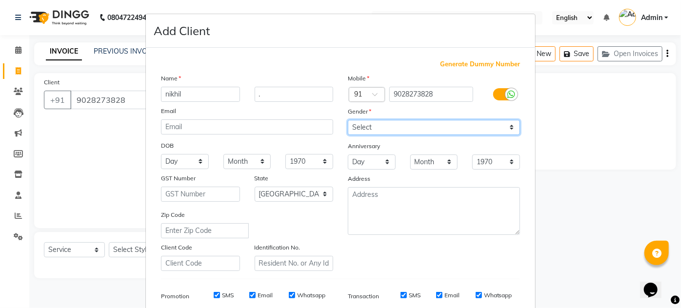
click at [368, 126] on select "Select [DEMOGRAPHIC_DATA] [DEMOGRAPHIC_DATA] Other Prefer Not To Say" at bounding box center [434, 127] width 172 height 15
click at [348, 120] on select "Select [DEMOGRAPHIC_DATA] [DEMOGRAPHIC_DATA] Other Prefer Not To Say" at bounding box center [434, 127] width 172 height 15
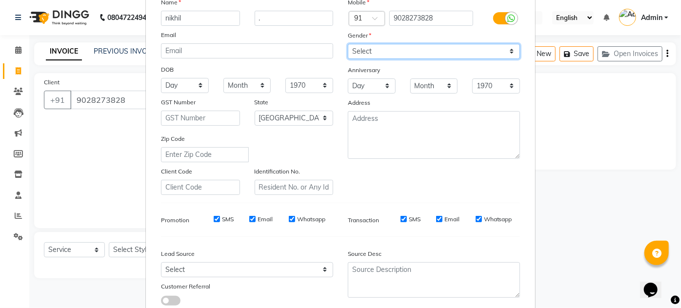
scroll to position [141, 0]
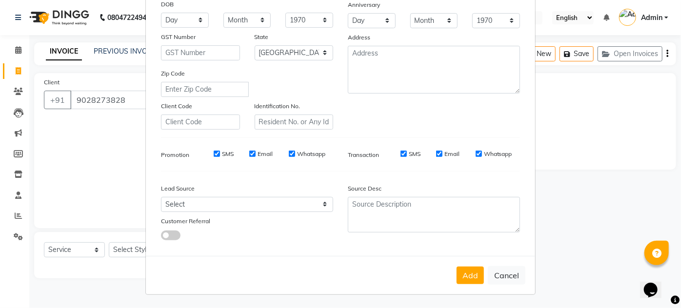
click at [466, 278] on button "Add" at bounding box center [469, 276] width 27 height 18
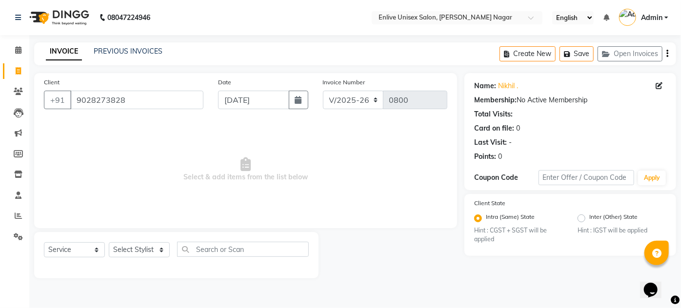
click at [8, 70] on link "Invoice" at bounding box center [14, 71] width 23 height 16
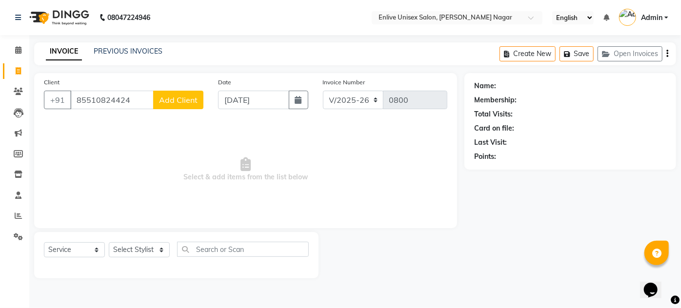
click at [194, 93] on button "Add Client" at bounding box center [178, 100] width 50 height 19
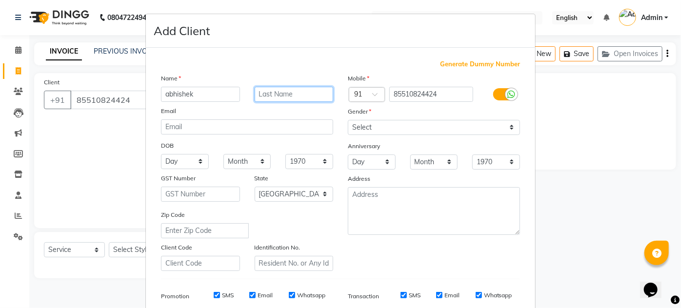
click at [305, 94] on input "text" at bounding box center [294, 94] width 79 height 15
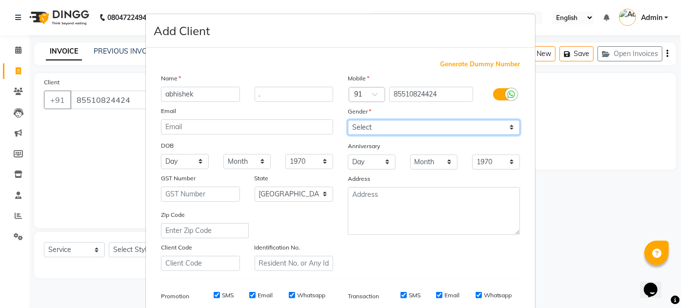
click at [348, 123] on select "Select [DEMOGRAPHIC_DATA] [DEMOGRAPHIC_DATA] Other Prefer Not To Say" at bounding box center [434, 127] width 172 height 15
click at [348, 120] on select "Select [DEMOGRAPHIC_DATA] [DEMOGRAPHIC_DATA] Other Prefer Not To Say" at bounding box center [434, 127] width 172 height 15
click at [377, 129] on select "Select [DEMOGRAPHIC_DATA] [DEMOGRAPHIC_DATA] Other Prefer Not To Say" at bounding box center [434, 127] width 172 height 15
click at [348, 120] on select "Select [DEMOGRAPHIC_DATA] [DEMOGRAPHIC_DATA] Other Prefer Not To Say" at bounding box center [434, 127] width 172 height 15
click at [375, 236] on div "Mobile Country Code × 91 85510824424 Gender Select Male Female Other Prefer Not…" at bounding box center [433, 172] width 187 height 198
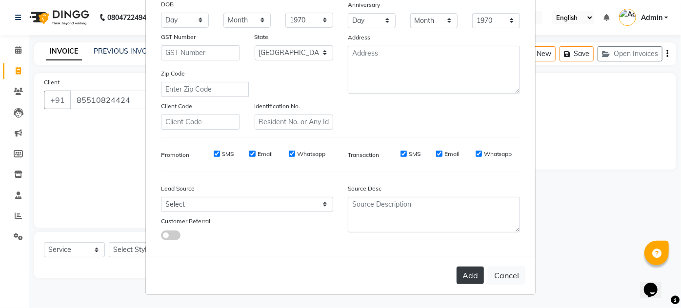
click at [468, 283] on button "Add" at bounding box center [469, 276] width 27 height 18
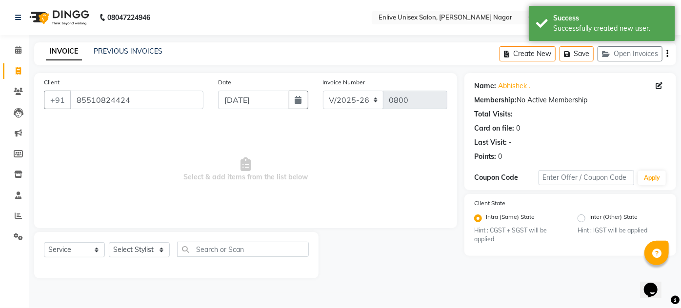
click at [339, 224] on div "Client +91 85510824424 Date 04-09-2025 Invoice Number V/2025 V/2025-26 0800 Sel…" at bounding box center [245, 150] width 423 height 155
click at [13, 67] on span at bounding box center [18, 71] width 17 height 11
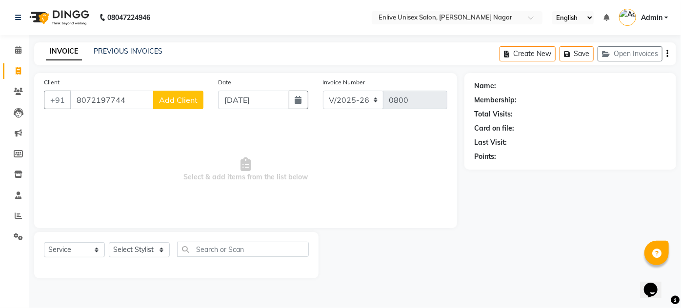
click at [167, 91] on button "Add Client" at bounding box center [178, 100] width 50 height 19
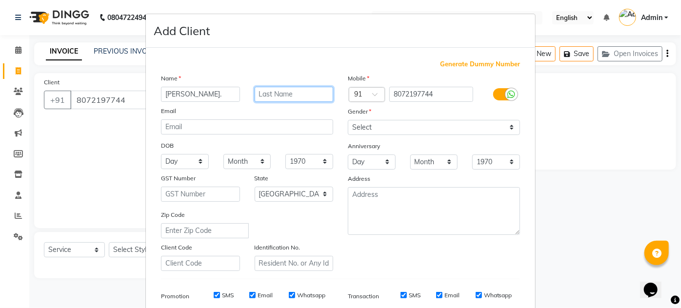
click at [271, 99] on input "text" at bounding box center [294, 94] width 79 height 15
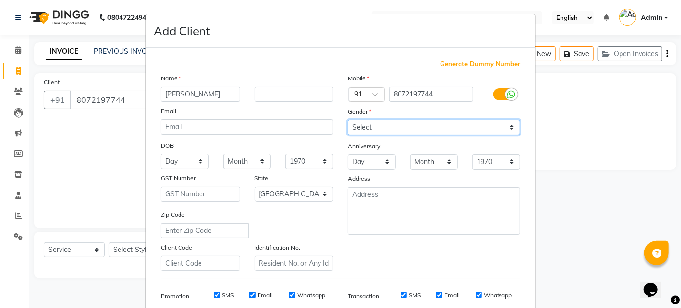
click at [359, 132] on select "Select [DEMOGRAPHIC_DATA] [DEMOGRAPHIC_DATA] Other Prefer Not To Say" at bounding box center [434, 127] width 172 height 15
click at [348, 120] on select "Select [DEMOGRAPHIC_DATA] [DEMOGRAPHIC_DATA] Other Prefer Not To Say" at bounding box center [434, 127] width 172 height 15
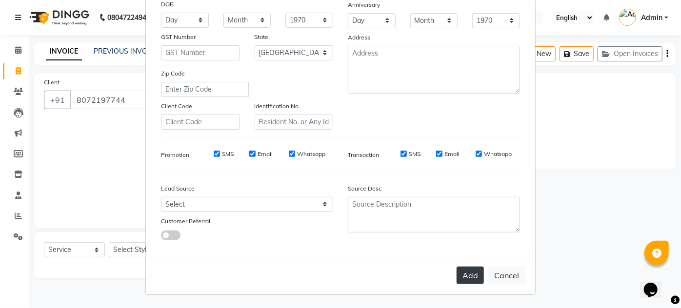
click at [464, 275] on button "Add" at bounding box center [469, 276] width 27 height 18
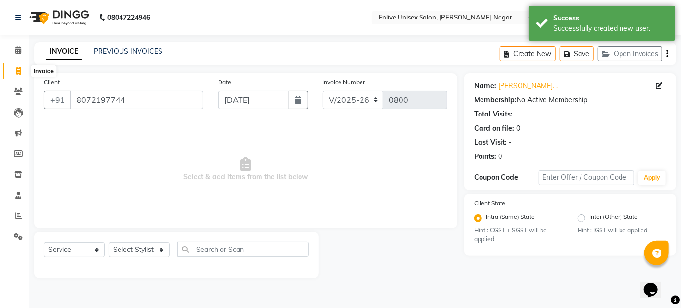
click at [20, 66] on span at bounding box center [18, 71] width 17 height 11
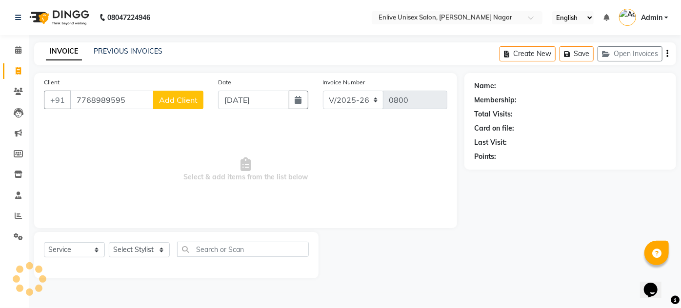
click at [201, 96] on button "Add Client" at bounding box center [178, 100] width 50 height 19
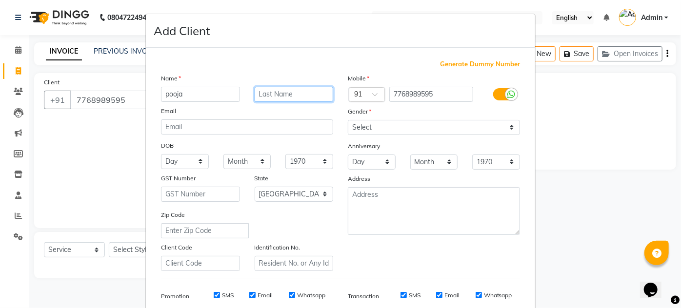
click at [256, 96] on input "text" at bounding box center [294, 94] width 79 height 15
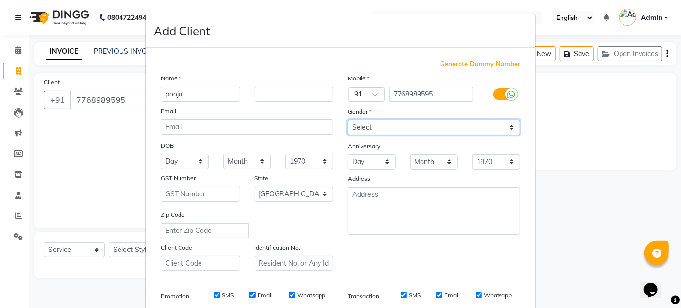
click at [382, 133] on select "Select [DEMOGRAPHIC_DATA] [DEMOGRAPHIC_DATA] Other Prefer Not To Say" at bounding box center [434, 127] width 172 height 15
click at [348, 120] on select "Select [DEMOGRAPHIC_DATA] [DEMOGRAPHIC_DATA] Other Prefer Not To Say" at bounding box center [434, 127] width 172 height 15
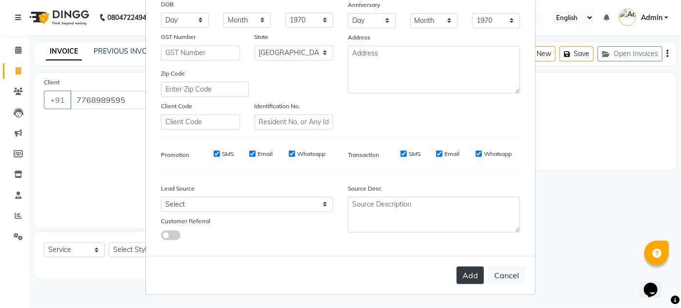
click at [468, 267] on button "Add" at bounding box center [469, 276] width 27 height 18
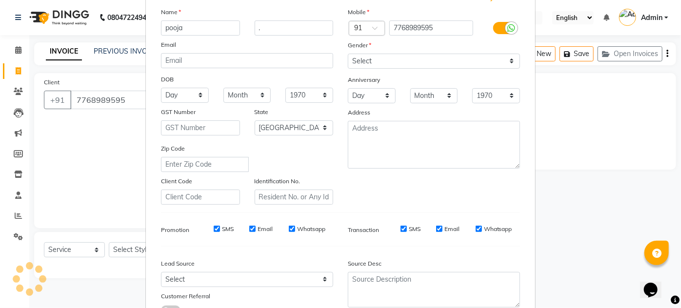
scroll to position [0, 0]
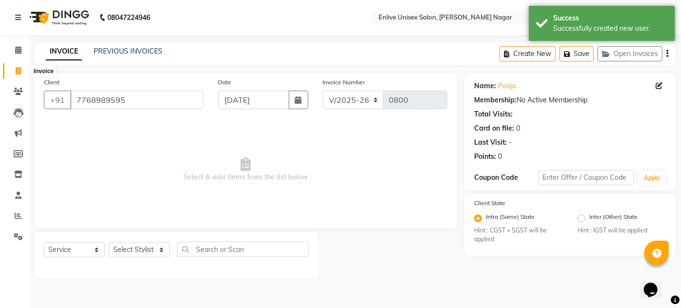
click at [13, 66] on span at bounding box center [18, 71] width 17 height 11
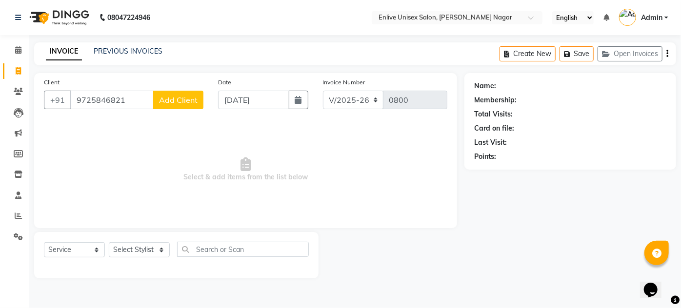
click at [202, 99] on button "Add Client" at bounding box center [178, 100] width 50 height 19
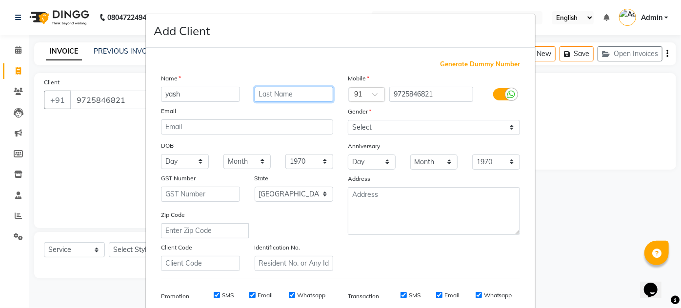
click at [258, 97] on input "text" at bounding box center [294, 94] width 79 height 15
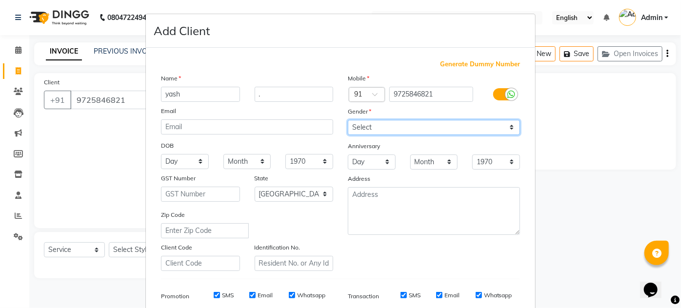
click at [348, 128] on select "Select [DEMOGRAPHIC_DATA] [DEMOGRAPHIC_DATA] Other Prefer Not To Say" at bounding box center [434, 127] width 172 height 15
click at [348, 120] on select "Select [DEMOGRAPHIC_DATA] [DEMOGRAPHIC_DATA] Other Prefer Not To Say" at bounding box center [434, 127] width 172 height 15
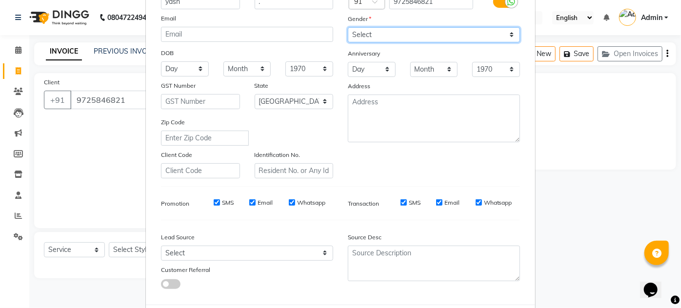
scroll to position [141, 0]
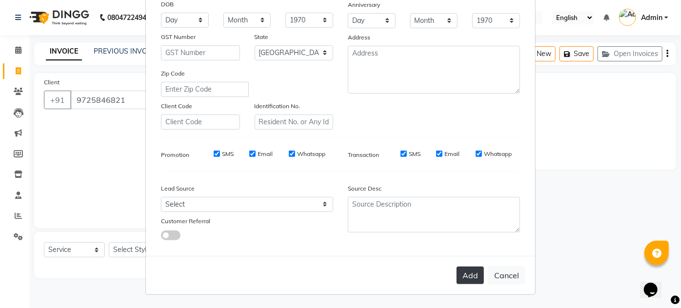
click at [459, 281] on button "Add" at bounding box center [469, 276] width 27 height 18
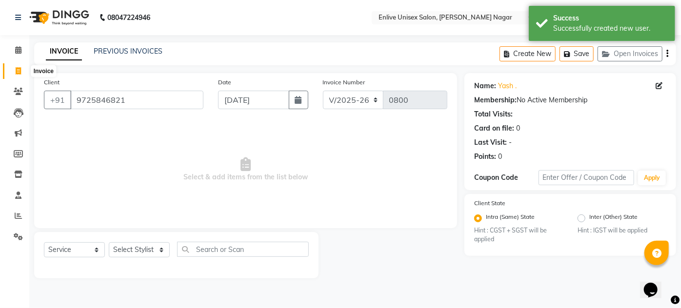
click at [15, 74] on span at bounding box center [18, 71] width 17 height 11
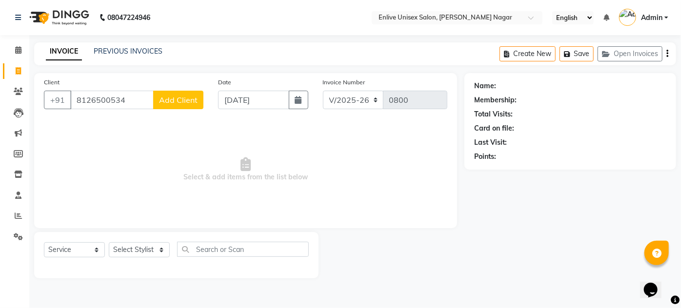
click at [196, 100] on span "Add Client" at bounding box center [178, 100] width 39 height 10
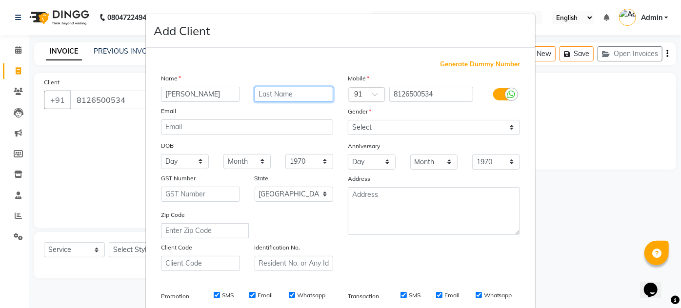
click at [257, 93] on input "text" at bounding box center [294, 94] width 79 height 15
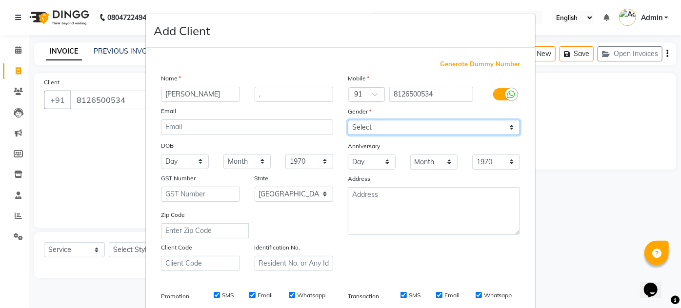
click at [390, 131] on select "Select [DEMOGRAPHIC_DATA] [DEMOGRAPHIC_DATA] Other Prefer Not To Say" at bounding box center [434, 127] width 172 height 15
click at [348, 120] on select "Select [DEMOGRAPHIC_DATA] [DEMOGRAPHIC_DATA] Other Prefer Not To Say" at bounding box center [434, 127] width 172 height 15
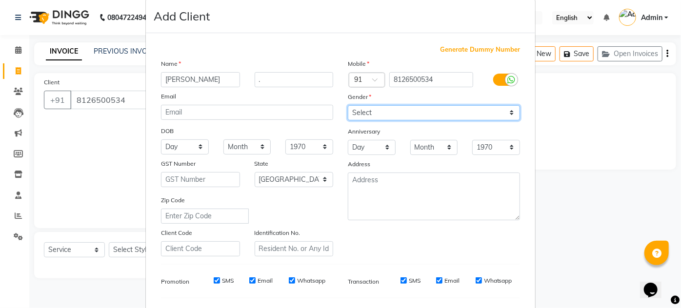
scroll to position [0, 0]
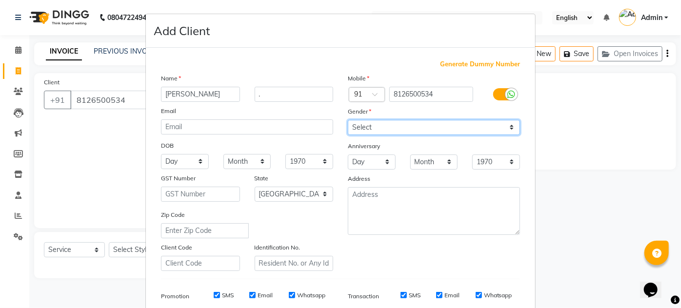
click at [377, 121] on select "Select [DEMOGRAPHIC_DATA] [DEMOGRAPHIC_DATA] Other Prefer Not To Say" at bounding box center [434, 127] width 172 height 15
click at [348, 120] on select "Select [DEMOGRAPHIC_DATA] [DEMOGRAPHIC_DATA] Other Prefer Not To Say" at bounding box center [434, 127] width 172 height 15
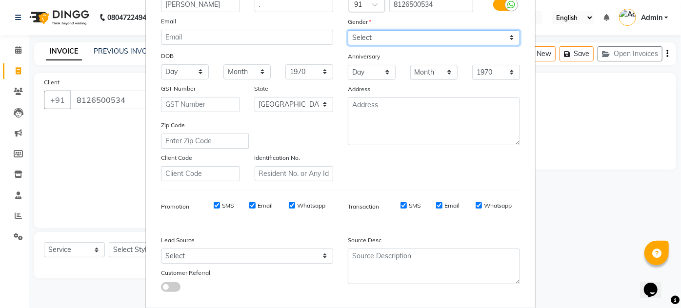
scroll to position [141, 0]
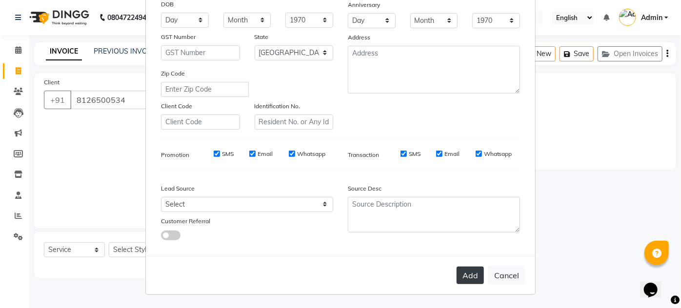
click at [480, 275] on button "Add" at bounding box center [469, 276] width 27 height 18
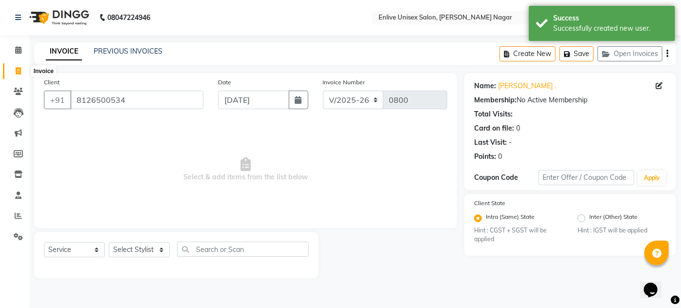
click at [15, 71] on span at bounding box center [18, 71] width 17 height 11
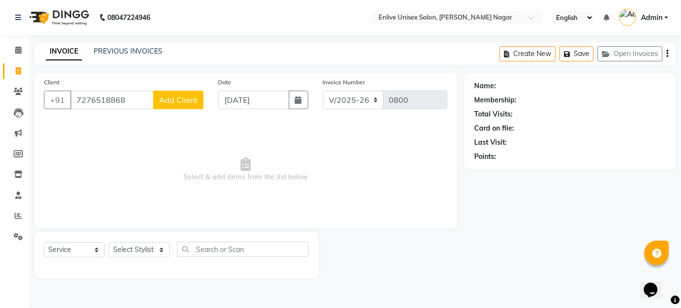
click at [162, 93] on button "Add Client" at bounding box center [178, 100] width 50 height 19
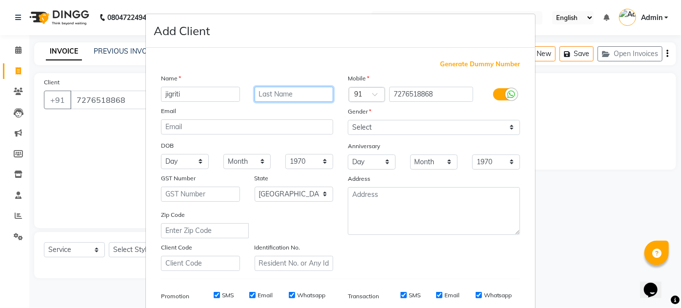
click at [261, 92] on input "text" at bounding box center [294, 94] width 79 height 15
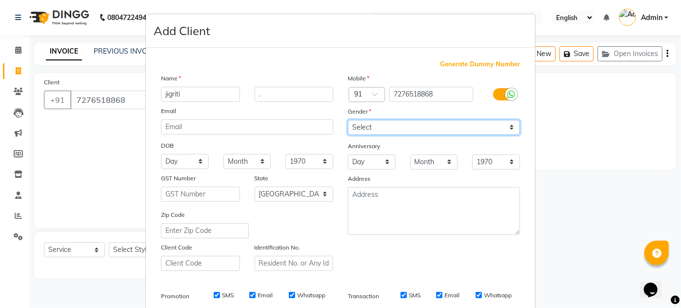
click at [375, 125] on select "Select [DEMOGRAPHIC_DATA] [DEMOGRAPHIC_DATA] Other Prefer Not To Say" at bounding box center [434, 127] width 172 height 15
click at [348, 120] on select "Select [DEMOGRAPHIC_DATA] [DEMOGRAPHIC_DATA] Other Prefer Not To Say" at bounding box center [434, 127] width 172 height 15
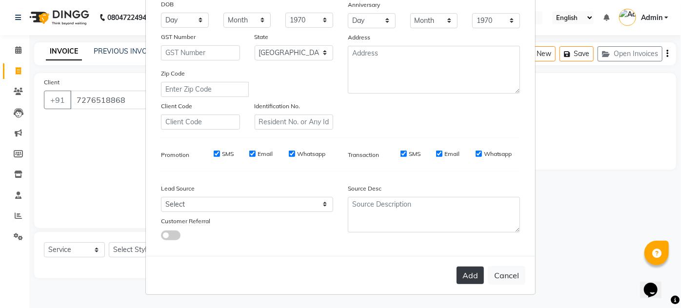
click at [471, 271] on button "Add" at bounding box center [469, 276] width 27 height 18
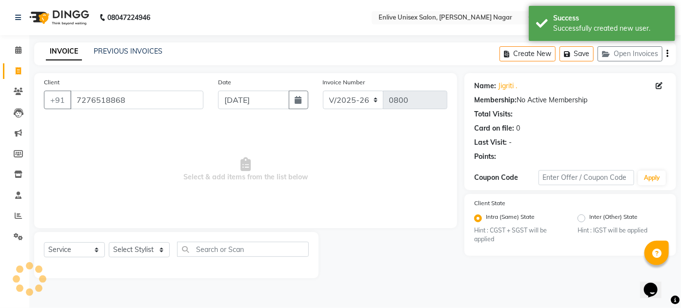
scroll to position [0, 0]
click at [20, 68] on icon at bounding box center [18, 70] width 5 height 7
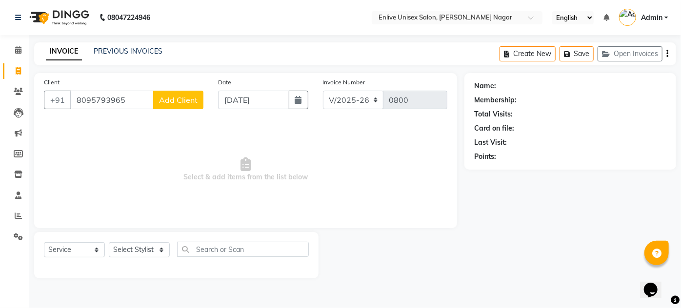
click at [164, 108] on button "Add Client" at bounding box center [178, 100] width 50 height 19
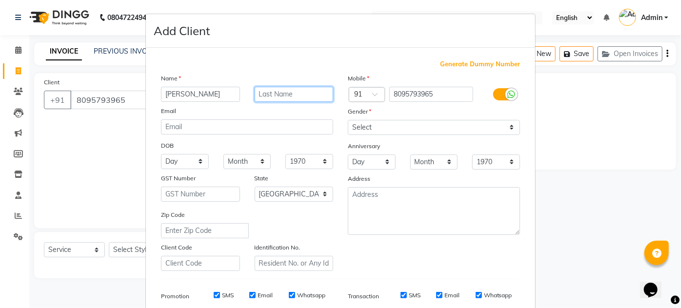
click at [276, 92] on input "text" at bounding box center [294, 94] width 79 height 15
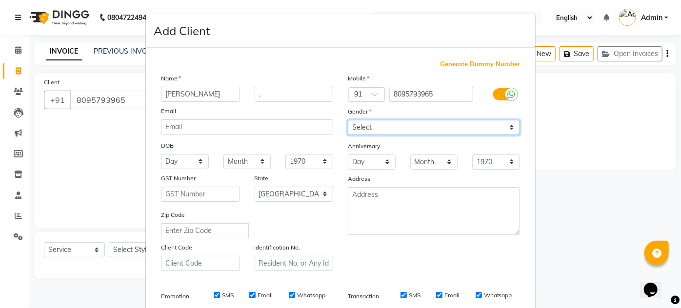
click at [353, 128] on select "Select [DEMOGRAPHIC_DATA] [DEMOGRAPHIC_DATA] Other Prefer Not To Say" at bounding box center [434, 127] width 172 height 15
click at [348, 120] on select "Select [DEMOGRAPHIC_DATA] [DEMOGRAPHIC_DATA] Other Prefer Not To Say" at bounding box center [434, 127] width 172 height 15
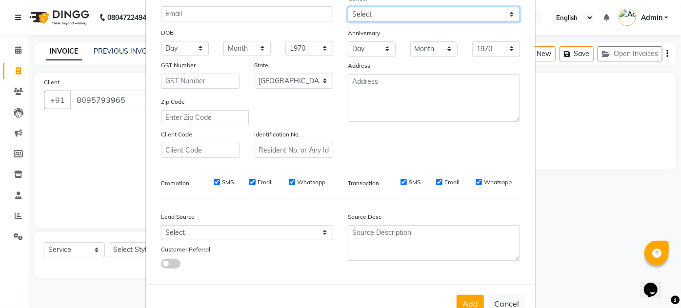
scroll to position [141, 0]
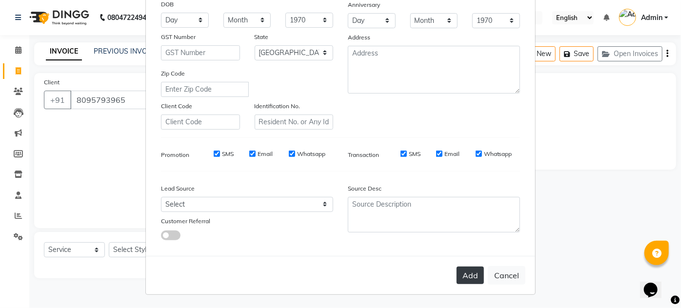
click at [460, 268] on button "Add" at bounding box center [469, 276] width 27 height 18
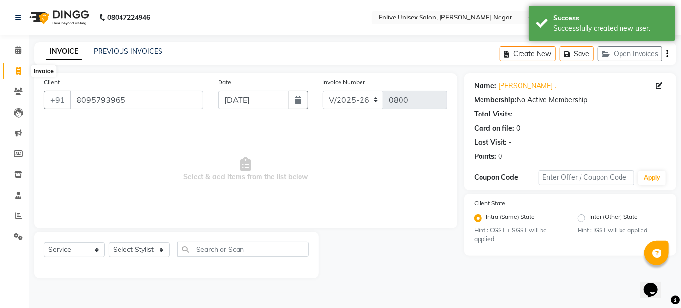
click at [16, 74] on icon at bounding box center [18, 70] width 5 height 7
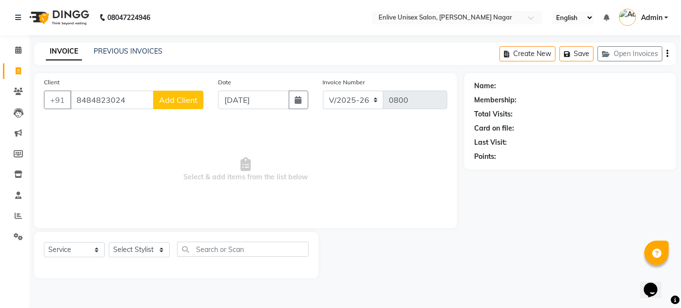
click at [187, 105] on button "Add Client" at bounding box center [178, 100] width 50 height 19
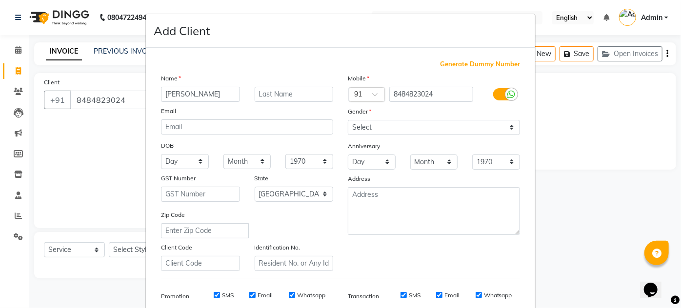
click at [285, 103] on div "Name akashy Email DOB Day 01 02 03 04 05 06 07 08 09 10 11 12 13 14 15 16 17 18…" at bounding box center [247, 172] width 187 height 198
click at [281, 99] on input "text" at bounding box center [294, 94] width 79 height 15
click at [371, 132] on select "Select [DEMOGRAPHIC_DATA] [DEMOGRAPHIC_DATA] Other Prefer Not To Say" at bounding box center [434, 127] width 172 height 15
click at [348, 120] on select "Select [DEMOGRAPHIC_DATA] [DEMOGRAPHIC_DATA] Other Prefer Not To Say" at bounding box center [434, 127] width 172 height 15
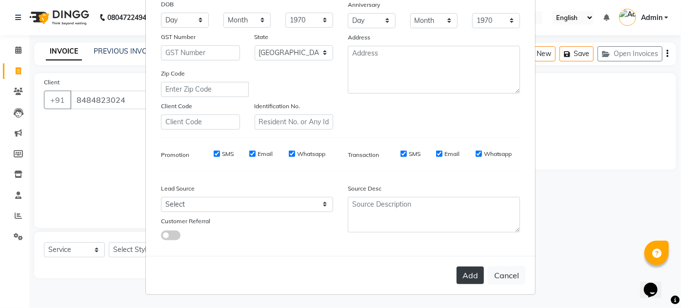
click at [480, 279] on button "Add" at bounding box center [469, 276] width 27 height 18
